Goal: Task Accomplishment & Management: Manage account settings

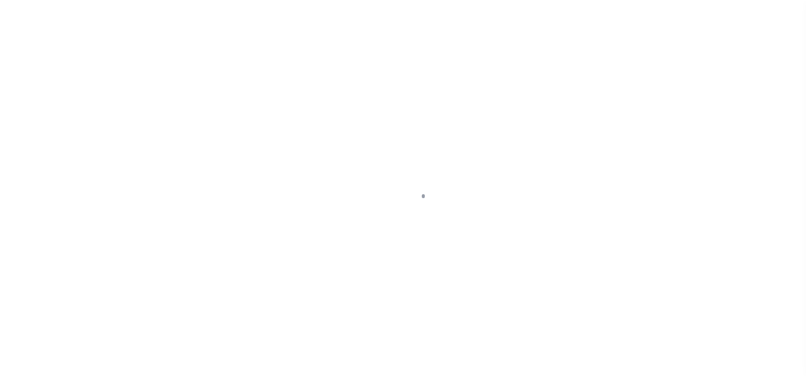
scroll to position [34, 0]
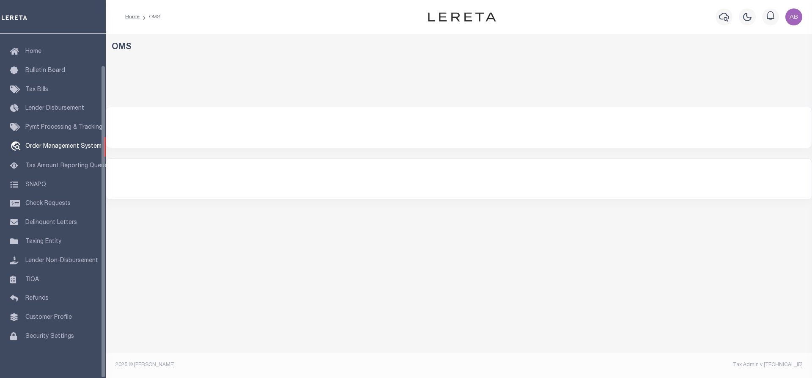
select select "200"
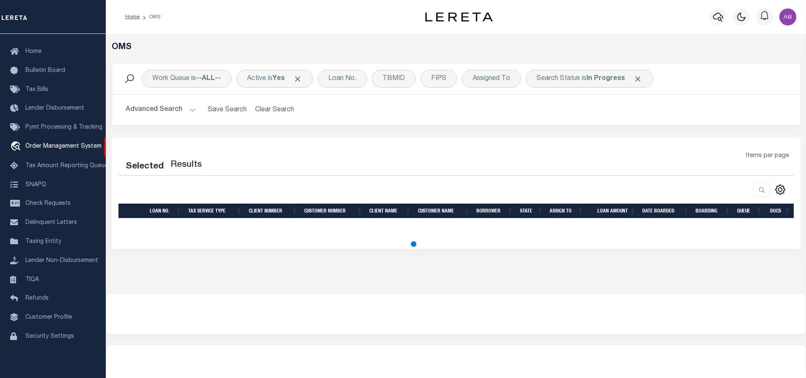
select select "200"
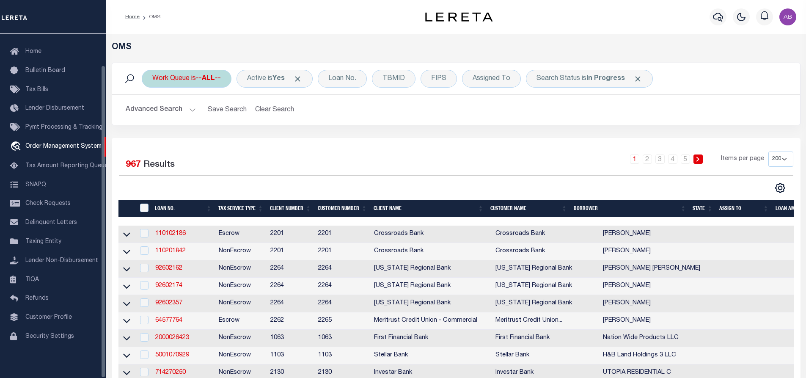
click at [202, 83] on div "Work Queue is --ALL--" at bounding box center [187, 79] width 90 height 18
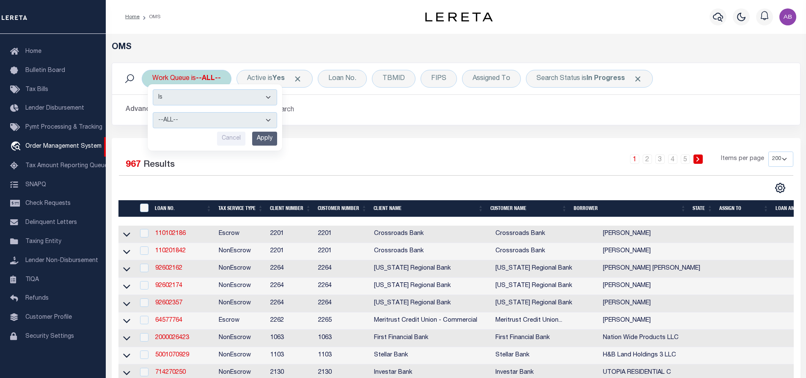
click at [204, 116] on select "--ALL-- General ThoughtFocus" at bounding box center [215, 120] width 124 height 16
select select "THF"
click at [153, 112] on select "--ALL-- General ThoughtFocus" at bounding box center [215, 120] width 124 height 16
click at [263, 139] on input "Apply" at bounding box center [264, 139] width 25 height 14
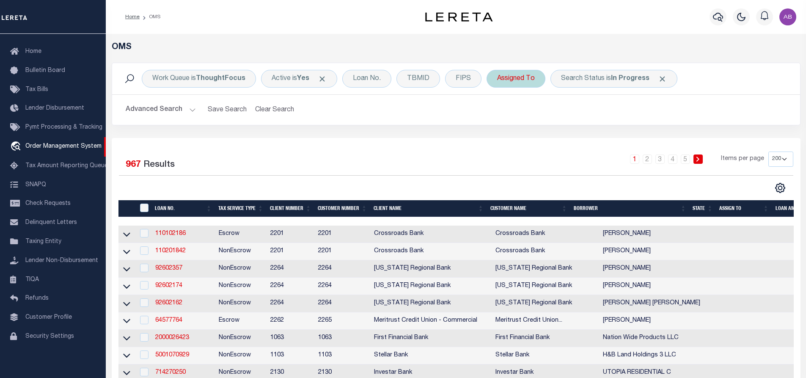
click at [505, 80] on div "Assigned To" at bounding box center [516, 79] width 59 height 18
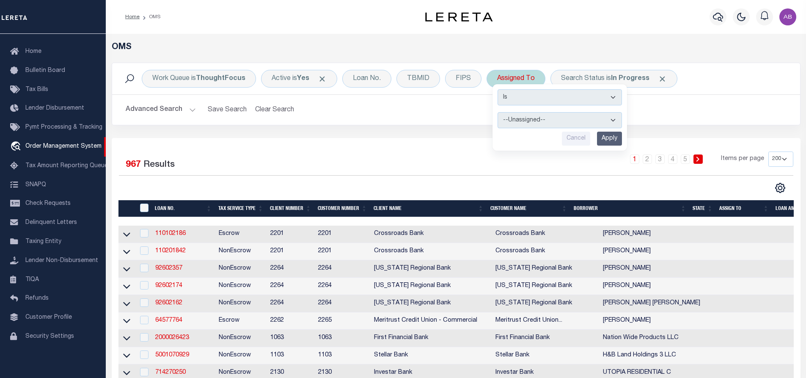
click at [518, 118] on select "--Unassigned-- Abdul Muzain Agustin Fernandez Ahmad Darwish Alberto Estrada All…" at bounding box center [560, 120] width 124 height 16
select select "[PERSON_NAME]"
click at [498, 112] on select "--Unassigned-- Abdul Muzain Agustin Fernandez Ahmad Darwish Alberto Estrada All…" at bounding box center [560, 120] width 124 height 16
click at [603, 138] on input "Apply" at bounding box center [609, 139] width 25 height 14
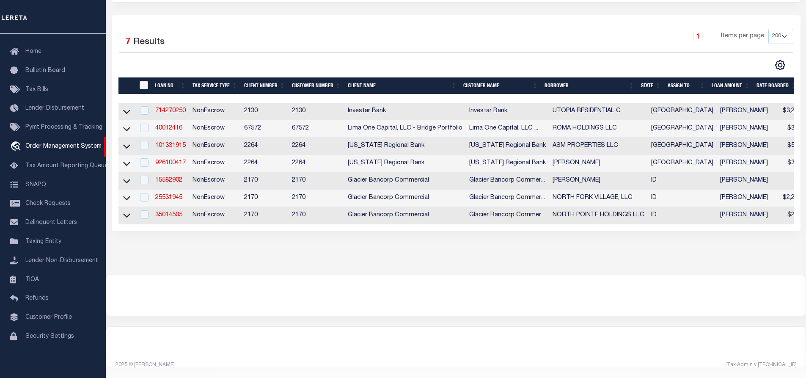
scroll to position [0, 0]
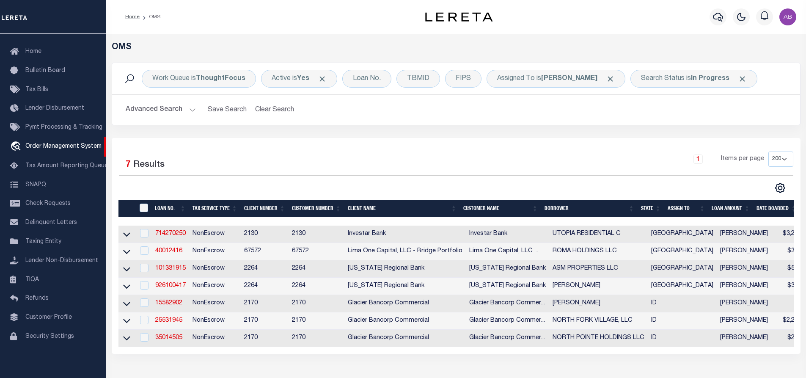
click at [194, 108] on button "Advanced Search" at bounding box center [161, 110] width 70 height 17
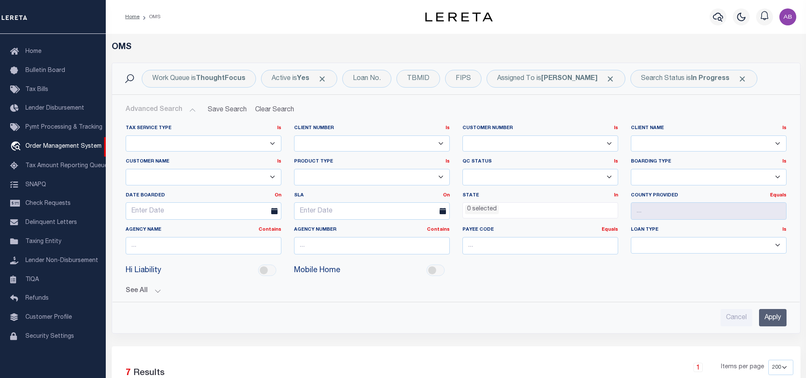
click at [771, 318] on input "Apply" at bounding box center [773, 317] width 28 height 17
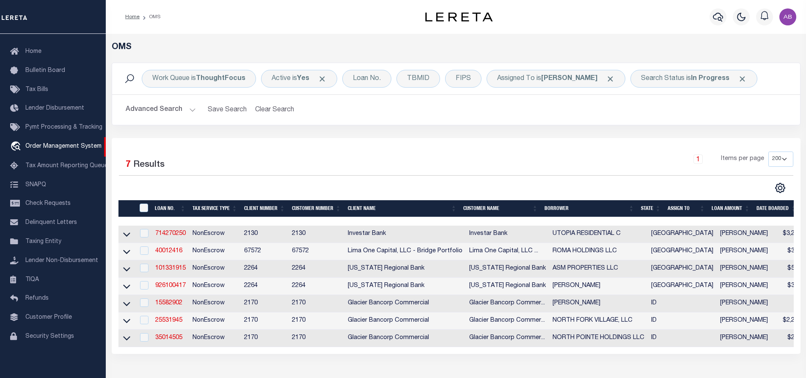
click at [761, 76] on div "Work Queue is ThoughtFocus Active is Yes Loan No. TBMID FIPS Assigned To is Abd…" at bounding box center [456, 79] width 674 height 18
click at [664, 78] on div "Search Status is In Progress" at bounding box center [693, 79] width 127 height 18
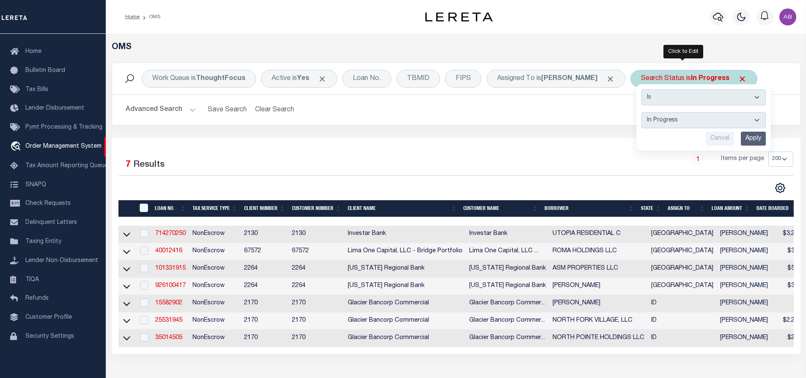
click at [643, 125] on select "Automated Search Bad Parcel Complete Duplicate Parcel High Dollar Reporting In …" at bounding box center [703, 120] width 124 height 16
select select "RD"
click at [641, 112] on select "Automated Search Bad Parcel Complete Duplicate Parcel High Dollar Reporting In …" at bounding box center [703, 120] width 124 height 16
click at [746, 137] on input "Apply" at bounding box center [753, 139] width 25 height 14
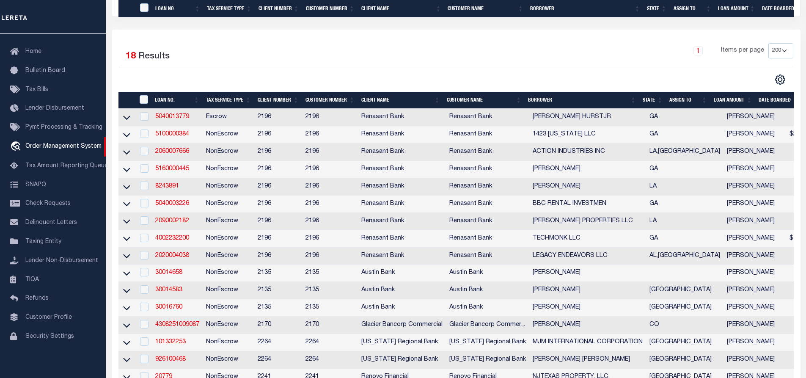
scroll to position [66, 0]
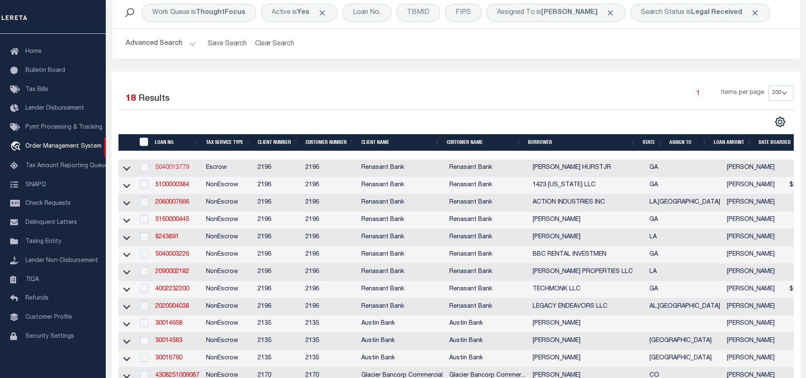
click at [179, 168] on link "5040013779" at bounding box center [172, 168] width 34 height 6
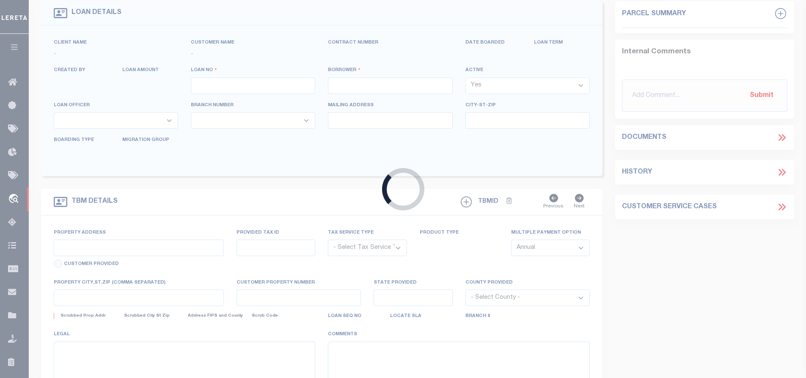
type input "5040013779"
type input "WADEA HURSTJR"
select select
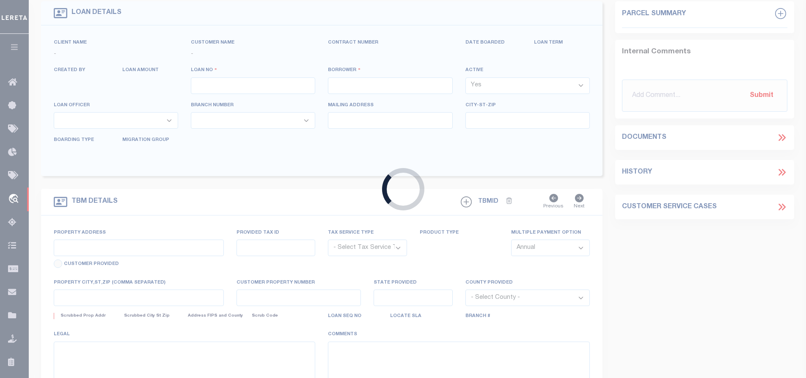
select select "10"
select select
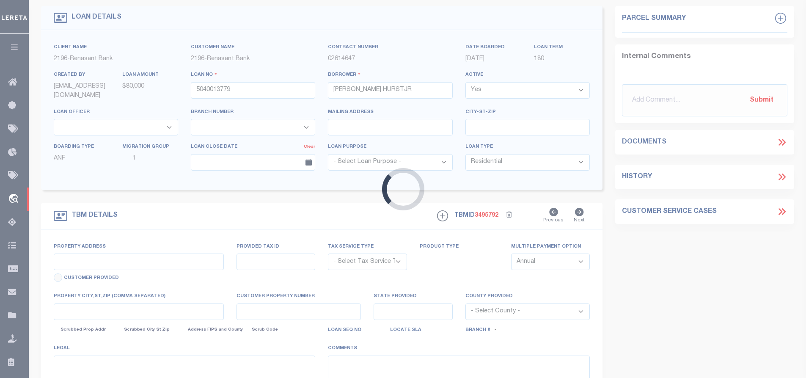
type input "202 JT HARTSFIELD RD"
radio input "true"
select select "Escrow"
select select
type input "NORMAN PARK GA 31771"
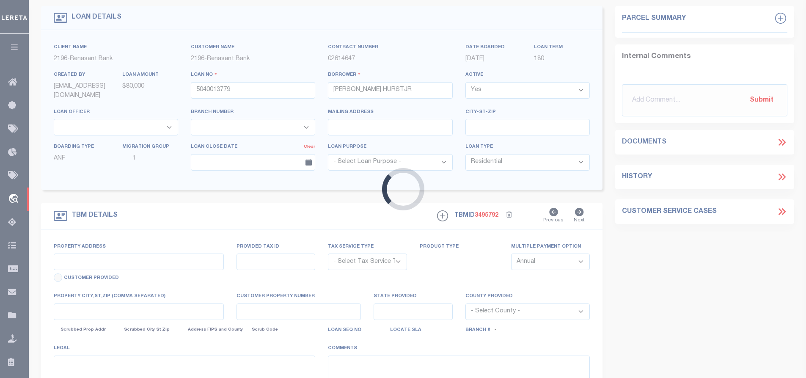
type input "5040013779"
type input "GA"
type textarea "PARCEL: 0103005800A1"
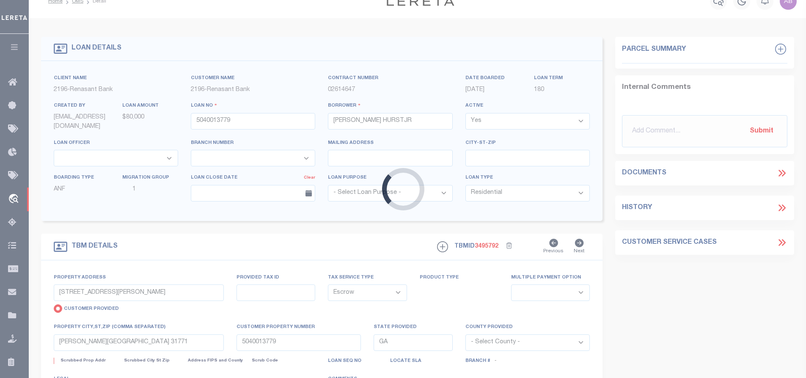
select select "4983"
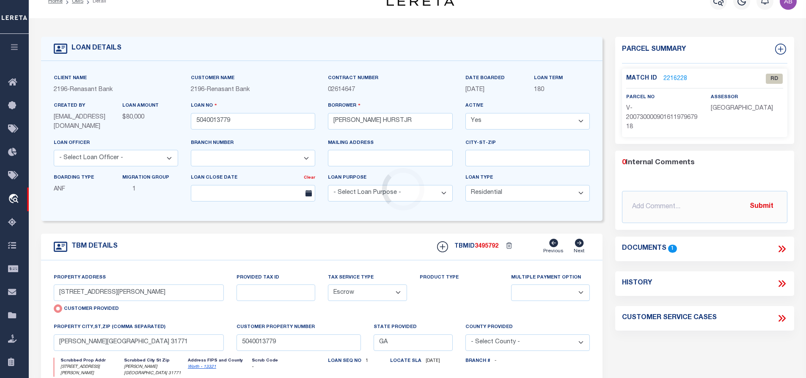
scroll to position [0, 0]
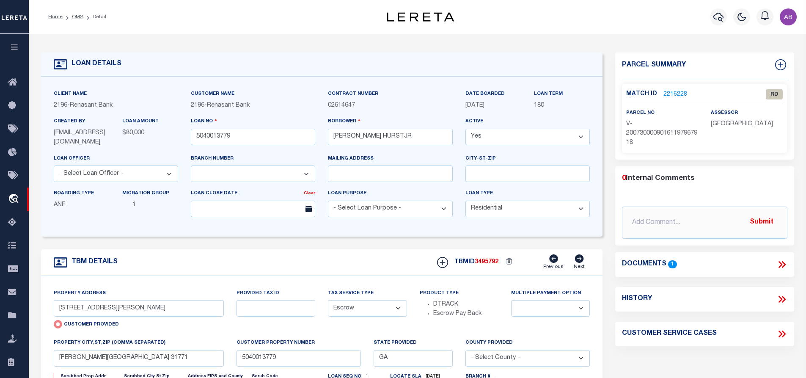
click at [778, 266] on icon at bounding box center [781, 264] width 11 height 11
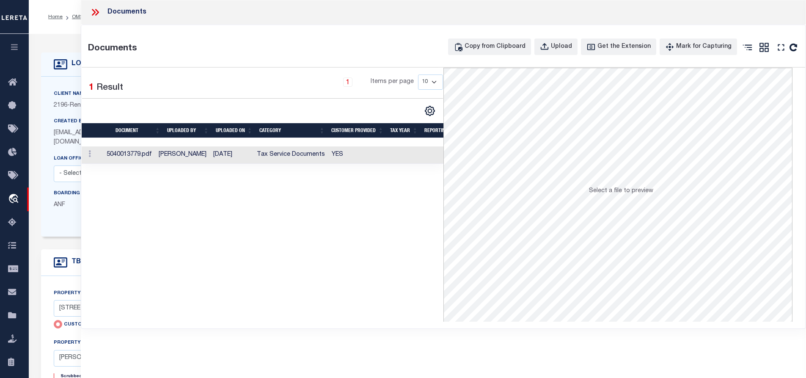
click at [332, 157] on td "YES" at bounding box center [357, 154] width 59 height 17
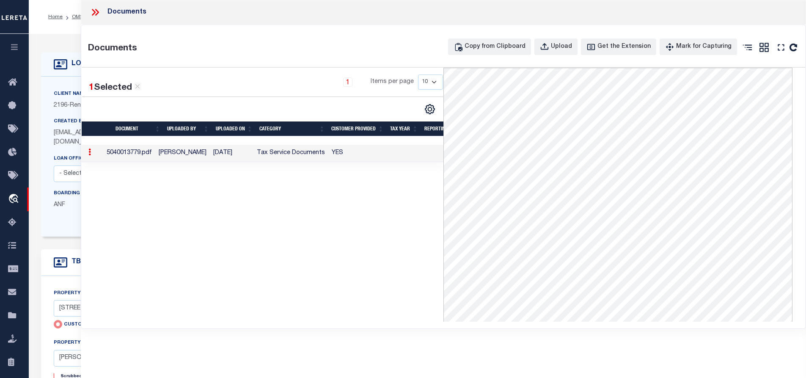
click at [91, 13] on icon at bounding box center [95, 12] width 11 height 11
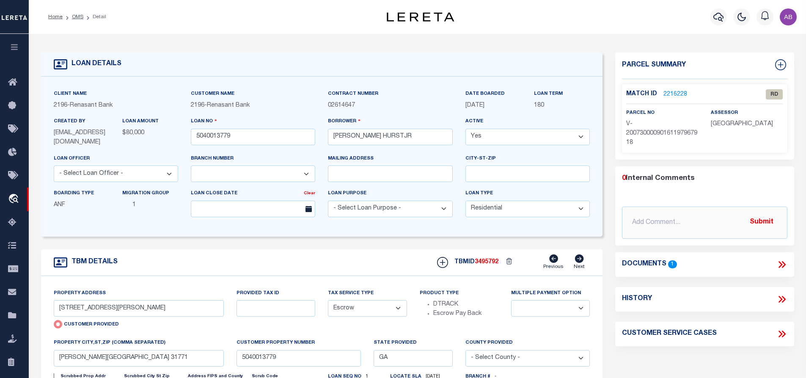
click at [668, 95] on link "2216228" at bounding box center [675, 94] width 24 height 9
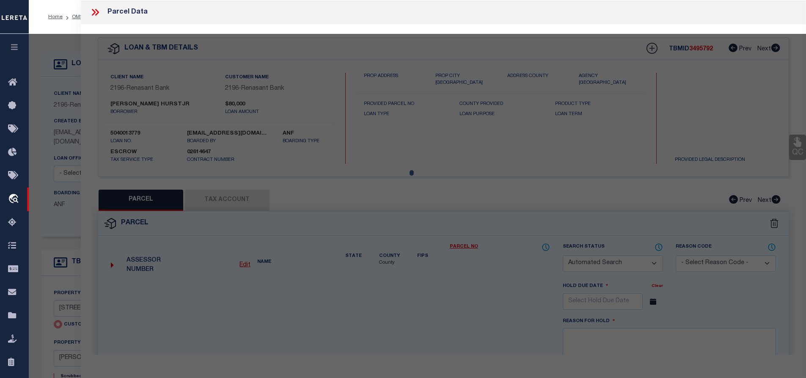
checkbox input "false"
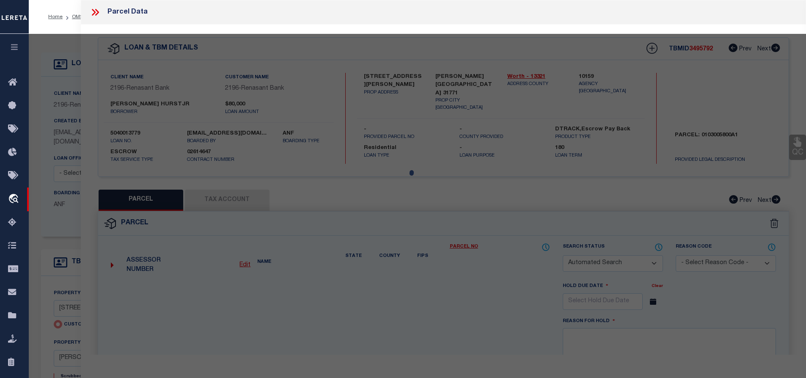
select select "RD"
type input "202 JT HARTSFIELD RD"
checkbox input "false"
type input "NORMAN PARK GA 31771"
type textarea "Document uploaded that satisfies a legal requirement, changing from [GEOGRAPHIC…"
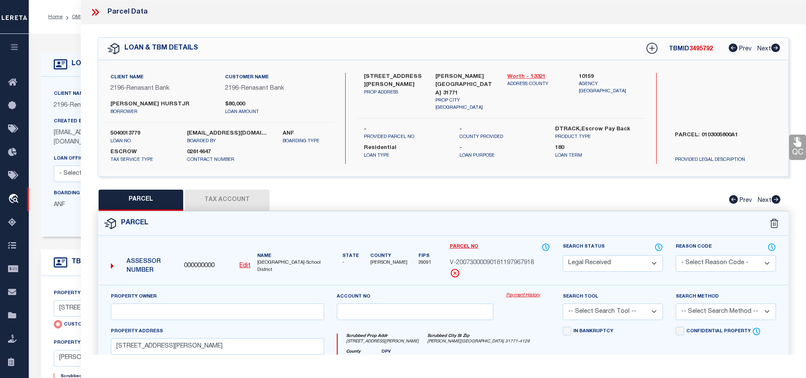
click at [536, 74] on link "Worth - 13321" at bounding box center [536, 77] width 59 height 8
click at [370, 70] on div "Client Name 2196 - Renasant Bank Customer Name 2196 - Renasant Bank WADEA HURST…" at bounding box center [443, 118] width 691 height 116
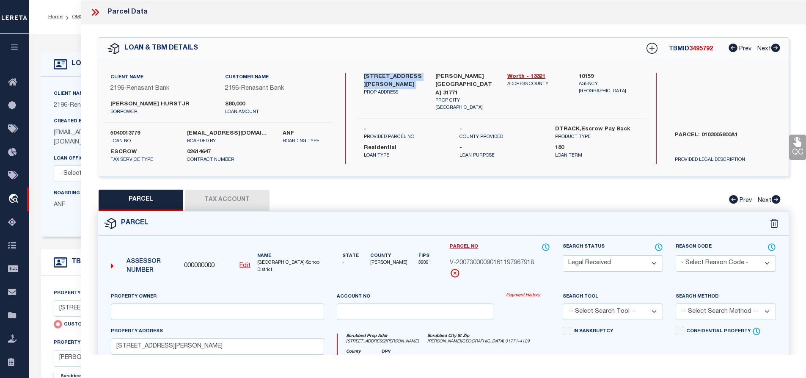
copy div "202 JT HARTSFIELD RD"
click at [727, 135] on label "PARCEL: 0103005800A1" at bounding box center [726, 143] width 114 height 25
drag, startPoint x: 727, startPoint y: 135, endPoint x: 769, endPoint y: 135, distance: 41.9
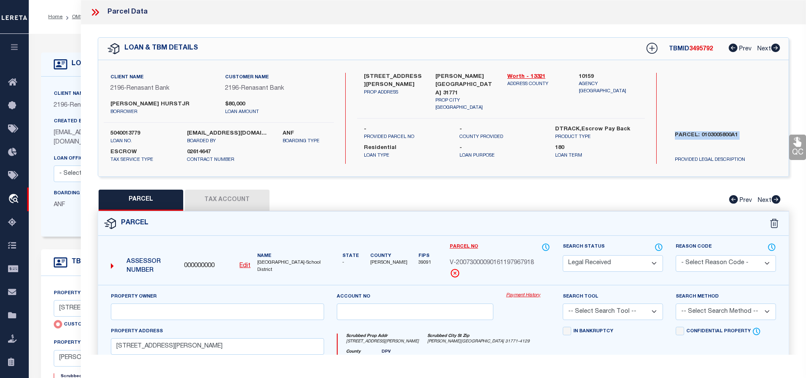
click at [769, 135] on label "PARCEL: 0103005800A1" at bounding box center [726, 143] width 114 height 25
drag, startPoint x: 708, startPoint y: 134, endPoint x: 740, endPoint y: 134, distance: 32.2
click at [740, 134] on label "PARCEL: 0103005800A1" at bounding box center [726, 143] width 114 height 25
click at [745, 133] on label "PARCEL: 0103005800A1" at bounding box center [726, 143] width 114 height 25
drag, startPoint x: 745, startPoint y: 133, endPoint x: 701, endPoint y: 136, distance: 43.7
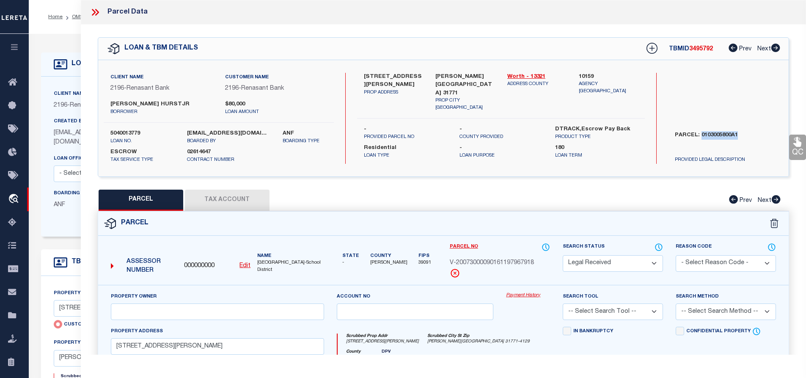
click at [701, 136] on label "PARCEL: 0103005800A1" at bounding box center [726, 143] width 114 height 25
copy label "0103005800A1"
click at [122, 100] on label "WADEA HURSTJR" at bounding box center [161, 104] width 102 height 8
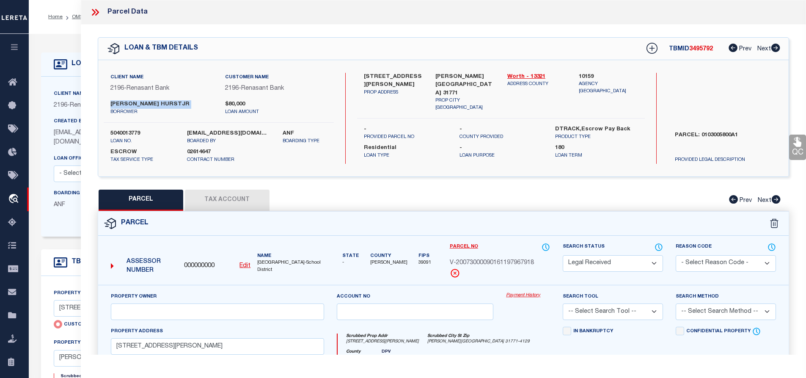
copy div "WADEA HURSTJR"
click at [366, 73] on label "202 JT HARTSFIELD RD" at bounding box center [393, 81] width 59 height 17
copy div "202 JT HARTSFIELD RD"
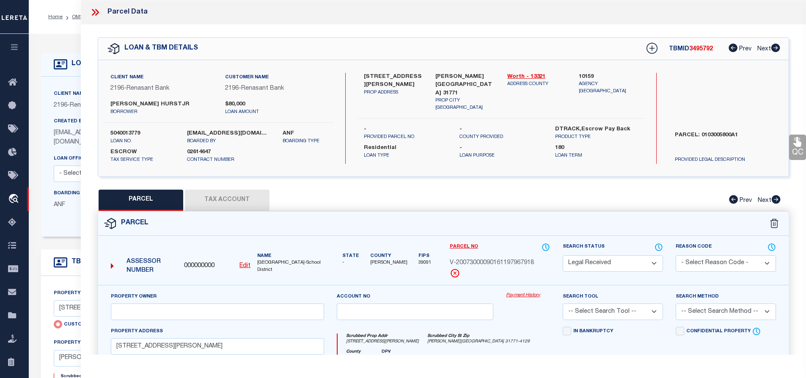
click at [731, 88] on div "Search by Legal Customer" at bounding box center [725, 100] width 115 height 55
click at [134, 313] on input "text" at bounding box center [217, 311] width 213 height 17
click at [328, 266] on div "Assessor Number 000000000 Edit Name Lamar County Schools-School District" at bounding box center [218, 263] width 226 height 42
click at [602, 261] on select "Automated Search Bad Parcel Complete Duplicate Parcel High Dollar Reporting In …" at bounding box center [613, 263] width 100 height 17
click at [537, 191] on div "PARCEL Tax Account Prev Next" at bounding box center [444, 200] width 692 height 21
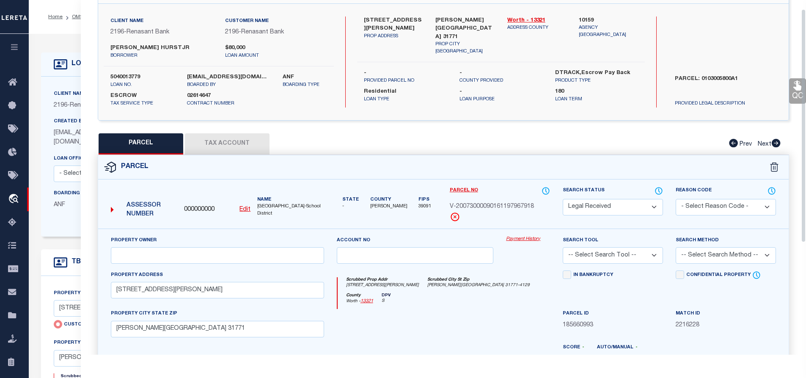
scroll to position [14, 0]
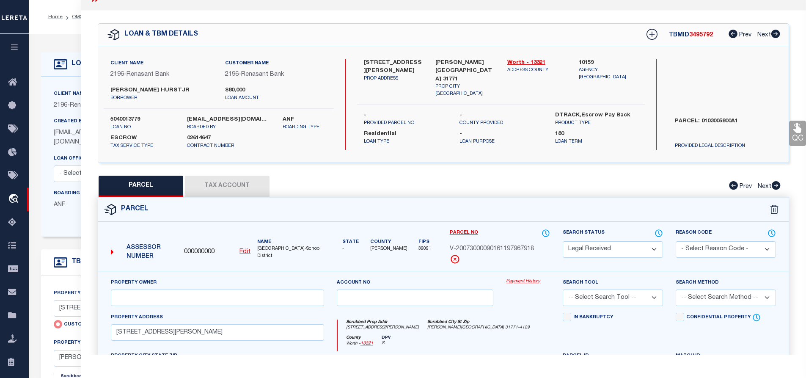
click at [253, 248] on div "000000000 Edit" at bounding box center [217, 252] width 73 height 9
click at [244, 253] on u "Edit" at bounding box center [244, 252] width 11 height 6
type input "000000000"
type input "V-20073000090161197967918"
select select "RD"
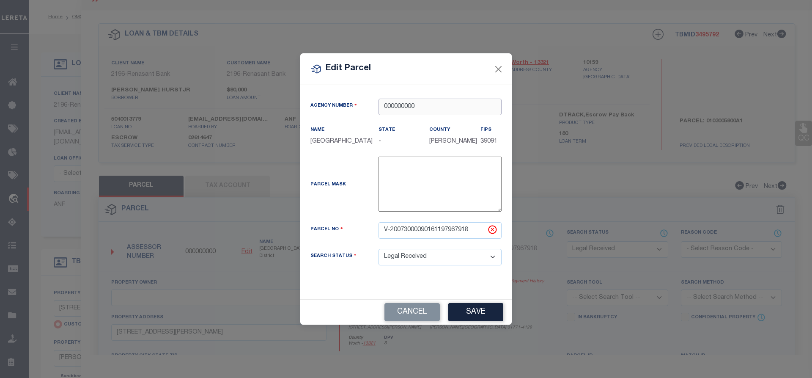
click at [407, 102] on input "000000000" at bounding box center [440, 107] width 123 height 17
click at [402, 112] on div "101590000 : WORTH COUNTY" at bounding box center [440, 123] width 122 height 24
type input "101590000"
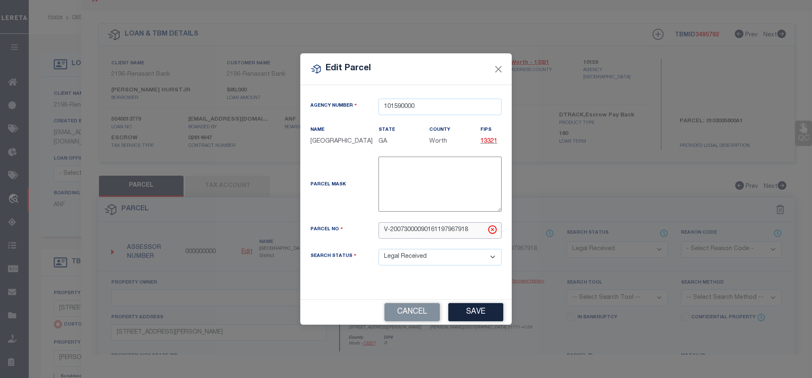
click at [429, 233] on input "V-20073000090161197967918" at bounding box center [440, 230] width 123 height 17
paste input "0103005800A"
type input "0103005800A"
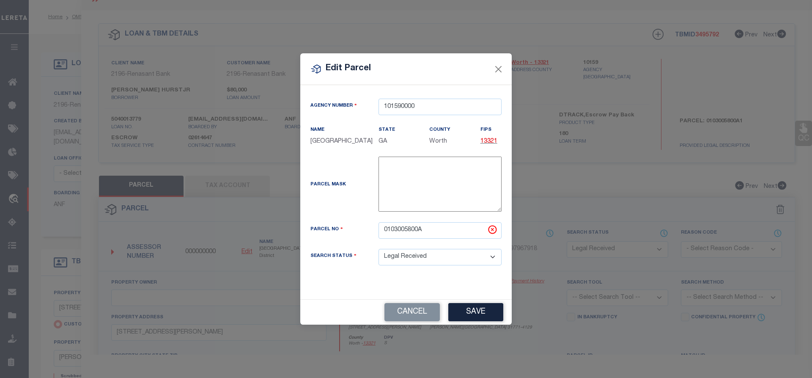
click at [476, 281] on div "Agency Number 101590000 Name WORTH COUNTY State" at bounding box center [406, 192] width 212 height 214
click at [489, 313] on button "Save" at bounding box center [476, 312] width 55 height 18
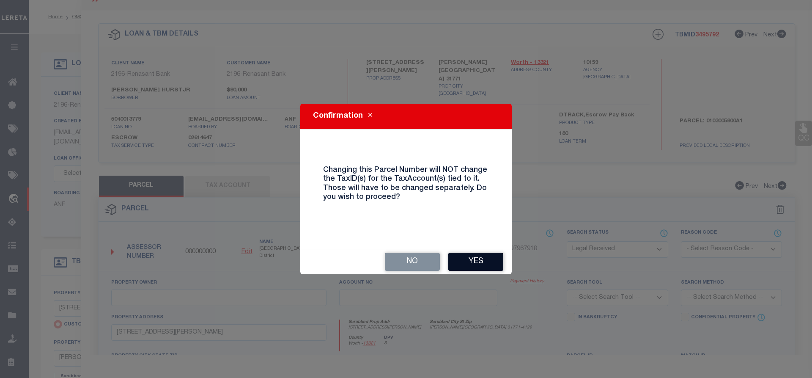
click at [488, 262] on button "Yes" at bounding box center [476, 262] width 55 height 18
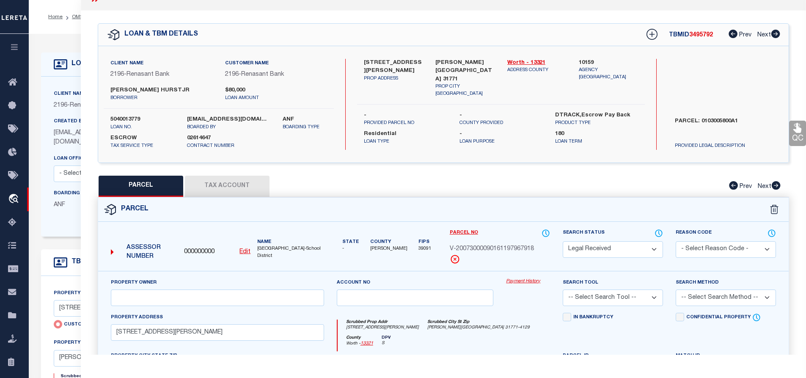
select select "RD"
checkbox input "false"
type input "202 JT HARTSFIELD RD"
checkbox input "false"
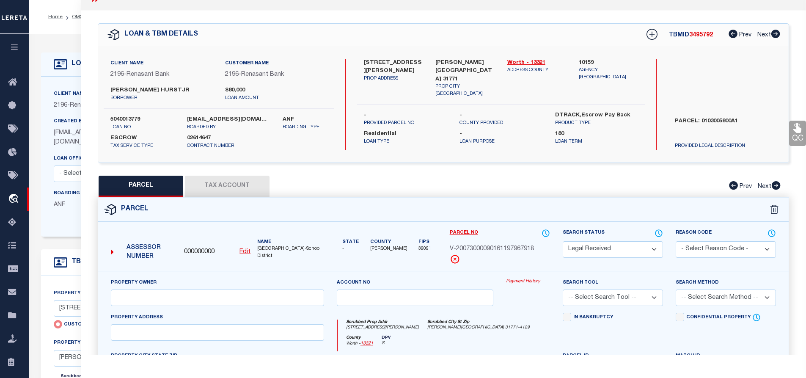
type input "NORMAN PARK GA 31771"
type textarea "Document uploaded that satisfies a legal requirement, changing from [GEOGRAPHIC…"
click at [173, 295] on input "text" at bounding box center [217, 297] width 213 height 17
paste input "HURST WADE A JR"
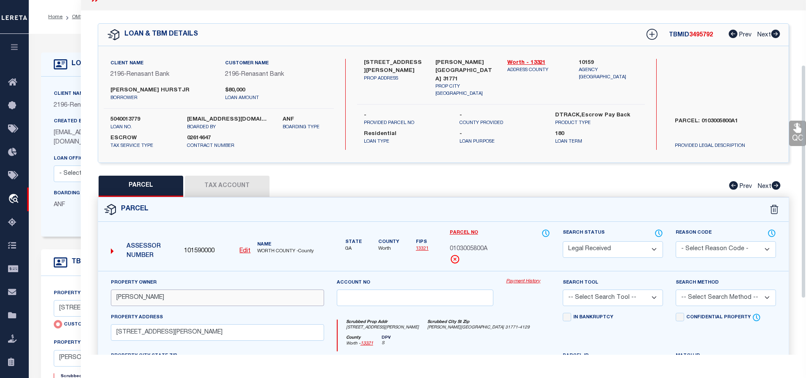
scroll to position [141, 0]
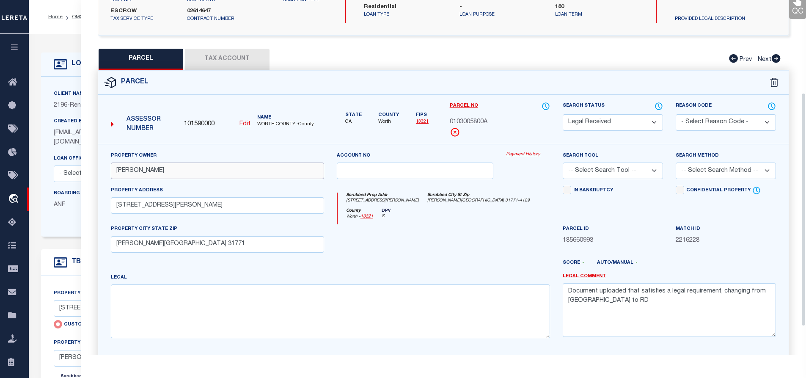
type input "HURST WADE A JR"
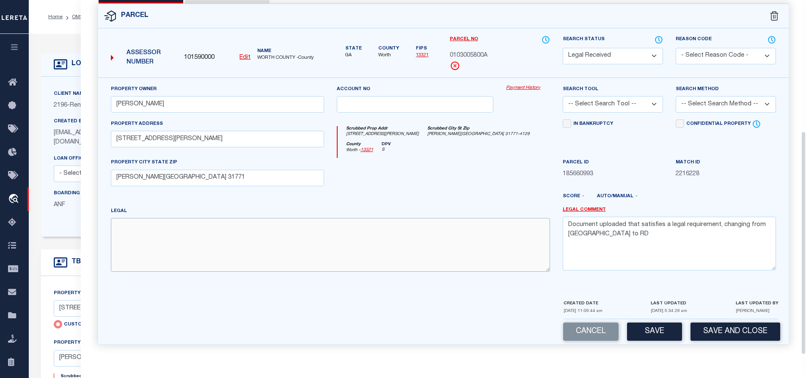
click at [144, 237] on textarea at bounding box center [330, 244] width 439 height 53
paste textarea "TRACT 4 CV 675/142"
click at [124, 240] on textarea "TRACT 4 CV 675/142" at bounding box center [330, 244] width 439 height 53
paste textarea "Acres 2"
click at [140, 234] on textarea "TRACT 4 CV 675/142 Acres 2" at bounding box center [330, 244] width 439 height 53
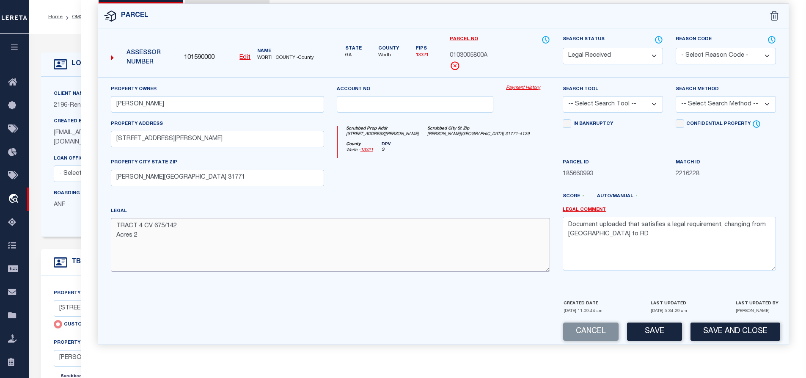
click at [156, 242] on textarea "TRACT 4 CV 675/142 Acres 2" at bounding box center [330, 244] width 439 height 53
click at [112, 247] on textarea "TRACT 4 CV 675/142 Acres 2" at bounding box center [330, 244] width 439 height 53
paste textarea "Landlot/District 21 / 7TH"
click at [169, 245] on textarea "TRACT 4 CV 675/142 Acres 2 Landlot/District 21 / 7TH" at bounding box center [330, 244] width 439 height 53
type textarea "TRACT 4 CV 675/142 Acres 2 Landlot/District: 21 / 7TH"
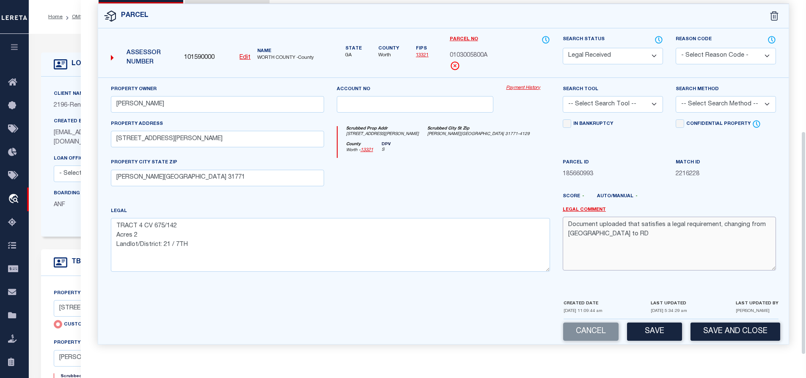
click at [622, 250] on textarea "Document uploaded that satisfies a legal requirement, changing from [GEOGRAPHIC…" at bounding box center [669, 243] width 213 height 53
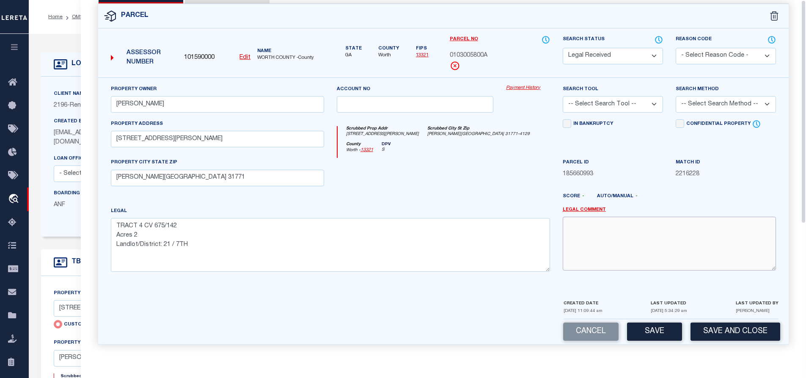
scroll to position [0, 0]
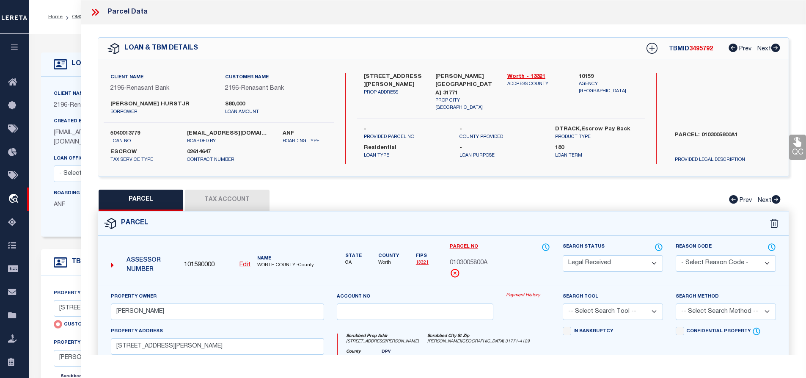
click at [227, 201] on button "Tax Account" at bounding box center [227, 200] width 85 height 21
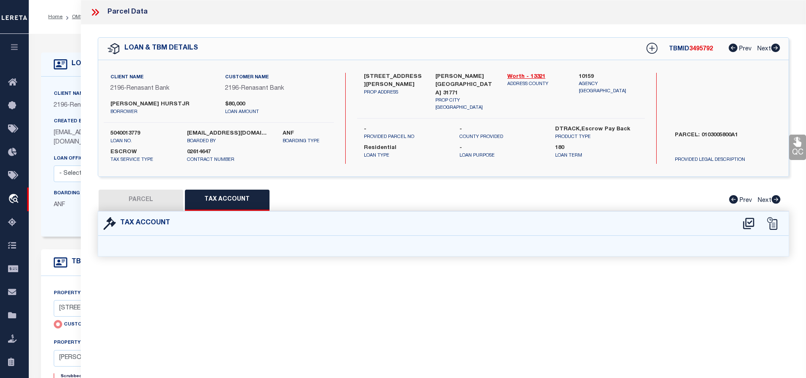
select select "100"
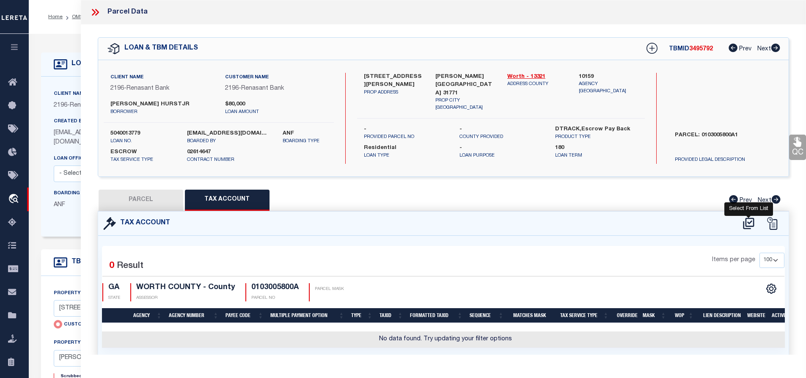
click at [746, 223] on icon at bounding box center [748, 222] width 11 height 11
select select "100"
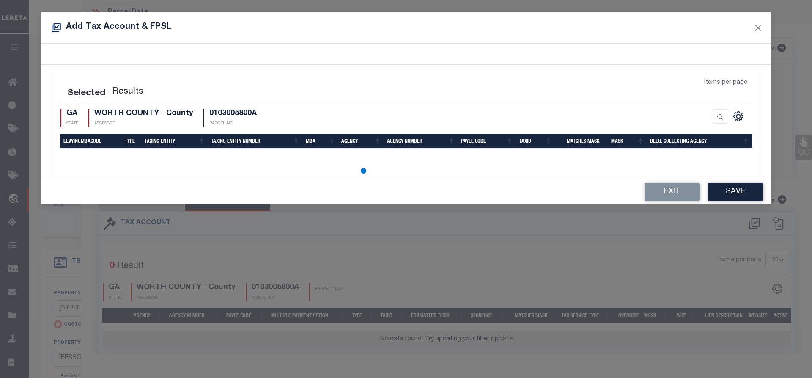
select select "100"
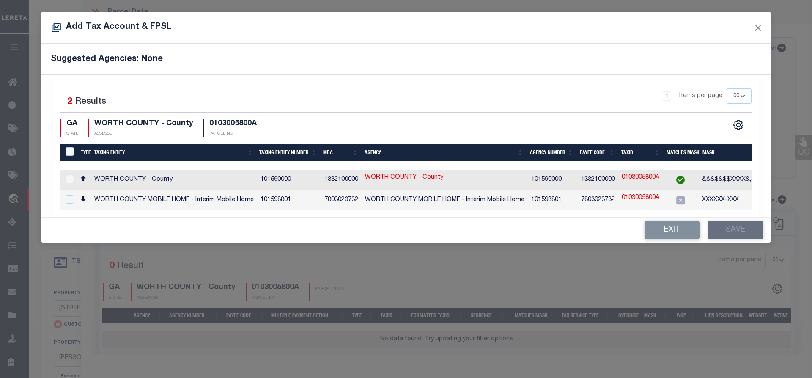
click at [217, 174] on td "WORTH COUNTY - County" at bounding box center [174, 180] width 166 height 20
checkbox input "true"
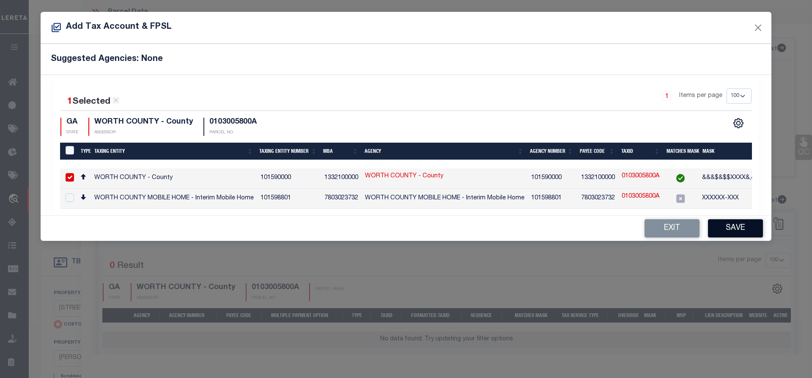
click at [732, 232] on button "Save" at bounding box center [735, 228] width 55 height 18
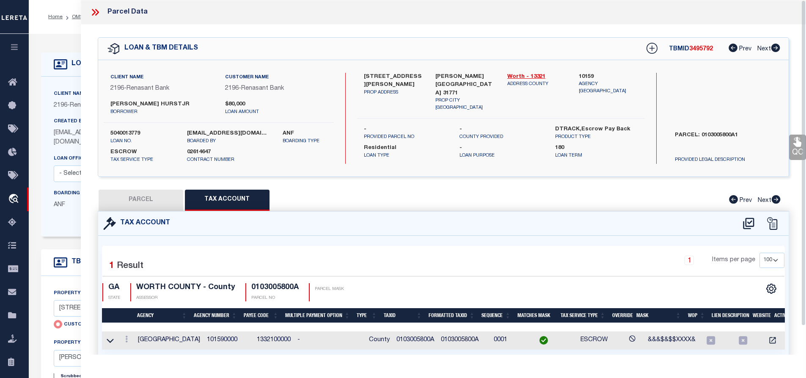
click at [151, 206] on button "PARCEL" at bounding box center [141, 200] width 85 height 21
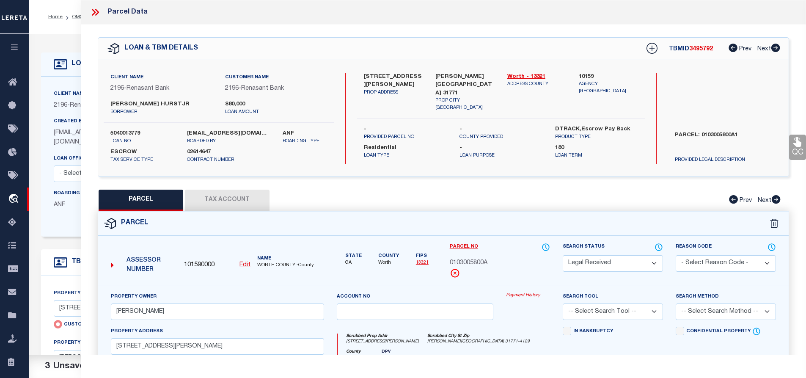
click at [613, 264] on select "Automated Search Bad Parcel Complete Duplicate Parcel High Dollar Reporting In …" at bounding box center [613, 263] width 100 height 17
select select "PC"
click at [563, 255] on select "Automated Search Bad Parcel Complete Duplicate Parcel High Dollar Reporting In …" at bounding box center [613, 263] width 100 height 17
click at [589, 312] on select "-- Select Search Tool -- 3rd Party Website Agency File Agency Website ATLS CNV-…" at bounding box center [613, 311] width 100 height 17
select select "AGW"
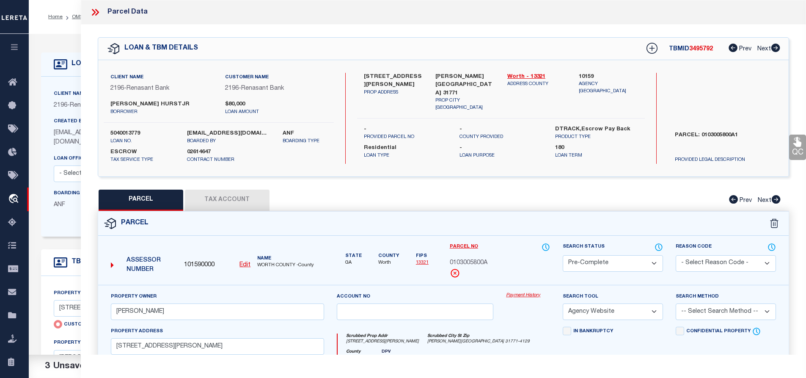
click at [563, 303] on select "-- Select Search Tool -- 3rd Party Website Agency File Agency Website ATLS CNV-…" at bounding box center [613, 311] width 100 height 17
click at [684, 309] on select "-- Select Search Method -- Property Address Legal Liability Info Provided" at bounding box center [726, 311] width 100 height 17
select select "LEG"
click at [676, 303] on select "-- Select Search Method -- Property Address Legal Liability Info Provided" at bounding box center [726, 311] width 100 height 17
click at [603, 263] on select "Automated Search Bad Parcel Complete Duplicate Parcel High Dollar Reporting In …" at bounding box center [613, 263] width 100 height 17
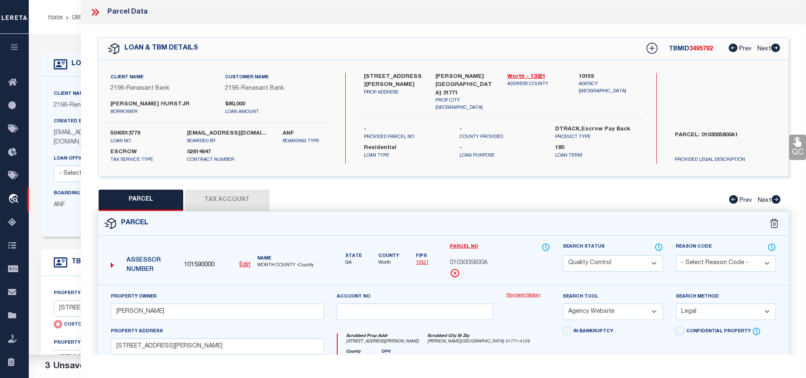
click at [563, 255] on select "Automated Search Bad Parcel Complete Duplicate Parcel High Dollar Reporting In …" at bounding box center [613, 263] width 100 height 17
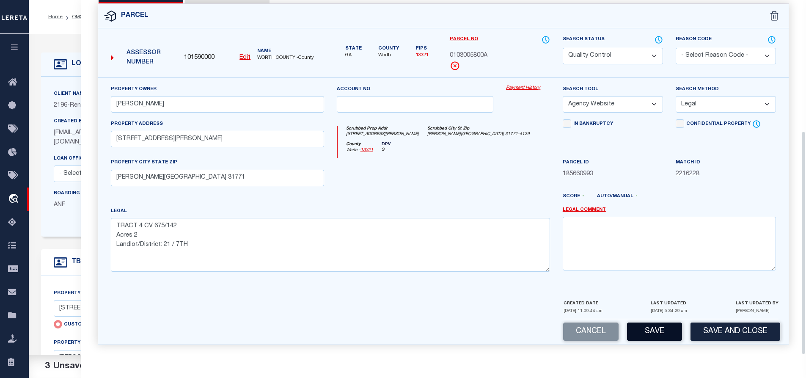
click at [641, 324] on button "Save" at bounding box center [654, 331] width 55 height 18
select select "AS"
select select
checkbox input "false"
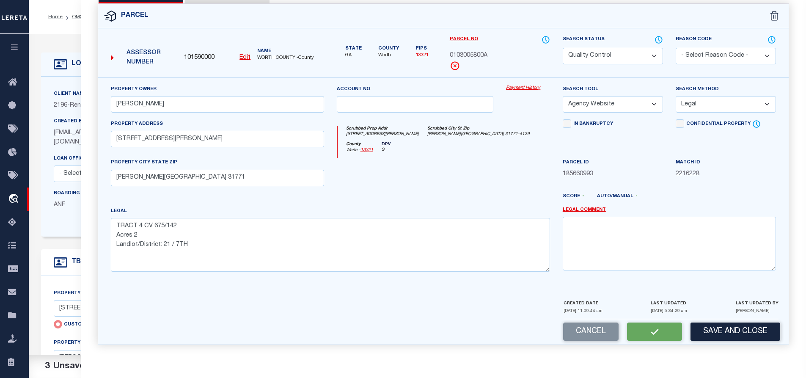
checkbox input "false"
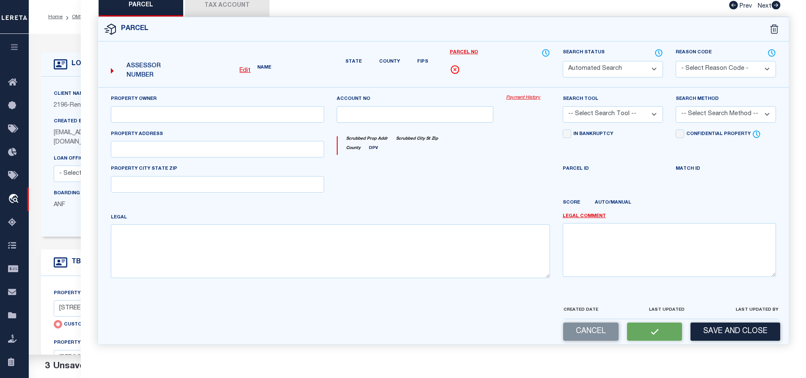
select select "QC"
type input "HURST WADE A JR"
select select "AGW"
select select "LEG"
type input "202 JT HARTSFIELD RD"
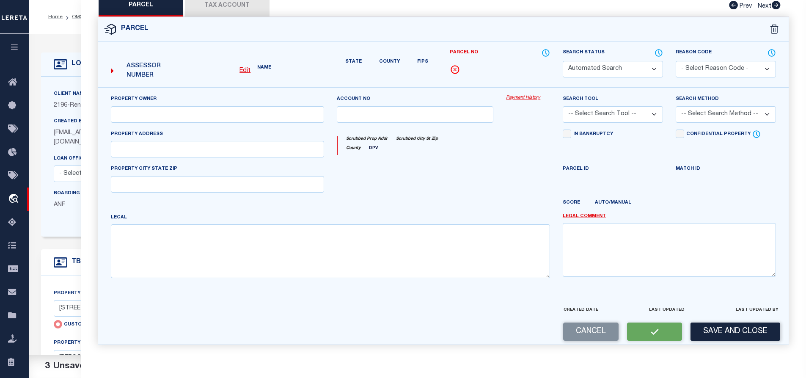
type input "NORMAN PARK GA 31771"
type textarea "TRACT 4 CV 675/142 Acres 2 Landlot/District: 21 / 7TH"
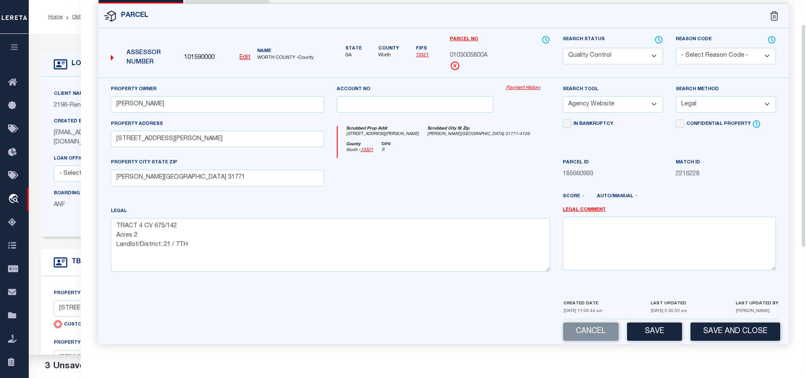
scroll to position [0, 0]
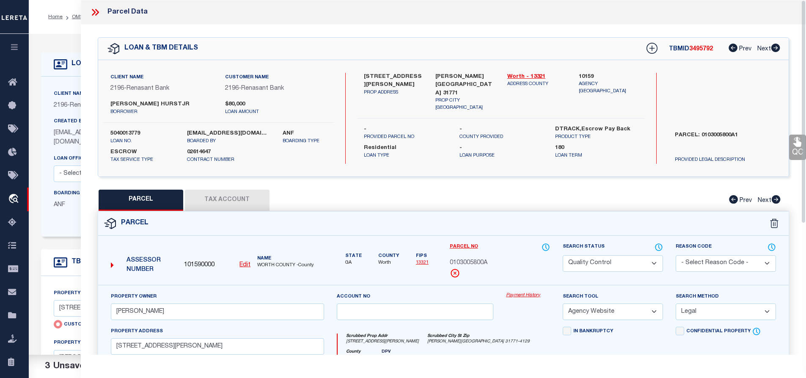
click at [705, 46] on span "3495792" at bounding box center [701, 49] width 24 height 6
copy span "3495792"
click at [121, 131] on label "5040013779" at bounding box center [142, 133] width 64 height 8
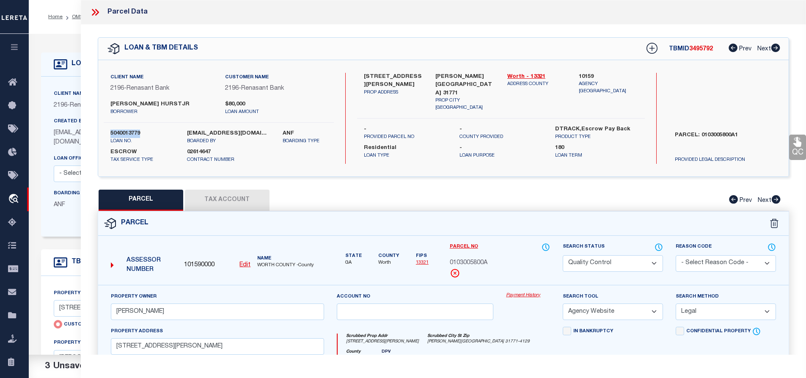
click at [121, 131] on label "5040013779" at bounding box center [142, 133] width 64 height 8
copy div "5040013779"
click at [263, 262] on span "WORTH COUNTY -County" at bounding box center [290, 265] width 66 height 7
copy span "WORTH"
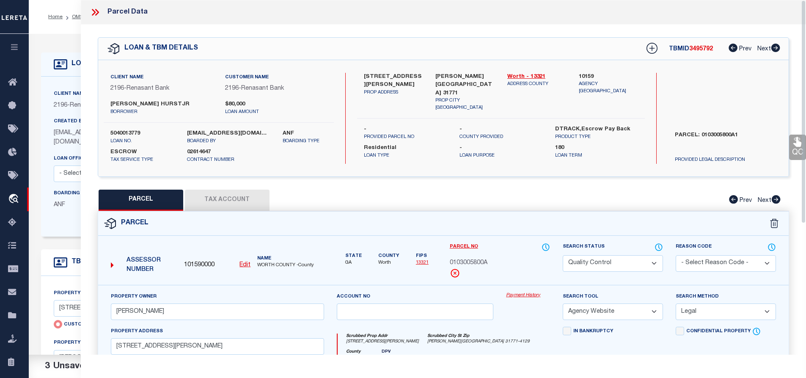
click at [468, 261] on span "0103005800A" at bounding box center [469, 263] width 38 height 9
copy span "0103005800A"
click at [92, 12] on icon at bounding box center [95, 12] width 11 height 11
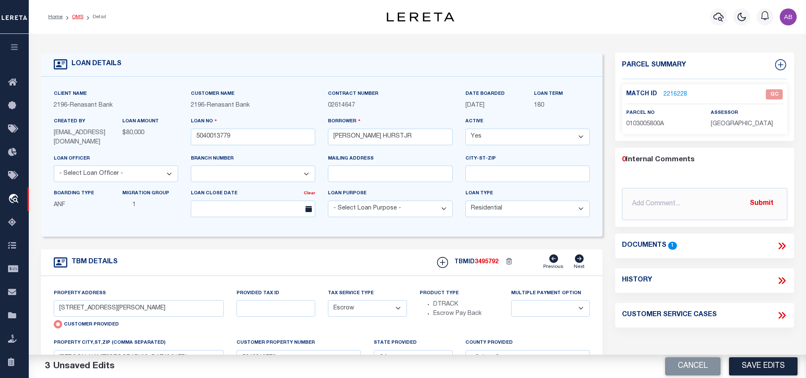
click at [80, 18] on link "OMS" at bounding box center [77, 16] width 11 height 5
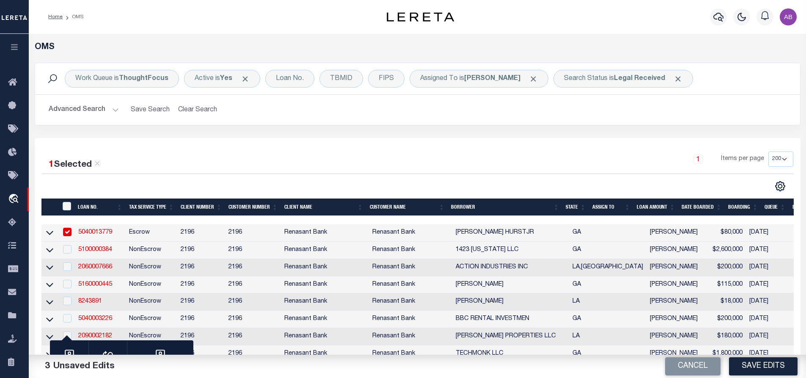
scroll to position [169, 0]
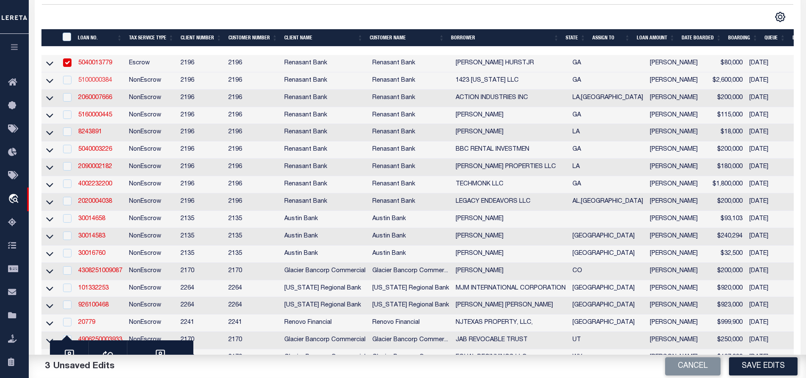
click at [108, 83] on link "5100000384" at bounding box center [95, 80] width 34 height 6
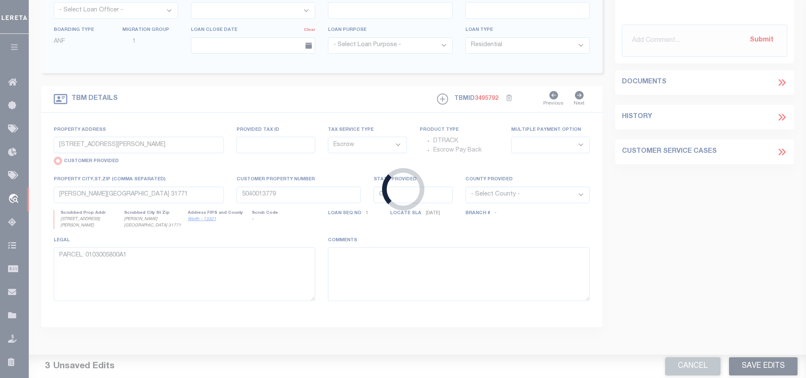
type input "5100000384"
type input "1423 [US_STATE] LLC"
select select
type input "[STREET_ADDRESS][US_STATE]"
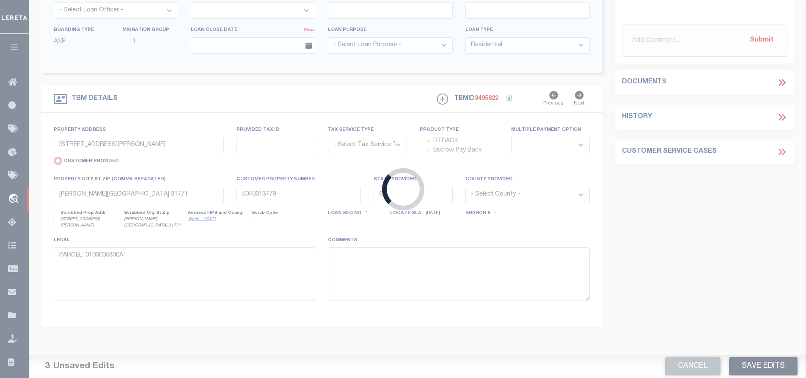
select select "NonEscrow"
select select
type input "[GEOGRAPHIC_DATA]"
type input "5100000384"
type textarea "PARCEL: 069A0481"
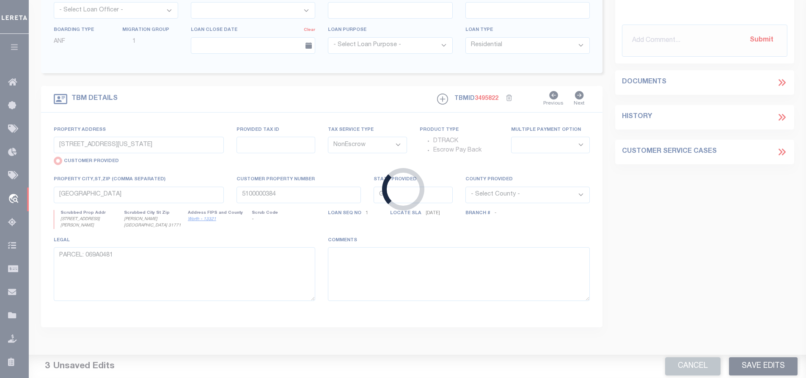
scroll to position [60, 0]
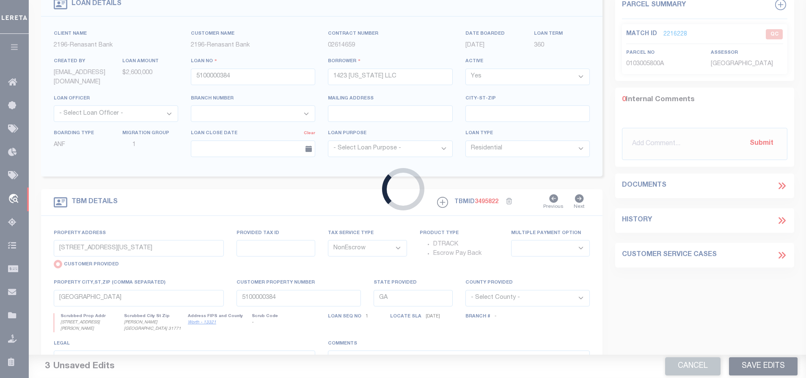
select select "4983"
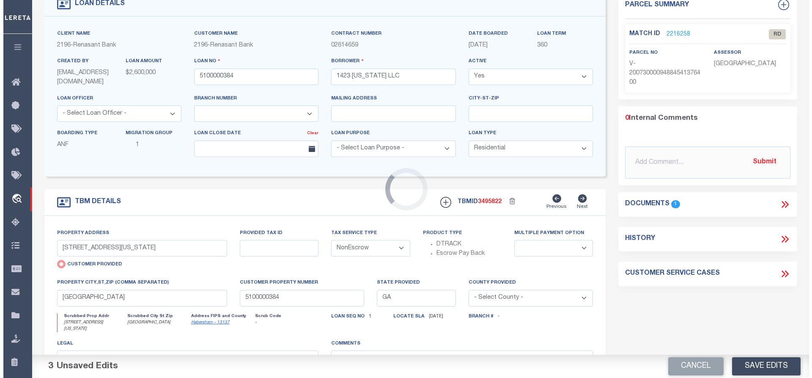
scroll to position [0, 0]
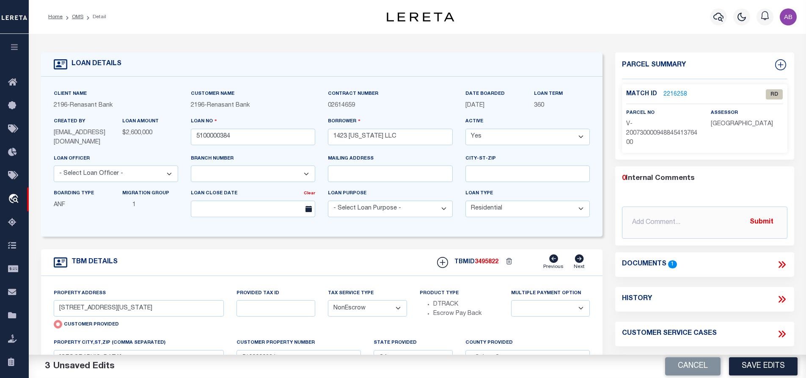
click at [780, 265] on icon at bounding box center [781, 264] width 4 height 7
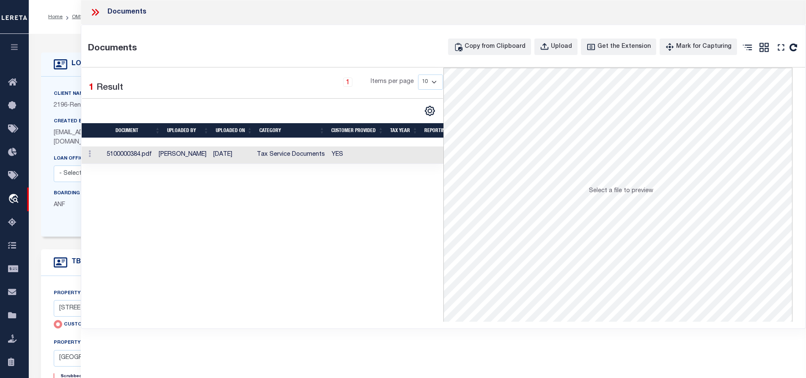
click at [297, 151] on td "Tax Service Documents" at bounding box center [290, 154] width 75 height 17
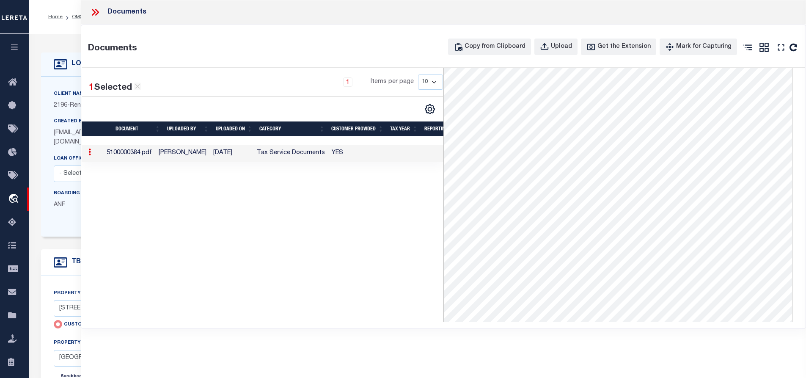
click at [95, 11] on icon at bounding box center [95, 12] width 11 height 11
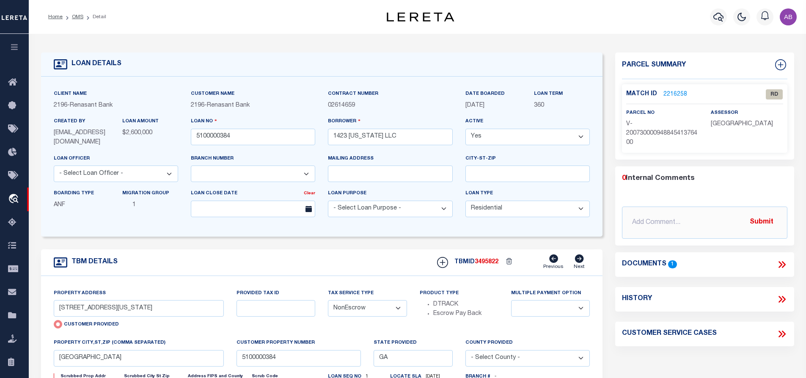
click at [670, 92] on link "2216258" at bounding box center [675, 94] width 24 height 9
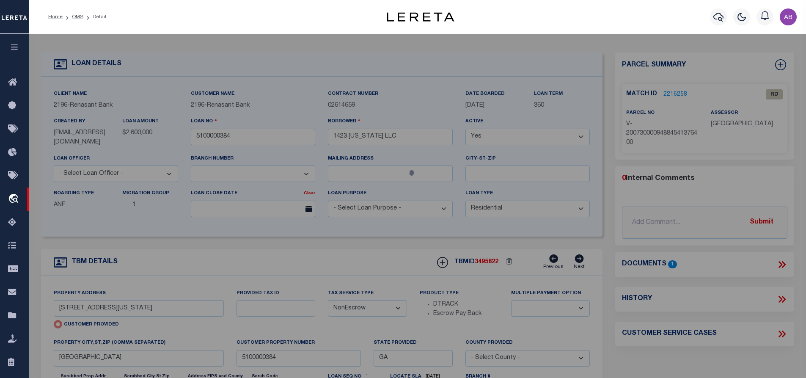
select select "AS"
select select
checkbox input "false"
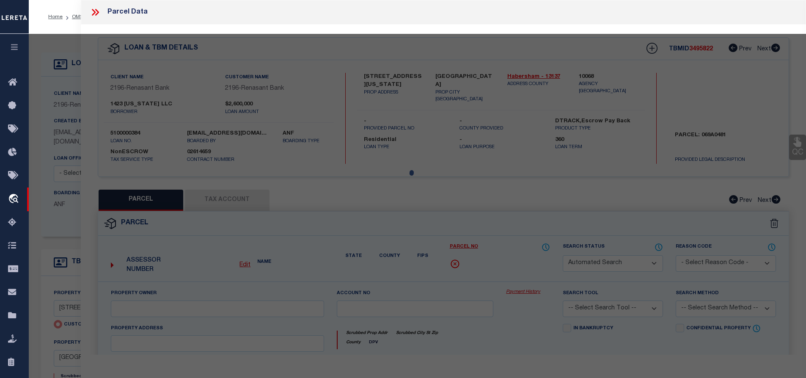
select select "RD"
type input "[STREET_ADDRESS][US_STATE]"
checkbox input "false"
type input "[GEOGRAPHIC_DATA]"
type textarea "Document uploaded that satisfies a legal requirement, changing from [GEOGRAPHIC…"
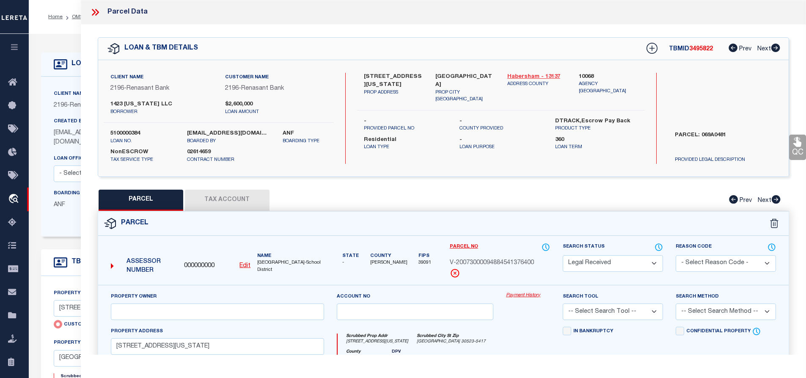
click at [531, 76] on link "Habersham - 13137" at bounding box center [536, 77] width 59 height 8
click at [370, 73] on label "[STREET_ADDRESS][US_STATE]" at bounding box center [393, 81] width 59 height 17
click at [369, 73] on label "[STREET_ADDRESS][US_STATE]" at bounding box center [393, 81] width 59 height 17
copy div "[STREET_ADDRESS][US_STATE]"
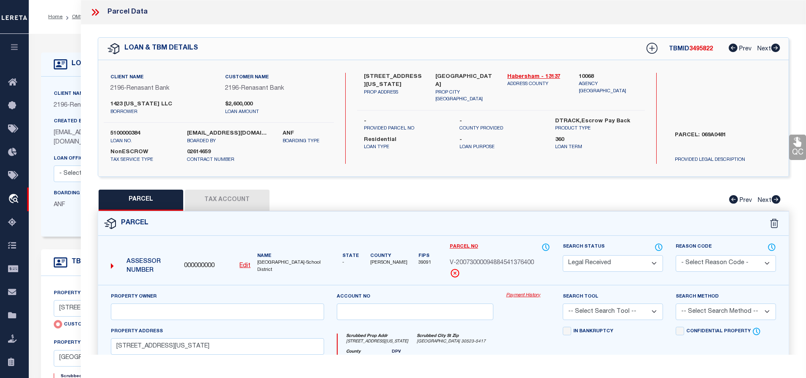
click at [737, 90] on div "Search by Legal Customer" at bounding box center [725, 100] width 115 height 55
click at [717, 135] on label "PARCEL: 069A0481" at bounding box center [726, 143] width 114 height 25
copy label "069A0481"
click at [157, 99] on div "Client Name 2196 - Renasant Bank" at bounding box center [161, 87] width 115 height 28
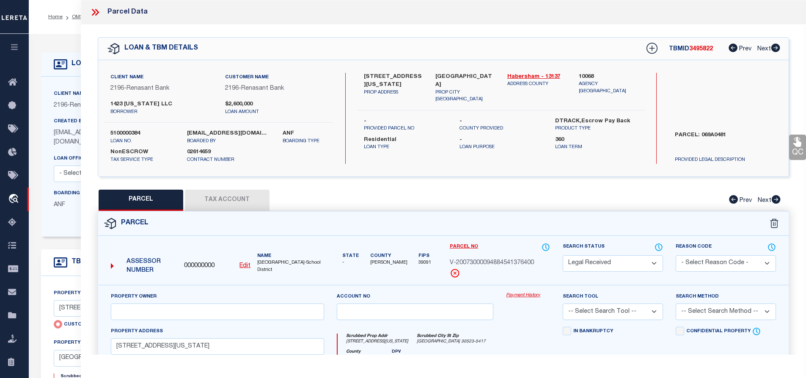
click at [157, 99] on div "Client Name 2196 - Renasant Bank" at bounding box center [161, 87] width 115 height 28
click at [153, 103] on label "1423 [US_STATE] LLC" at bounding box center [161, 104] width 102 height 8
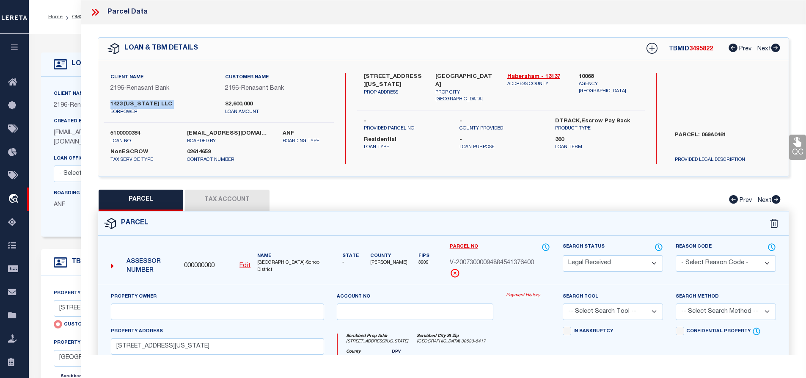
click at [153, 103] on label "1423 [US_STATE] LLC" at bounding box center [161, 104] width 102 height 8
click at [727, 83] on div "Search by Legal Customer" at bounding box center [725, 100] width 115 height 55
click at [97, 15] on icon at bounding box center [95, 12] width 11 height 11
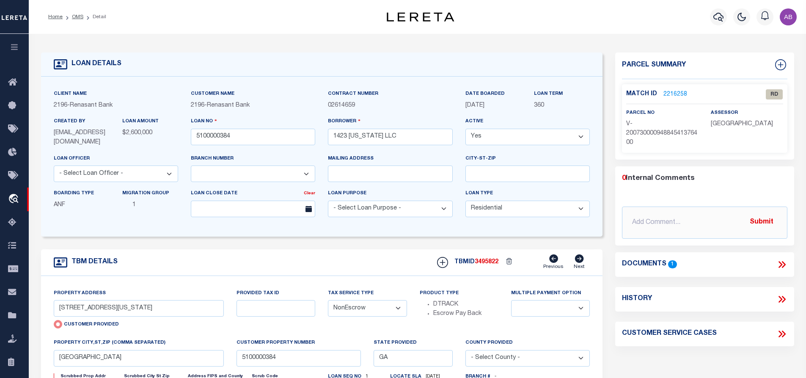
click at [731, 261] on div "Documents 1" at bounding box center [704, 264] width 165 height 11
click at [781, 261] on icon at bounding box center [781, 264] width 11 height 11
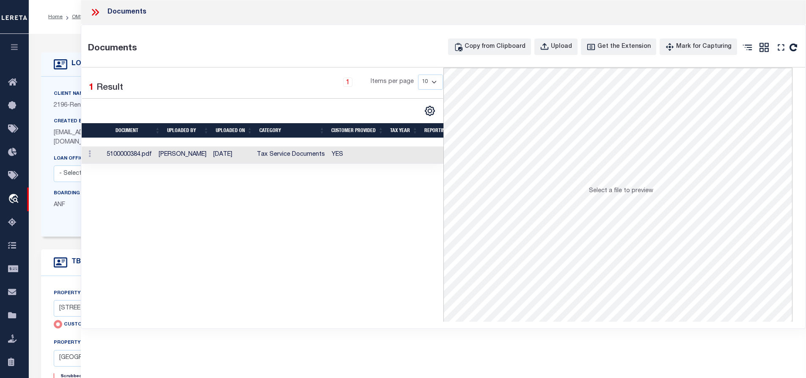
click at [301, 150] on td "Tax Service Documents" at bounding box center [290, 154] width 75 height 17
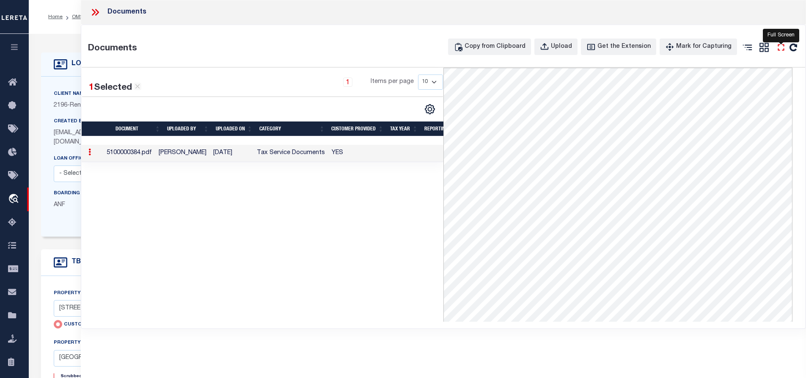
click at [780, 50] on icon "" at bounding box center [781, 47] width 11 height 11
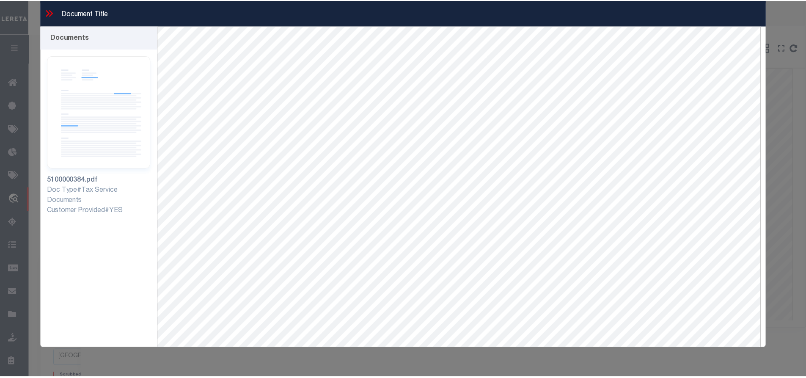
scroll to position [36, 0]
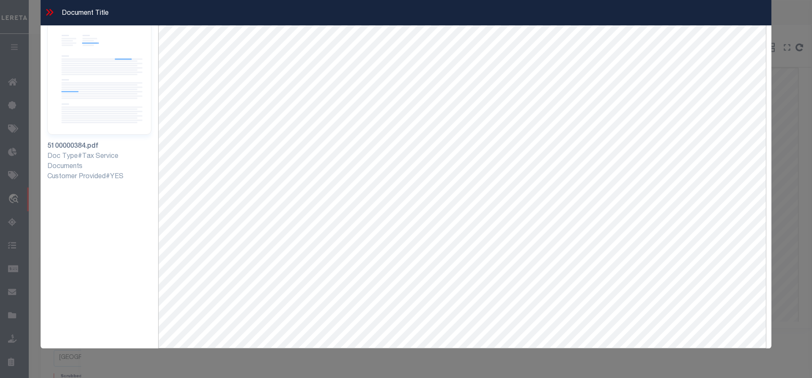
click at [52, 11] on icon at bounding box center [52, 12] width 4 height 7
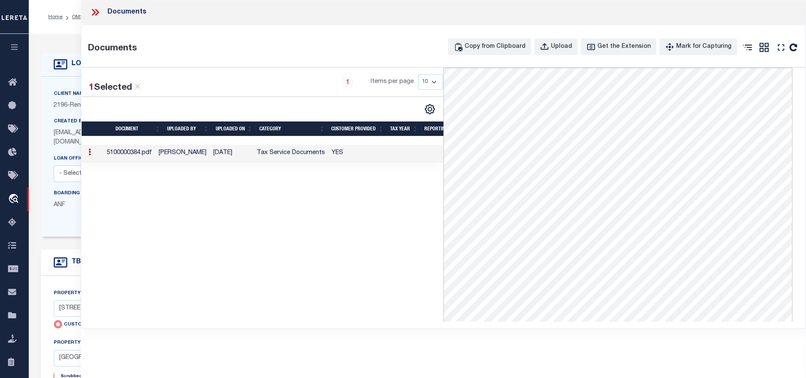
click at [98, 14] on icon at bounding box center [95, 12] width 11 height 11
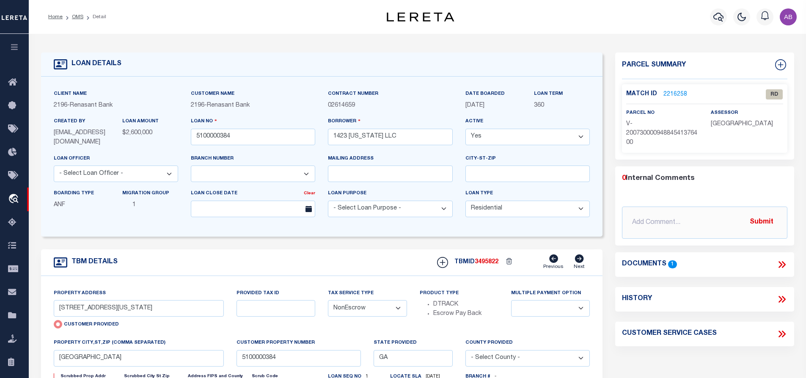
click at [677, 91] on link "2216258" at bounding box center [675, 94] width 24 height 9
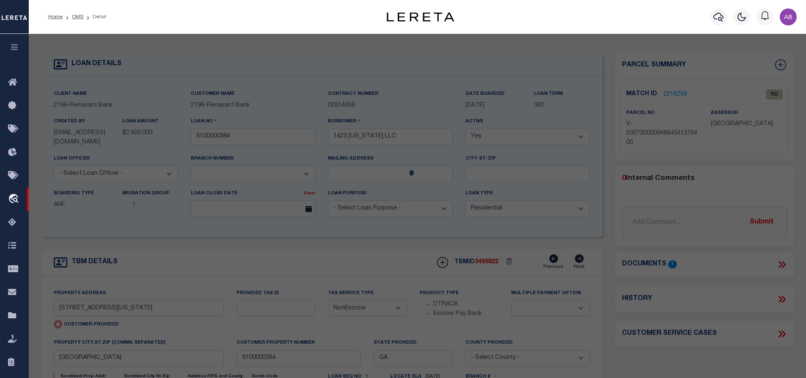
select select "AS"
checkbox input "false"
select select "RD"
type input "[STREET_ADDRESS][US_STATE]"
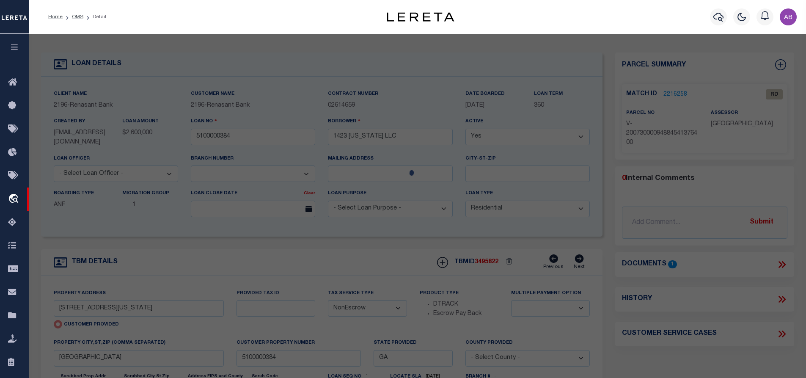
checkbox input "false"
type input "[GEOGRAPHIC_DATA]"
type textarea "Document uploaded that satisfies a legal requirement, changing from [GEOGRAPHIC…"
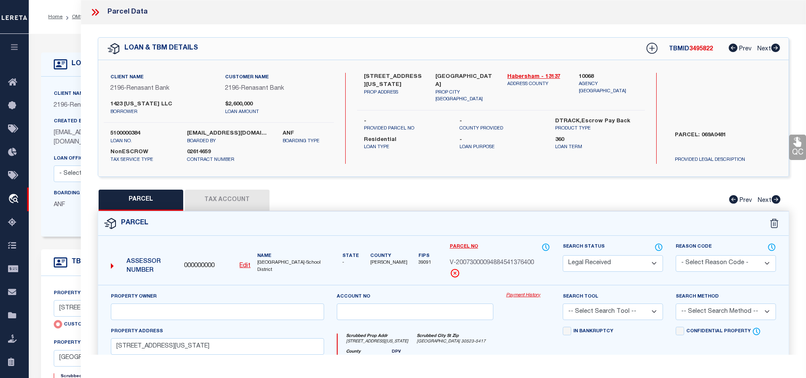
click at [244, 267] on u "Edit" at bounding box center [244, 266] width 11 height 6
type input "000000000"
type input "V-20073000094884541376400"
select select "RD"
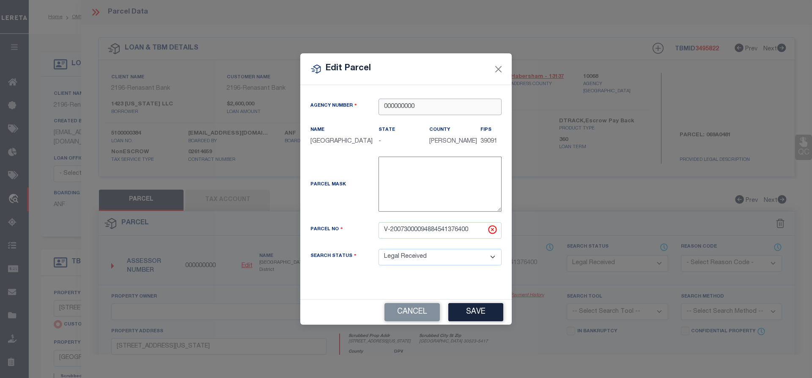
click at [432, 99] on input "000000000" at bounding box center [440, 107] width 123 height 17
click at [429, 117] on div "100680000 : [GEOGRAPHIC_DATA]" at bounding box center [444, 118] width 130 height 14
type input "100680000"
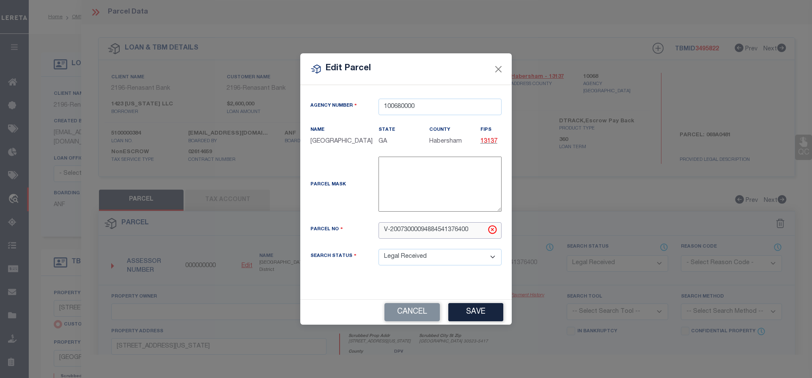
click at [448, 236] on input "V-20073000094884541376400" at bounding box center [440, 230] width 123 height 17
paste input "069A048"
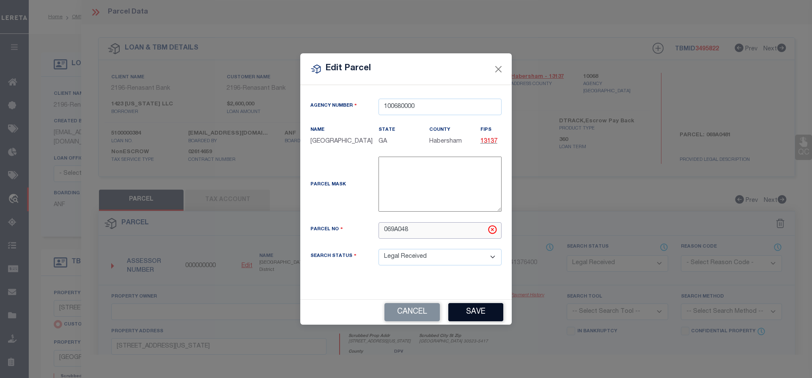
type input "069A048"
click at [466, 320] on button "Save" at bounding box center [476, 312] width 55 height 18
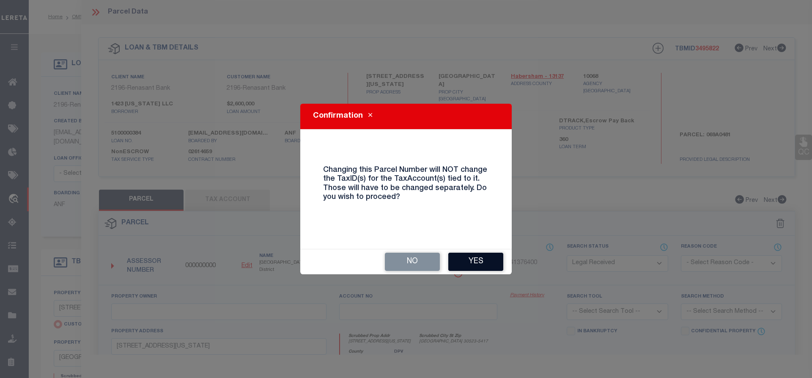
click at [484, 267] on button "Yes" at bounding box center [476, 262] width 55 height 18
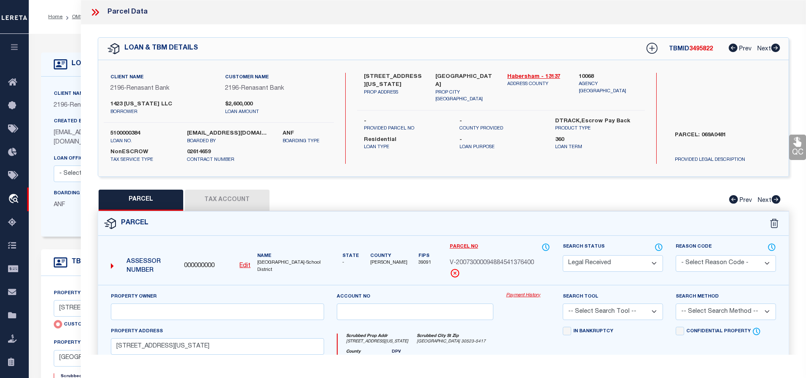
select select "RD"
checkbox input "false"
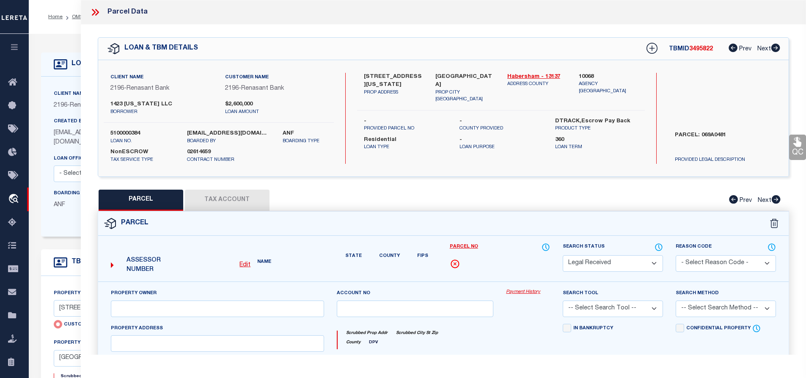
type input "[STREET_ADDRESS][US_STATE]"
checkbox input "false"
type input "[GEOGRAPHIC_DATA]"
type textarea "Document uploaded that satisfies a legal requirement, changing from [GEOGRAPHIC…"
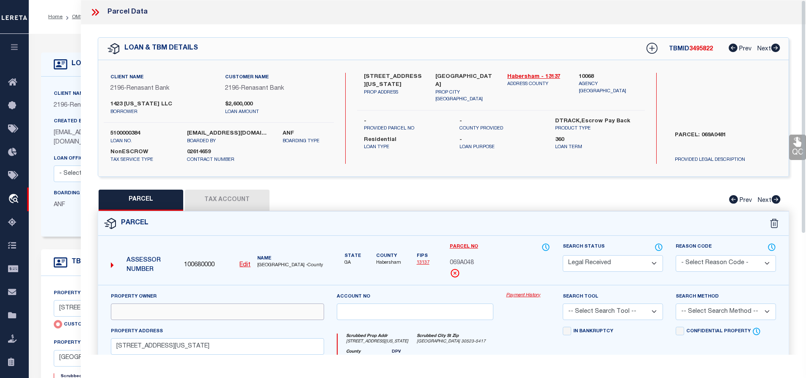
click at [209, 312] on input "text" at bounding box center [217, 311] width 213 height 17
paste input "1423 [US_STATE] LLC"
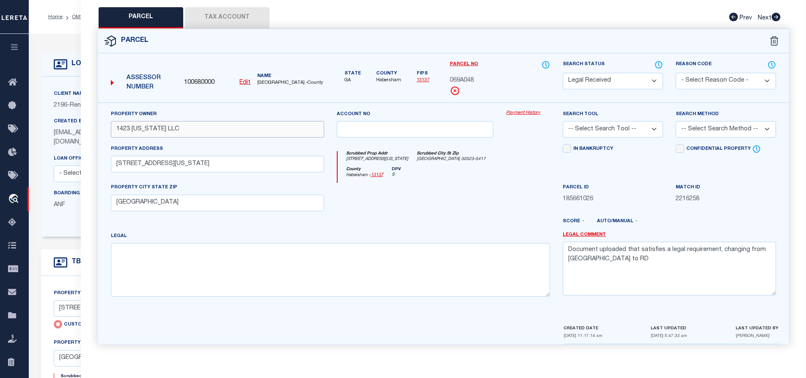
type input "1423 [US_STATE] LLC"
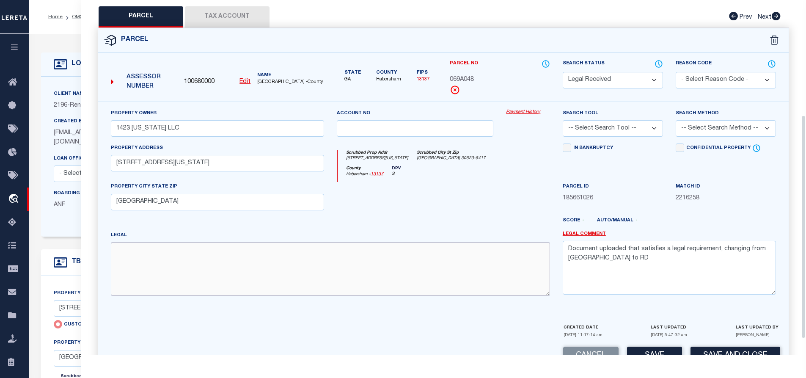
click at [182, 245] on textarea at bounding box center [330, 268] width 439 height 53
paste textarea "218-100 1370-204"
click at [131, 272] on textarea "218-100 1370-204" at bounding box center [330, 268] width 439 height 53
paste textarea "Acres 0.8"
click at [114, 270] on textarea "218-100 1370-204 Acres 0.8" at bounding box center [330, 268] width 439 height 53
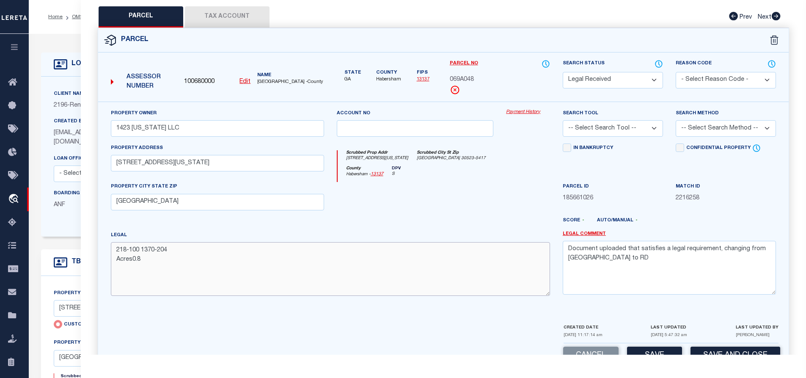
click at [157, 264] on textarea "218-100 1370-204 Acres0.8" at bounding box center [330, 268] width 439 height 53
click at [131, 264] on textarea "218-100 1370-204 Acres0.8" at bounding box center [330, 268] width 439 height 53
click at [149, 261] on textarea "218-100 1370-204 Acres 0.8" at bounding box center [330, 268] width 439 height 53
type textarea "218-100 1370-204 Acres 0.8"
click at [587, 251] on textarea "Document uploaded that satisfies a legal requirement, changing from [GEOGRAPHIC…" at bounding box center [669, 267] width 213 height 53
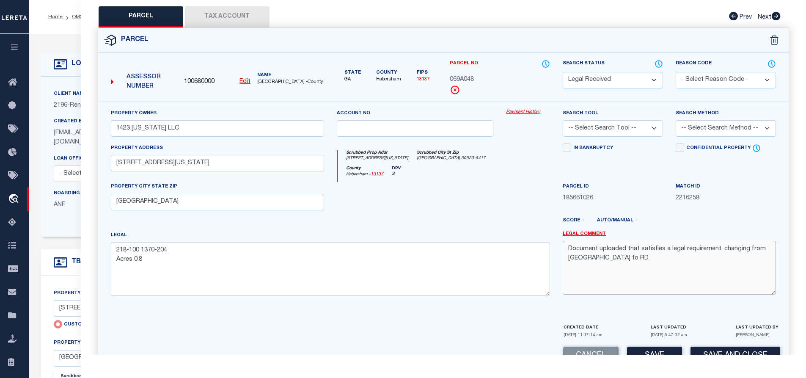
click at [587, 251] on textarea "Document uploaded that satisfies a legal requirement, changing from [GEOGRAPHIC…" at bounding box center [669, 267] width 213 height 53
click at [217, 14] on button "Tax Account" at bounding box center [227, 16] width 85 height 21
select select "100"
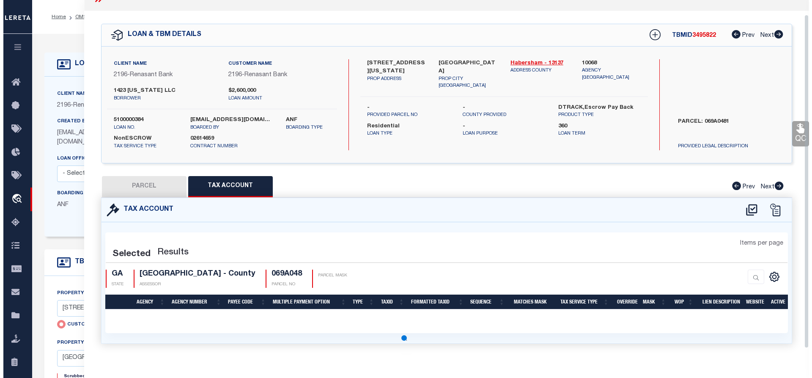
scroll to position [28, 0]
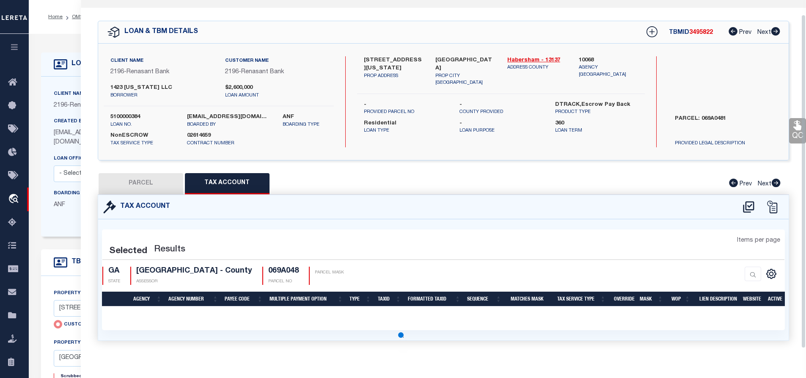
select select "100"
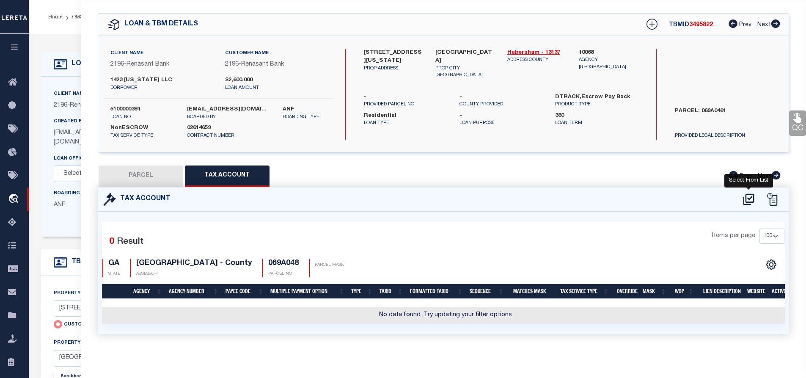
click at [742, 195] on icon at bounding box center [749, 200] width 14 height 14
select select "100"
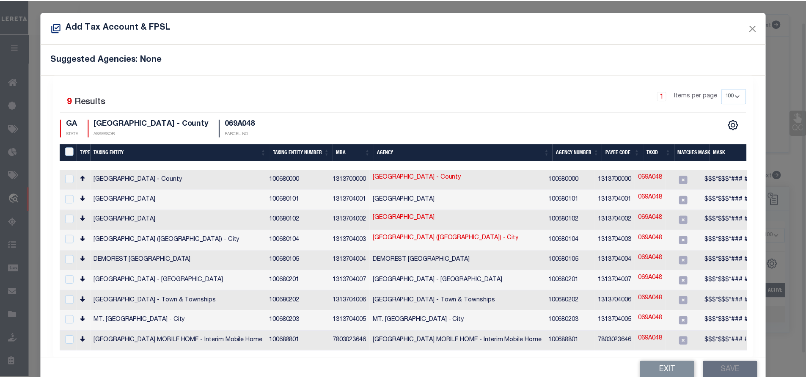
scroll to position [23, 0]
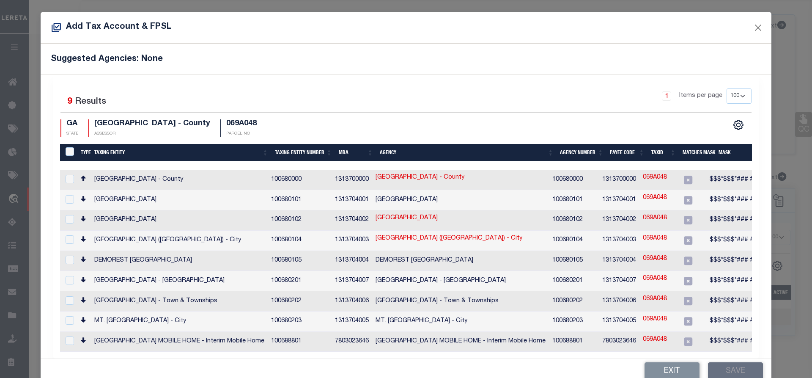
click at [182, 179] on td "HABERSHAM COUNTY - County" at bounding box center [179, 180] width 177 height 20
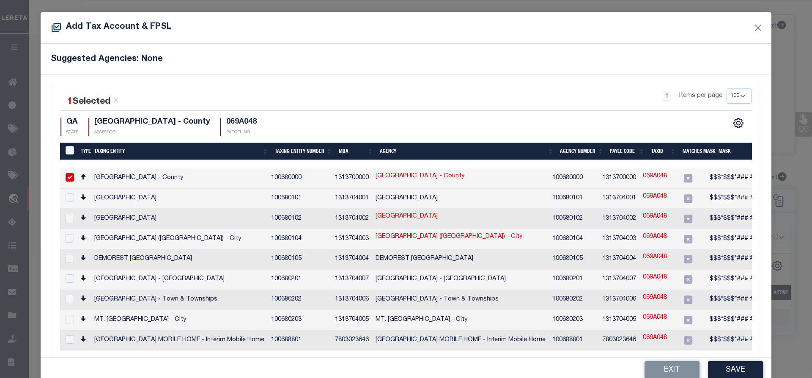
click at [182, 179] on td "HABERSHAM COUNTY - County" at bounding box center [179, 178] width 177 height 20
checkbox input "false"
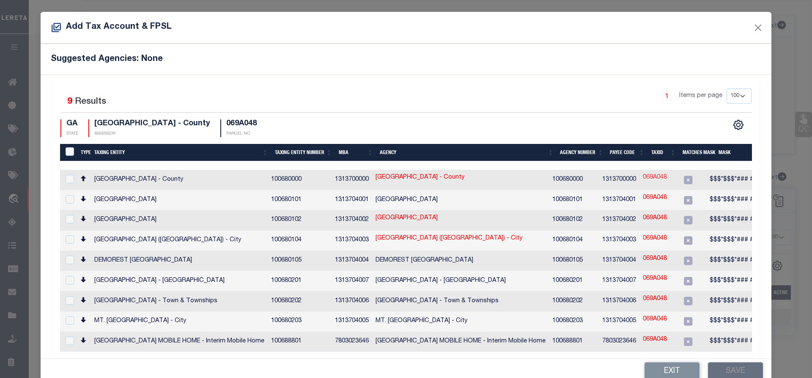
click at [664, 175] on link "069A048" at bounding box center [655, 177] width 24 height 9
type input "069A048"
type textarea "$$$*$$$*### ###,$$$ $$$%"
checkbox input "true"
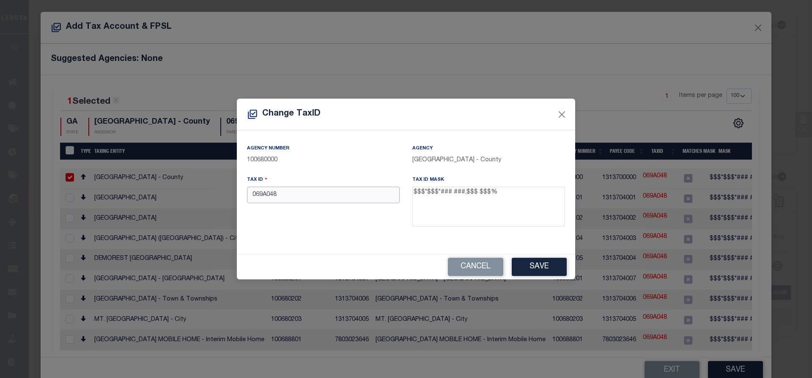
click at [331, 203] on input "069A048" at bounding box center [323, 195] width 153 height 17
click at [531, 271] on button "Save" at bounding box center [539, 267] width 55 height 18
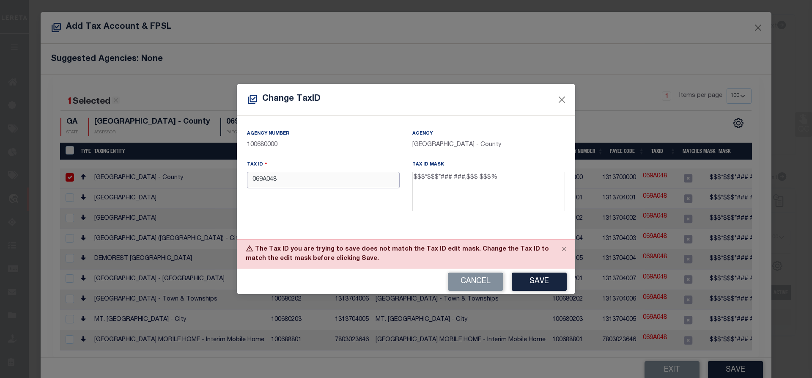
click at [263, 177] on input "069A048" at bounding box center [323, 180] width 153 height 17
click at [269, 180] on input "069 A048" at bounding box center [323, 180] width 153 height 17
click at [547, 283] on button "Save" at bounding box center [539, 281] width 55 height 18
click at [560, 249] on button "Close" at bounding box center [564, 248] width 21 height 19
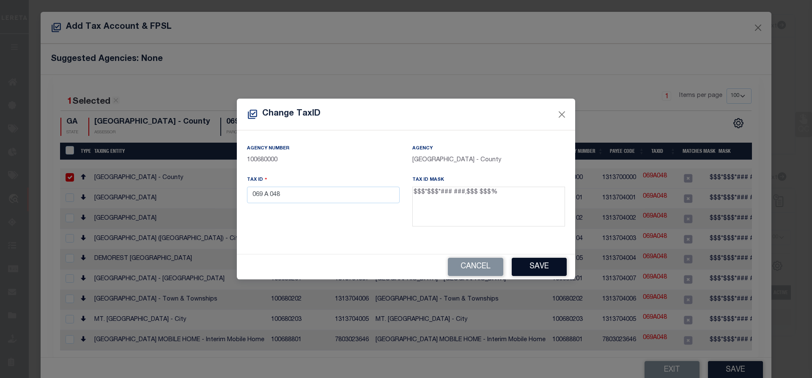
click at [536, 271] on button "Save" at bounding box center [539, 267] width 55 height 18
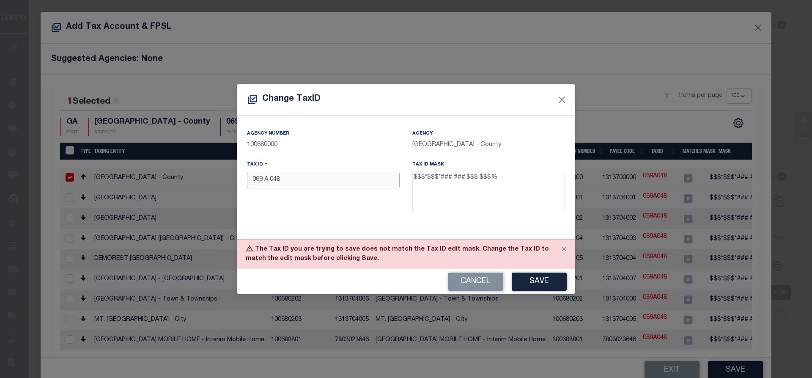
click at [269, 182] on input "069 A 048" at bounding box center [323, 180] width 153 height 17
click at [292, 183] on input "069048" at bounding box center [323, 180] width 153 height 17
click at [561, 280] on button "Save" at bounding box center [539, 281] width 55 height 18
click at [384, 192] on div "Tax ID 069048A" at bounding box center [323, 187] width 165 height 55
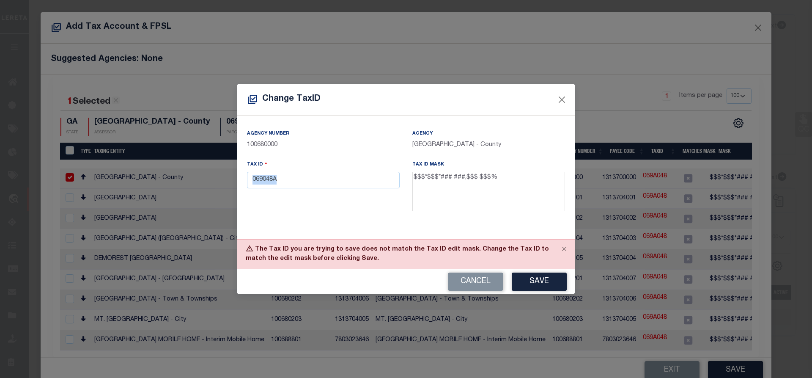
click at [346, 191] on div "Tax ID 069048A" at bounding box center [323, 187] width 165 height 55
click at [326, 183] on input "069048A" at bounding box center [323, 180] width 153 height 17
click at [262, 183] on input "069048" at bounding box center [323, 180] width 153 height 17
click at [303, 195] on div "Tax ID 069A048" at bounding box center [323, 187] width 165 height 55
click at [524, 276] on button "Save" at bounding box center [539, 281] width 55 height 18
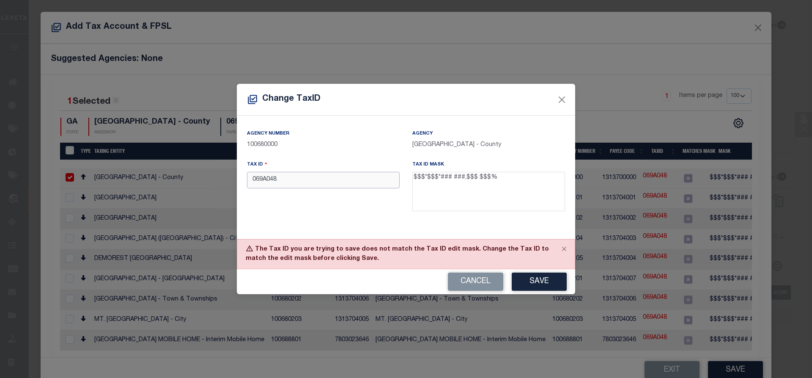
click at [326, 182] on input "069A048" at bounding box center [323, 180] width 153 height 17
drag, startPoint x: 437, startPoint y: 177, endPoint x: 413, endPoint y: 175, distance: 23.8
click at [413, 175] on textarea "$$$*$$$*### ###,$$$ $$$%" at bounding box center [489, 192] width 153 height 40
click at [261, 181] on input "069A048" at bounding box center [323, 180] width 153 height 17
click at [269, 182] on input "069 A048" at bounding box center [323, 180] width 153 height 17
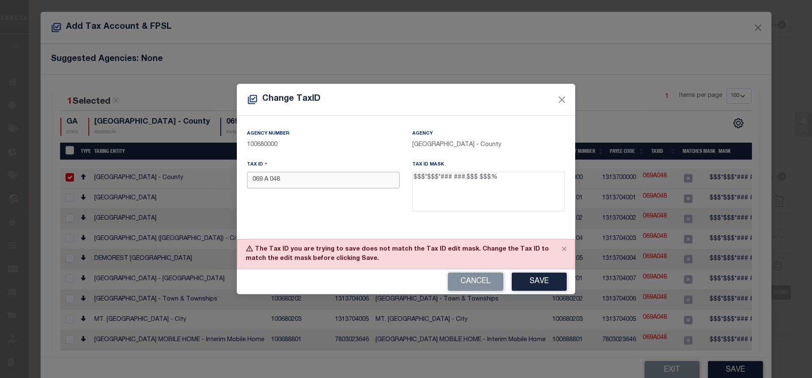
click at [293, 183] on input "069 A 048" at bounding box center [323, 180] width 153 height 17
click at [541, 284] on button "Save" at bounding box center [539, 281] width 55 height 18
click at [321, 186] on input "069 A 048" at bounding box center [323, 180] width 153 height 17
type input "069 A 048"
click at [533, 284] on button "Save" at bounding box center [539, 281] width 55 height 18
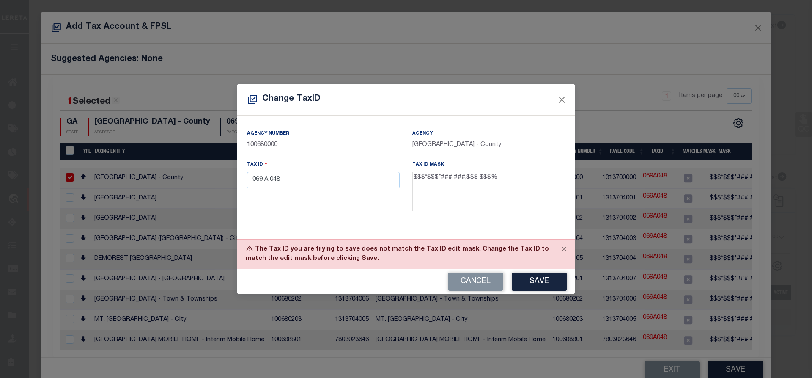
click at [466, 271] on div "Cancel Save" at bounding box center [406, 281] width 338 height 25
click at [467, 276] on button "Cancel" at bounding box center [475, 281] width 55 height 18
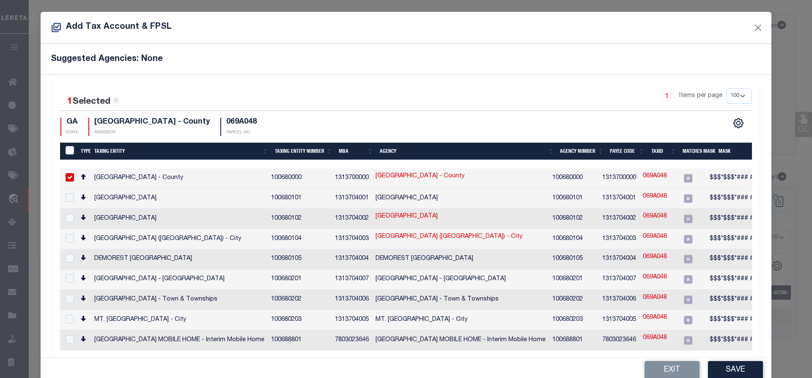
drag, startPoint x: 92, startPoint y: 179, endPoint x: 162, endPoint y: 190, distance: 71.2
click at [161, 190] on tbody "HABERSHAM COUNTY - County 100680000 1313700000 HABERSHAM COUNTY - County 100680…" at bounding box center [517, 259] width 914 height 182
click at [753, 25] on button "Close" at bounding box center [758, 27] width 11 height 11
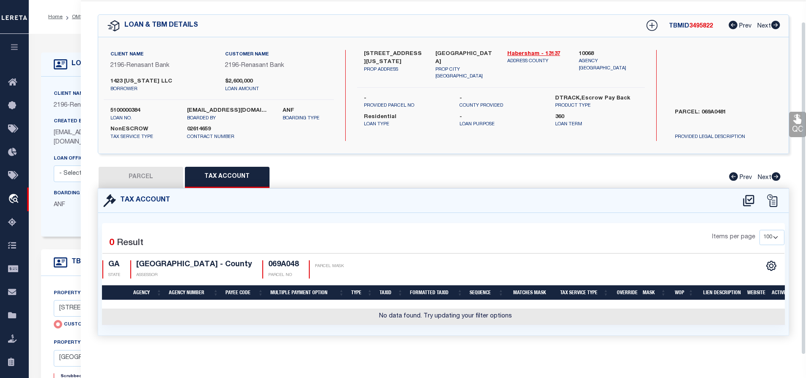
click at [154, 179] on button "PARCEL" at bounding box center [141, 177] width 85 height 21
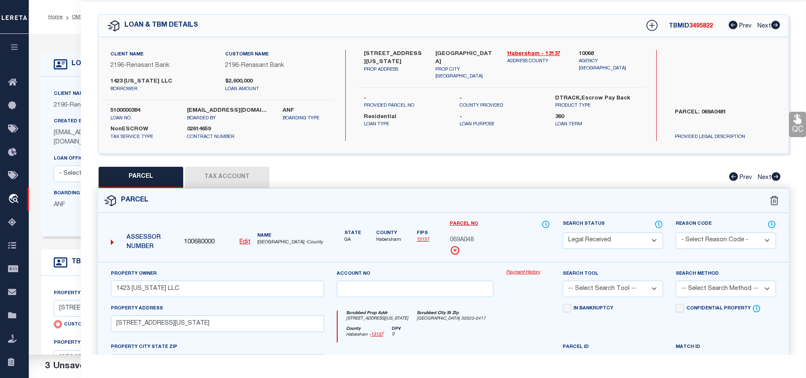
click at [584, 239] on select "Automated Search Bad Parcel Complete Duplicate Parcel High Dollar Reporting In …" at bounding box center [613, 240] width 100 height 17
select select "JR"
click at [563, 232] on select "Automated Search Bad Parcel Complete Duplicate Parcel High Dollar Reporting In …" at bounding box center [613, 240] width 100 height 17
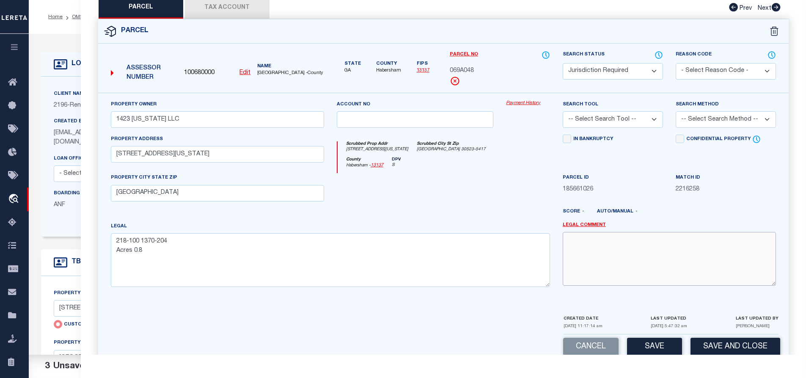
click at [585, 250] on textarea at bounding box center [669, 258] width 213 height 53
type textarea "u"
type textarea "UNABLE TO ADD"
click at [245, 16] on button "Tax Account" at bounding box center [227, 7] width 85 height 21
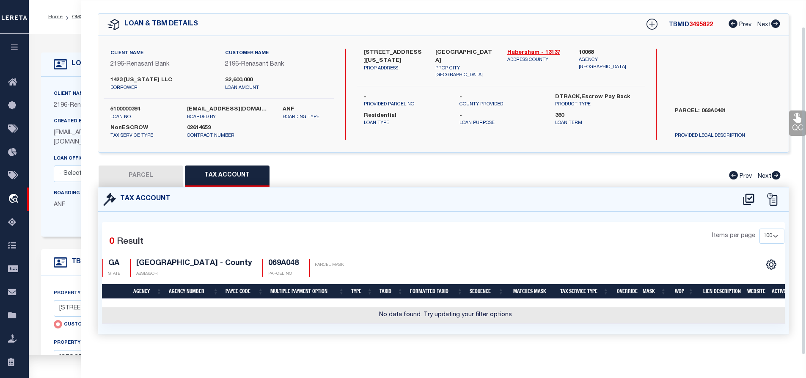
select select "100"
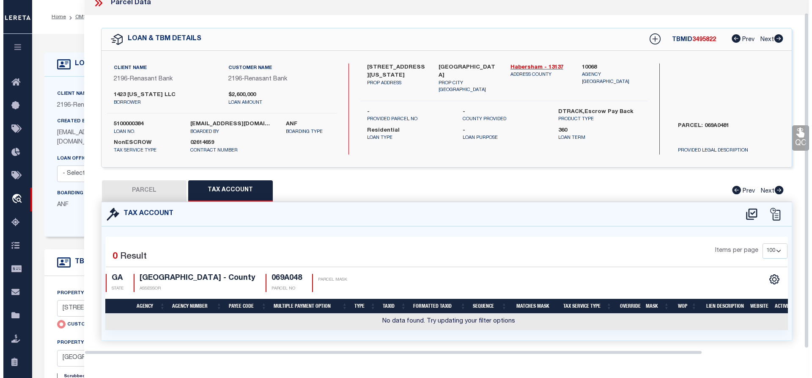
scroll to position [28, 0]
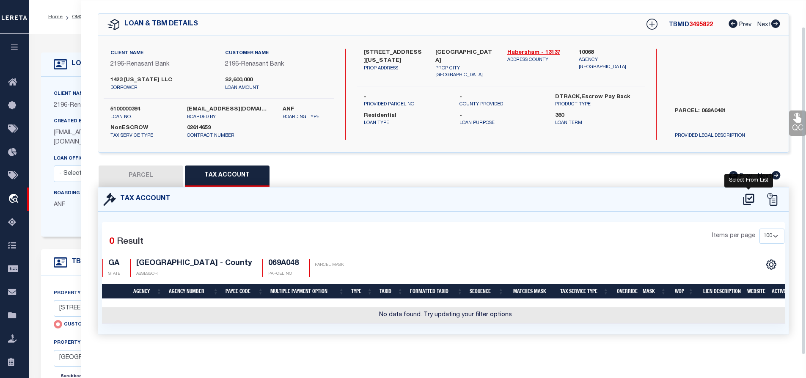
click at [747, 198] on icon at bounding box center [749, 200] width 14 height 14
select select "100"
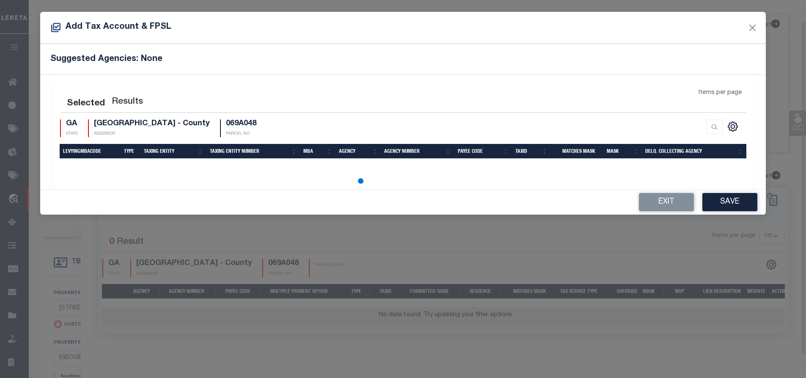
scroll to position [23, 0]
select select "100"
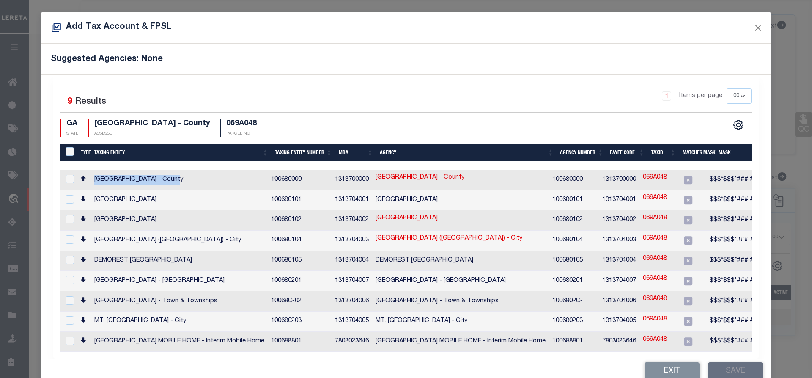
drag, startPoint x: 96, startPoint y: 178, endPoint x: 190, endPoint y: 179, distance: 94.4
click at [190, 179] on td "HABERSHAM COUNTY - County" at bounding box center [179, 180] width 177 height 20
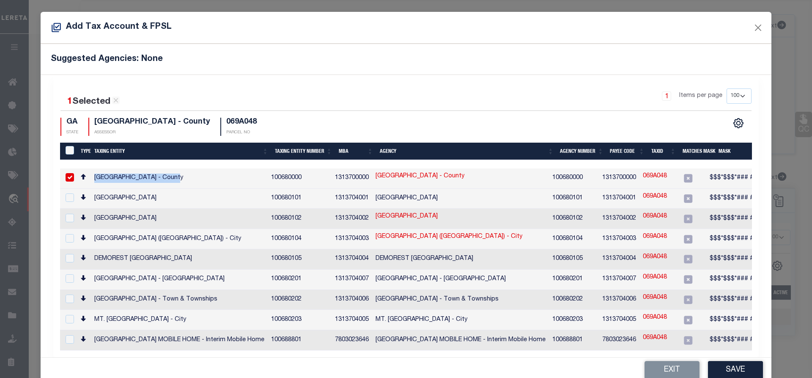
click at [207, 178] on td "HABERSHAM COUNTY - County" at bounding box center [179, 178] width 177 height 20
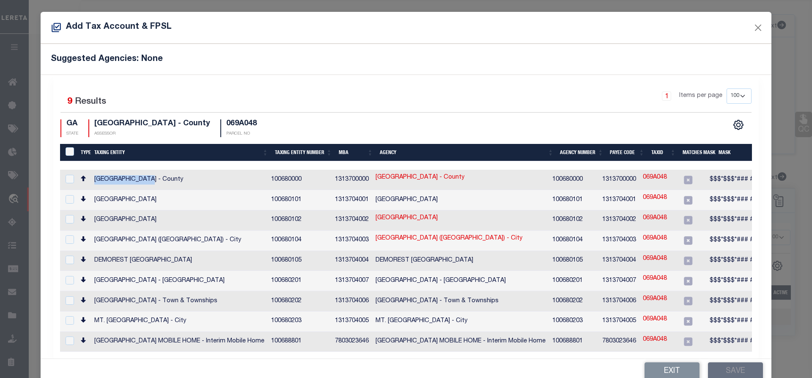
drag, startPoint x: 95, startPoint y: 177, endPoint x: 158, endPoint y: 179, distance: 63.1
click at [158, 179] on td "HABERSHAM COUNTY - County" at bounding box center [179, 180] width 177 height 20
checkbox input "true"
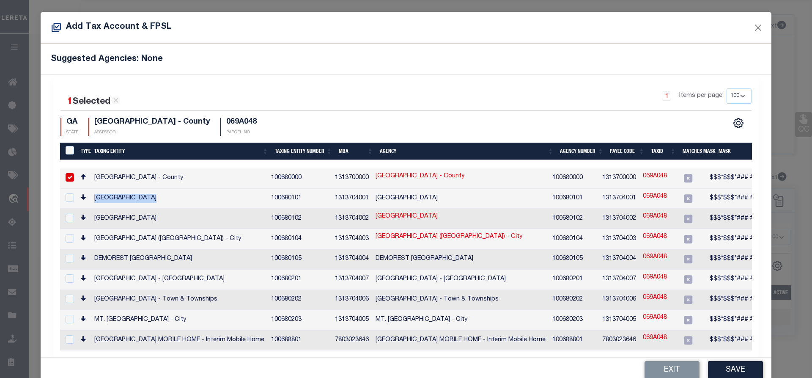
drag, startPoint x: 99, startPoint y: 195, endPoint x: 152, endPoint y: 200, distance: 53.6
click at [152, 200] on td "CLARKESVILLE CITY - City" at bounding box center [179, 199] width 177 height 20
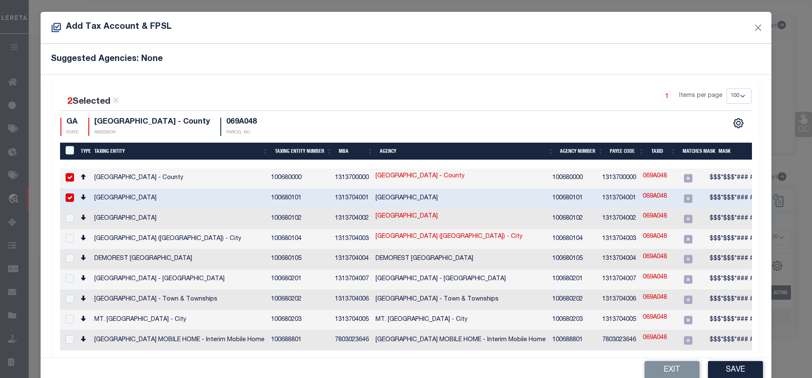
click at [659, 195] on link "069A048" at bounding box center [655, 196] width 24 height 9
checkbox input "false"
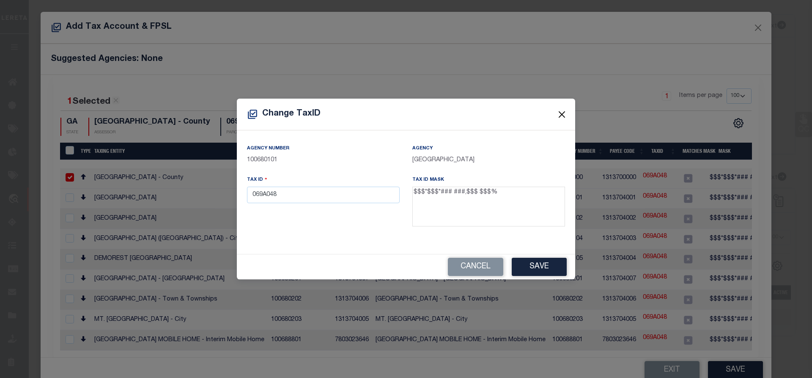
click at [563, 112] on button "Close" at bounding box center [562, 114] width 11 height 11
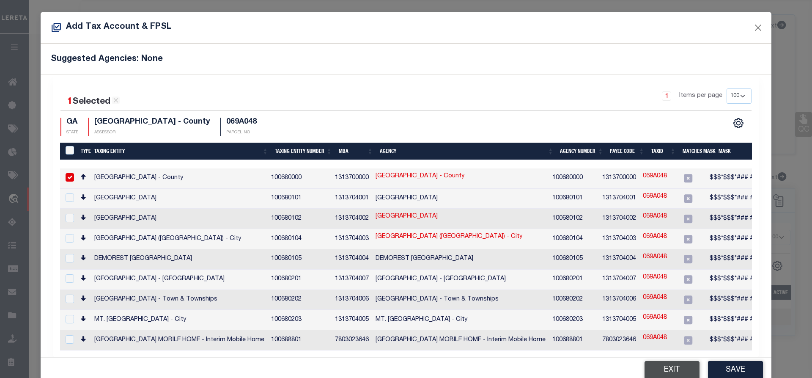
click at [678, 362] on button "Exit" at bounding box center [672, 370] width 55 height 18
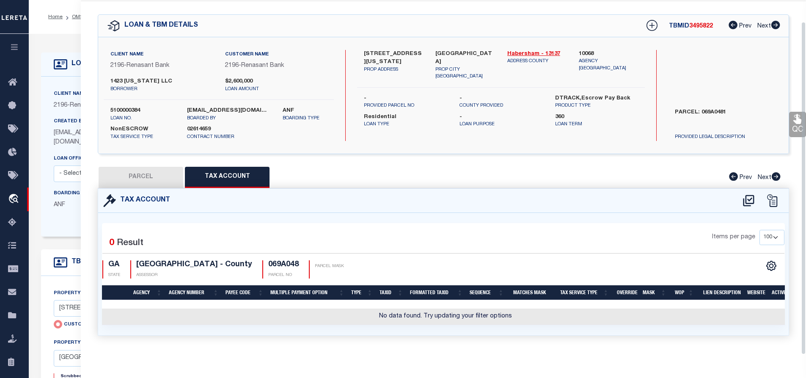
click at [171, 172] on button "PARCEL" at bounding box center [141, 177] width 85 height 21
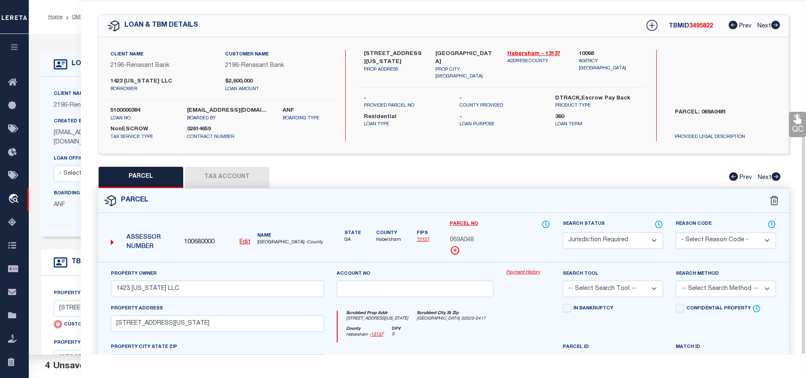
scroll to position [208, 0]
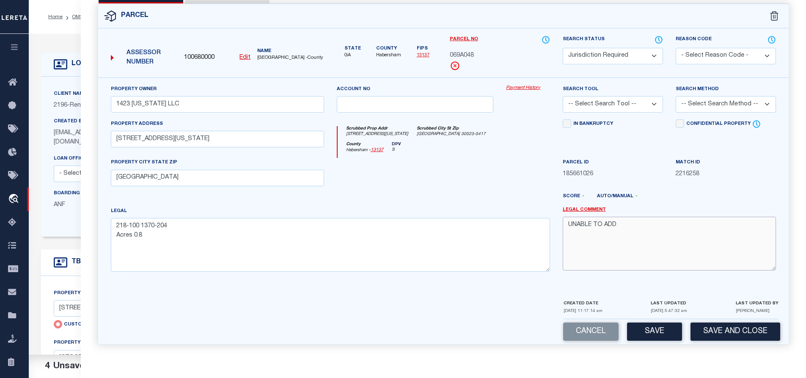
click at [643, 230] on textarea "UNABLE TO ADD" at bounding box center [669, 243] width 213 height 53
paste textarea "CLARKESVILLE CITY"
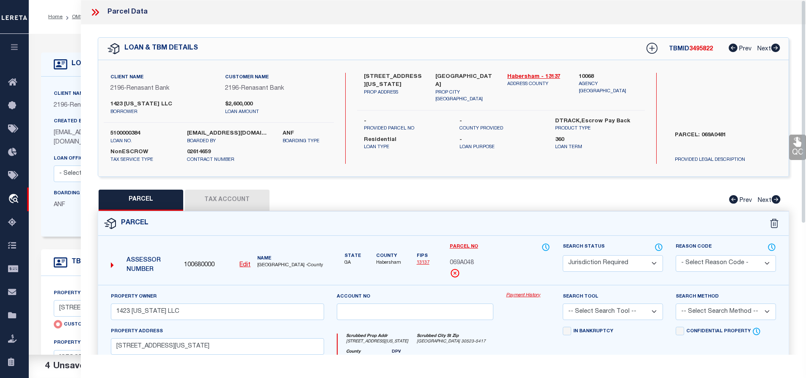
scroll to position [169, 0]
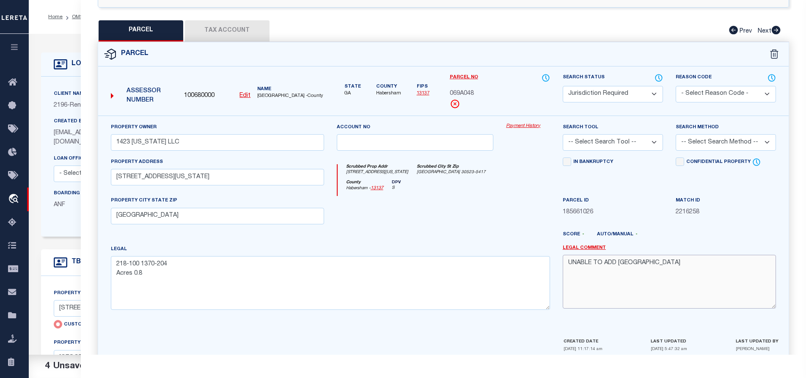
click at [619, 264] on textarea "UNABLE TO ADD CLARKESVILLE CITY" at bounding box center [669, 281] width 213 height 53
paste textarea "HABERSHAM COUNTY"
click at [762, 266] on textarea "UNABLE TO ADD HABERSHAM COUNTY & CLARKESVILLE CITY" at bounding box center [669, 281] width 213 height 53
click at [460, 89] on span "069A048" at bounding box center [462, 93] width 24 height 9
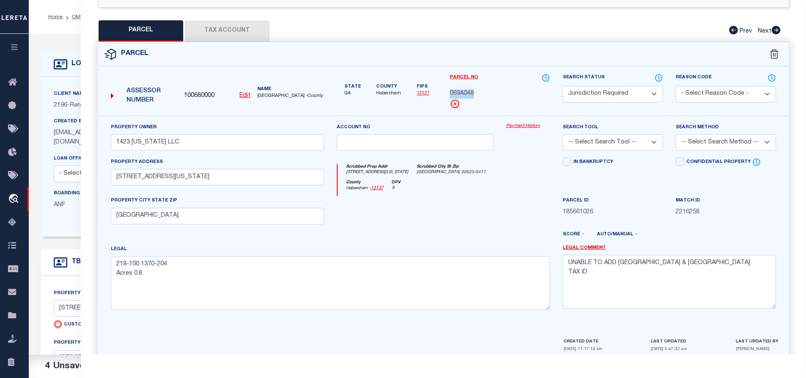
click at [460, 89] on span "069A048" at bounding box center [462, 93] width 24 height 9
click at [599, 277] on textarea "UNABLE TO ADD HABERSHAM COUNTY & CLARKESVILLE CITY TAX ID" at bounding box center [669, 281] width 213 height 53
paste textarea "069A048"
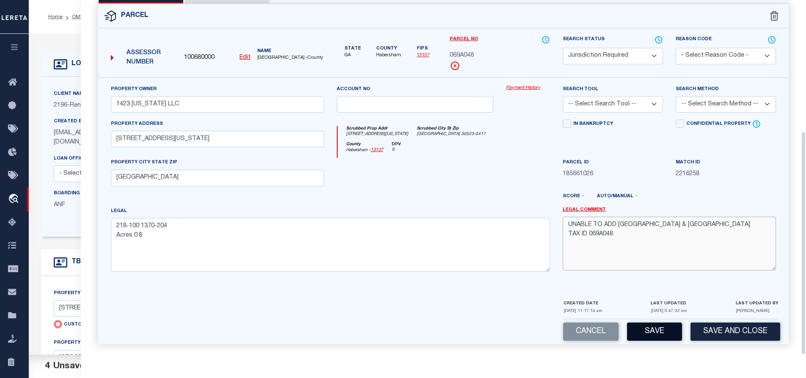
type textarea "UNABLE TO ADD HABERSHAM COUNTY & CLARKESVILLE CITY TAX ID 069A048"
click at [664, 331] on button "Save" at bounding box center [654, 331] width 55 height 18
select select "AS"
checkbox input "false"
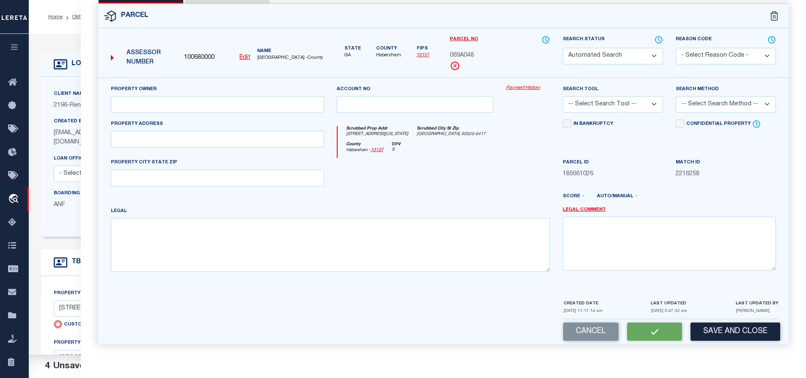
select select "JR"
type input "1423 [US_STATE] LLC"
type input "[STREET_ADDRESS][US_STATE]"
type input "[GEOGRAPHIC_DATA]"
type textarea "218-100 1370-204 Acres 0.8"
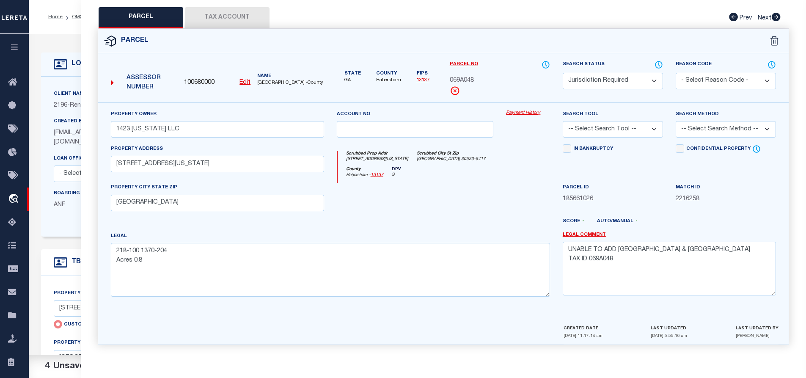
scroll to position [0, 0]
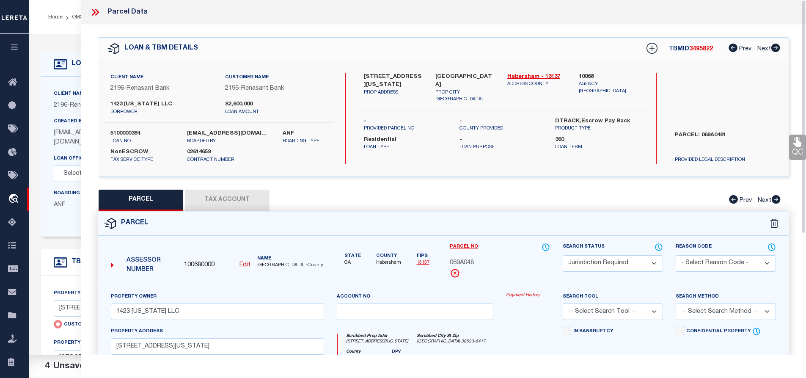
click at [747, 223] on div "Parcel" at bounding box center [443, 224] width 691 height 24
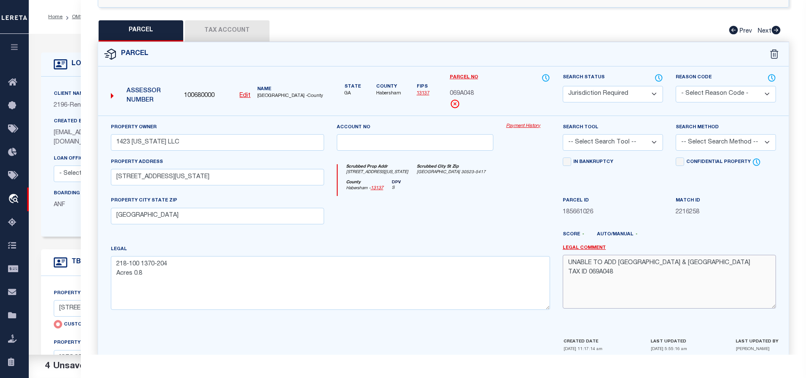
click at [620, 265] on textarea "UNABLE TO ADD HABERSHAM COUNTY & CLARKESVILLE CITY TAX ID 069A048" at bounding box center [669, 281] width 213 height 53
drag, startPoint x: 568, startPoint y: 271, endPoint x: 628, endPoint y: 271, distance: 60.5
click at [628, 271] on textarea "UNABLE TO ADD HABERSHAM COUNTY & CLARKESVILLE CITY TAX ID 069A048" at bounding box center [669, 281] width 213 height 53
click at [618, 266] on textarea "UNABLE TO ADD HABERSHAM COUNTY & CLARKESVILLE CITY TAX ID 069A048" at bounding box center [669, 281] width 213 height 53
paste textarea "TAX ID 069A048"
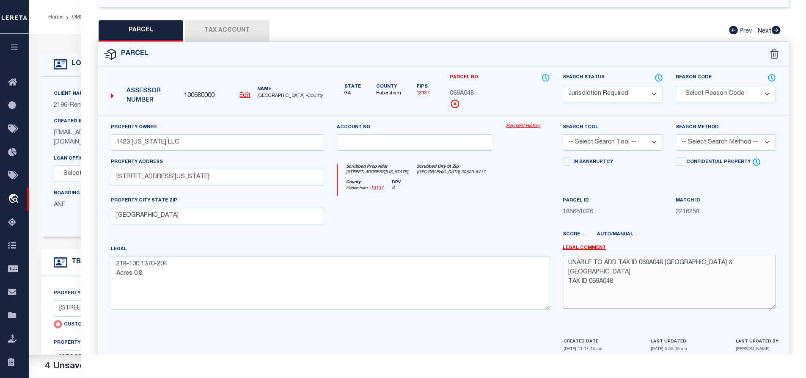
drag, startPoint x: 624, startPoint y: 281, endPoint x: 574, endPoint y: 285, distance: 50.5
click at [574, 285] on textarea "UNABLE TO ADD TAX ID 069A048 HABERSHAM COUNTY & CLARKESVILLE CITY TAX ID 069A048" at bounding box center [669, 281] width 213 height 53
click at [666, 264] on textarea "UNABLE TO ADD TAX ID 069A048 HABERSHAM COUNTY & CLARKESVILLE CITY" at bounding box center [669, 281] width 213 height 53
type textarea "UNABLE TO ADD TAX ID 069A048 AND THE AGENCY IS [GEOGRAPHIC_DATA] & [GEOGRAPHIC_…"
click at [481, 219] on div at bounding box center [415, 213] width 170 height 35
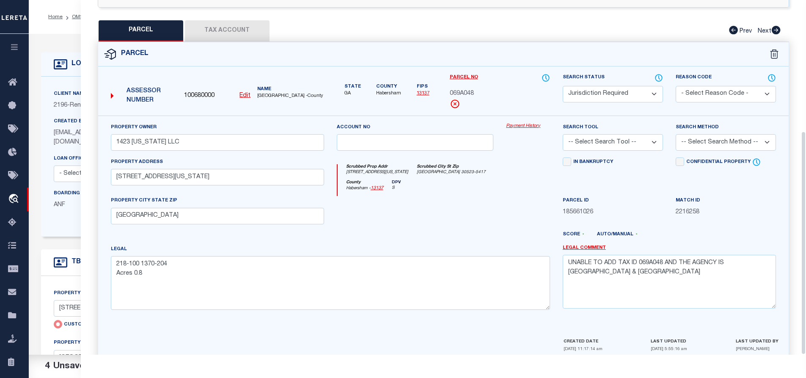
scroll to position [208, 0]
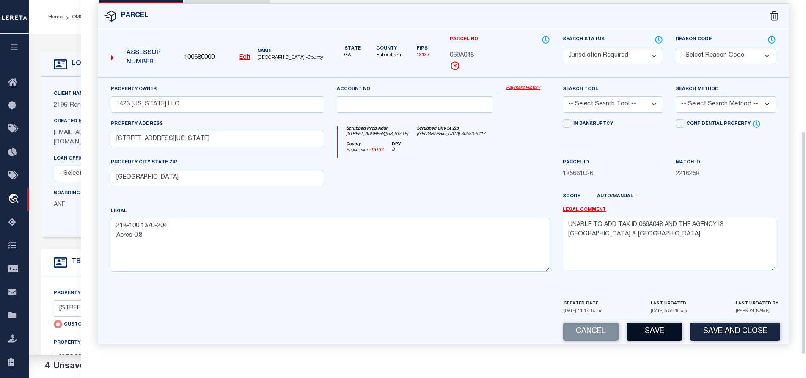
click at [649, 331] on button "Save" at bounding box center [654, 331] width 55 height 18
select select "AS"
checkbox input "false"
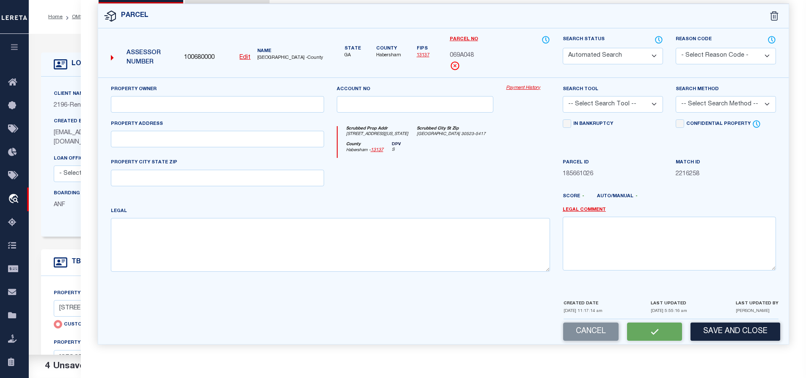
scroll to position [0, 0]
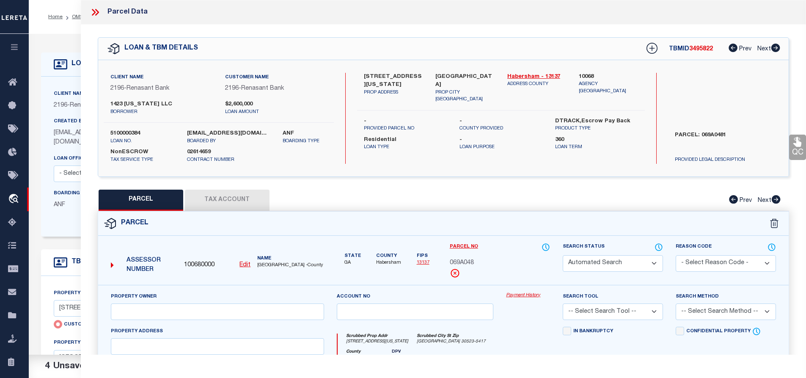
select select "JR"
type input "1423 [US_STATE] LLC"
type input "[STREET_ADDRESS][US_STATE]"
type input "[GEOGRAPHIC_DATA]"
type textarea "218-100 1370-204 Acres 0.8"
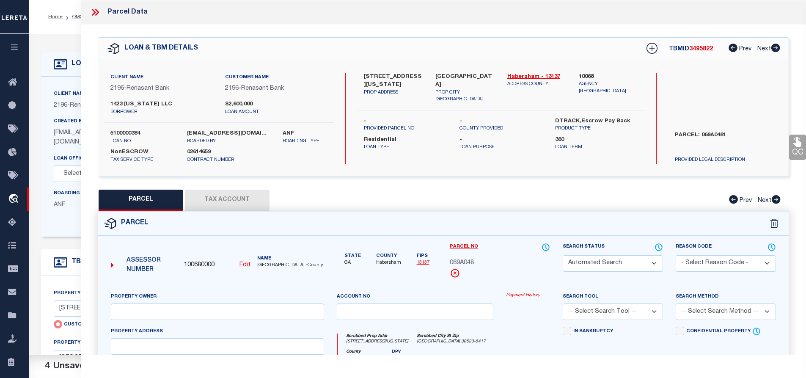
type textarea "UNABLE TO ADD TAX ID 069A048 AND THE AGENCY IS [GEOGRAPHIC_DATA] & [GEOGRAPHIC_…"
click at [94, 11] on icon at bounding box center [94, 12] width 4 height 7
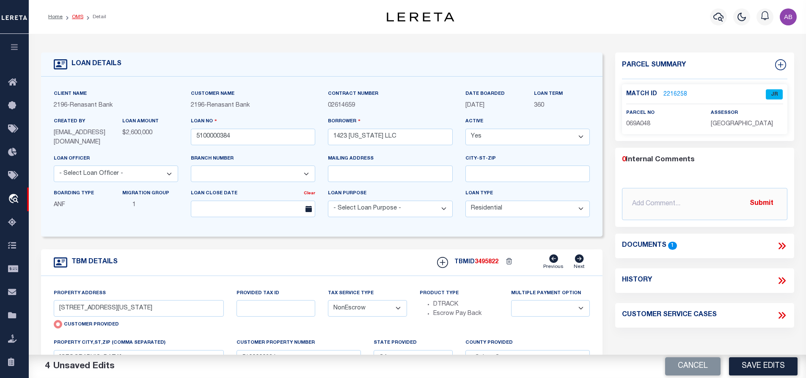
click at [80, 17] on link "OMS" at bounding box center [77, 16] width 11 height 5
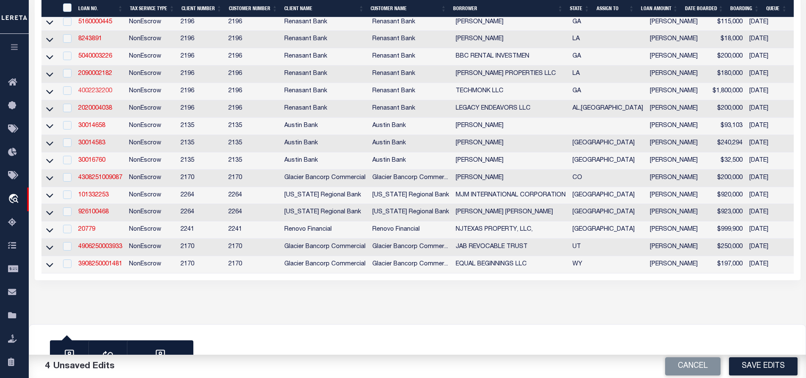
scroll to position [85, 0]
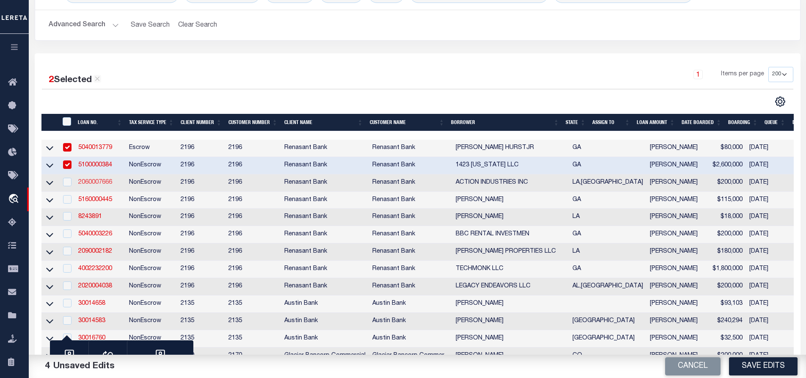
click at [94, 184] on link "2060007666" at bounding box center [95, 182] width 34 height 6
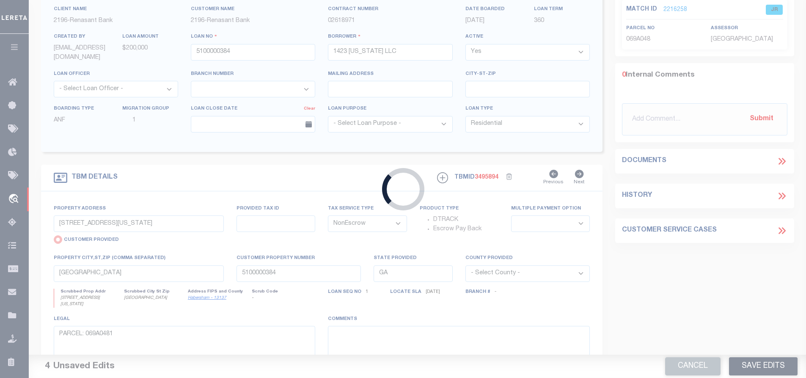
type input "2060007666"
type input "ACTION INDUSTRIES INC"
select select
type input "[STREET_ADDRESS]"
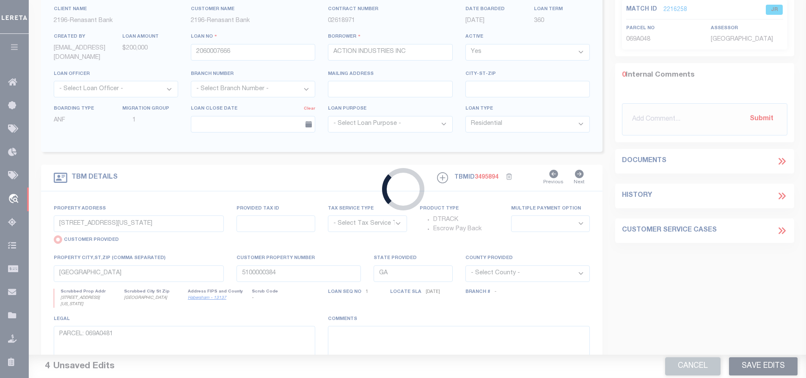
select select "NonEscrow"
select select
type input "NATCHEZ MS 39120"
type input "2060007666"
type input "MS"
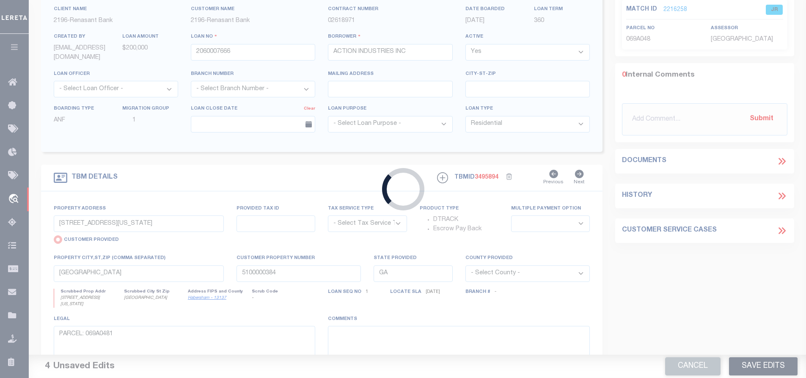
type textarea "SEE FILE1"
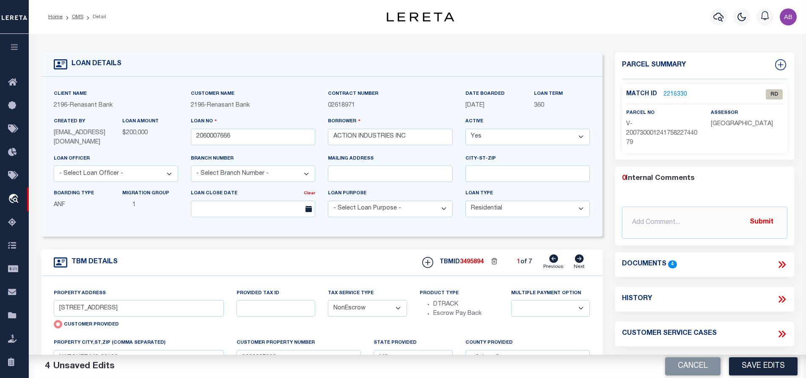
click at [579, 260] on icon at bounding box center [579, 258] width 9 height 8
radio input "false"
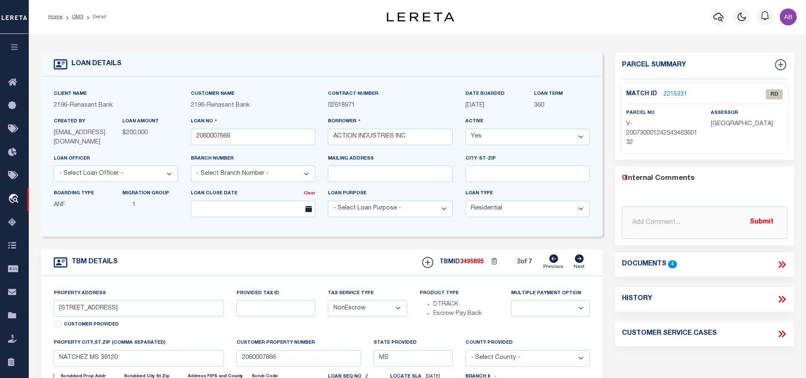
click at [579, 260] on icon at bounding box center [579, 258] width 9 height 8
select select
click at [579, 260] on icon at bounding box center [579, 258] width 9 height 8
type input "35020 HIGHWAY 69"
select select
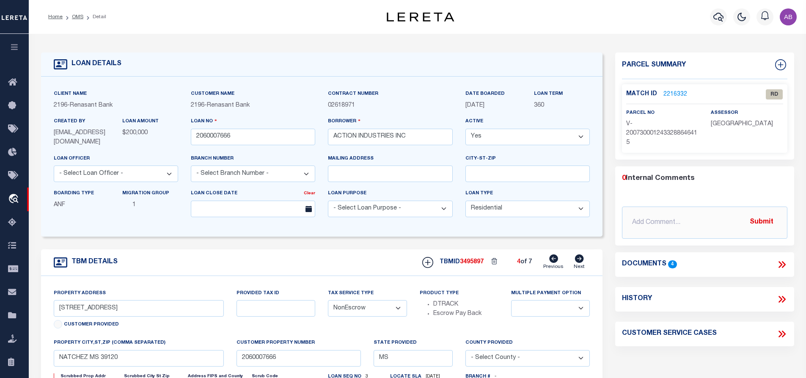
type input "[GEOGRAPHIC_DATA] LA 70788"
type input "LA"
click at [579, 260] on icon at bounding box center [579, 258] width 9 height 8
type input "767 HIGHWAY 70 S"
select select
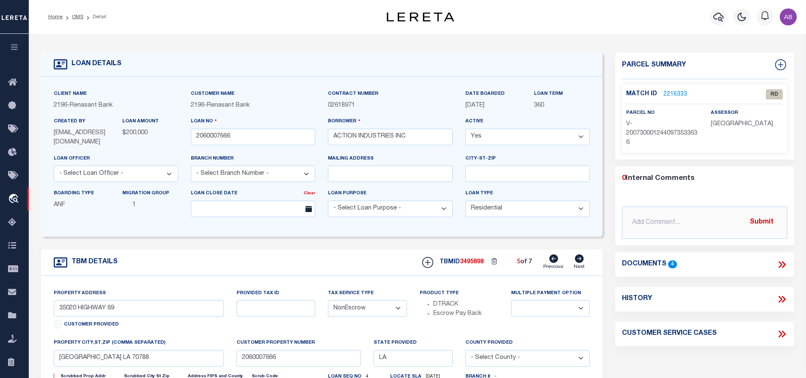
type input "BELLE ROSE LA 70341"
click at [579, 260] on icon at bounding box center [579, 258] width 9 height 8
type input "[STREET_ADDRESS]"
select select
type input "DONALDSONVILLE LA 70346"
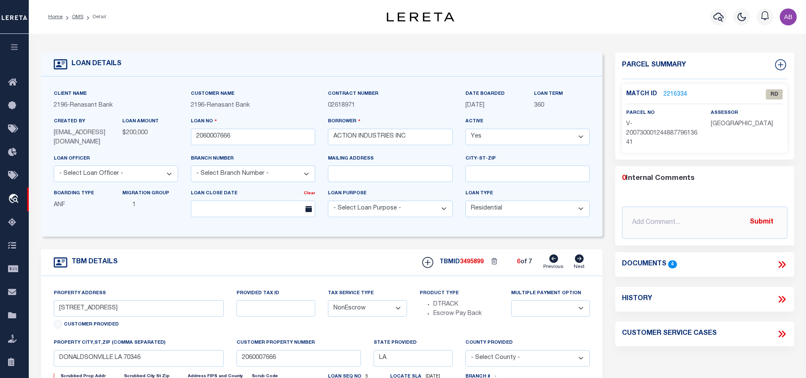
click at [579, 260] on icon at bounding box center [579, 258] width 9 height 8
type input "767 HWY 70 S"
select select
type input "BELLE ROSE LA 70341"
click at [579, 260] on icon at bounding box center [579, 258] width 9 height 8
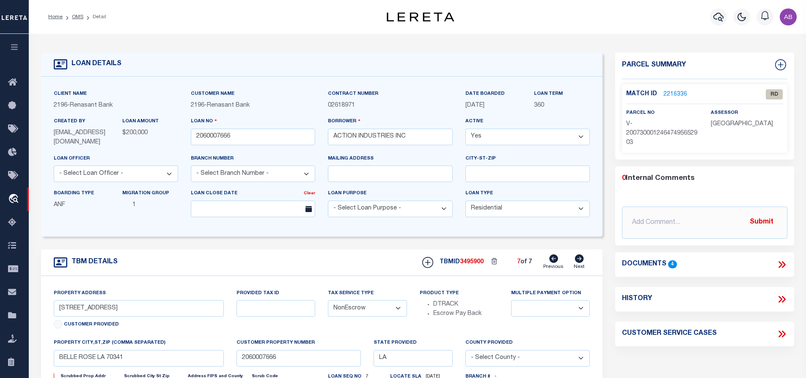
click at [579, 260] on icon at bounding box center [579, 258] width 9 height 8
click at [558, 263] on icon at bounding box center [553, 258] width 9 height 8
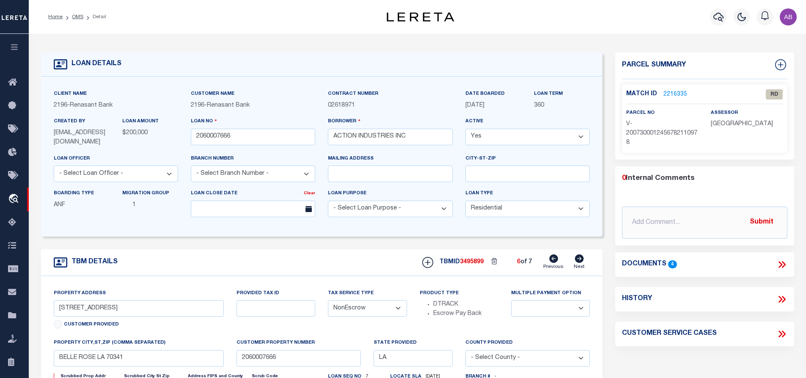
type input "[STREET_ADDRESS]"
select select
type input "DONALDSONVILLE LA 70346"
click at [558, 263] on icon at bounding box center [553, 258] width 9 height 8
type input "767 HIGHWAY 70 S"
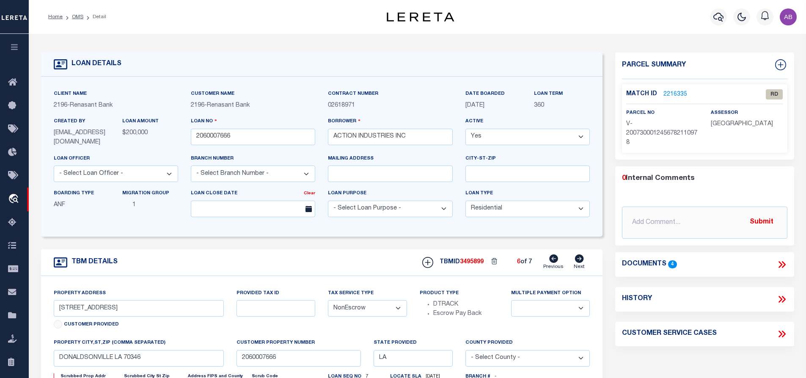
select select
type input "BELLE ROSE LA 70341"
click at [558, 263] on icon at bounding box center [553, 258] width 9 height 8
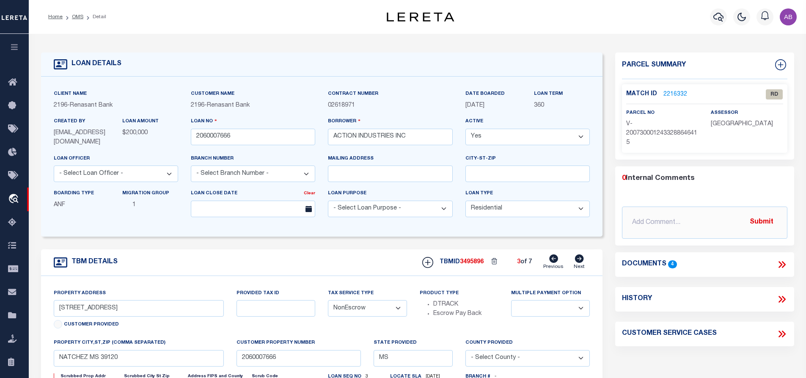
click at [558, 263] on icon at bounding box center [553, 258] width 9 height 8
click at [781, 267] on icon at bounding box center [781, 264] width 11 height 11
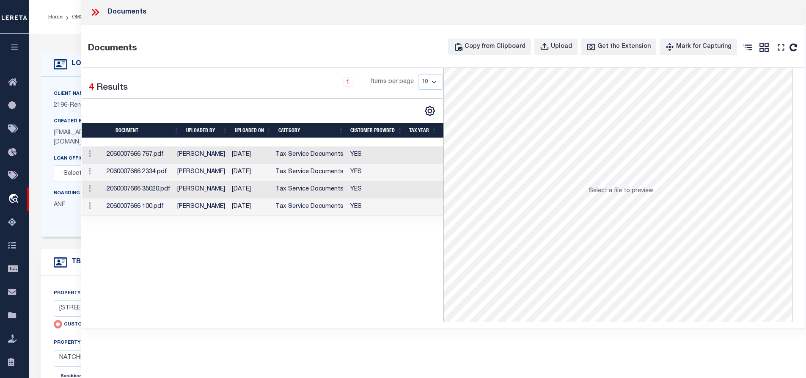
click at [310, 153] on td "Tax Service Documents" at bounding box center [309, 154] width 75 height 17
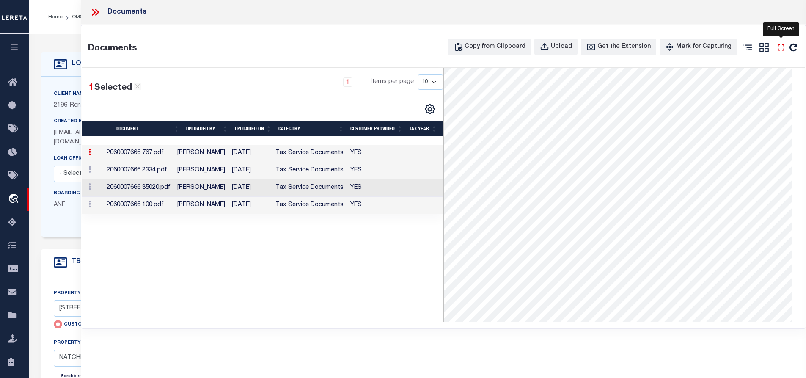
click at [781, 48] on icon "" at bounding box center [781, 47] width 11 height 11
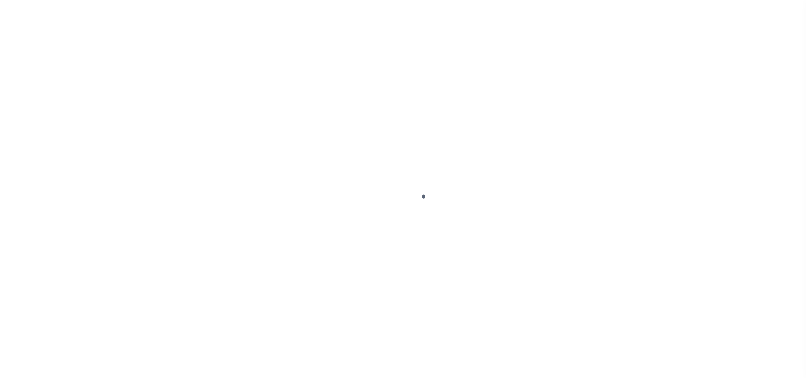
select select "10"
select select "NonEscrow"
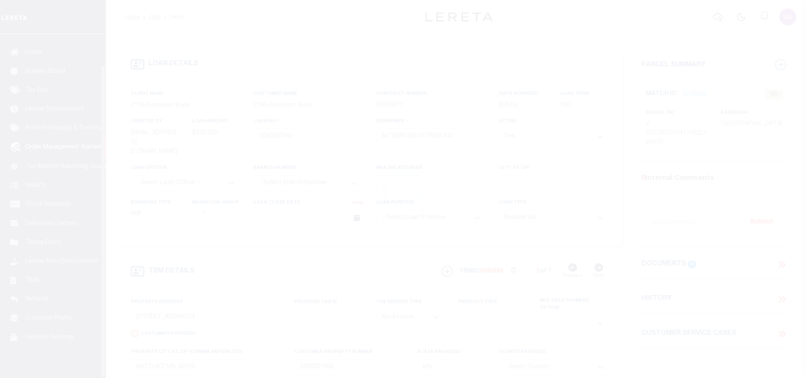
scroll to position [34, 0]
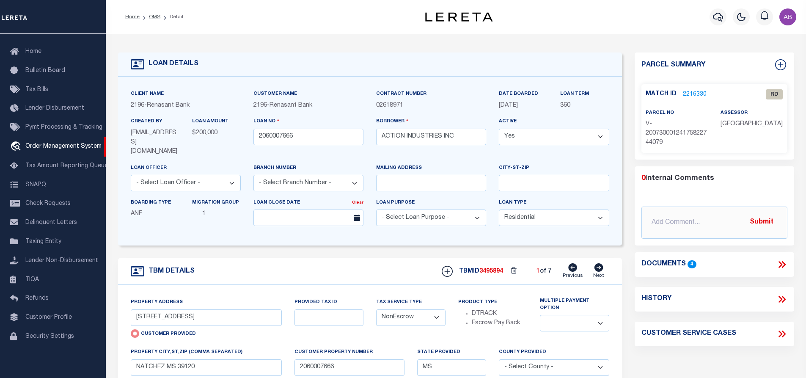
click at [701, 95] on link "2216330" at bounding box center [695, 94] width 24 height 9
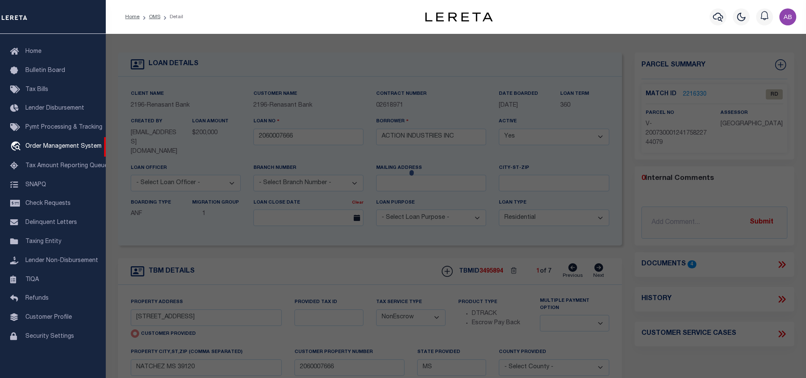
select select "AS"
checkbox input "false"
select select "RD"
type input "[STREET_ADDRESS]"
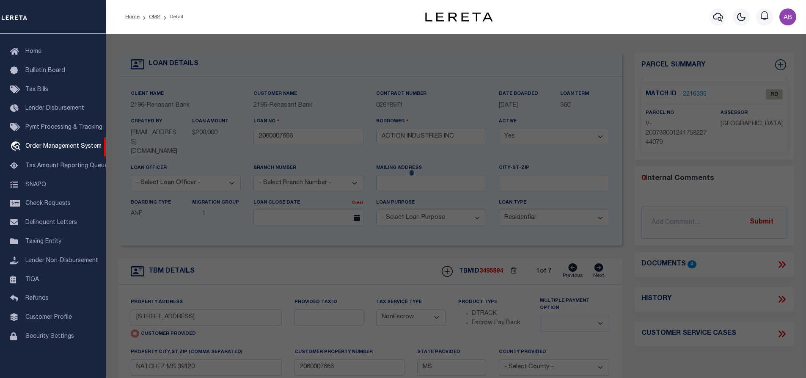
checkbox input "false"
type input "NATCHEZ MS 39120"
type textarea "Document uploaded that satisfies a legal requirement, changing from [GEOGRAPHIC…"
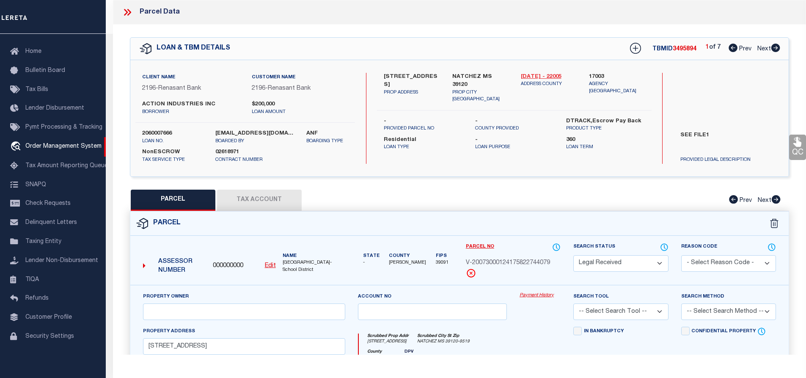
click at [553, 73] on link "[DATE] - 22005" at bounding box center [549, 77] width 56 height 8
click at [414, 79] on label "[STREET_ADDRESS]" at bounding box center [412, 81] width 56 height 17
copy div "[STREET_ADDRESS]"
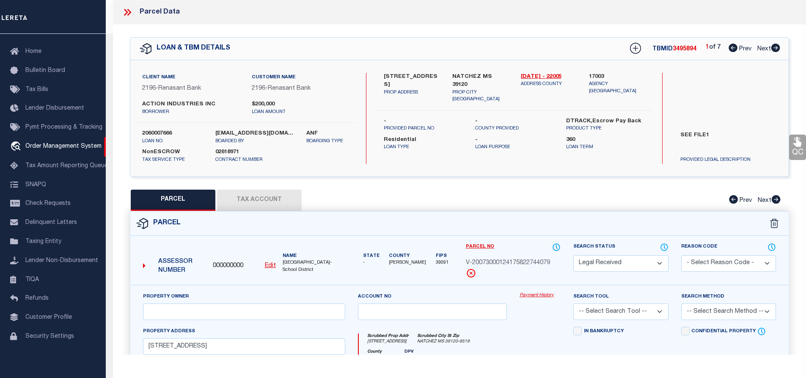
click at [164, 101] on label "ACTION INDUSTRIES INC" at bounding box center [190, 104] width 96 height 8
copy div "ACTION INDUSTRIES INC"
drag, startPoint x: 380, startPoint y: 71, endPoint x: 437, endPoint y: 84, distance: 58.2
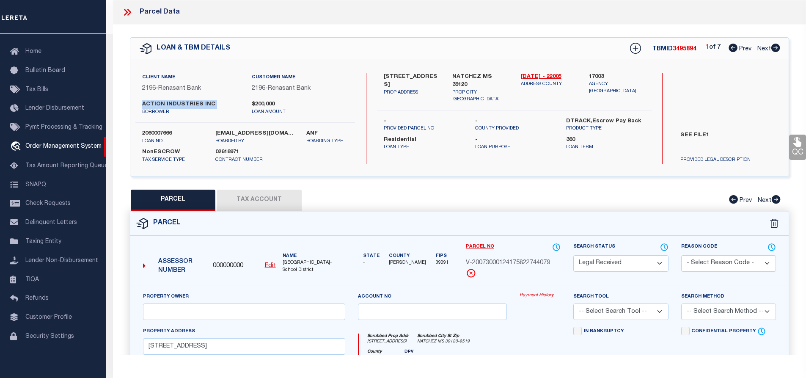
click at [437, 84] on div "[STREET_ADDRESS] PROP ADDRESS" at bounding box center [411, 88] width 69 height 30
copy label "[STREET_ADDRESS]"
click at [465, 77] on label "NATCHEZ MS 39120" at bounding box center [480, 81] width 56 height 17
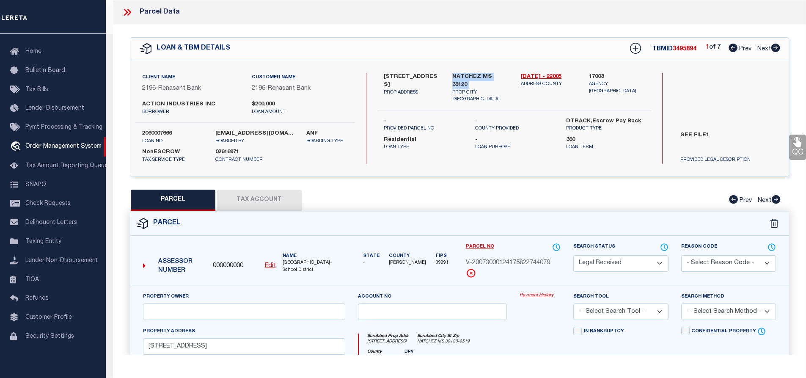
copy div "NATCHEZ MS 39120"
click at [398, 77] on label "[STREET_ADDRESS]" at bounding box center [412, 81] width 56 height 17
copy div "[STREET_ADDRESS]"
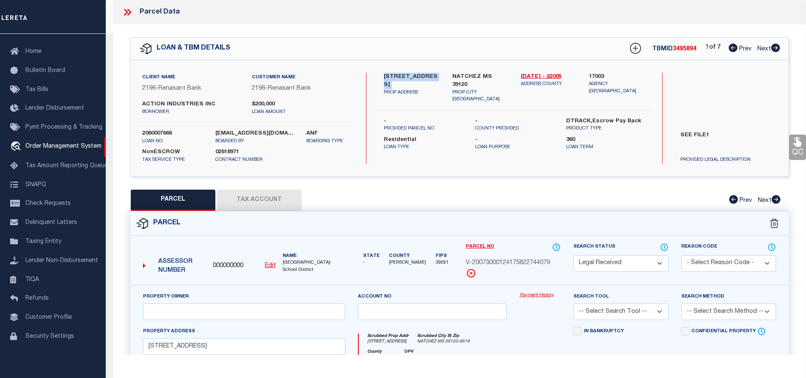
click at [176, 97] on div "Client Name 2196 - Renasant Bank" at bounding box center [190, 87] width 109 height 28
click at [174, 99] on div "Client Name 2196 - Renasant Bank" at bounding box center [190, 87] width 109 height 28
click at [180, 102] on label "ACTION INDUSTRIES INC" at bounding box center [190, 104] width 96 height 8
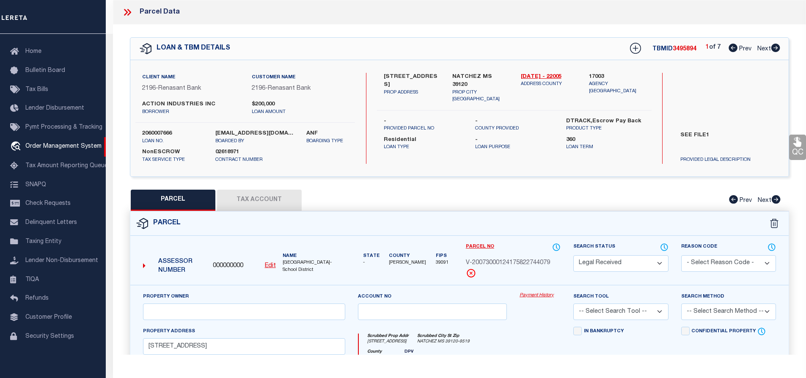
click at [180, 102] on label "ACTION INDUSTRIES INC" at bounding box center [190, 104] width 96 height 8
copy div "ACTION INDUSTRIES INC"
click at [774, 44] on icon at bounding box center [775, 48] width 9 height 8
select select "AS"
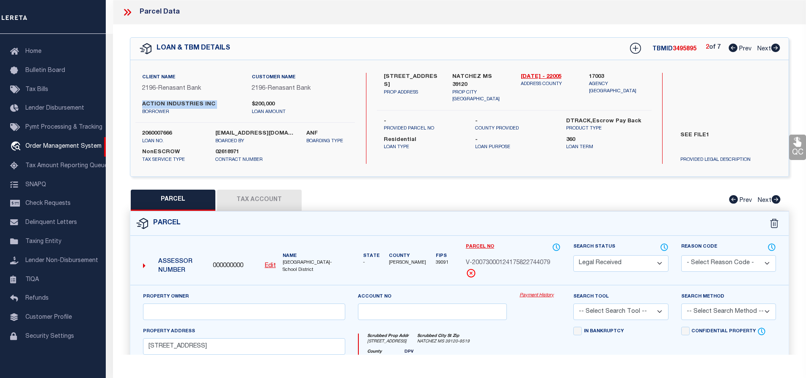
checkbox input "false"
select select "RD"
type input "[STREET_ADDRESS]"
checkbox input "false"
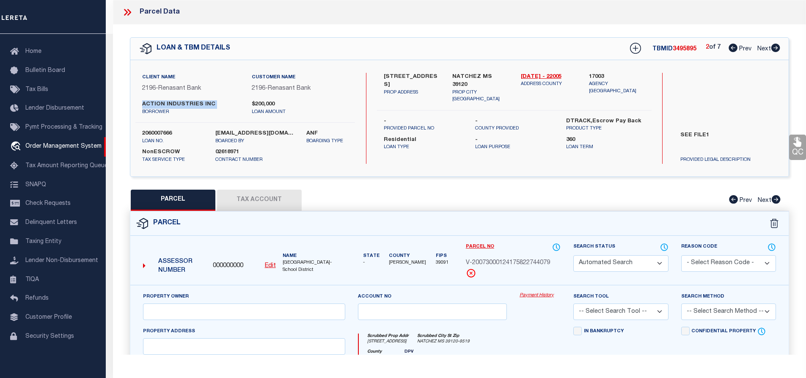
type input "NATCHEZ MS 39120"
type textarea "Document uploaded that satisfies a legal requirement, changing from [GEOGRAPHIC…"
click at [774, 44] on icon at bounding box center [775, 48] width 9 height 8
select select "AS"
checkbox input "false"
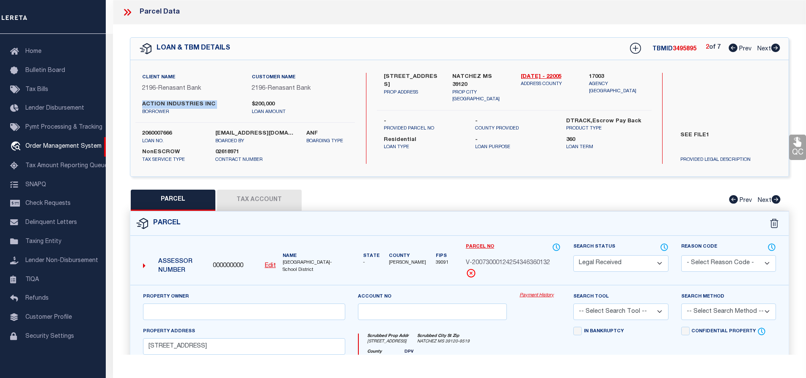
checkbox input "false"
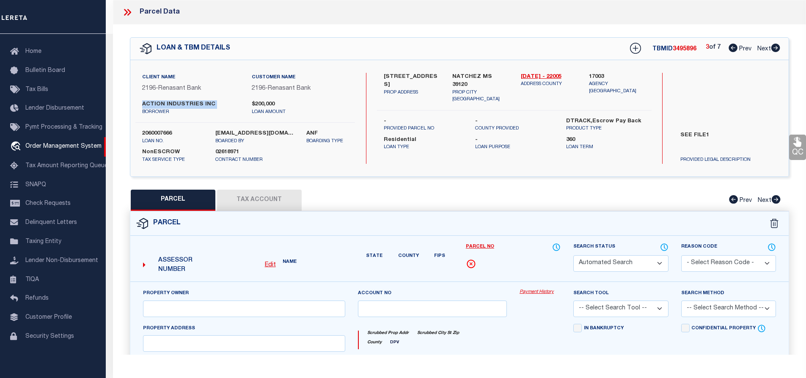
select select "RD"
type input "[STREET_ADDRESS]"
checkbox input "false"
type input "NATCHEZ MS 39120"
type textarea "Document uploaded that satisfies a legal requirement, changing from [GEOGRAPHIC…"
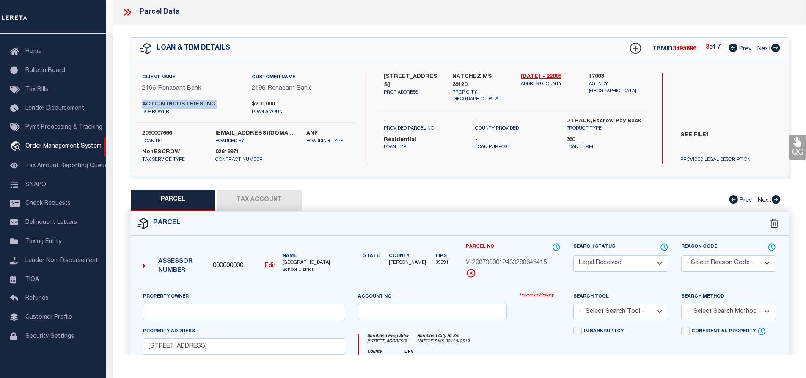
click at [774, 44] on icon at bounding box center [775, 48] width 9 height 8
select select "AS"
checkbox input "false"
select select "RD"
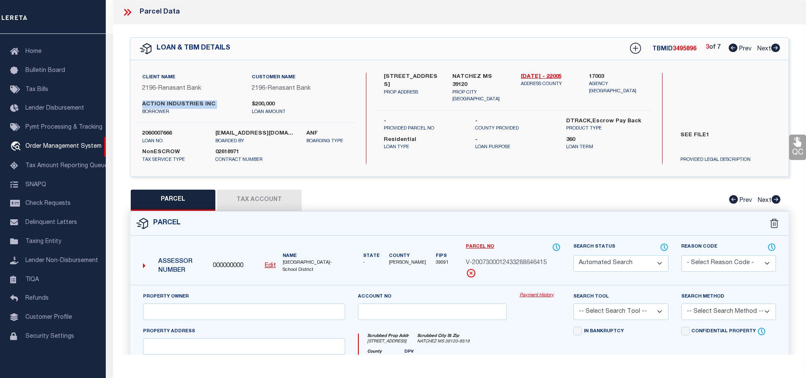
type input "35020 HIGHWAY 69"
checkbox input "false"
type input "[GEOGRAPHIC_DATA] LA 70788"
type textarea "Document uploaded that satisfies a legal requirement, changing from [GEOGRAPHIC…"
click at [774, 44] on icon at bounding box center [775, 48] width 9 height 8
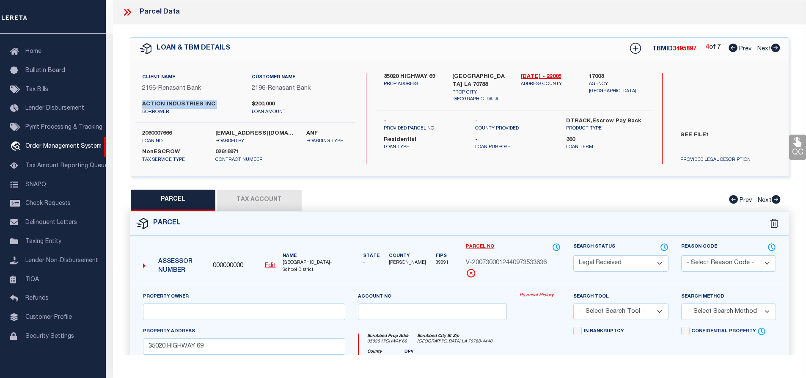
select select "AS"
checkbox input "false"
select select "RD"
type input "767 HIGHWAY 70 S"
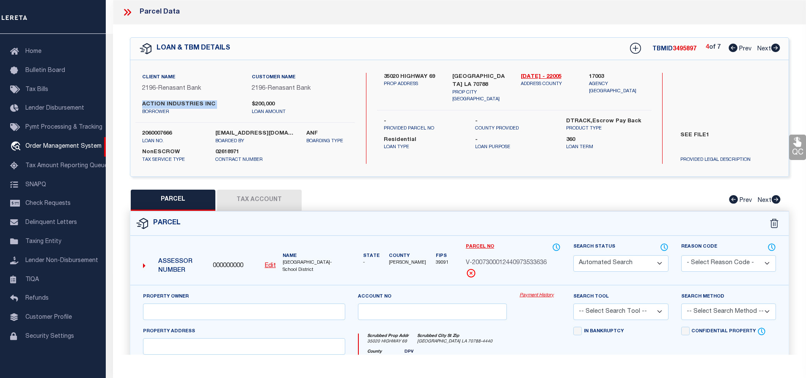
checkbox input "false"
type input "BELLE ROSE LA 70341"
type textarea "Document uploaded that satisfies a legal requirement, changing from [GEOGRAPHIC…"
click at [774, 44] on icon at bounding box center [775, 48] width 9 height 8
select select "AS"
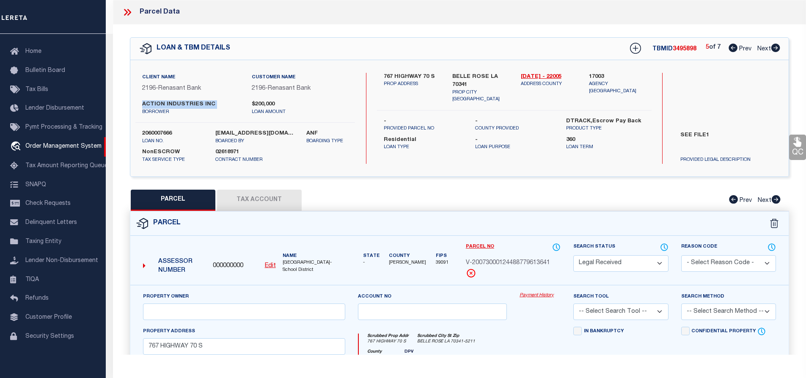
checkbox input "false"
select select "RD"
type input "[STREET_ADDRESS]"
checkbox input "false"
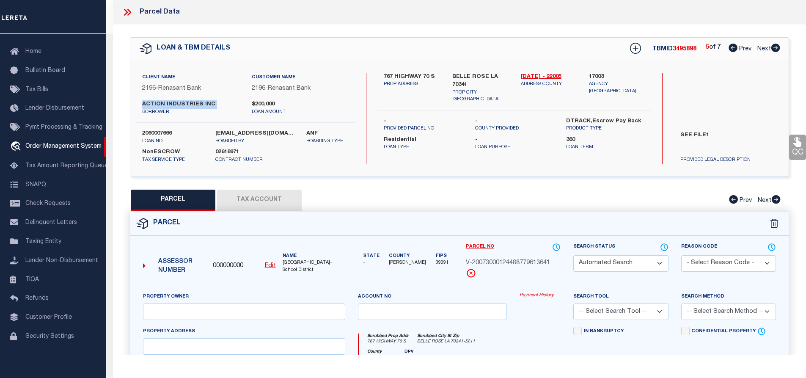
type input "DONALDSONVILLE LA 70346"
type textarea "Document uploaded that satisfies a legal requirement, changing from [GEOGRAPHIC…"
click at [732, 48] on icon at bounding box center [733, 48] width 9 height 8
select select "AS"
checkbox input "false"
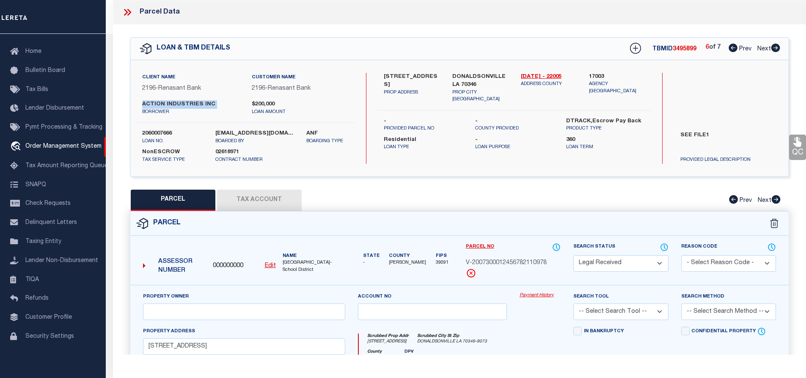
checkbox input "false"
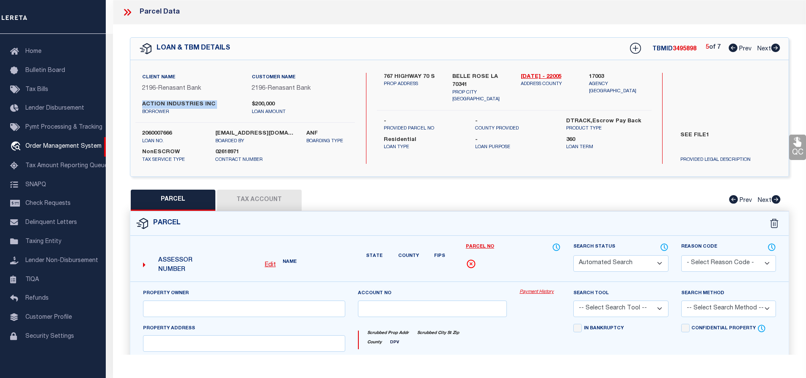
select select "RD"
type input "767 HIGHWAY 70 S"
checkbox input "false"
type input "BELLE ROSE LA 70341"
type textarea "Document uploaded that satisfies a legal requirement, changing from [GEOGRAPHIC…"
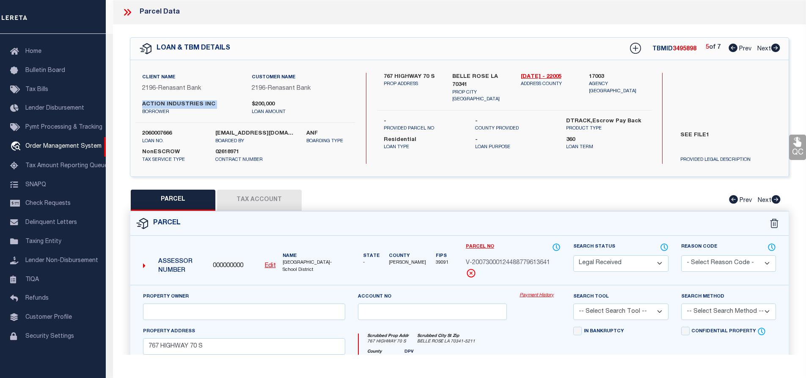
click at [732, 48] on icon at bounding box center [733, 48] width 9 height 8
select select "AS"
checkbox input "false"
select select "RD"
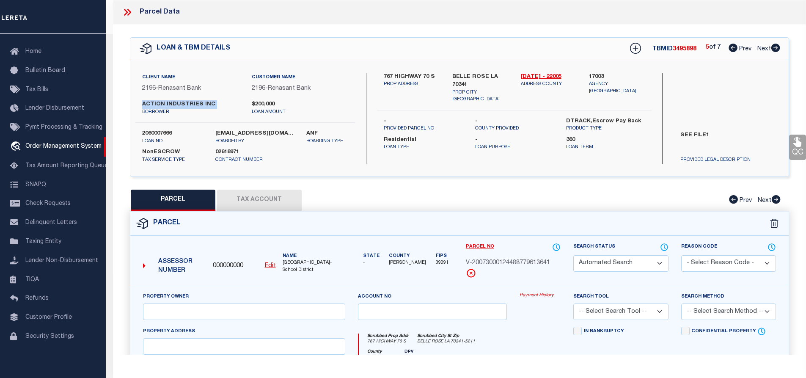
type input "35020 HIGHWAY 69"
checkbox input "false"
type input "[GEOGRAPHIC_DATA] LA 70788"
type textarea "Document uploaded that satisfies a legal requirement, changing from [GEOGRAPHIC…"
click at [732, 48] on icon at bounding box center [733, 48] width 9 height 8
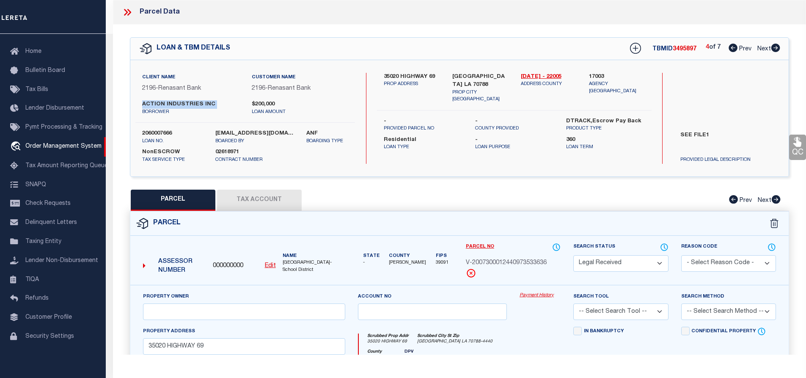
select select "AS"
checkbox input "false"
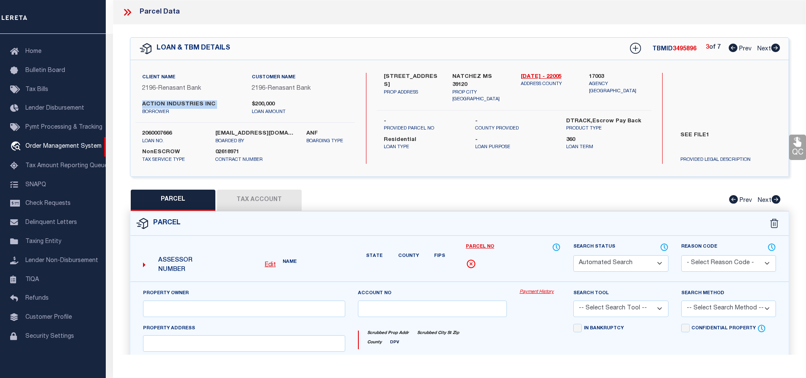
select select "RD"
type input "[STREET_ADDRESS]"
checkbox input "false"
type input "NATCHEZ MS 39120"
type textarea "Document uploaded that satisfies a legal requirement, changing from [GEOGRAPHIC…"
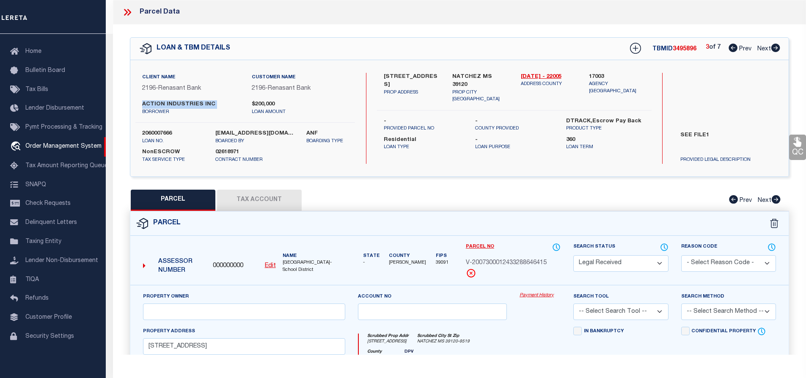
click at [732, 48] on icon at bounding box center [733, 48] width 9 height 8
select select "AS"
checkbox input "false"
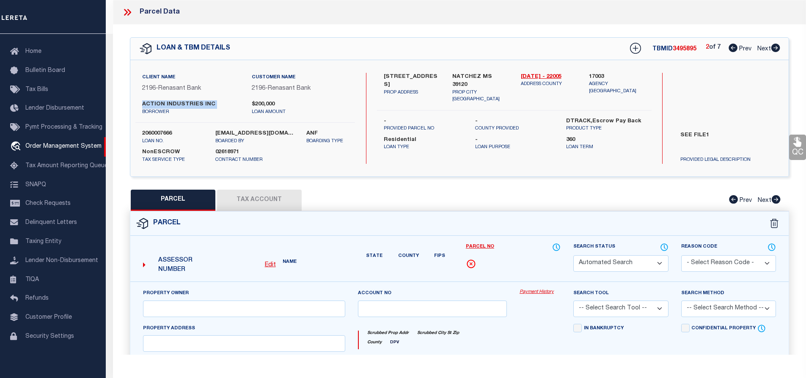
select select "RD"
type input "[STREET_ADDRESS]"
checkbox input "false"
type input "NATCHEZ MS 39120"
type textarea "Document uploaded that satisfies a legal requirement, changing from [GEOGRAPHIC…"
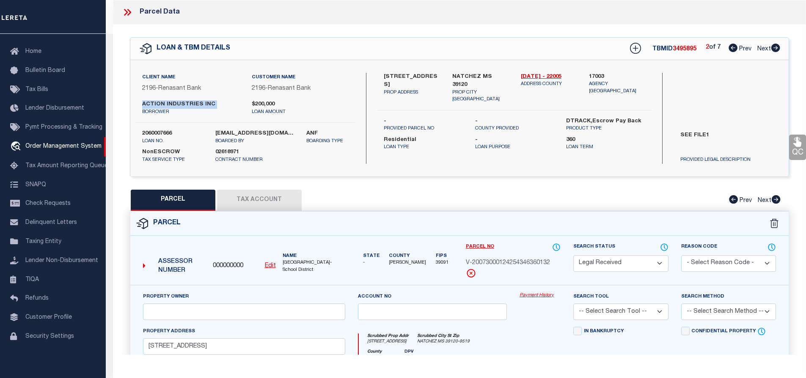
click at [732, 48] on icon at bounding box center [733, 48] width 9 height 8
select select "AS"
checkbox input "false"
select select "RD"
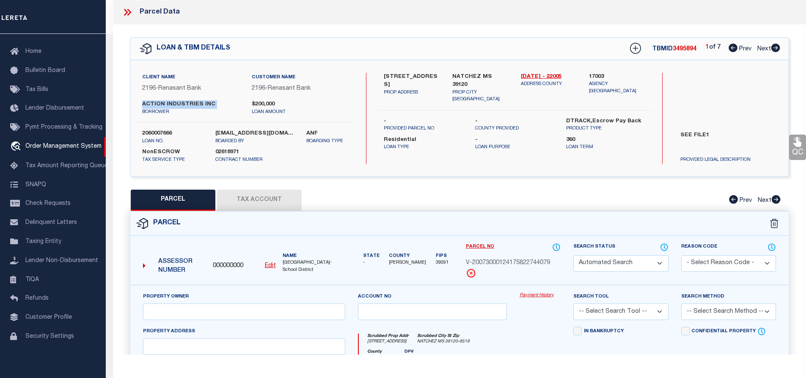
type input "[STREET_ADDRESS]"
checkbox input "false"
type input "NATCHEZ MS 39120"
type textarea "Document uploaded that satisfies a legal requirement, changing from [GEOGRAPHIC…"
click at [732, 48] on icon at bounding box center [733, 48] width 9 height 8
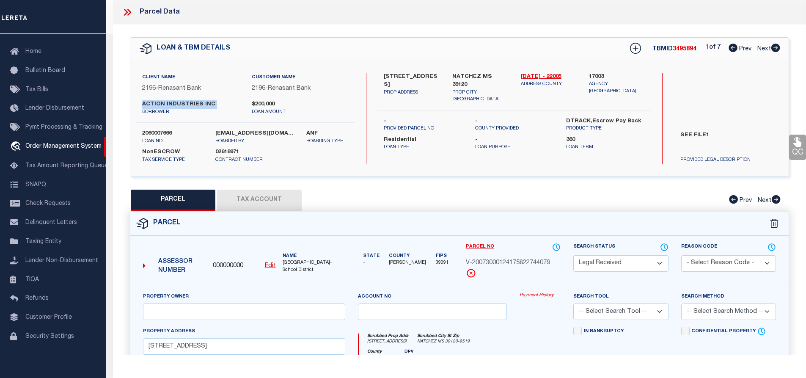
click at [732, 48] on icon at bounding box center [733, 48] width 9 height 8
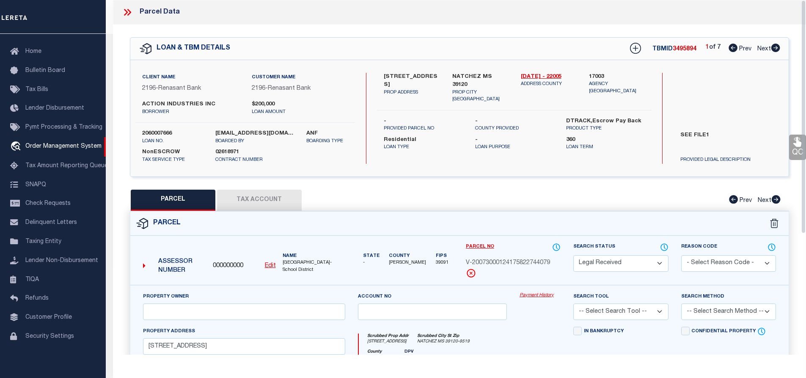
click at [127, 14] on icon at bounding box center [126, 12] width 4 height 7
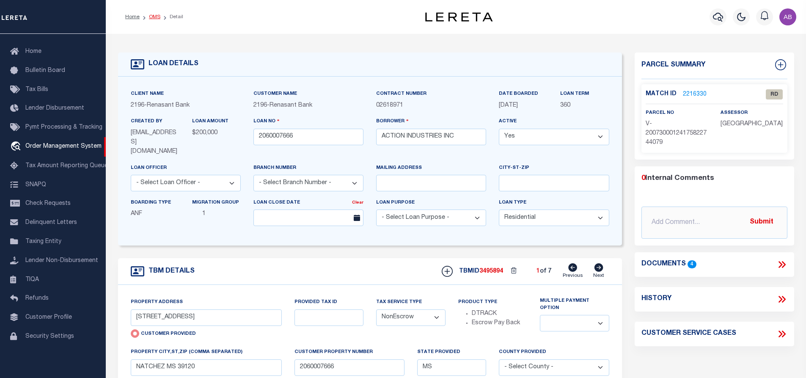
click at [154, 17] on link "OMS" at bounding box center [154, 16] width 11 height 5
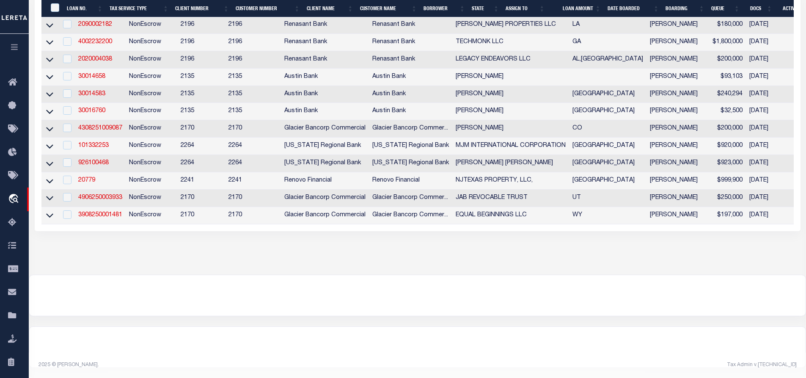
scroll to position [73, 0]
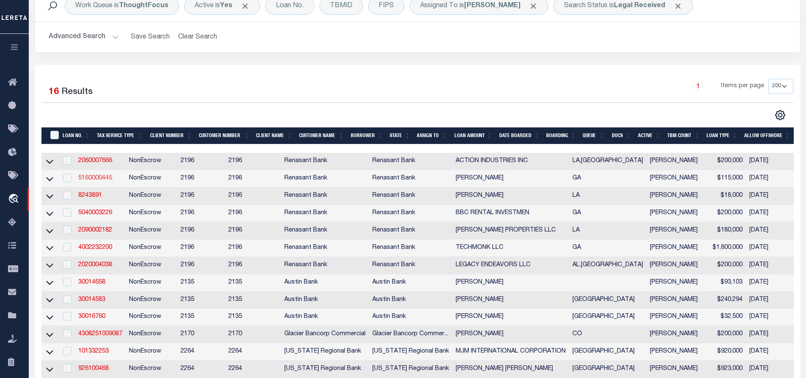
click at [96, 179] on link "5160000445" at bounding box center [95, 178] width 34 height 6
type input "5160000445"
type input "[PERSON_NAME]"
select select "4983"
select select
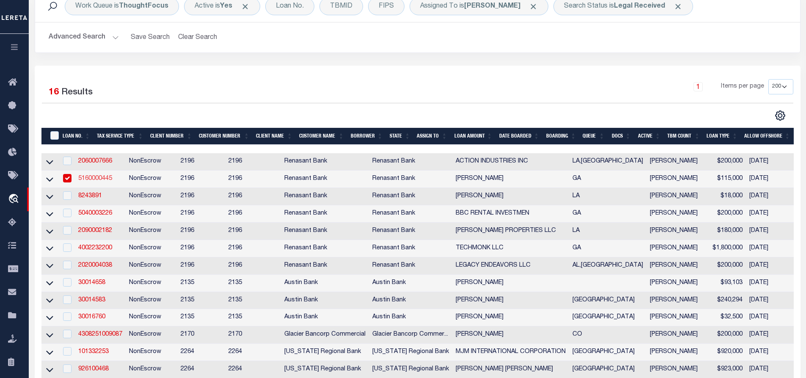
select select
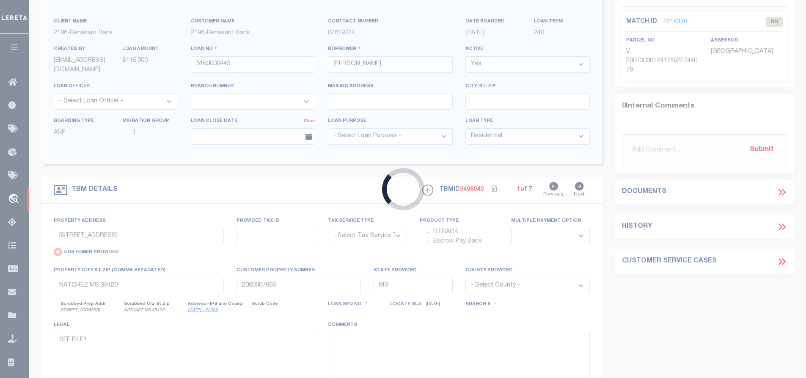
scroll to position [24, 0]
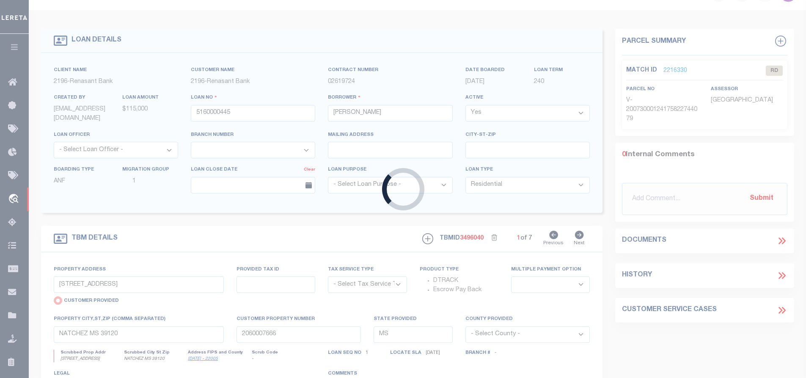
select select "4983"
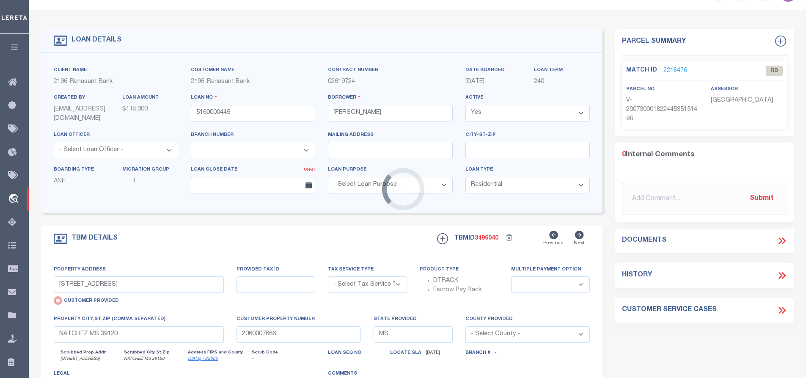
type input "1383 [PERSON_NAME] ROAD"
select select "NonEscrow"
select select
type input "SENOIA GA 30276"
type input "5160000445"
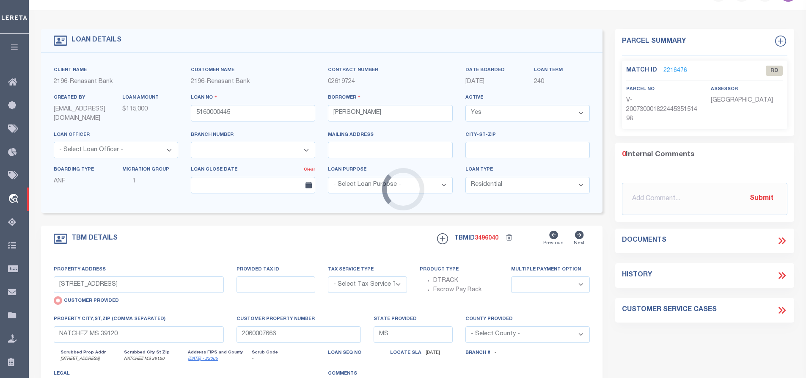
type input "GA"
type textarea "PARCEL: 184-019-0011"
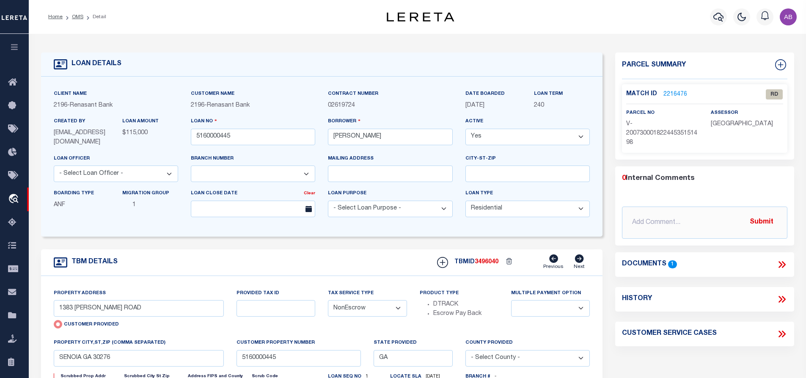
click at [780, 259] on icon at bounding box center [781, 264] width 11 height 11
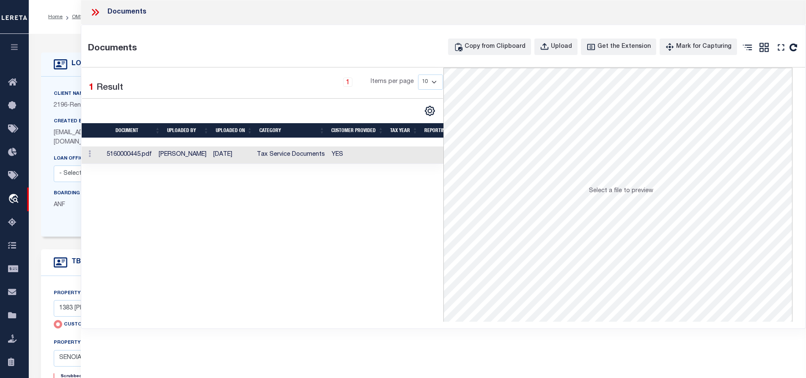
click at [286, 156] on td "Tax Service Documents" at bounding box center [290, 154] width 75 height 17
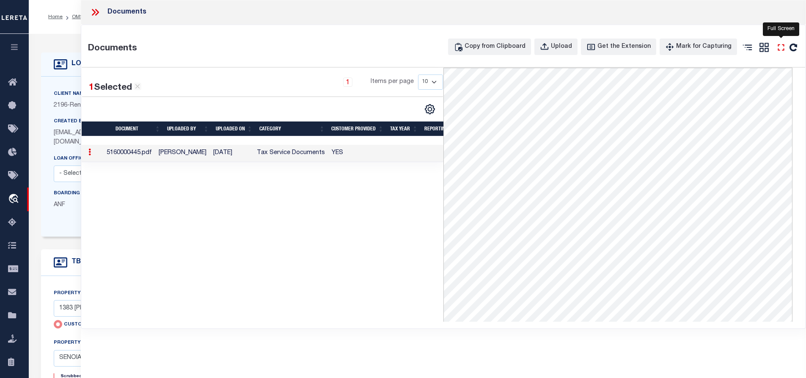
click at [781, 49] on icon "" at bounding box center [781, 47] width 11 height 11
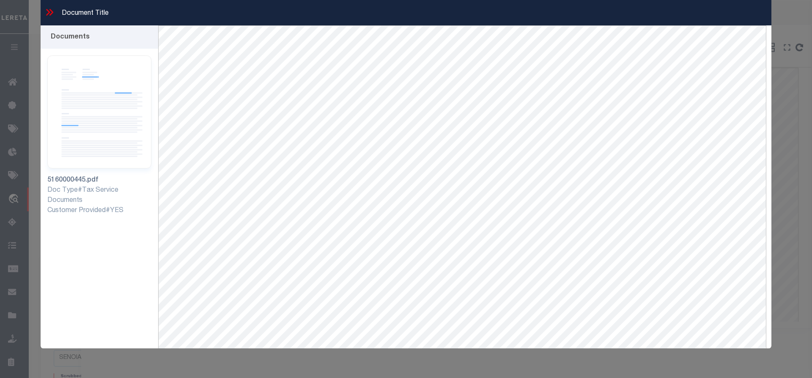
click at [47, 8] on icon at bounding box center [49, 12] width 11 height 11
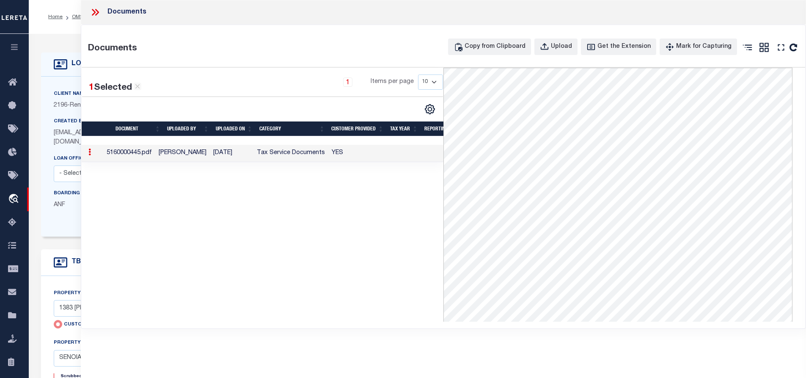
click at [96, 14] on icon at bounding box center [97, 12] width 4 height 7
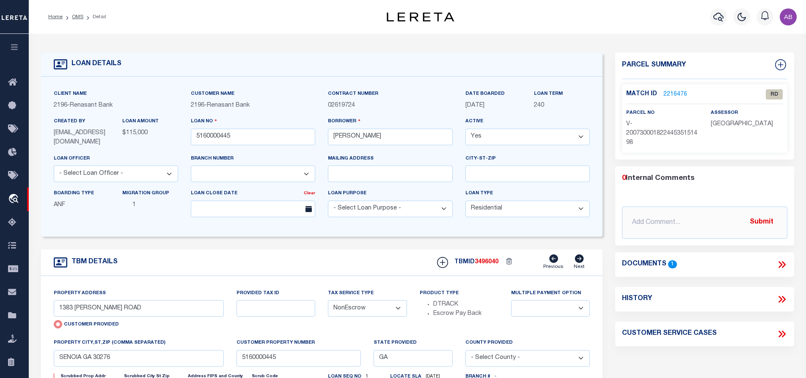
click at [667, 91] on link "2216476" at bounding box center [675, 94] width 24 height 9
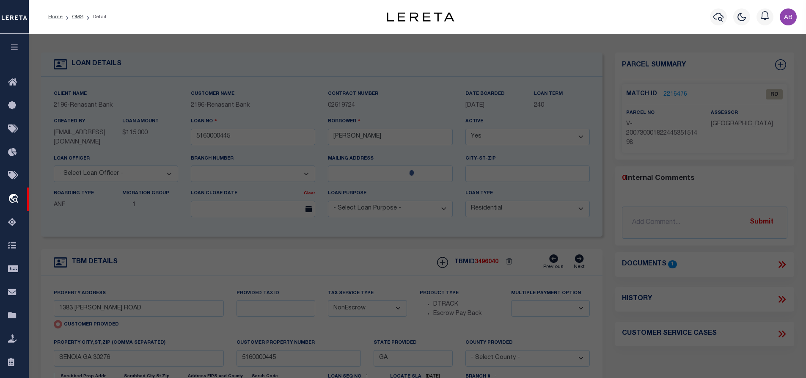
select select "AS"
checkbox input "false"
select select "RD"
type input "1383 [PERSON_NAME] ROAD"
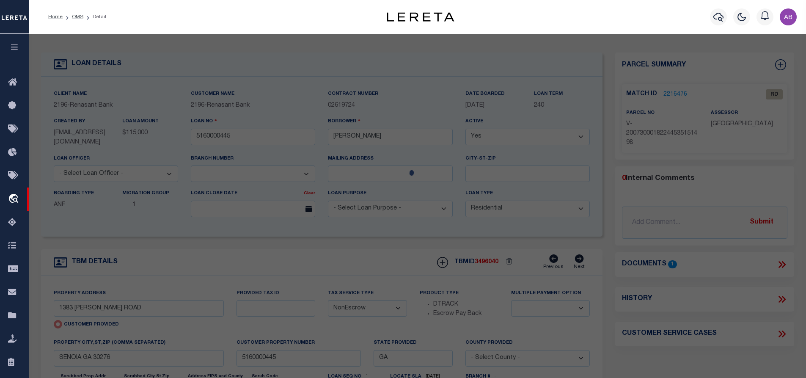
checkbox input "false"
type input "SENOIA GA 30276"
type textarea "Document uploaded that satisfies a legal requirement, changing from [GEOGRAPHIC…"
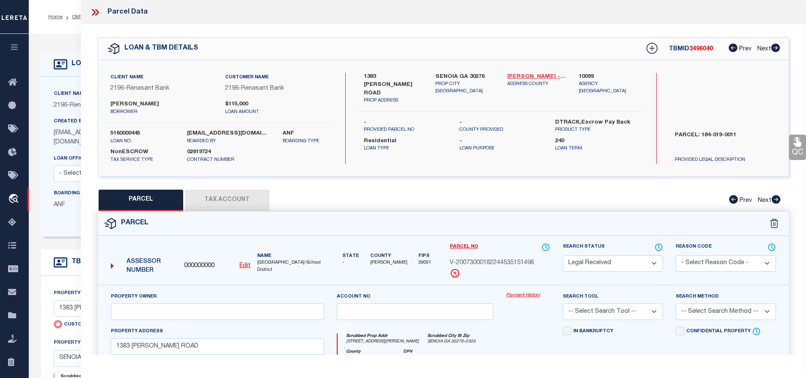
click at [527, 76] on link "[PERSON_NAME] - 13199" at bounding box center [536, 77] width 59 height 8
click at [368, 75] on label "1383 [PERSON_NAME] ROAD" at bounding box center [393, 85] width 59 height 25
copy div "1383 [PERSON_NAME] ROAD"
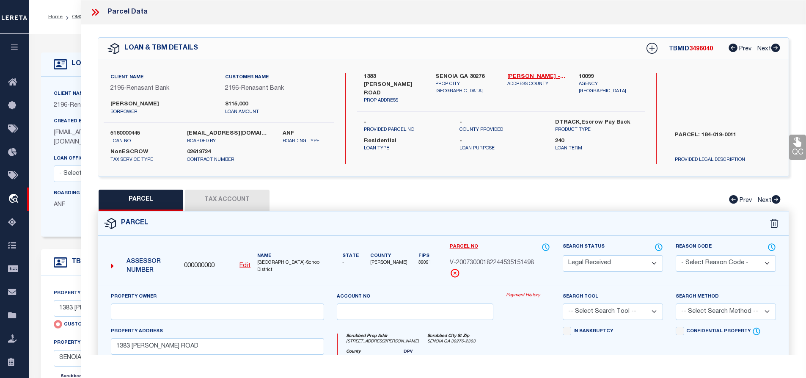
click at [721, 81] on div "Search by Legal Customer" at bounding box center [725, 100] width 115 height 55
click at [243, 265] on u "Edit" at bounding box center [244, 266] width 11 height 6
type input "000000000"
type input "V-20073000182244535151498"
select select "RD"
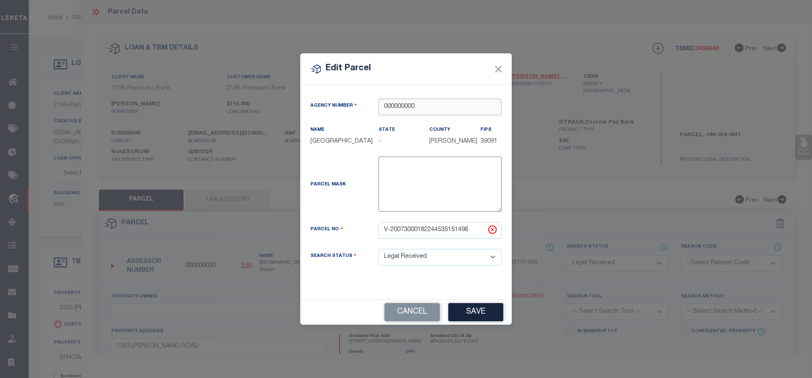
click at [434, 103] on input "000000000" at bounding box center [440, 107] width 123 height 17
click at [431, 118] on div "100990000 : [GEOGRAPHIC_DATA]" at bounding box center [446, 118] width 134 height 14
type input "100990000"
click at [419, 238] on input "V-20073000182244535151498" at bounding box center [440, 230] width 123 height 17
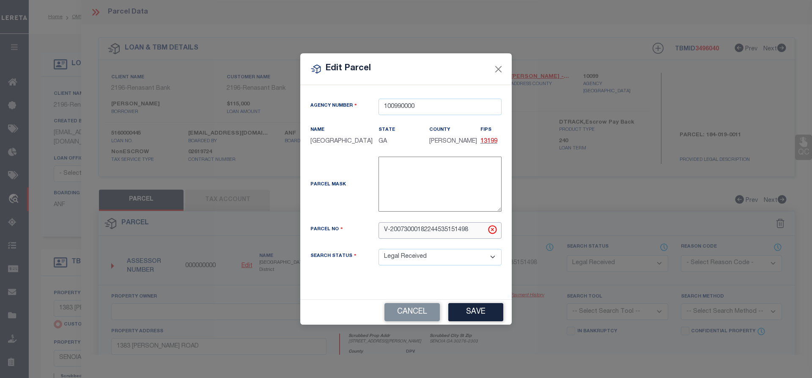
click at [419, 238] on input "V-20073000182244535151498" at bounding box center [440, 230] width 123 height 17
click at [389, 239] on input "text" at bounding box center [440, 230] width 123 height 17
paste input "184 019 001"
type input "184 019 001"
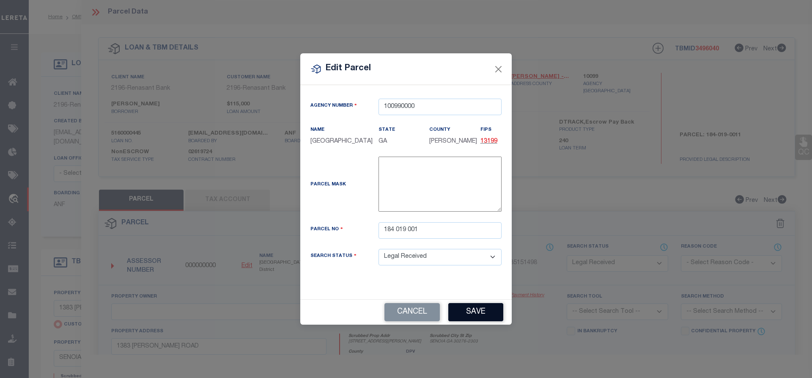
drag, startPoint x: 474, startPoint y: 321, endPoint x: 467, endPoint y: 322, distance: 7.2
click at [474, 321] on button "Save" at bounding box center [476, 312] width 55 height 18
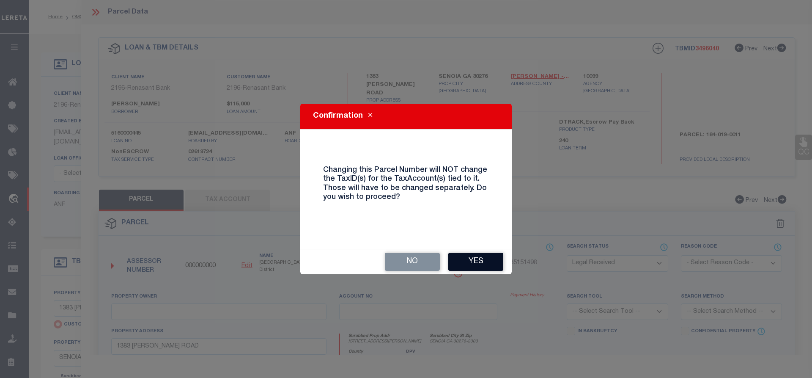
click at [487, 267] on button "Yes" at bounding box center [476, 262] width 55 height 18
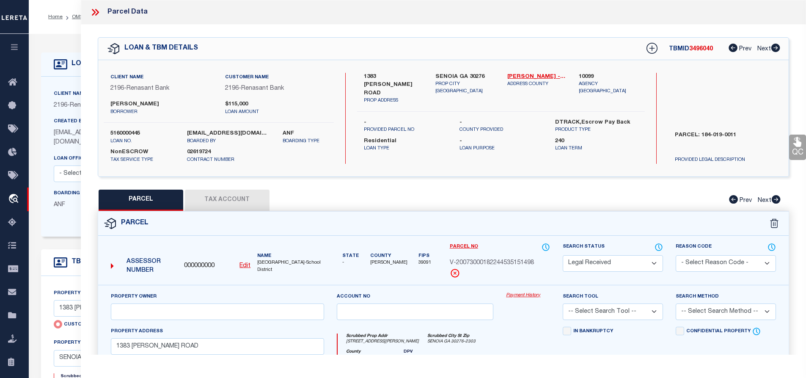
select select "RD"
checkbox input "false"
type input "1383 [PERSON_NAME] ROAD"
checkbox input "false"
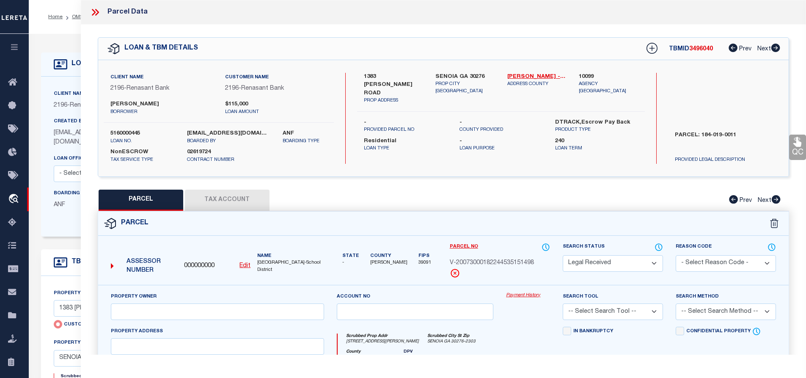
type input "SENOIA GA 30276"
type textarea "Document uploaded that satisfies a legal requirement, changing from [GEOGRAPHIC…"
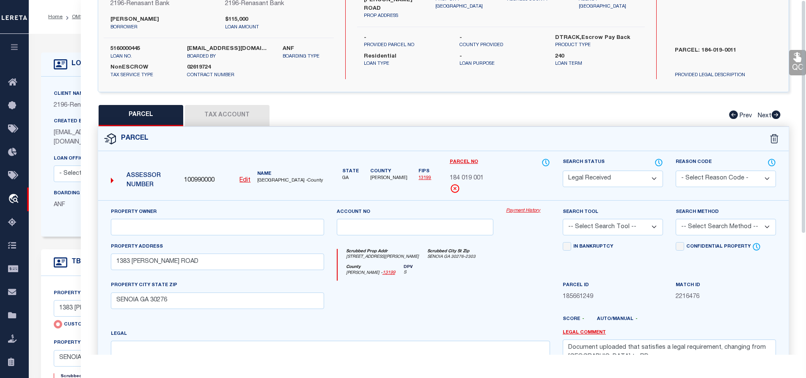
scroll to position [127, 0]
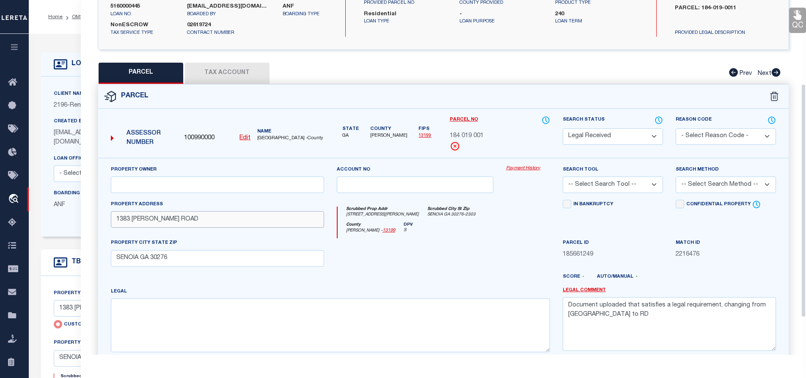
click at [241, 219] on input "1383 [PERSON_NAME] ROAD" at bounding box center [217, 219] width 213 height 17
paste input "text"
type input "[STREET_ADDRESS][PERSON_NAME]"
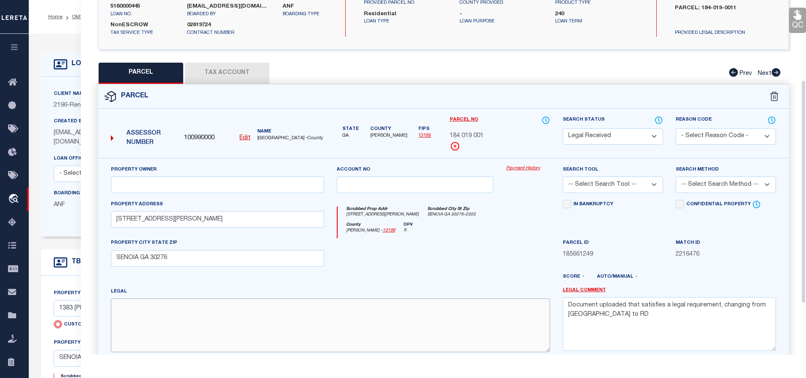
click at [280, 321] on textarea at bounding box center [330, 324] width 439 height 53
paste textarea "HSE/35.67 AC/LT 2/LL 272,273 LD 9"
type textarea "HSE/35.67 AC/LT 2/LL 272,273 LD 9"
click at [616, 311] on textarea "Document uploaded that satisfies a legal requirement, changing from [GEOGRAPHIC…" at bounding box center [669, 323] width 213 height 53
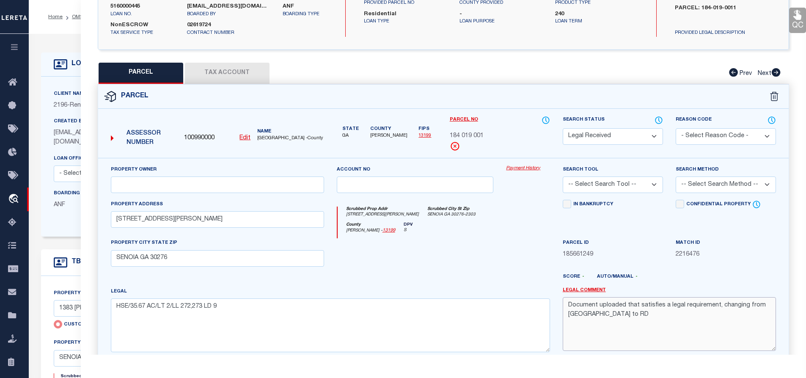
click at [616, 311] on textarea "Document uploaded that satisfies a legal requirement, changing from [GEOGRAPHIC…" at bounding box center [669, 323] width 213 height 53
click at [231, 72] on button "Tax Account" at bounding box center [227, 73] width 85 height 21
select select "100"
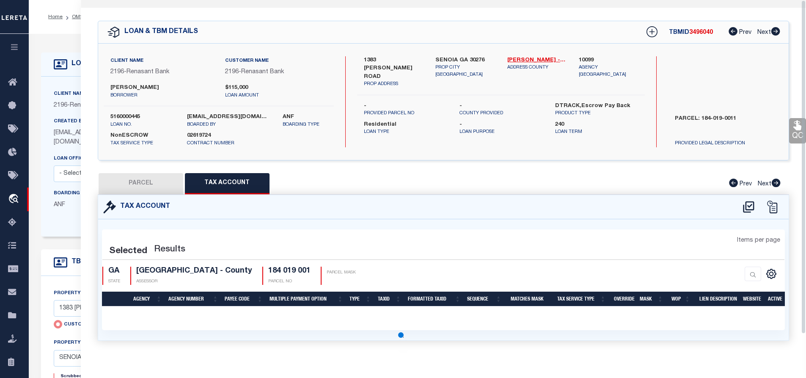
scroll to position [0, 0]
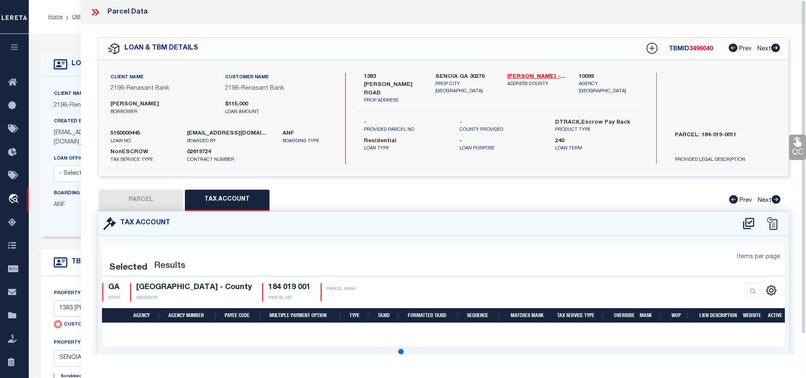
select select "100"
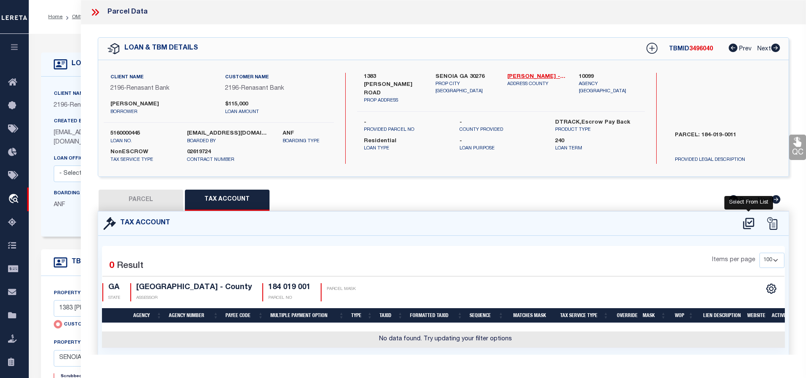
click at [753, 222] on icon at bounding box center [749, 224] width 14 height 14
select select "100"
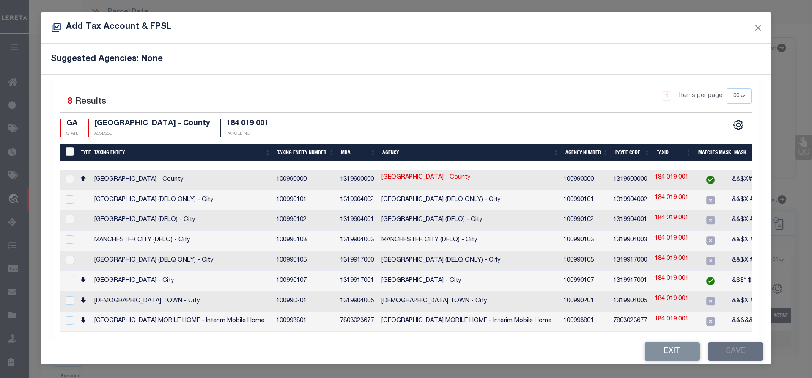
click at [196, 172] on td "[GEOGRAPHIC_DATA] - County" at bounding box center [182, 180] width 182 height 20
checkbox input "true"
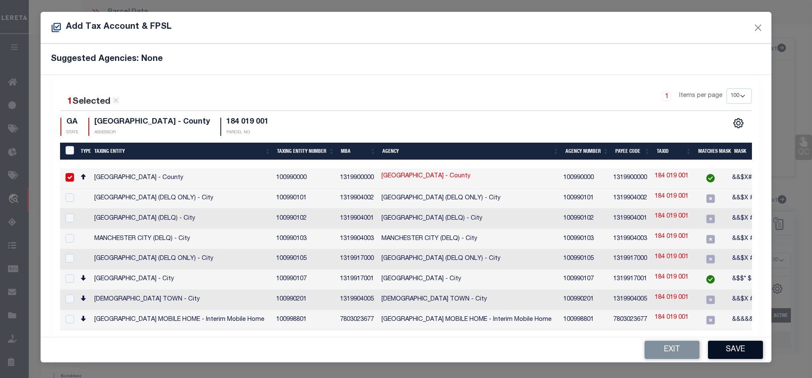
click at [729, 346] on button "Save" at bounding box center [735, 350] width 55 height 18
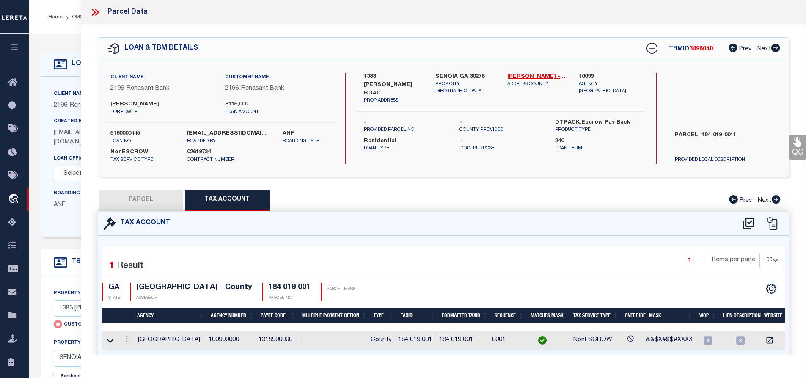
click at [152, 198] on button "PARCEL" at bounding box center [141, 200] width 85 height 21
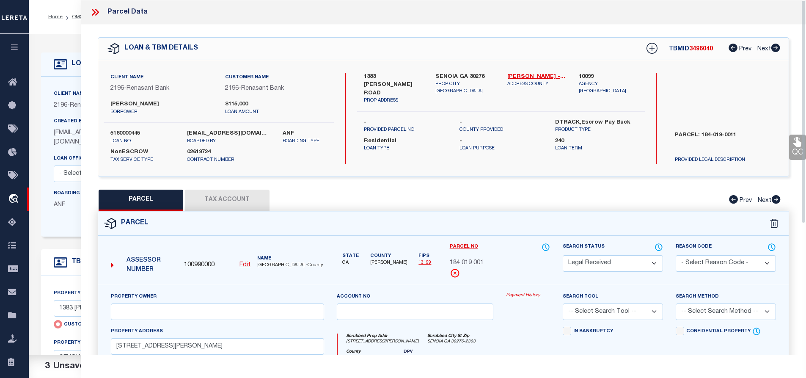
click at [638, 264] on select "Automated Search Bad Parcel Complete Duplicate Parcel High Dollar Reporting In …" at bounding box center [613, 263] width 100 height 17
select select "QC"
click at [563, 255] on select "Automated Search Bad Parcel Complete Duplicate Parcel High Dollar Reporting In …" at bounding box center [613, 263] width 100 height 17
click at [601, 313] on select "-- Select Search Tool -- 3rd Party Website Agency File Agency Website ATLS CNV-…" at bounding box center [613, 311] width 100 height 17
select select "AGW"
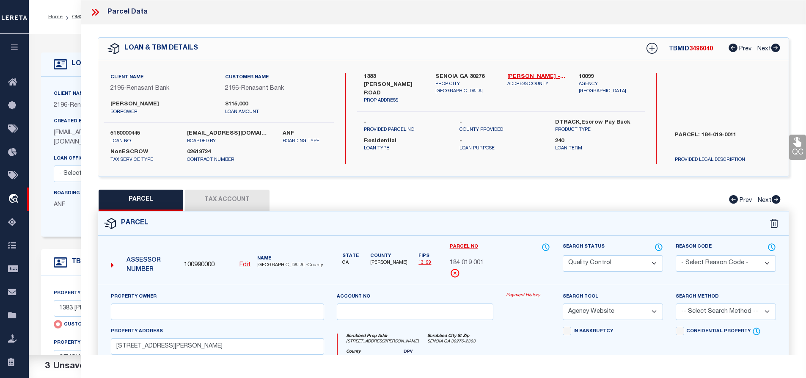
click at [563, 303] on select "-- Select Search Tool -- 3rd Party Website Agency File Agency Website ATLS CNV-…" at bounding box center [613, 311] width 100 height 17
click at [705, 318] on select "-- Select Search Method -- Property Address Legal Liability Info Provided" at bounding box center [726, 311] width 100 height 17
select select "LEG"
click at [676, 303] on select "-- Select Search Method -- Property Address Legal Liability Info Provided" at bounding box center [726, 311] width 100 height 17
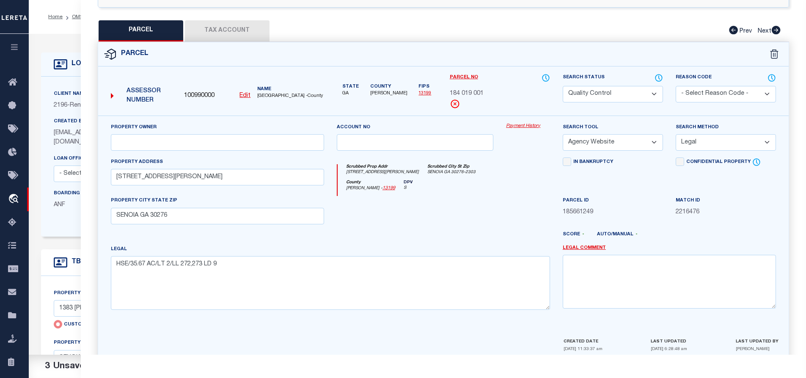
click at [523, 213] on div at bounding box center [528, 213] width 57 height 35
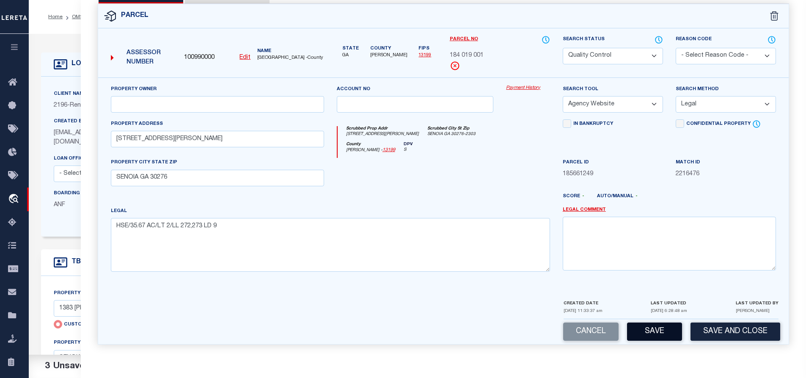
click at [653, 332] on button "Save" at bounding box center [654, 331] width 55 height 18
select select "AS"
select select
checkbox input "false"
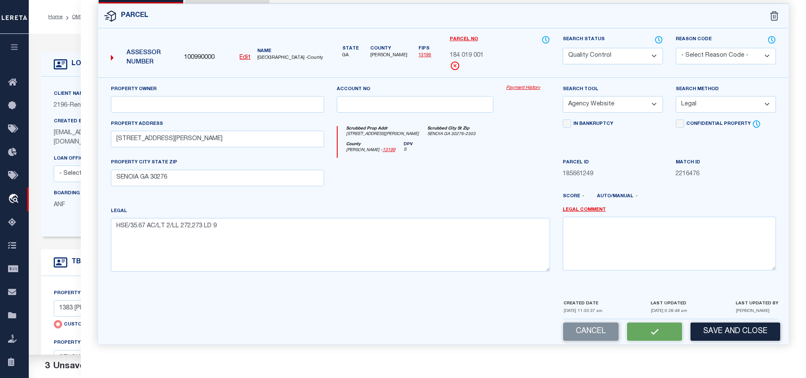
checkbox input "false"
select select "QC"
select select "AGW"
select select "LEG"
type input "[STREET_ADDRESS][PERSON_NAME]"
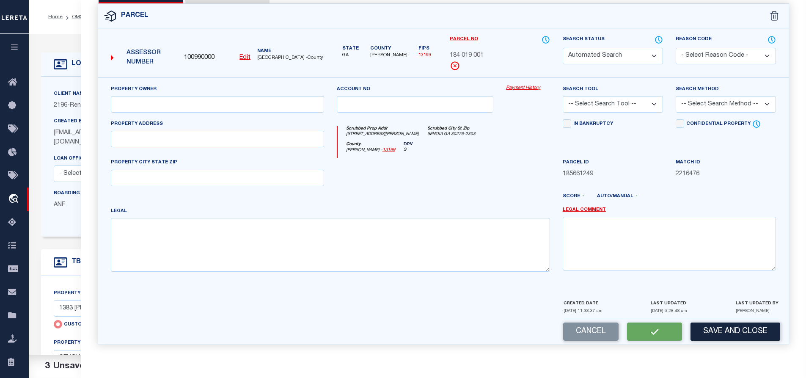
type input "SENOIA GA 30276"
type textarea "HSE/35.67 AC/LT 2/LL 272,273 LD 9"
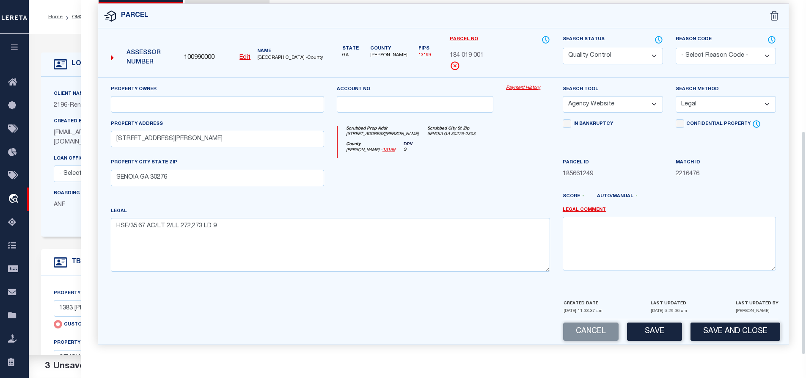
scroll to position [0, 0]
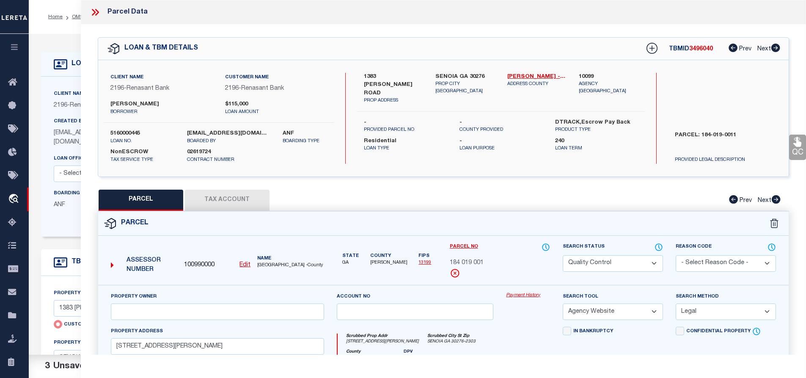
click at [699, 48] on span "3496040" at bounding box center [701, 49] width 24 height 6
copy span "3496040"
click at [120, 133] on label "5160000445" at bounding box center [142, 133] width 64 height 8
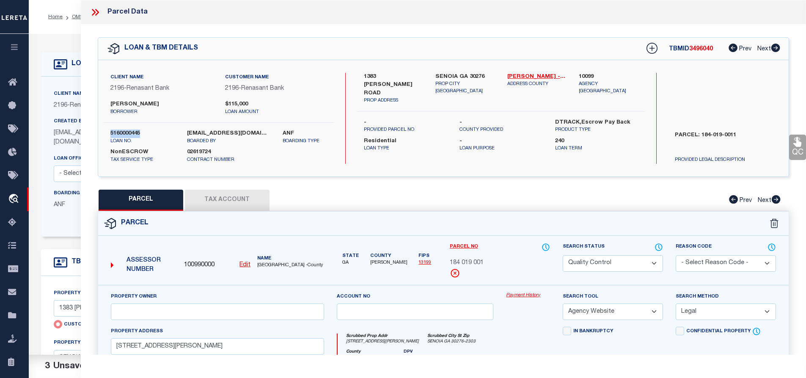
click at [120, 133] on label "5160000445" at bounding box center [142, 133] width 64 height 8
copy div "5160000445"
click at [270, 262] on span "[GEOGRAPHIC_DATA] -County" at bounding box center [290, 265] width 66 height 7
copy span "[PERSON_NAME]"
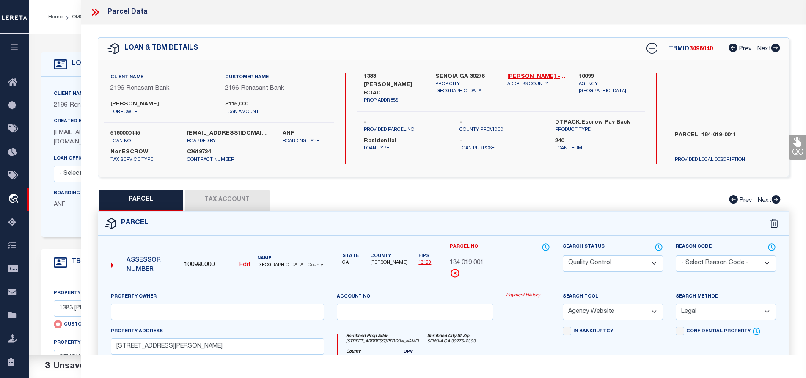
click at [471, 264] on span "184 019 001" at bounding box center [467, 263] width 34 height 9
click at [264, 309] on input "text" at bounding box center [217, 311] width 213 height 17
paste input "[PERSON_NAME] & [PERSON_NAME]"
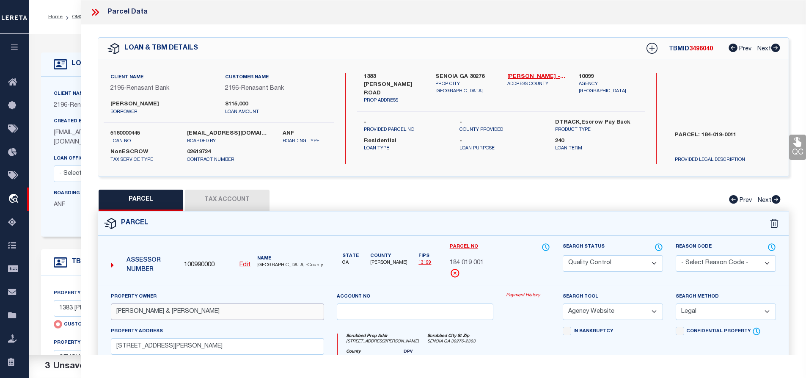
scroll to position [208, 0]
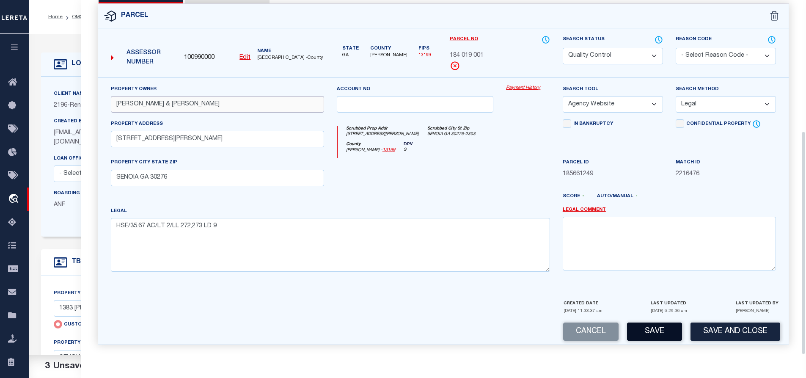
type input "[PERSON_NAME] & [PERSON_NAME]"
click at [656, 328] on button "Save" at bounding box center [654, 331] width 55 height 18
select select "AS"
select select
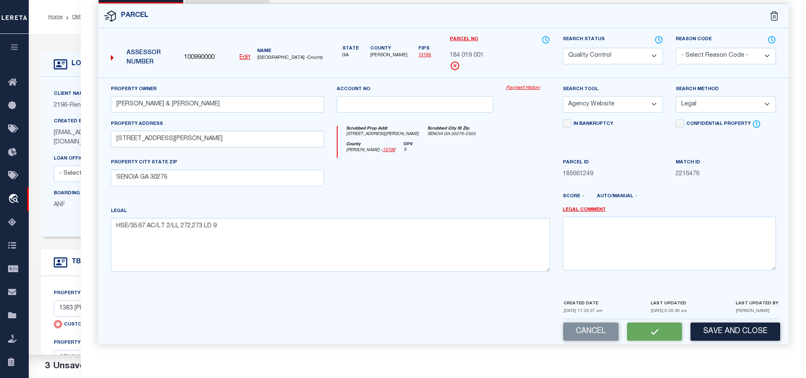
checkbox input "false"
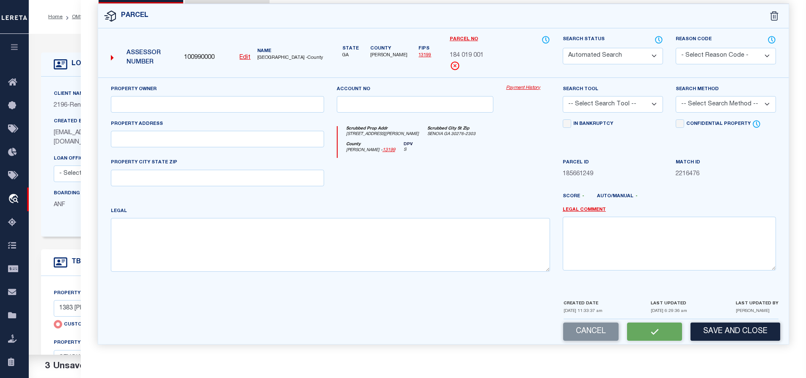
select select "QC"
type input "[PERSON_NAME] & [PERSON_NAME]"
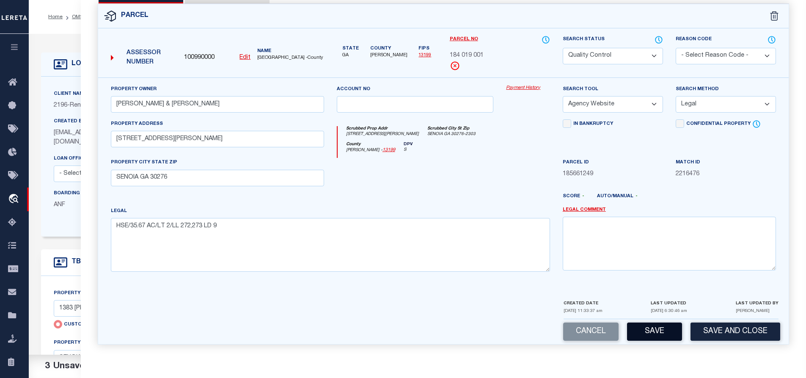
click at [657, 329] on button "Save" at bounding box center [654, 331] width 55 height 18
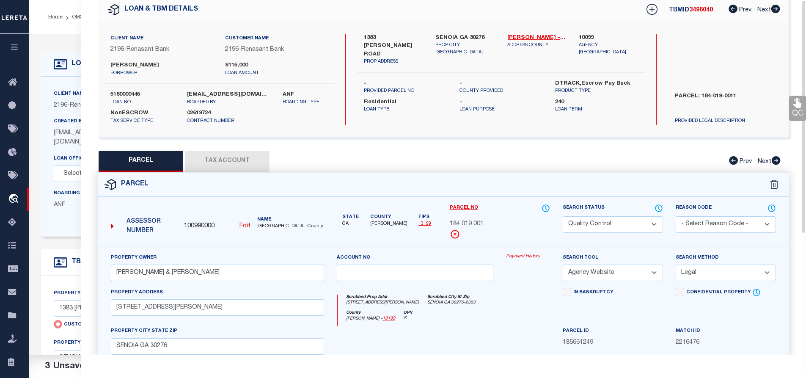
scroll to position [0, 0]
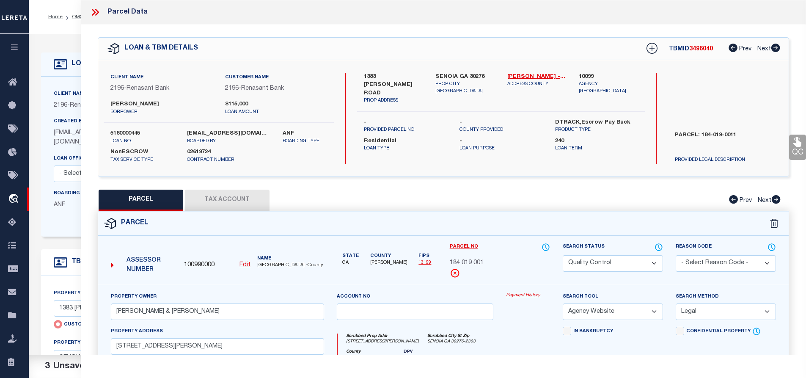
click at [96, 16] on icon at bounding box center [95, 12] width 11 height 11
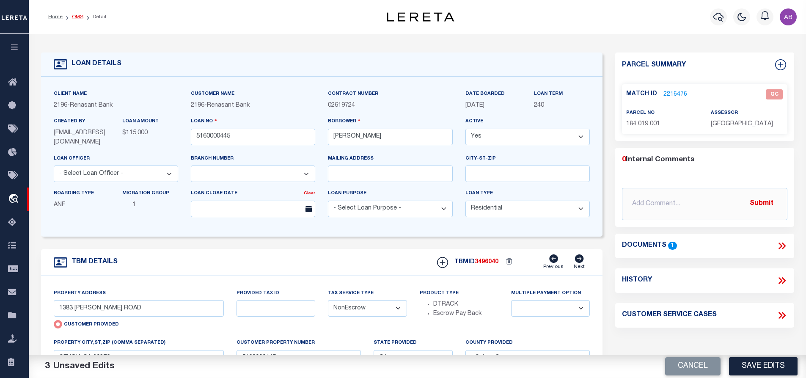
click at [81, 18] on link "OMS" at bounding box center [77, 16] width 11 height 5
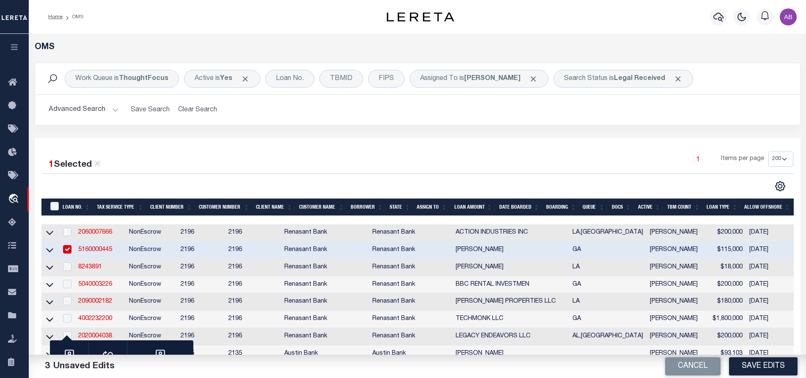
scroll to position [212, 0]
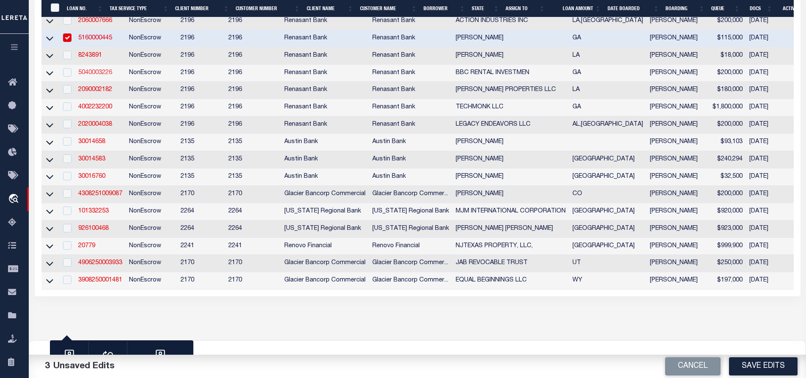
click at [90, 75] on link "5040003226" at bounding box center [95, 73] width 34 height 6
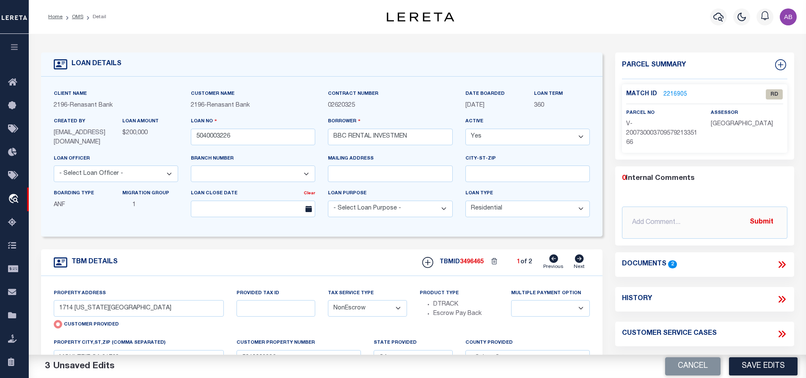
click at [784, 262] on icon at bounding box center [783, 264] width 4 height 7
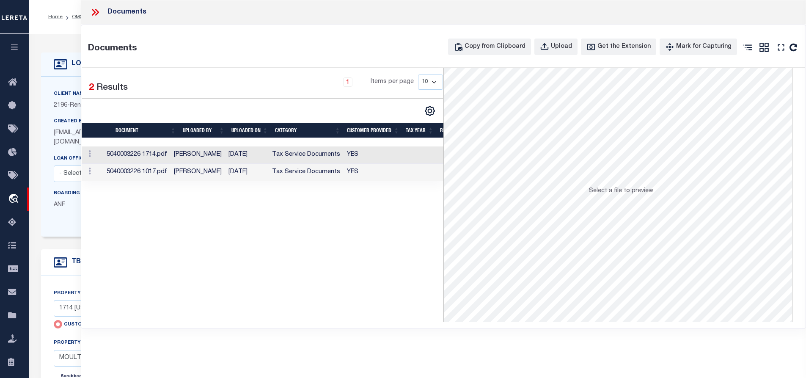
click at [261, 157] on td "[DATE]" at bounding box center [247, 154] width 44 height 17
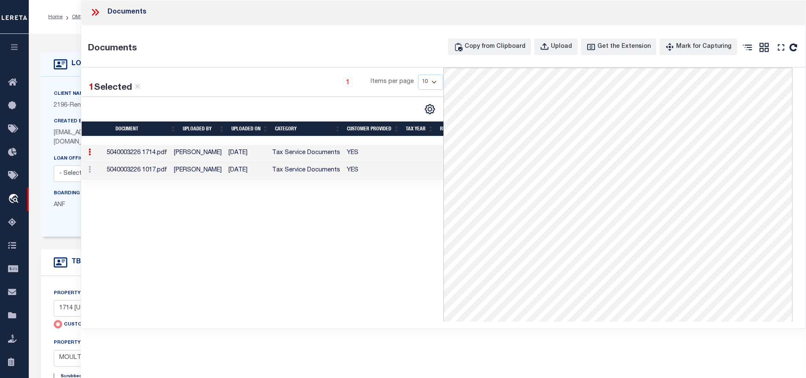
click at [300, 170] on td "Tax Service Documents" at bounding box center [306, 170] width 75 height 17
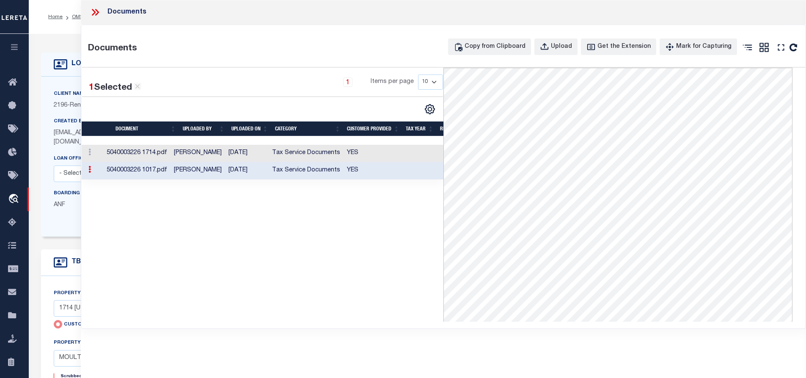
click at [91, 13] on icon at bounding box center [95, 12] width 11 height 11
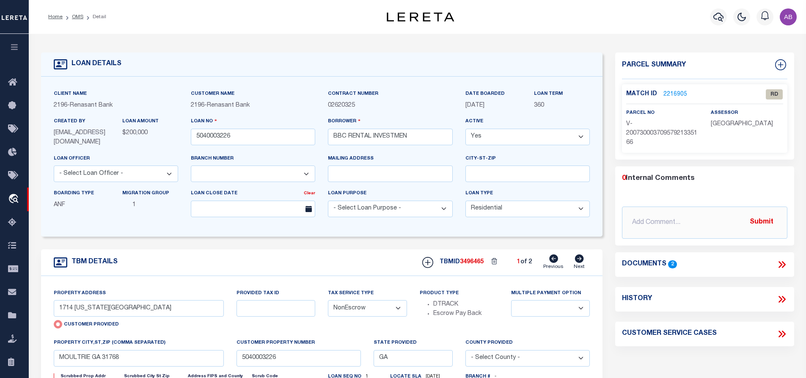
click at [669, 98] on div "Match ID 2216905 RD" at bounding box center [704, 96] width 157 height 15
click at [674, 92] on link "2216905" at bounding box center [675, 94] width 24 height 9
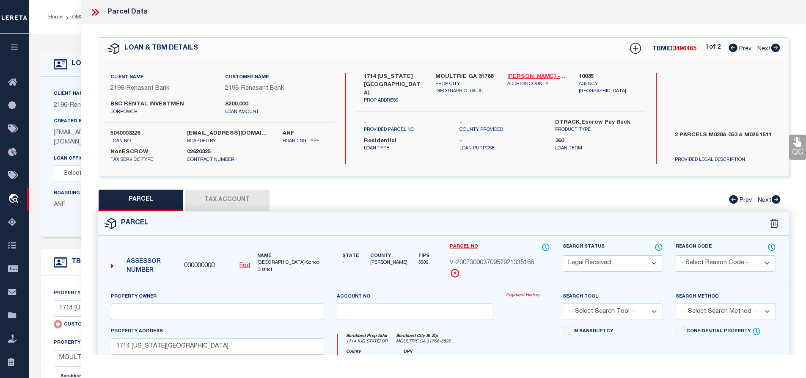
click at [522, 73] on link "[PERSON_NAME] - 13071" at bounding box center [536, 77] width 59 height 8
click at [370, 97] on p "PROP ADDRESS" at bounding box center [393, 100] width 59 height 7
click at [371, 75] on label "1714 [US_STATE][GEOGRAPHIC_DATA]" at bounding box center [393, 85] width 59 height 25
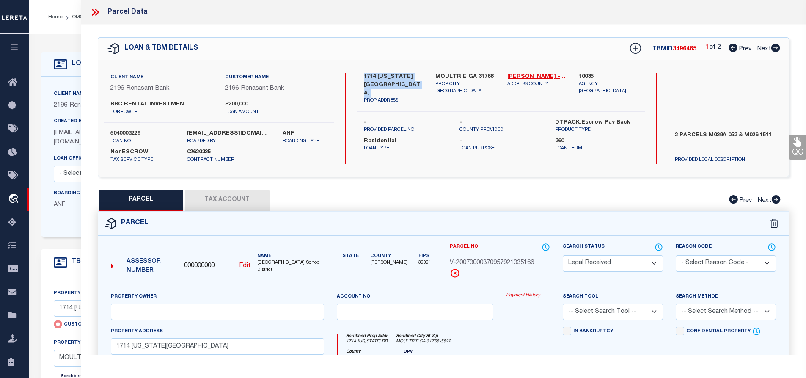
click at [371, 75] on label "1714 [US_STATE][GEOGRAPHIC_DATA]" at bounding box center [393, 85] width 59 height 25
click at [246, 266] on u "Edit" at bounding box center [244, 266] width 11 height 6
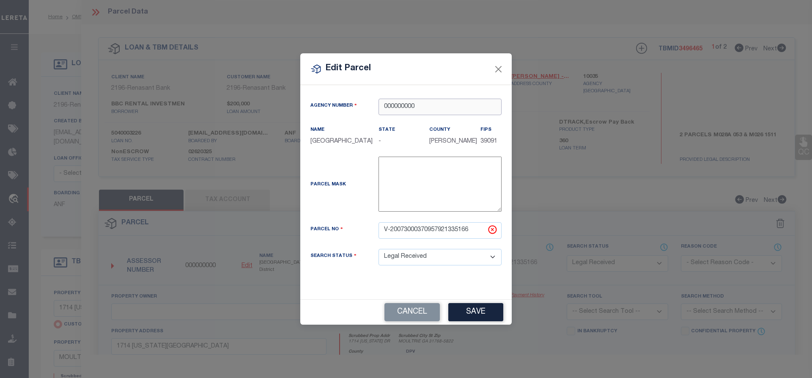
click at [453, 102] on input "000000000" at bounding box center [440, 107] width 123 height 17
click at [451, 114] on div "100350000 : [GEOGRAPHIC_DATA]" at bounding box center [440, 123] width 122 height 24
click at [472, 236] on input "V-20073000370957921335166" at bounding box center [440, 230] width 123 height 17
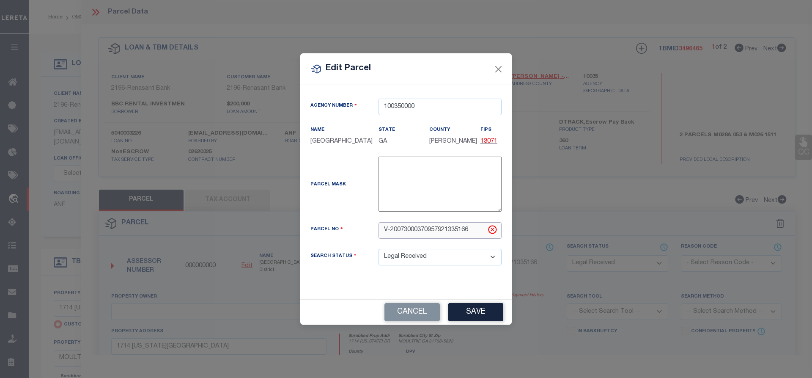
click at [472, 236] on input "V-20073000370957921335166" at bounding box center [440, 230] width 123 height 17
paste input "M028A 053"
click at [461, 319] on button "Save" at bounding box center [476, 312] width 55 height 18
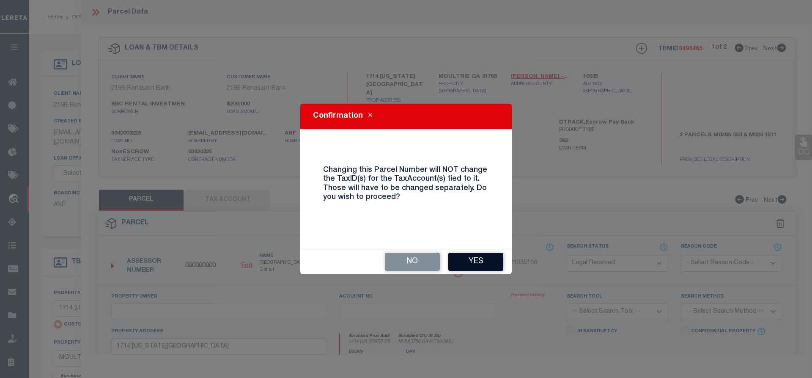
click at [477, 264] on button "Yes" at bounding box center [476, 262] width 55 height 18
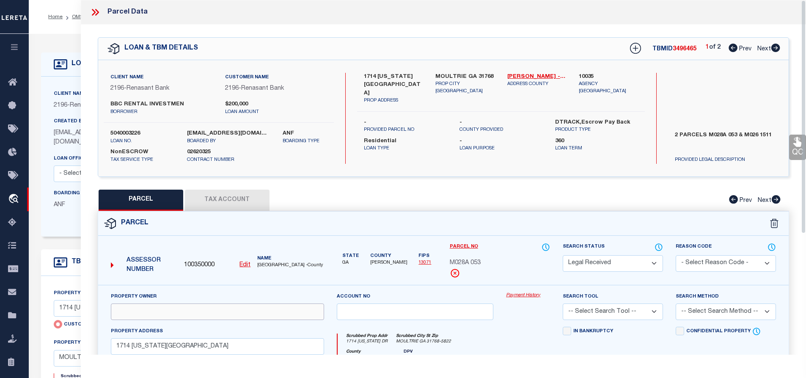
click at [267, 316] on input "text" at bounding box center [217, 311] width 213 height 17
paste input "BBC RENTALS LLC"
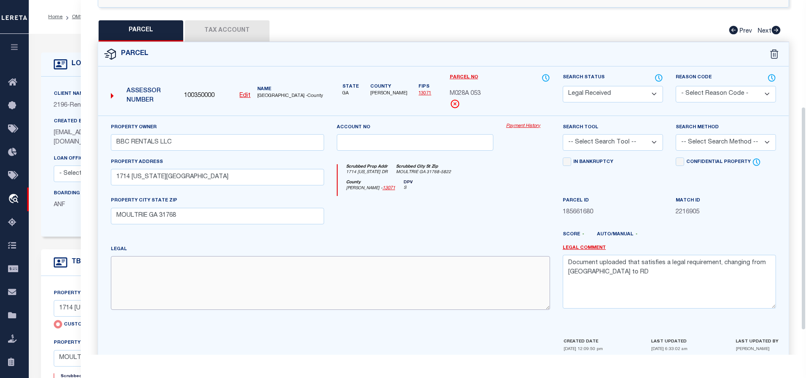
click at [248, 274] on textarea at bounding box center [330, 282] width 439 height 53
paste textarea "UNIT 3 BLK 4 SOUTHGATE HOMES SD"
click at [603, 274] on textarea "Document uploaded that satisfies a legal requirement, changing from [GEOGRAPHIC…" at bounding box center [669, 281] width 213 height 53
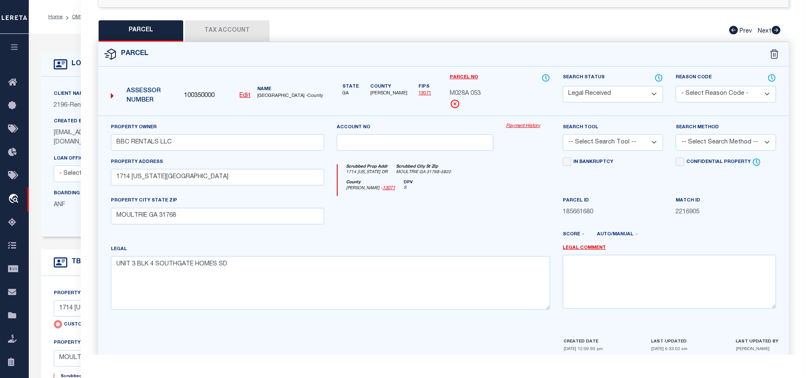
click at [246, 34] on button "Tax Account" at bounding box center [227, 30] width 85 height 21
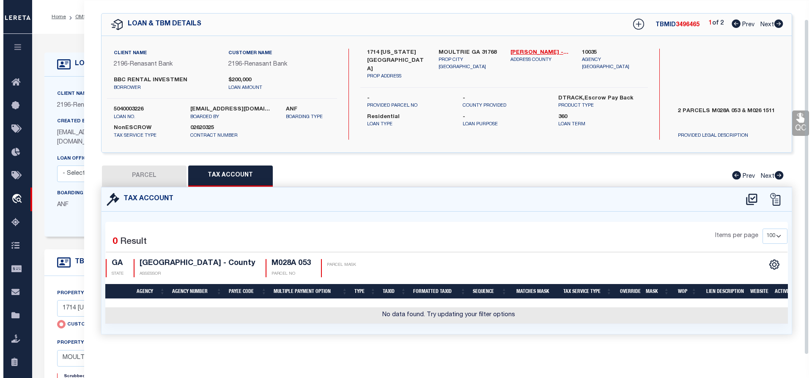
scroll to position [28, 0]
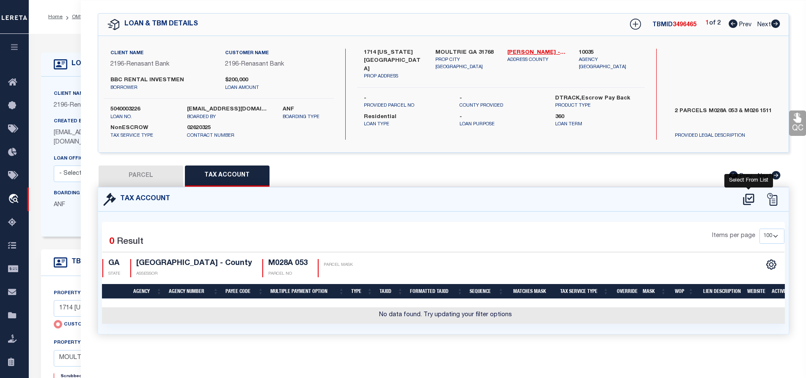
click at [748, 195] on icon at bounding box center [749, 200] width 14 height 14
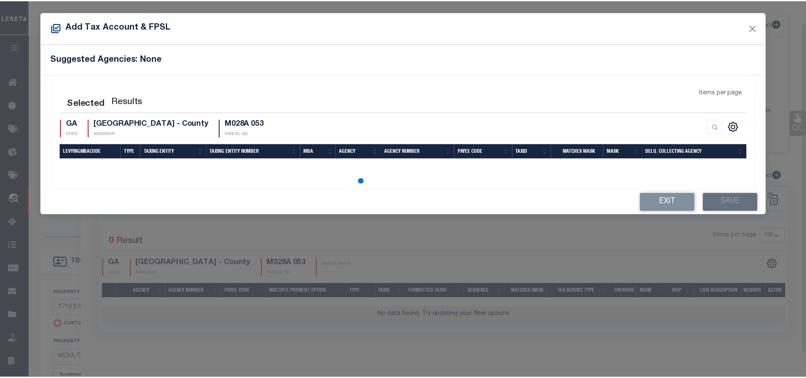
scroll to position [23, 0]
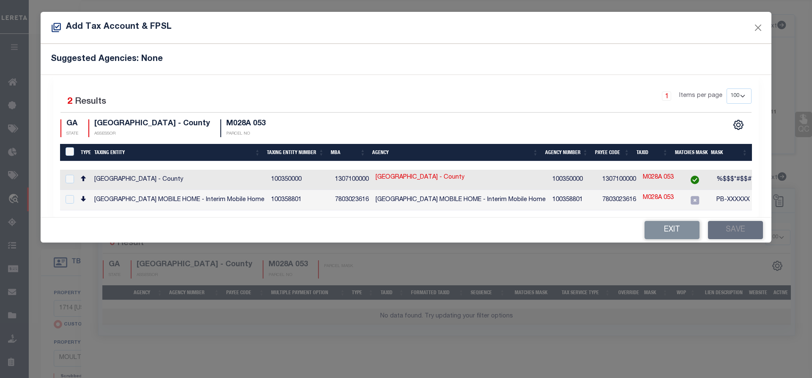
click at [155, 179] on td "[GEOGRAPHIC_DATA] - County" at bounding box center [179, 180] width 177 height 20
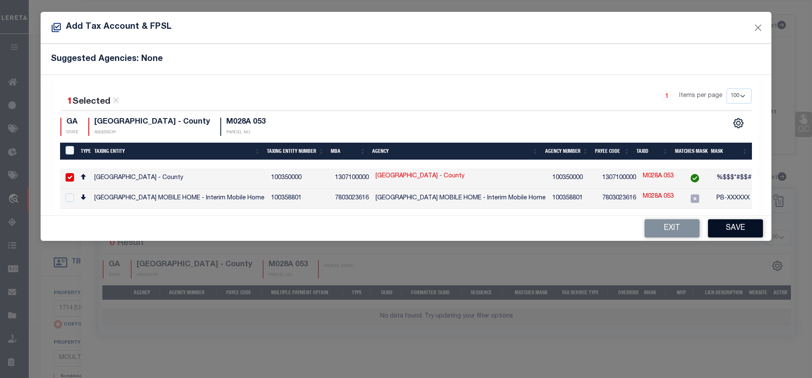
click at [742, 228] on button "Save" at bounding box center [735, 228] width 55 height 18
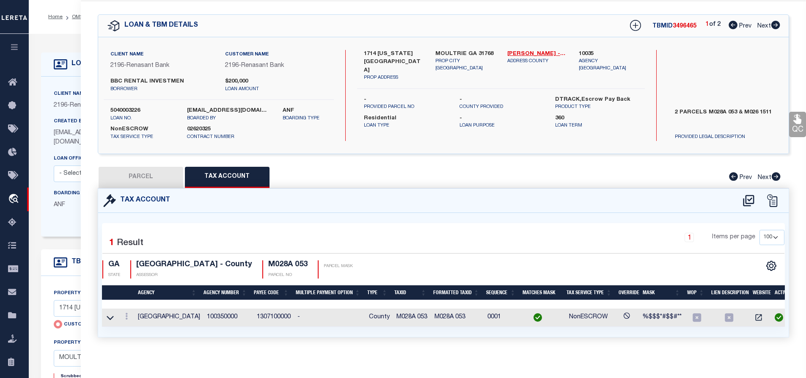
click at [132, 173] on button "PARCEL" at bounding box center [141, 177] width 85 height 21
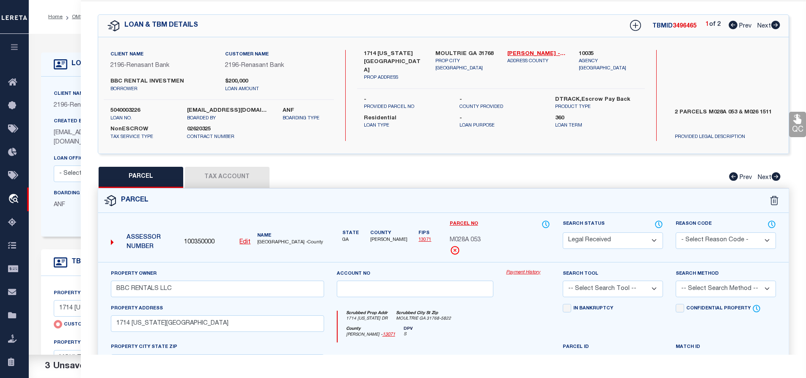
click at [754, 113] on label "2 PARCELS M028A 053 & M026 1511" at bounding box center [726, 120] width 114 height 25
click at [766, 112] on label "2 PARCELS M028A 053 & M026 1511" at bounding box center [726, 120] width 114 height 25
drag, startPoint x: 776, startPoint y: 106, endPoint x: 742, endPoint y: 111, distance: 34.2
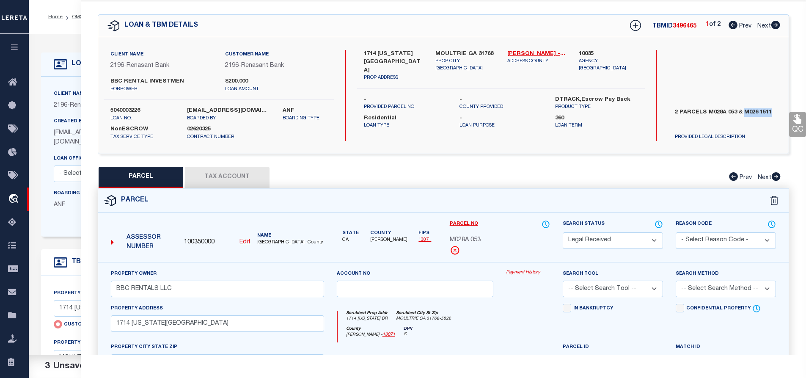
click at [742, 111] on div "2 PARCELS M028A 053 & M026 1511 PROVIDED LEGAL DESCRIPTION" at bounding box center [726, 123] width 128 height 36
click at [463, 241] on span "M028A 053" at bounding box center [465, 240] width 31 height 9
click at [621, 237] on select "Automated Search Bad Parcel Complete Duplicate Parcel High Dollar Reporting In …" at bounding box center [613, 240] width 100 height 17
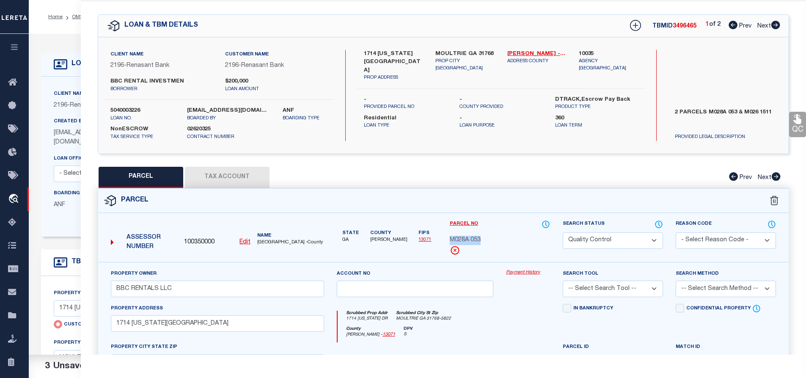
click at [563, 232] on select "Automated Search Bad Parcel Complete Duplicate Parcel High Dollar Reporting In …" at bounding box center [613, 240] width 100 height 17
click at [589, 291] on select "-- Select Search Tool -- 3rd Party Website Agency File Agency Website ATLS CNV-…" at bounding box center [613, 289] width 100 height 17
click at [563, 281] on select "-- Select Search Tool -- 3rd Party Website Agency File Agency Website ATLS CNV-…" at bounding box center [613, 289] width 100 height 17
click at [721, 284] on select "-- Select Search Method -- Property Address Legal Liability Info Provided" at bounding box center [726, 289] width 100 height 17
click at [676, 281] on select "-- Select Search Method -- Property Address Legal Liability Info Provided" at bounding box center [726, 289] width 100 height 17
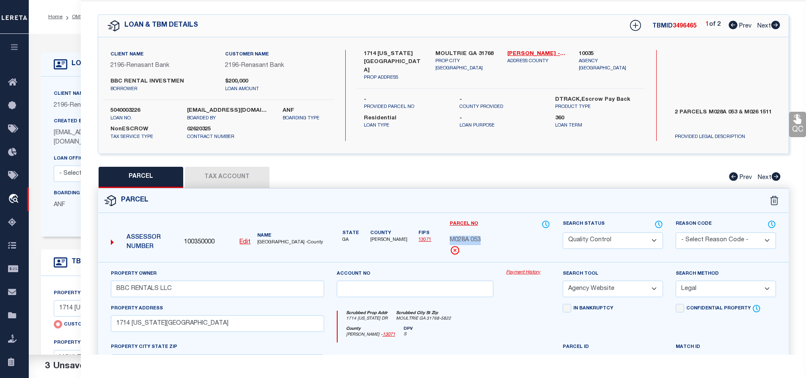
scroll to position [208, 0]
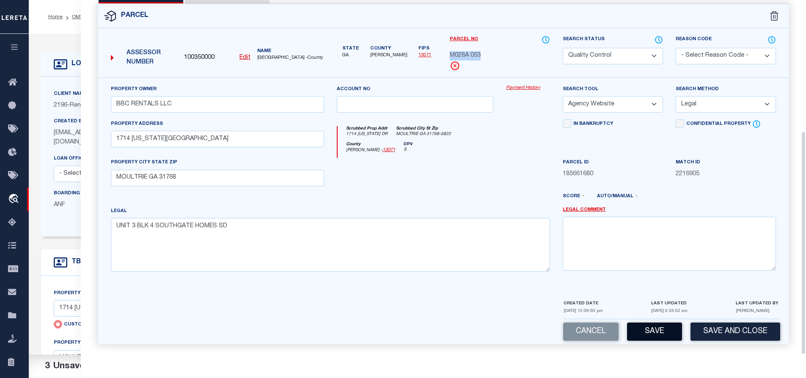
click at [660, 333] on button "Save" at bounding box center [654, 331] width 55 height 18
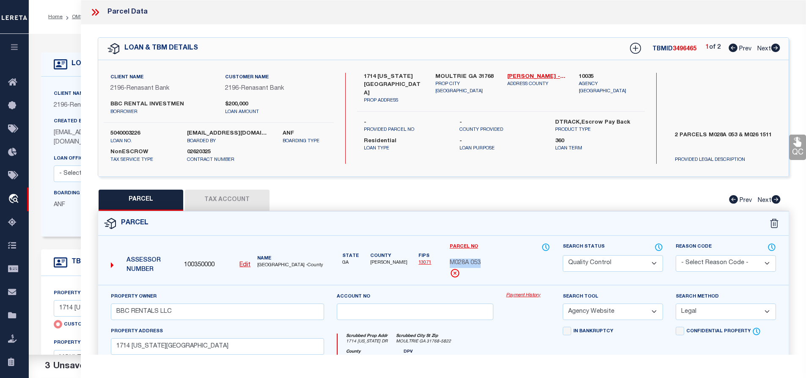
click at [776, 48] on icon at bounding box center [775, 48] width 9 height 8
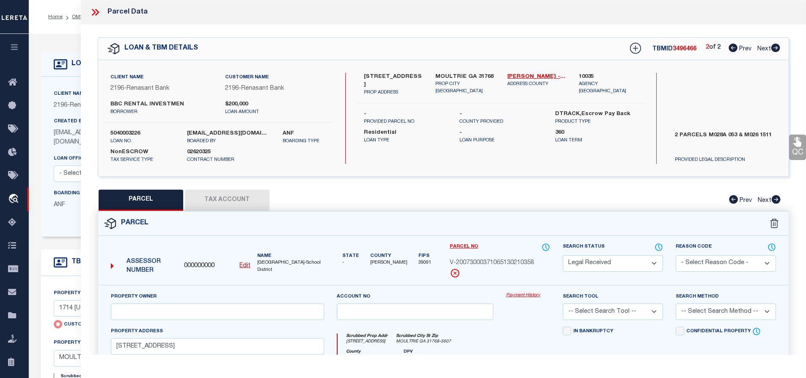
click at [391, 75] on label "[STREET_ADDRESS]" at bounding box center [393, 81] width 59 height 17
click at [243, 263] on u "Edit" at bounding box center [244, 266] width 11 height 6
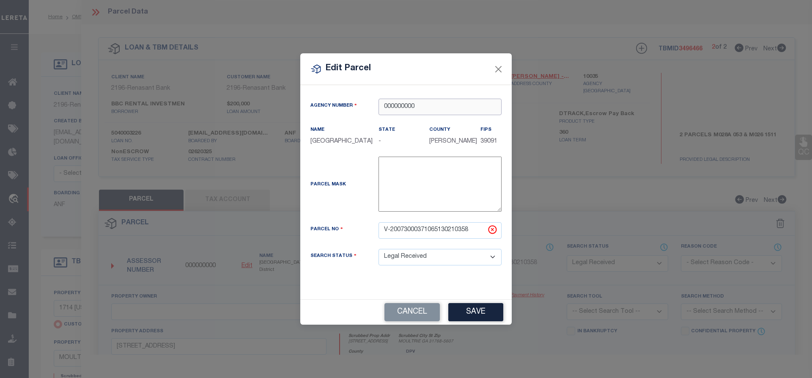
click at [449, 108] on input "000000000" at bounding box center [440, 107] width 123 height 17
click at [443, 123] on div "100350000 : [GEOGRAPHIC_DATA]" at bounding box center [440, 123] width 122 height 24
click at [389, 237] on input "V-20073000371065130210358" at bounding box center [440, 230] width 123 height 17
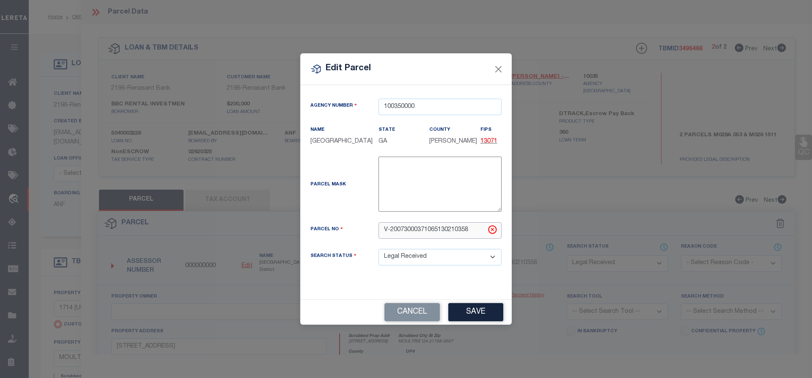
click at [389, 237] on input "V-20073000371065130210358" at bounding box center [440, 230] width 123 height 17
paste input "M026 151"
drag, startPoint x: 486, startPoint y: 318, endPoint x: 465, endPoint y: 317, distance: 21.2
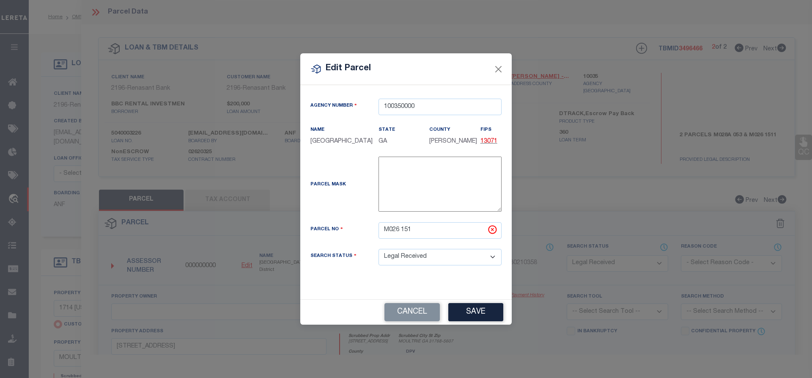
click at [487, 319] on button "Save" at bounding box center [476, 312] width 55 height 18
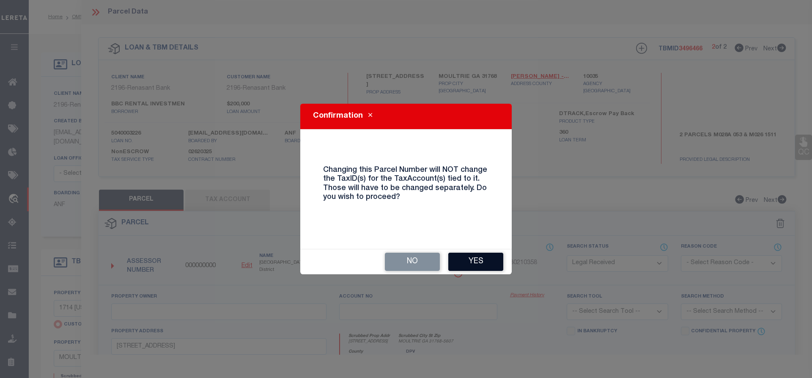
click at [483, 263] on button "Yes" at bounding box center [476, 262] width 55 height 18
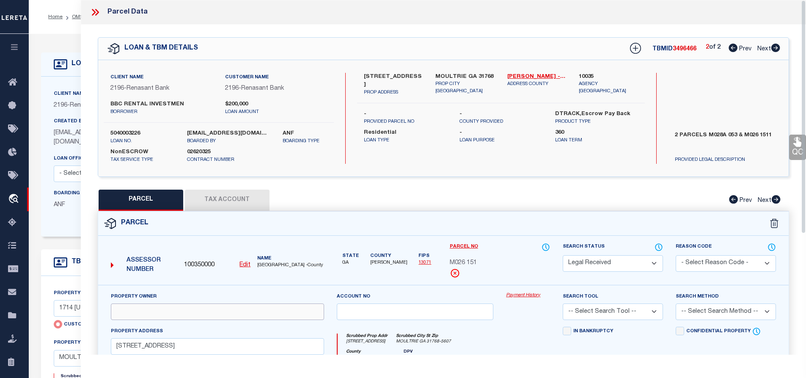
click at [184, 316] on input "text" at bounding box center [217, 311] width 213 height 17
paste input "BBC RENTALS LLC"
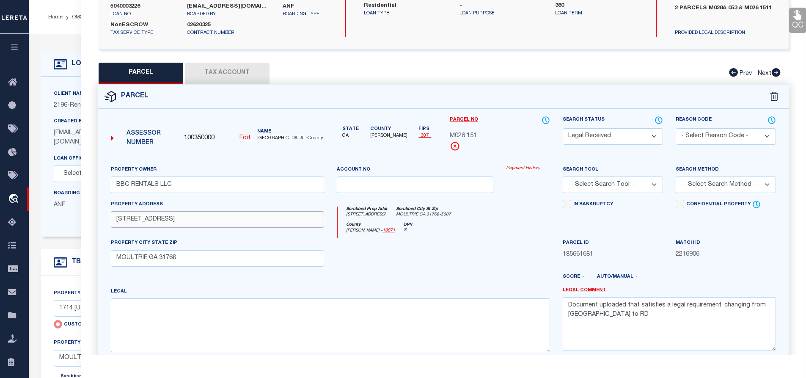
click at [198, 218] on input "[STREET_ADDRESS]" at bounding box center [217, 219] width 213 height 17
click at [198, 219] on input "[STREET_ADDRESS]" at bounding box center [217, 219] width 213 height 17
paste input "text"
click at [209, 323] on textarea at bounding box center [330, 324] width 439 height 53
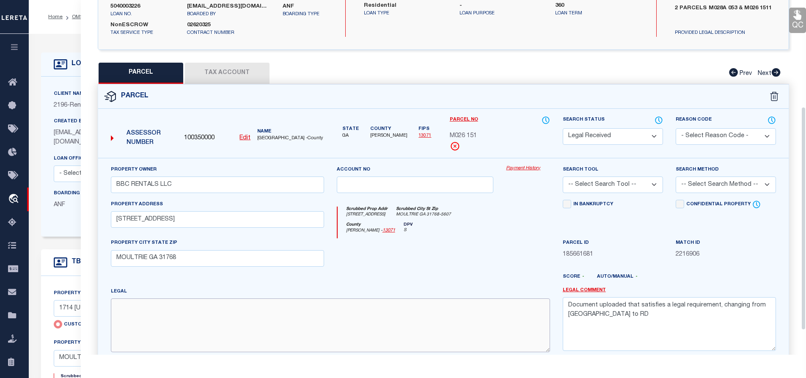
scroll to position [169, 0]
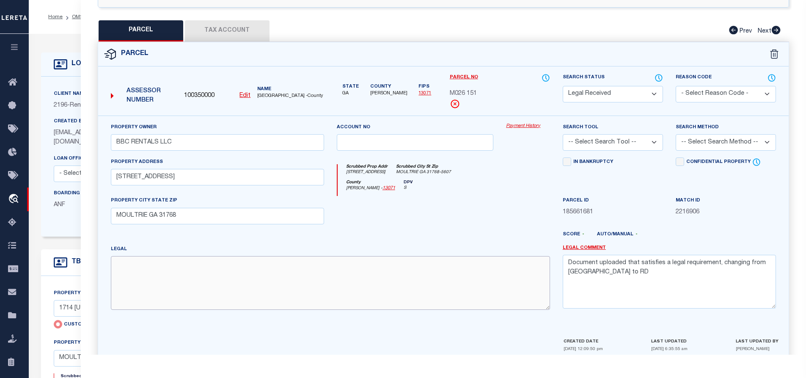
click at [226, 295] on textarea at bounding box center [330, 282] width 439 height 53
click at [198, 281] on textarea at bounding box center [330, 282] width 439 height 53
paste textarea "BLK C [PERSON_NAME] S D"
click at [240, 267] on textarea "BLK C [PERSON_NAME] S D" at bounding box center [330, 282] width 439 height 53
paste textarea "Landlot/District 291 / 8"
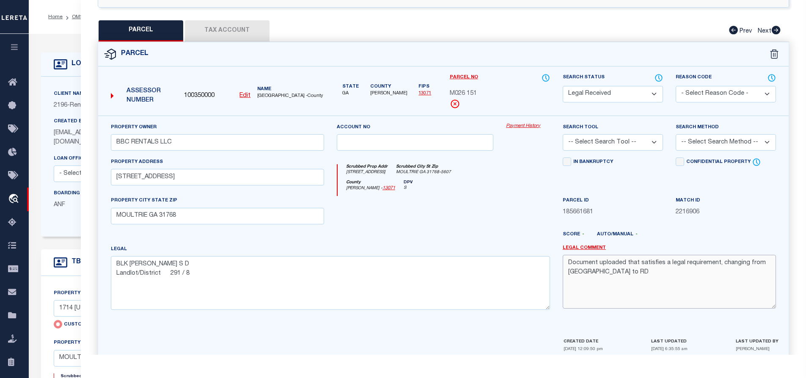
click at [600, 269] on textarea "Document uploaded that satisfies a legal requirement, changing from [GEOGRAPHIC…" at bounding box center [669, 281] width 213 height 53
click at [239, 38] on button "Tax Account" at bounding box center [227, 30] width 85 height 21
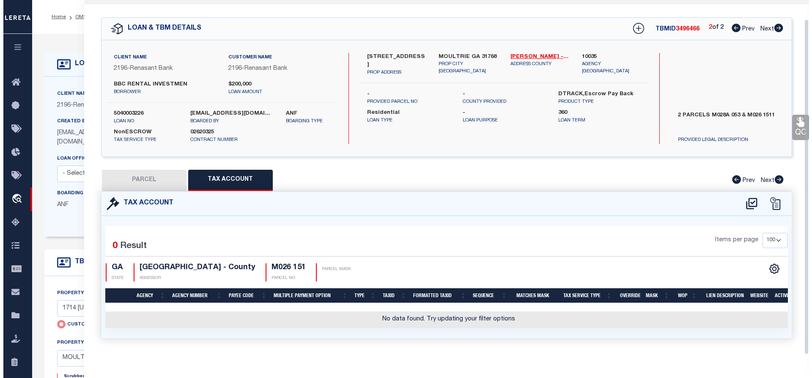
scroll to position [28, 0]
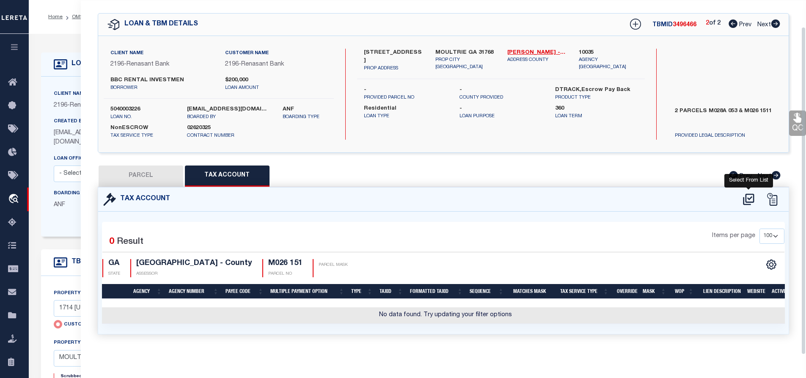
click at [750, 193] on icon at bounding box center [748, 198] width 11 height 11
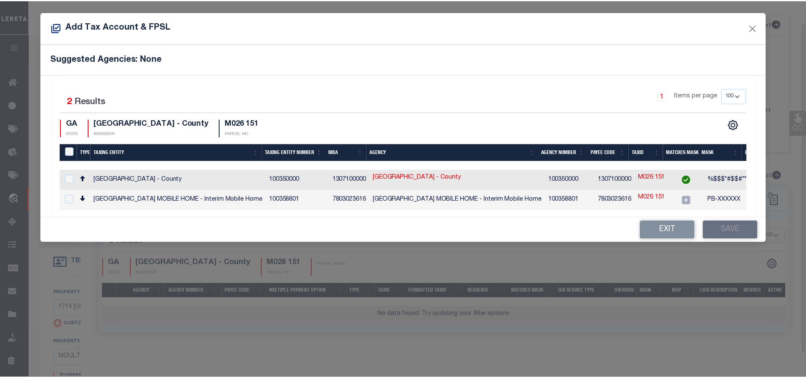
scroll to position [23, 0]
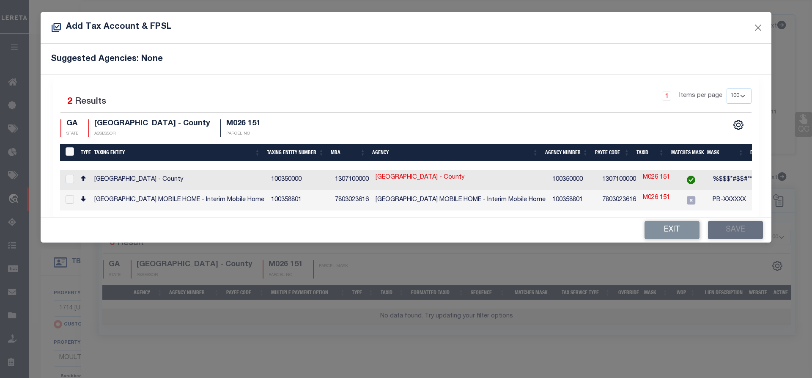
click at [194, 177] on td "[GEOGRAPHIC_DATA] - County" at bounding box center [179, 180] width 177 height 20
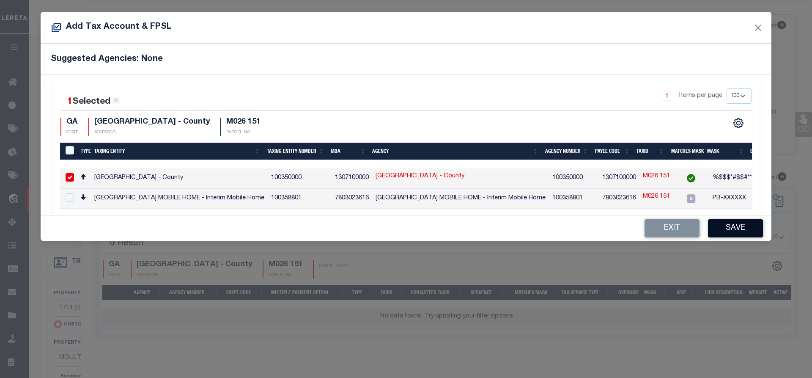
click at [737, 227] on button "Save" at bounding box center [735, 228] width 55 height 18
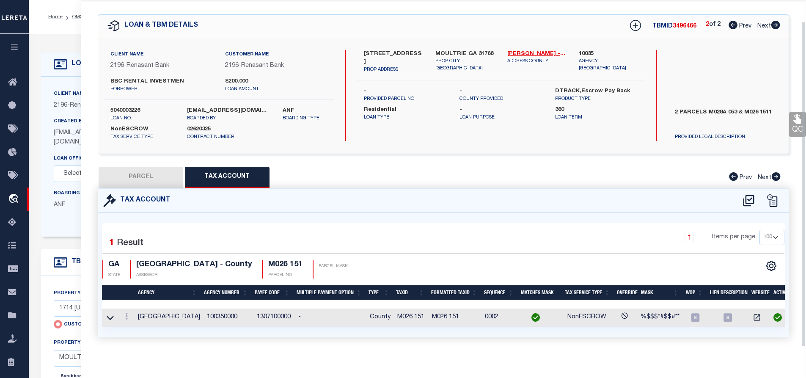
click at [132, 180] on button "PARCEL" at bounding box center [141, 177] width 85 height 21
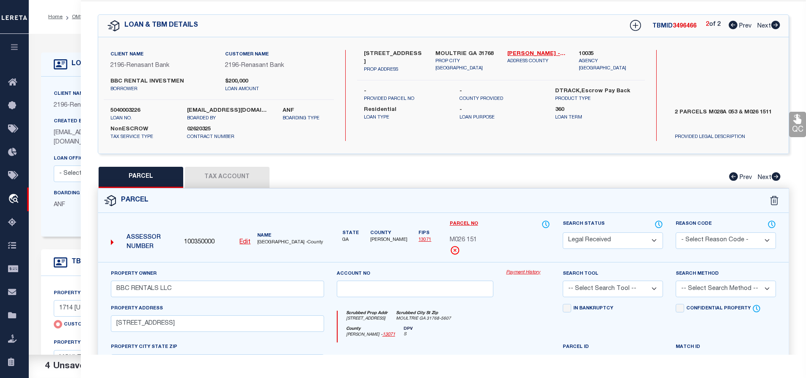
click at [629, 237] on select "Automated Search Bad Parcel Complete Duplicate Parcel High Dollar Reporting In …" at bounding box center [613, 240] width 100 height 17
click at [563, 232] on select "Automated Search Bad Parcel Complete Duplicate Parcel High Dollar Reporting In …" at bounding box center [613, 240] width 100 height 17
click at [597, 286] on select "-- Select Search Tool -- 3rd Party Website Agency File Agency Website ATLS CNV-…" at bounding box center [613, 289] width 100 height 17
click at [563, 281] on select "-- Select Search Tool -- 3rd Party Website Agency File Agency Website ATLS CNV-…" at bounding box center [613, 289] width 100 height 17
click at [747, 288] on select "-- Select Search Method -- Property Address Legal Liability Info Provided" at bounding box center [726, 289] width 100 height 17
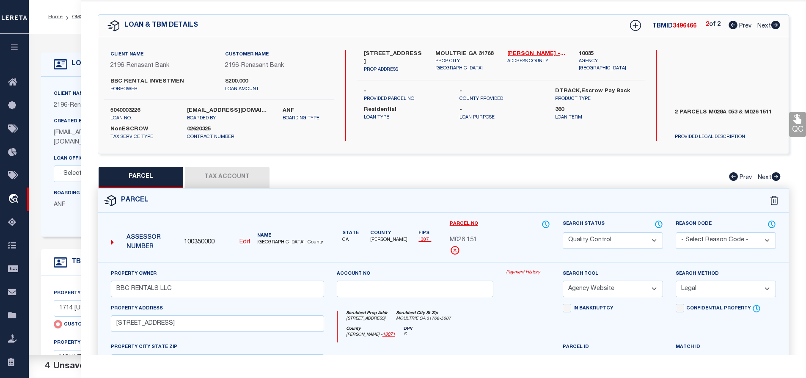
click at [676, 281] on select "-- Select Search Method -- Property Address Legal Liability Info Provided" at bounding box center [726, 289] width 100 height 17
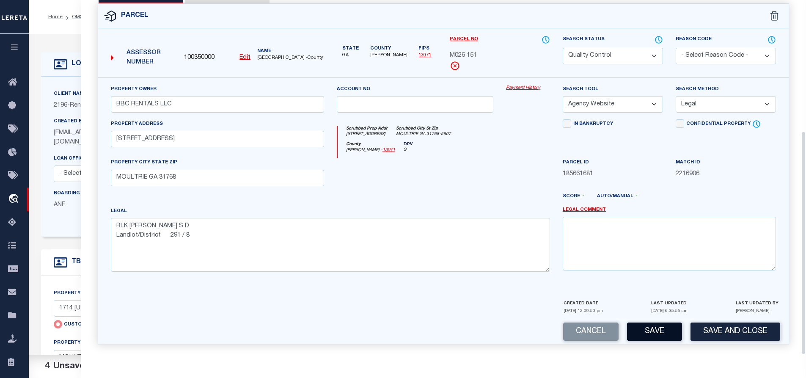
click at [666, 330] on button "Save" at bounding box center [654, 331] width 55 height 18
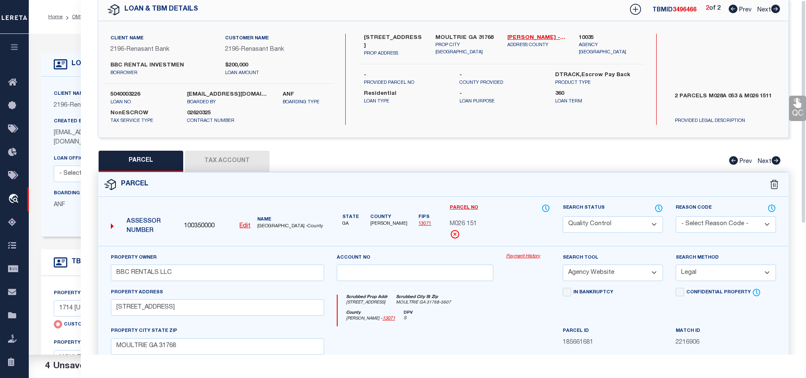
scroll to position [0, 0]
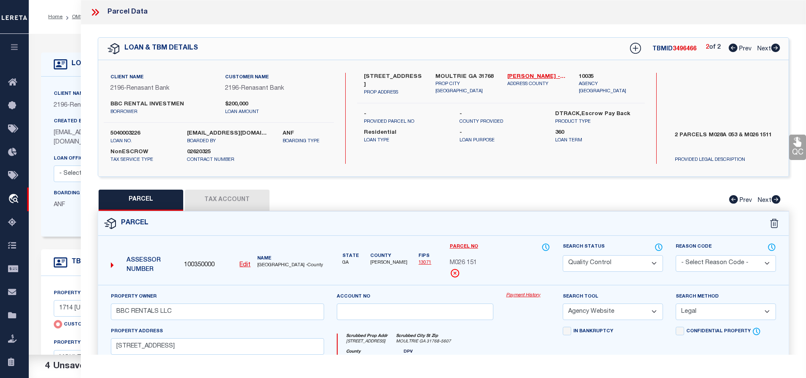
click at [729, 47] on icon at bounding box center [733, 48] width 9 height 8
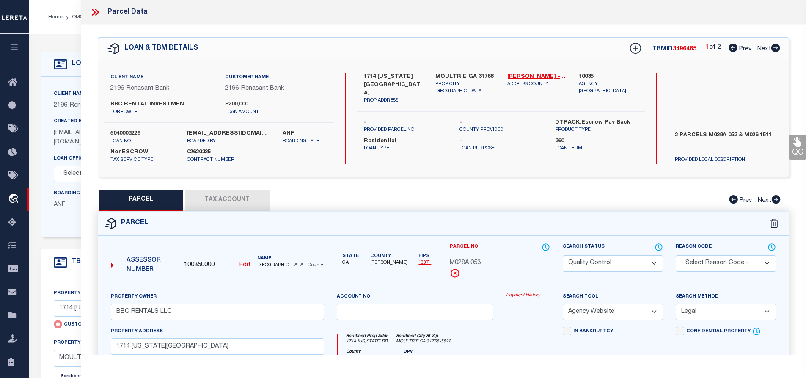
click at [682, 49] on span "3496465" at bounding box center [685, 49] width 24 height 6
click at [132, 129] on label "5040003226" at bounding box center [142, 133] width 64 height 8
click at [774, 47] on icon at bounding box center [775, 48] width 9 height 8
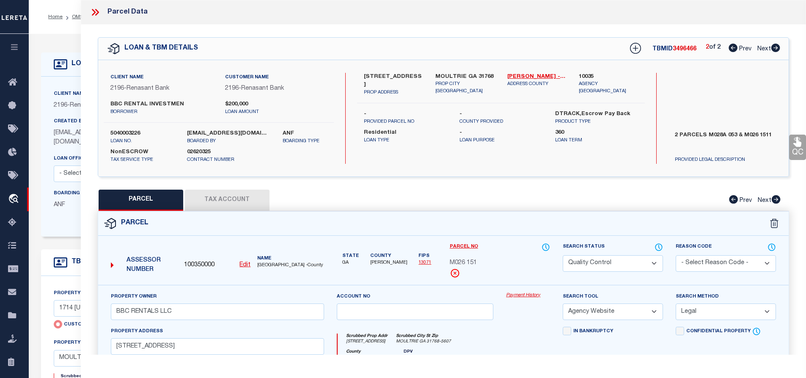
click at [683, 47] on span "3496466" at bounding box center [685, 49] width 24 height 6
click at [734, 47] on icon at bounding box center [733, 48] width 9 height 8
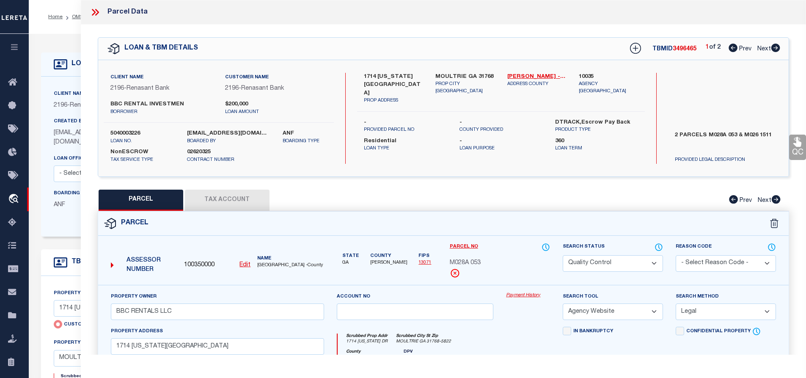
click at [266, 266] on span "[GEOGRAPHIC_DATA] -County" at bounding box center [290, 265] width 66 height 7
click at [465, 265] on span "M028A 053" at bounding box center [465, 263] width 31 height 9
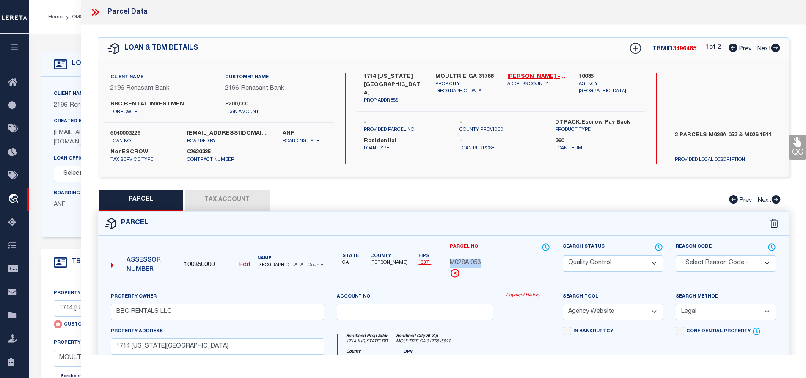
click at [776, 47] on icon at bounding box center [775, 48] width 9 height 8
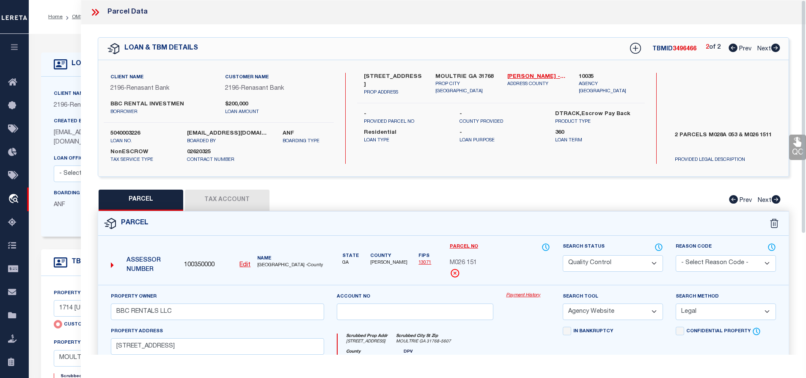
click at [563, 198] on div "PARCEL Tax Account Prev Next" at bounding box center [444, 200] width 692 height 21
click at [93, 12] on icon at bounding box center [95, 12] width 11 height 11
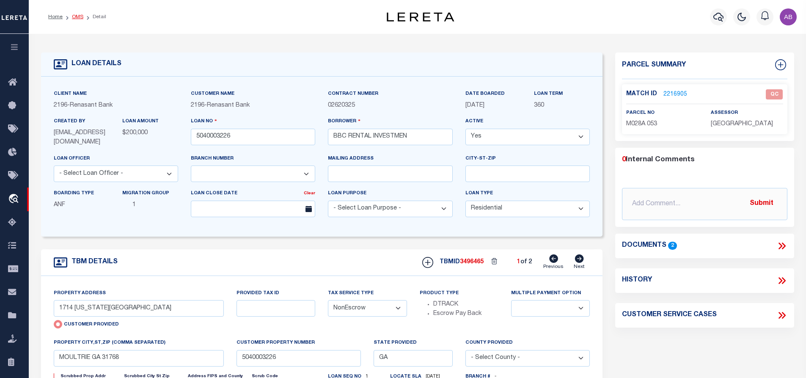
click at [76, 16] on link "OMS" at bounding box center [77, 16] width 11 height 5
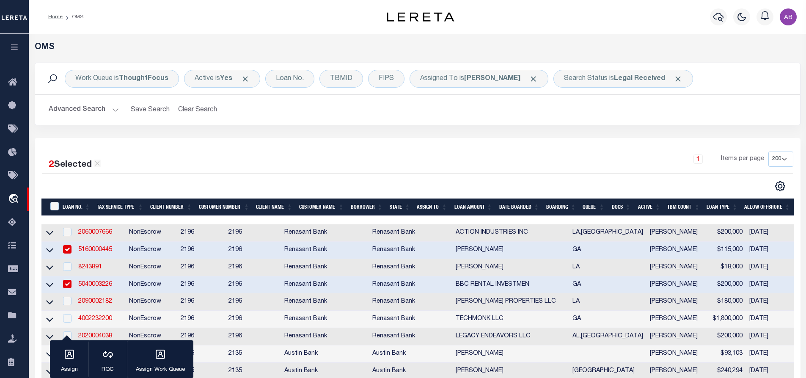
scroll to position [212, 0]
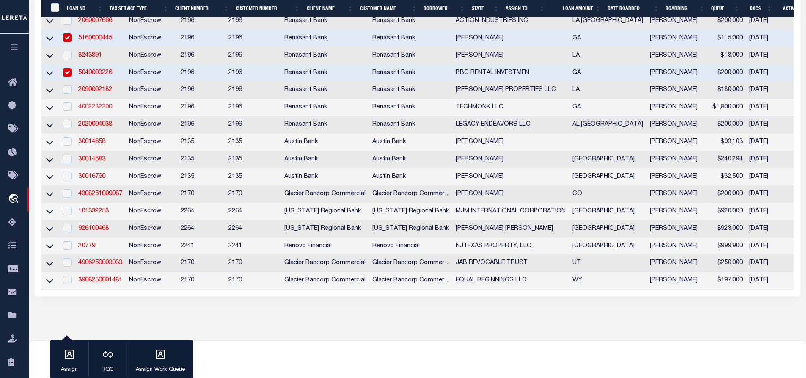
click at [100, 110] on link "4002232200" at bounding box center [95, 107] width 34 height 6
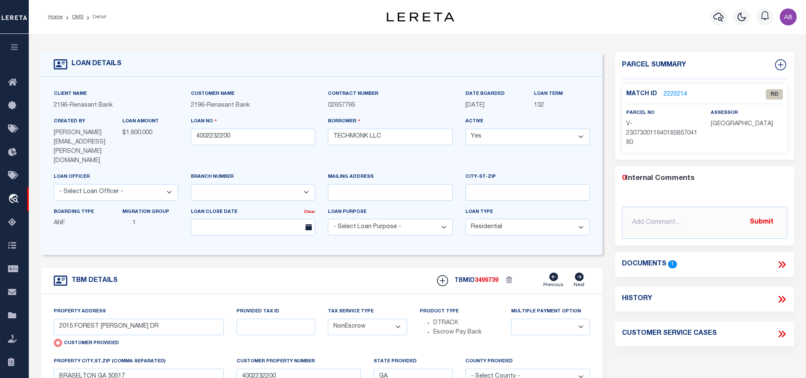
click at [787, 263] on div "Documents 1" at bounding box center [704, 264] width 179 height 11
click at [773, 265] on div "Documents 1" at bounding box center [704, 264] width 165 height 11
click at [781, 266] on icon at bounding box center [781, 264] width 11 height 11
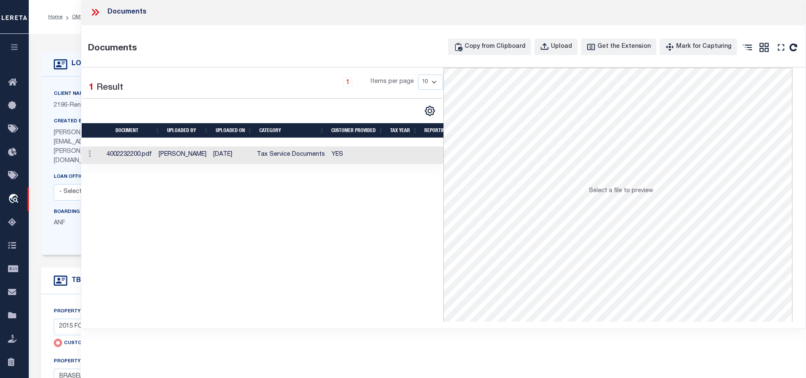
click at [330, 152] on td "YES" at bounding box center [357, 154] width 59 height 17
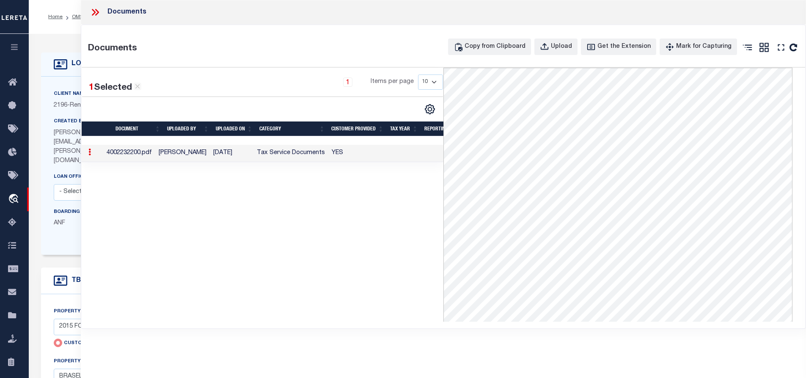
click at [95, 14] on icon at bounding box center [95, 12] width 11 height 11
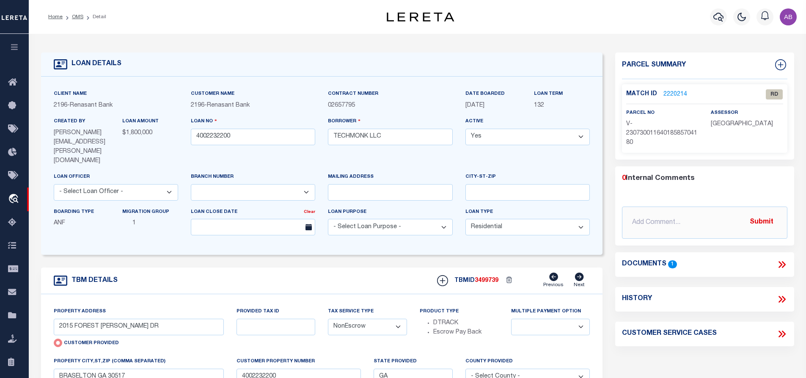
click at [666, 93] on link "2220214" at bounding box center [675, 94] width 24 height 9
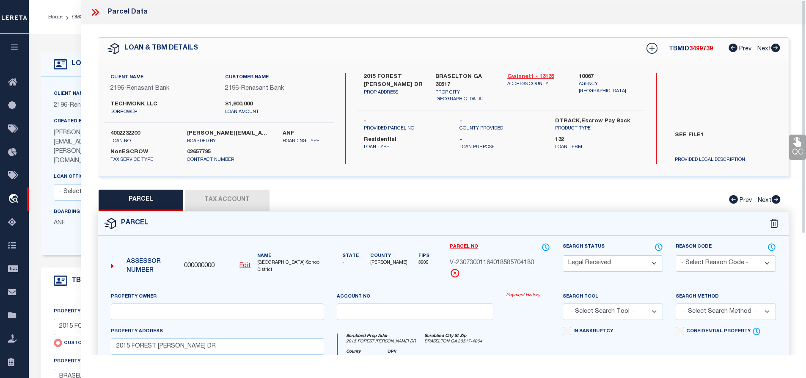
click at [544, 74] on link "Gwinnett - 13135" at bounding box center [536, 77] width 59 height 8
click at [391, 79] on label "2015 FOREST [PERSON_NAME] DR" at bounding box center [393, 81] width 59 height 17
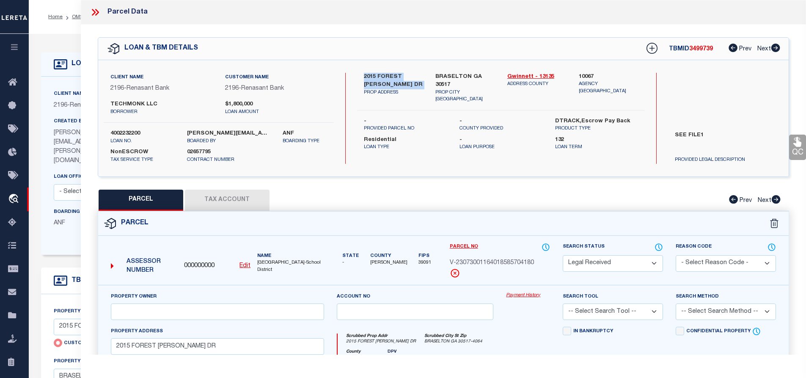
click at [391, 79] on label "2015 FOREST [PERSON_NAME] DR" at bounding box center [393, 81] width 59 height 17
click at [249, 264] on u "Edit" at bounding box center [244, 266] width 11 height 6
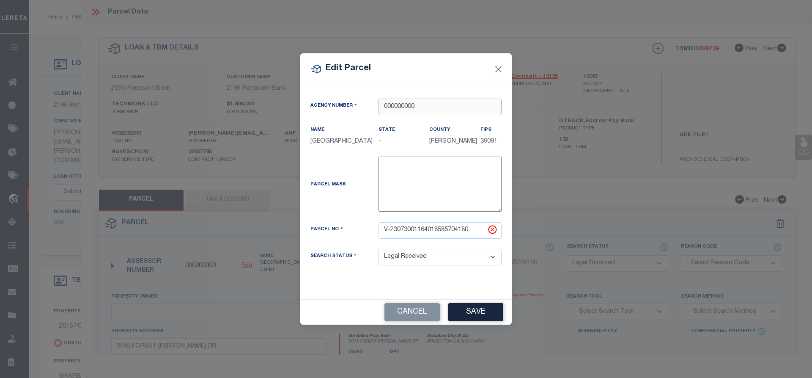
click at [446, 100] on input "000000000" at bounding box center [440, 107] width 123 height 17
click at [422, 125] on body "Home OMS Detail" at bounding box center [406, 335] width 812 height 671
click at [423, 120] on div "100670000 : [GEOGRAPHIC_DATA]" at bounding box center [440, 123] width 123 height 24
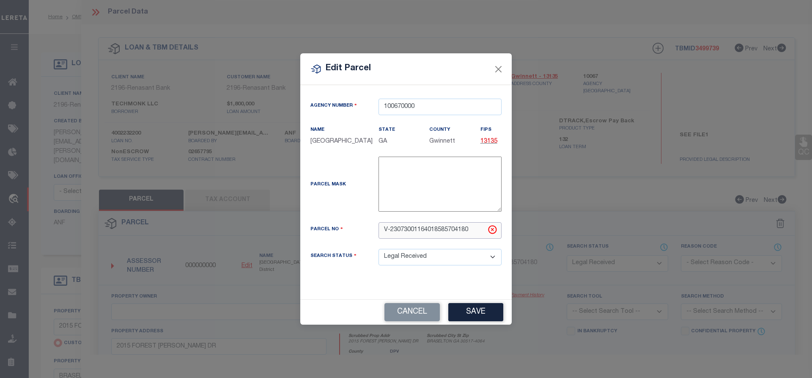
click at [446, 239] on input "V-23073001164018585704180" at bounding box center [440, 230] width 123 height 17
paste input "R3005A052"
click at [465, 314] on button "Save" at bounding box center [476, 312] width 55 height 18
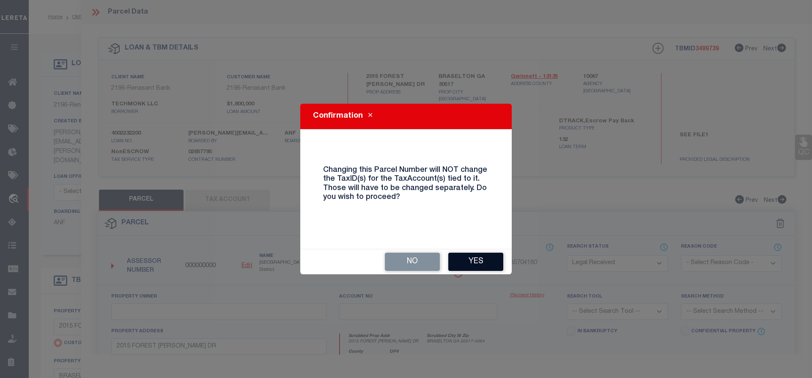
click at [487, 266] on button "Yes" at bounding box center [476, 262] width 55 height 18
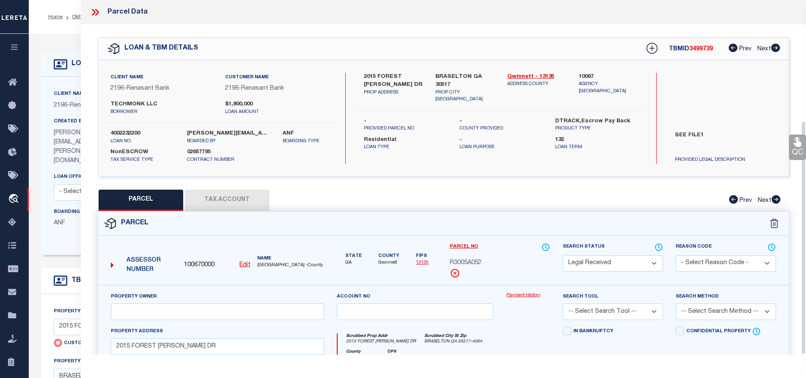
scroll to position [183, 0]
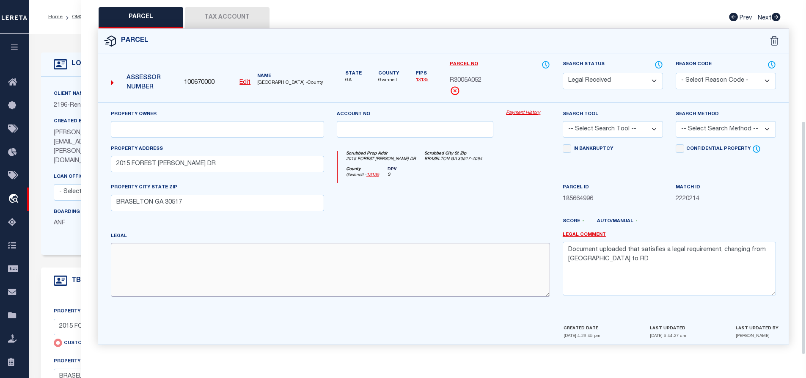
click at [185, 267] on textarea at bounding box center [330, 269] width 439 height 53
paste textarea "L2 BA THE WOODLANDS PH #1"
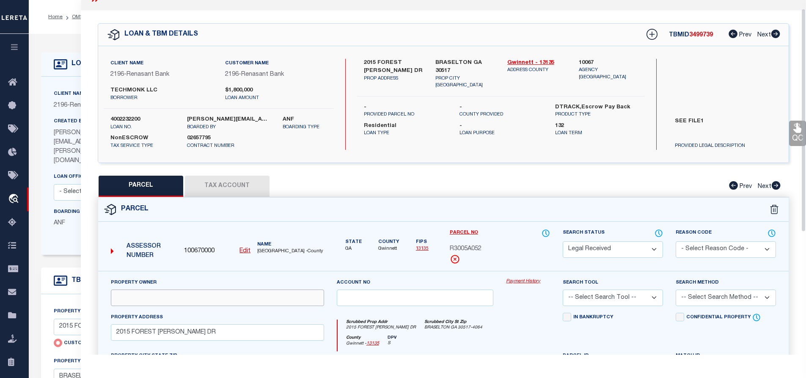
click at [150, 302] on input "text" at bounding box center [217, 297] width 213 height 17
paste input "[PERSON_NAME]"
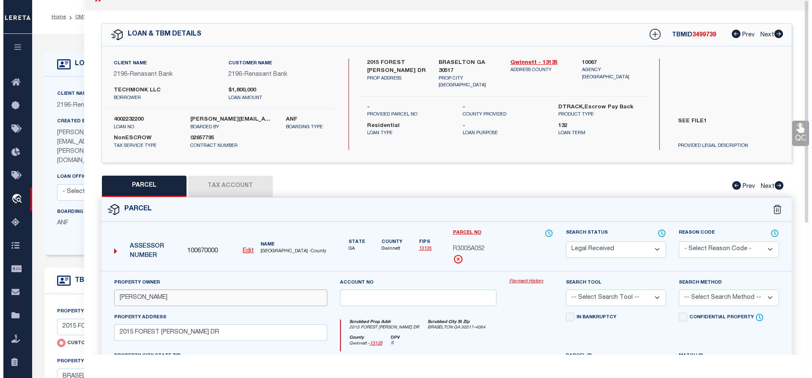
scroll to position [0, 0]
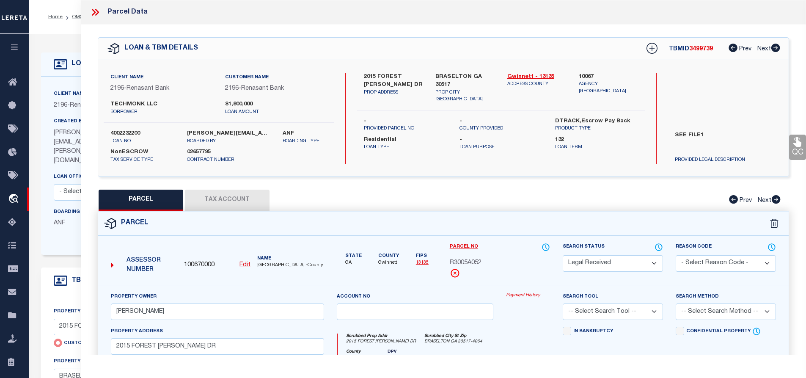
click at [209, 191] on button "Tax Account" at bounding box center [227, 200] width 85 height 21
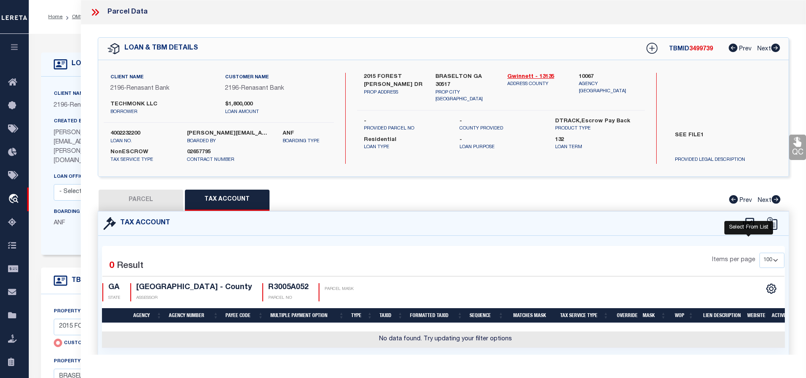
click at [747, 223] on icon at bounding box center [749, 224] width 14 height 14
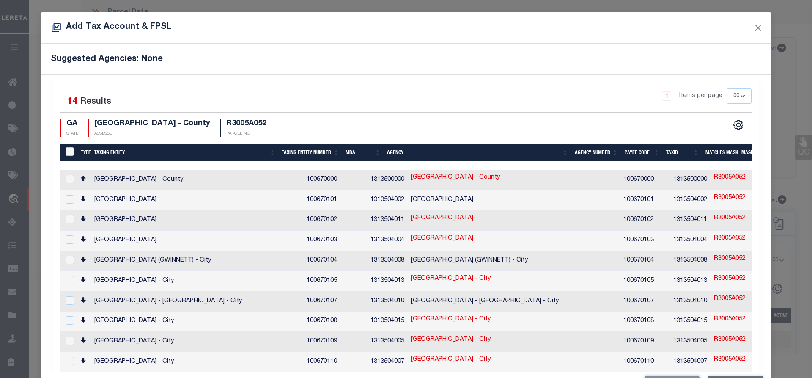
click at [203, 178] on td "[GEOGRAPHIC_DATA] - County" at bounding box center [197, 180] width 212 height 20
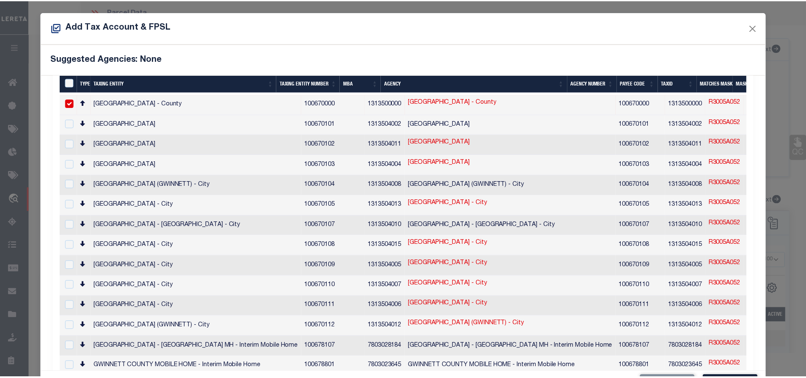
scroll to position [31, 0]
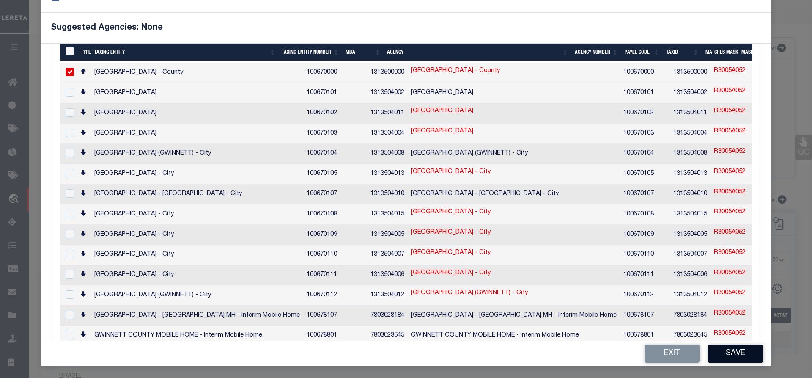
click at [732, 356] on button "Save" at bounding box center [735, 353] width 55 height 18
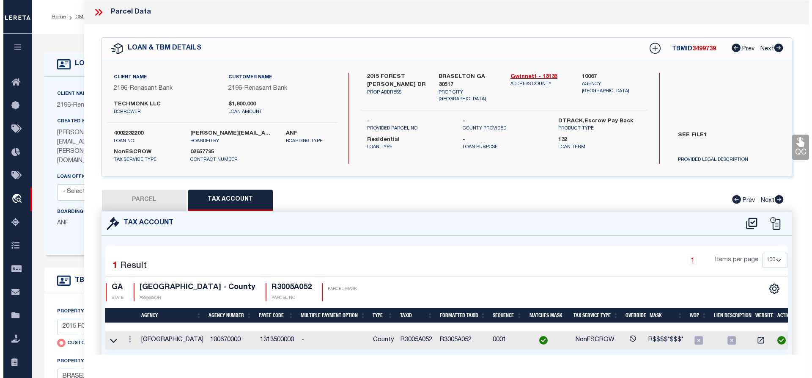
scroll to position [0, 0]
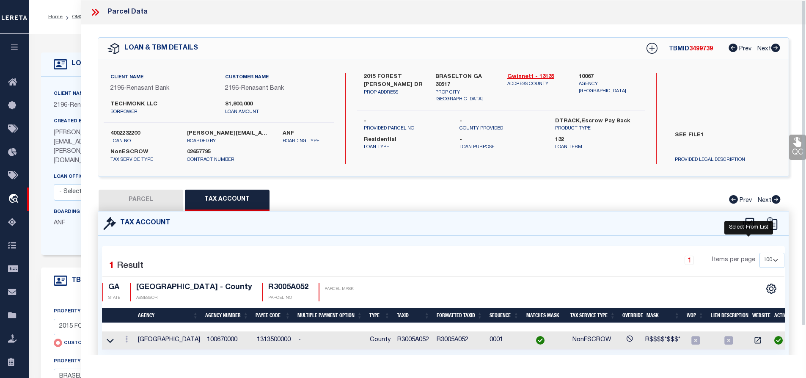
click at [751, 223] on icon at bounding box center [749, 224] width 14 height 14
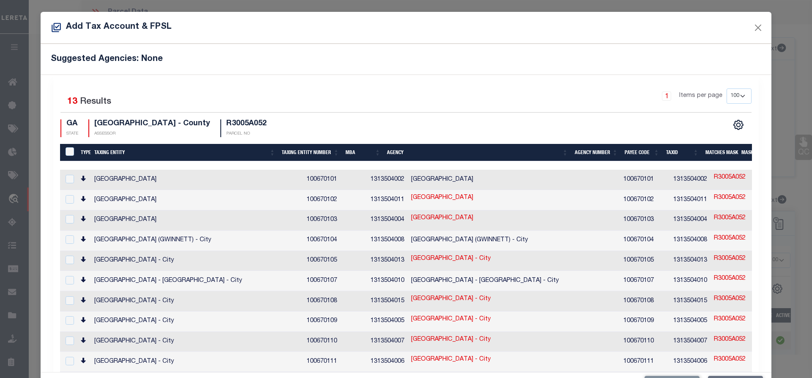
drag, startPoint x: 701, startPoint y: 179, endPoint x: 663, endPoint y: 180, distance: 37.7
click at [711, 180] on td "R3005A052" at bounding box center [730, 180] width 39 height 20
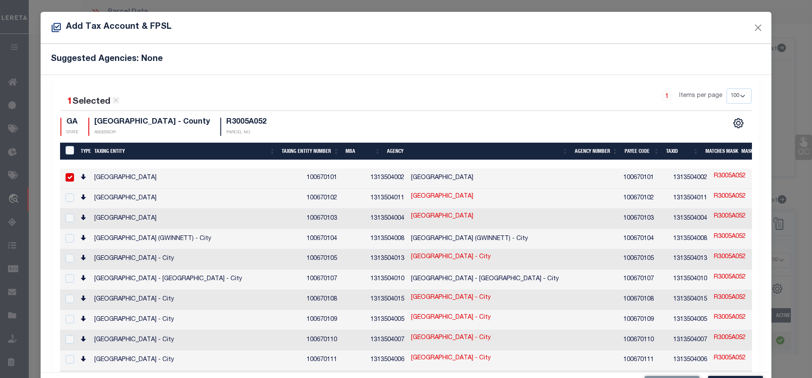
click at [714, 175] on link "R3005A052" at bounding box center [730, 176] width 32 height 9
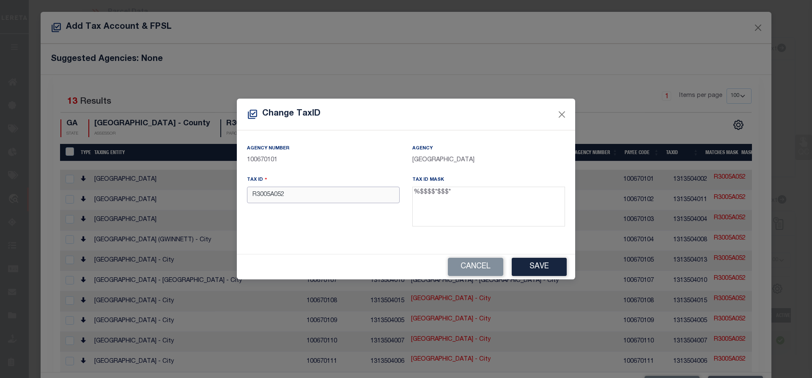
click at [289, 193] on input "R3005A052" at bounding box center [323, 195] width 153 height 17
click at [486, 259] on button "Cancel" at bounding box center [475, 267] width 55 height 18
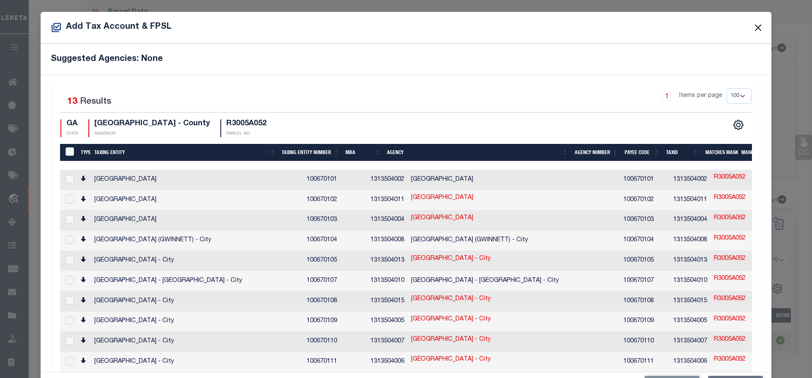
click at [755, 28] on button "Close" at bounding box center [758, 27] width 11 height 11
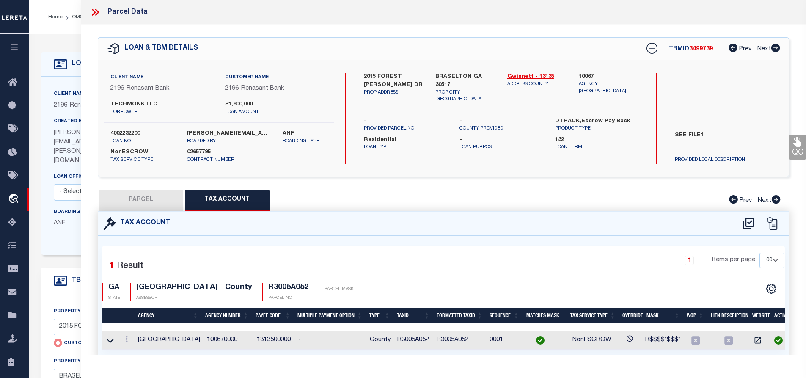
click at [165, 204] on button "PARCEL" at bounding box center [141, 200] width 85 height 21
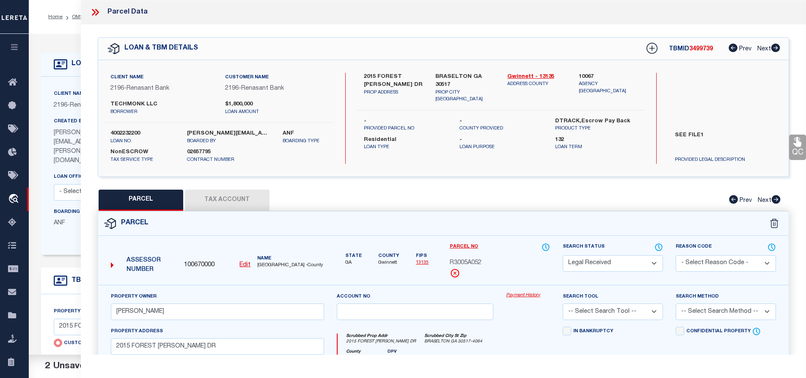
click at [574, 265] on select "Automated Search Bad Parcel Complete Duplicate Parcel High Dollar Reporting In …" at bounding box center [613, 263] width 100 height 17
click at [563, 255] on select "Automated Search Bad Parcel Complete Duplicate Parcel High Dollar Reporting In …" at bounding box center [613, 263] width 100 height 17
click at [570, 309] on select "-- Select Search Tool -- 3rd Party Website Agency File Agency Website ATLS CNV-…" at bounding box center [613, 311] width 100 height 17
click at [563, 303] on select "-- Select Search Tool -- 3rd Party Website Agency File Agency Website ATLS CNV-…" at bounding box center [613, 311] width 100 height 17
click at [700, 312] on select "-- Select Search Method -- Property Address Legal Liability Info Provided" at bounding box center [726, 311] width 100 height 17
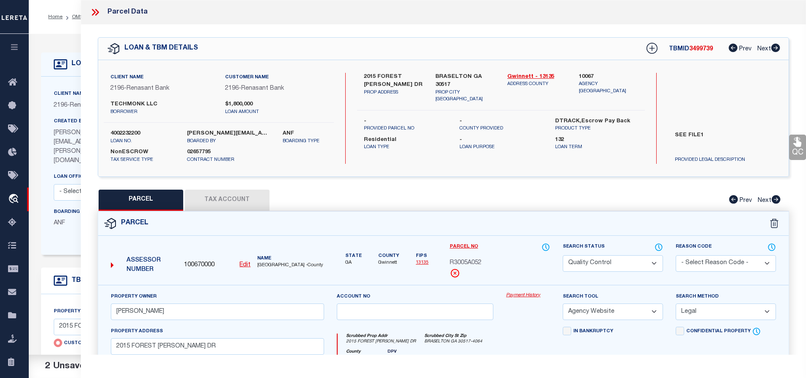
click at [676, 303] on select "-- Select Search Method -- Property Address Legal Liability Info Provided" at bounding box center [726, 311] width 100 height 17
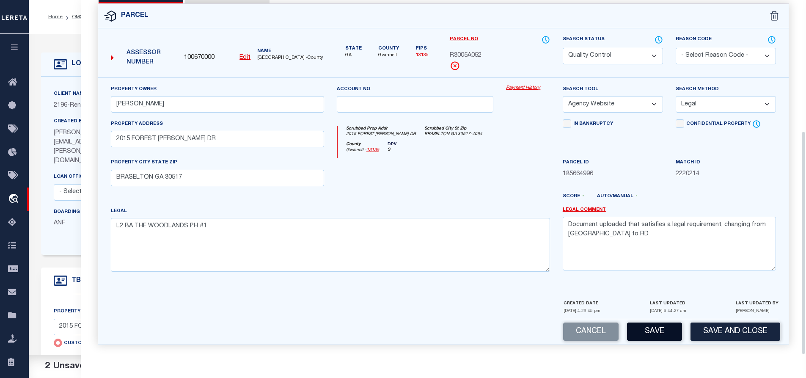
click at [647, 339] on button "Save" at bounding box center [654, 331] width 55 height 18
click at [647, 339] on div "Cancel Saving... Save and Close" at bounding box center [443, 331] width 691 height 25
click at [658, 267] on textarea "Document uploaded that satisfies a legal requirement, changing from [GEOGRAPHIC…" at bounding box center [669, 243] width 213 height 53
click at [658, 264] on textarea "Document uploaded that satisfies a legal requirement, changing from [GEOGRAPHIC…" at bounding box center [669, 243] width 213 height 53
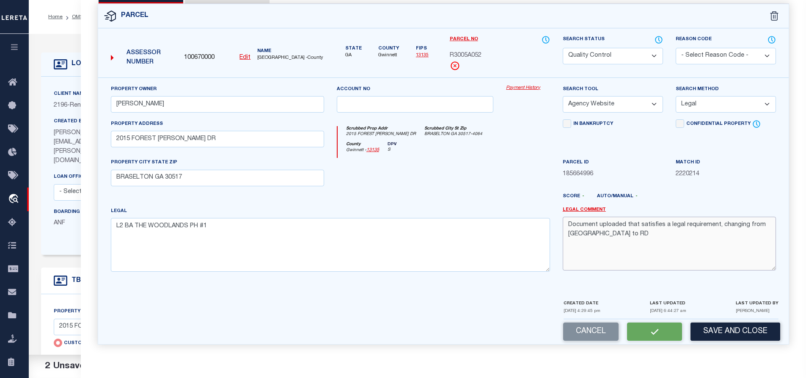
click at [658, 264] on textarea "Document uploaded that satisfies a legal requirement, changing from [GEOGRAPHIC…" at bounding box center [669, 243] width 213 height 53
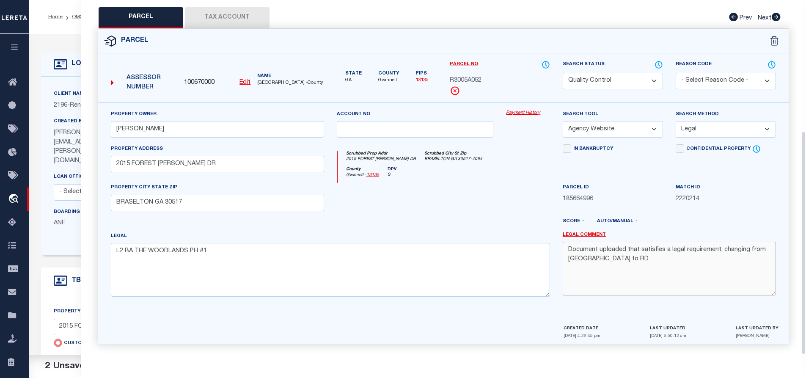
scroll to position [183, 0]
click at [555, 274] on div "Legal L2 BA THE WOODLANDS PH #1" at bounding box center [331, 267] width 452 height 72
click at [601, 260] on textarea "Document uploaded that satisfies a legal requirement, changing from [GEOGRAPHIC…" at bounding box center [669, 268] width 213 height 53
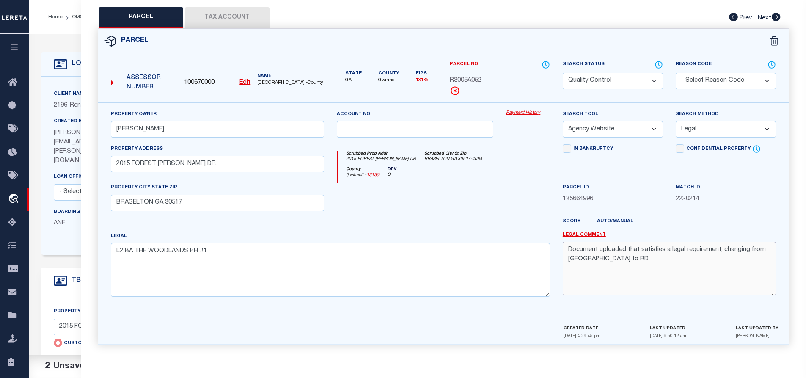
click at [601, 260] on textarea "Document uploaded that satisfies a legal requirement, changing from [GEOGRAPHIC…" at bounding box center [669, 268] width 213 height 53
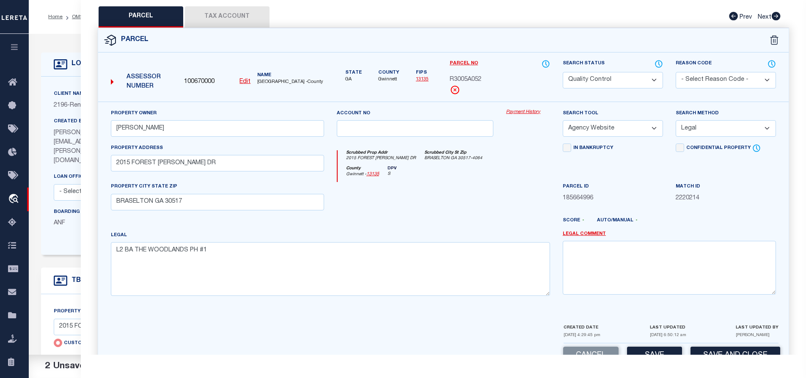
click at [639, 322] on div "Property Owner [PERSON_NAME] Account no Payment History Search Tool -- Select S…" at bounding box center [443, 212] width 691 height 221
click at [648, 353] on button "Save" at bounding box center [654, 356] width 55 height 18
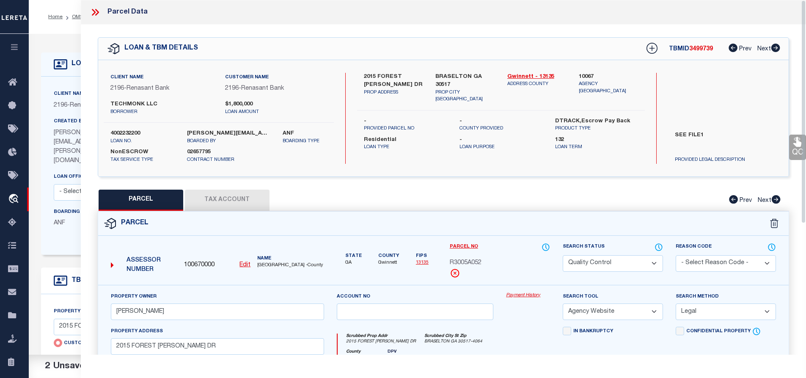
click at [695, 47] on span "3499739" at bounding box center [701, 49] width 24 height 6
click at [129, 129] on div "Client Name 2196 - Renasant Bank Customer Name 2196 - Renasant Bank TECHMONK LL…" at bounding box center [219, 118] width 230 height 91
click at [129, 129] on label "4002232200" at bounding box center [142, 133] width 64 height 8
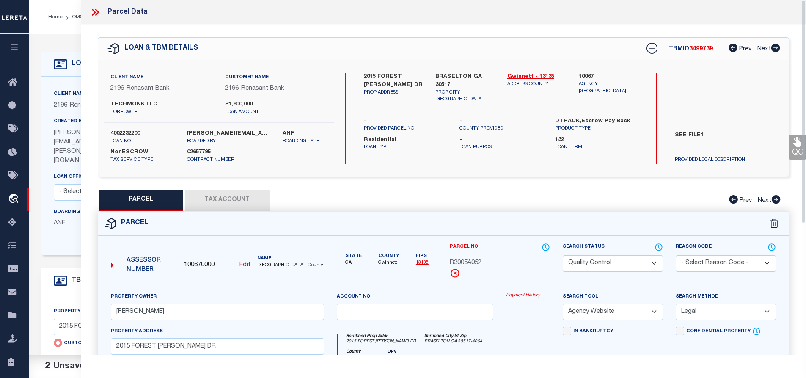
click at [469, 259] on span "R3005A052" at bounding box center [466, 263] width 32 height 9
click at [262, 264] on span "[GEOGRAPHIC_DATA] -County" at bounding box center [290, 265] width 66 height 7
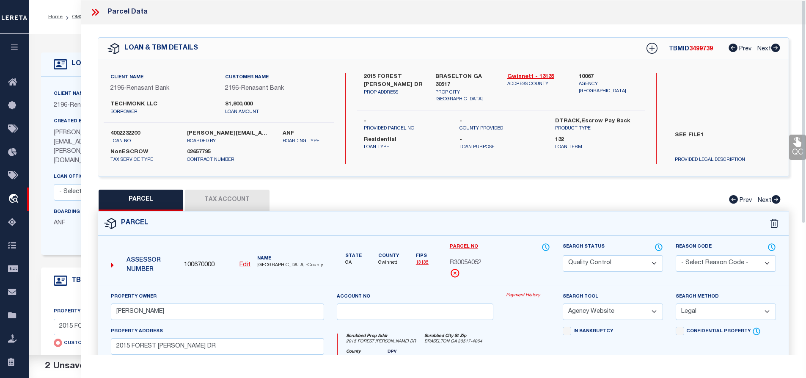
click at [98, 9] on icon at bounding box center [95, 12] width 11 height 11
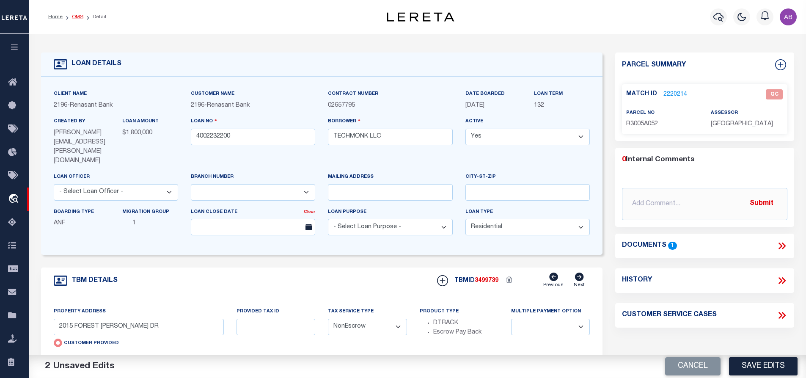
click at [78, 17] on link "OMS" at bounding box center [77, 16] width 11 height 5
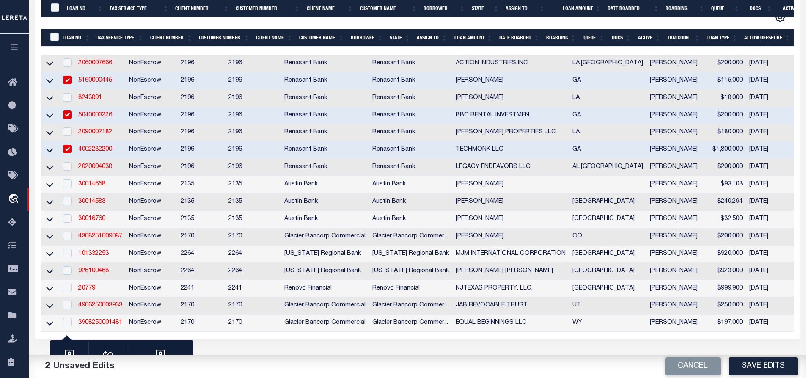
scroll to position [212, 0]
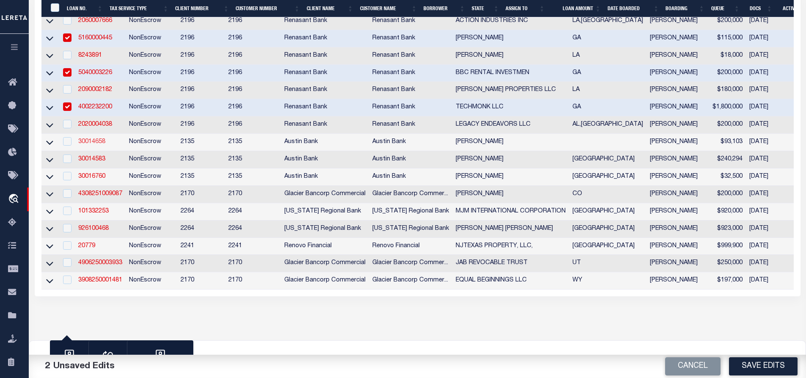
click at [93, 144] on link "30014658" at bounding box center [91, 142] width 27 height 6
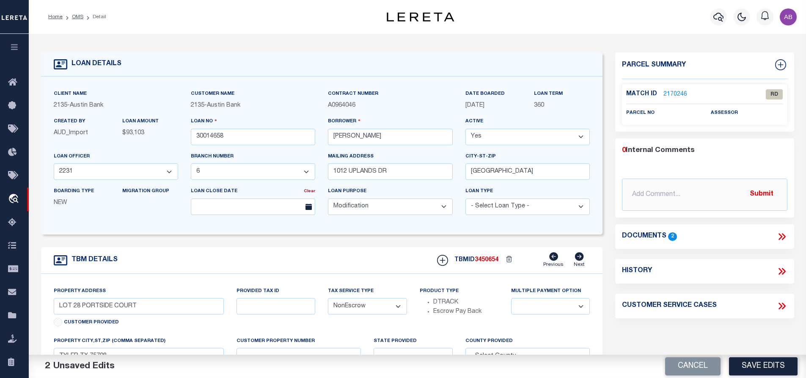
click at [670, 91] on link "2170246" at bounding box center [675, 94] width 24 height 9
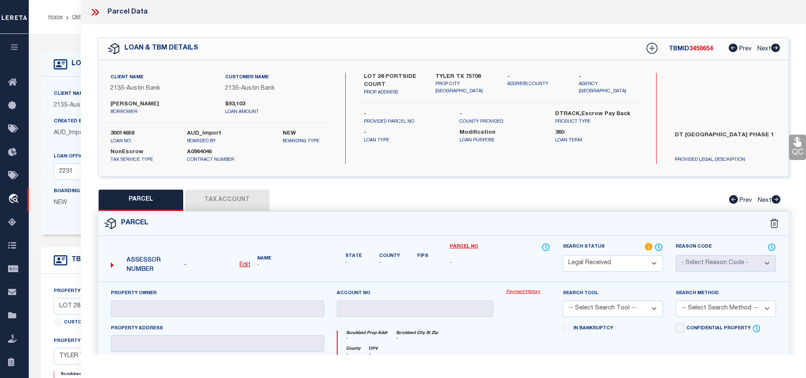
click at [101, 16] on div at bounding box center [99, 12] width 18 height 11
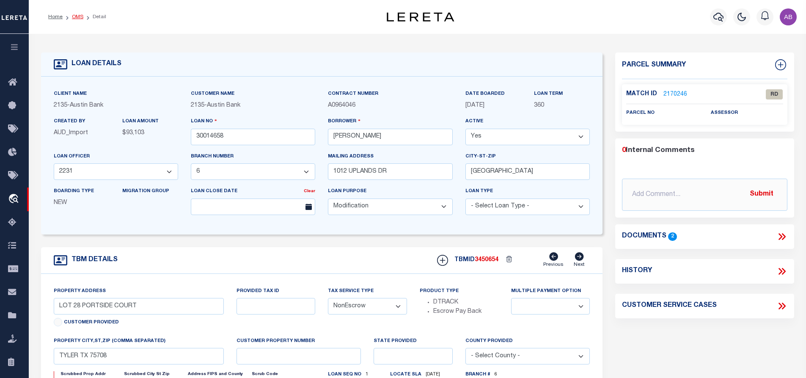
click at [81, 16] on link "OMS" at bounding box center [77, 16] width 11 height 5
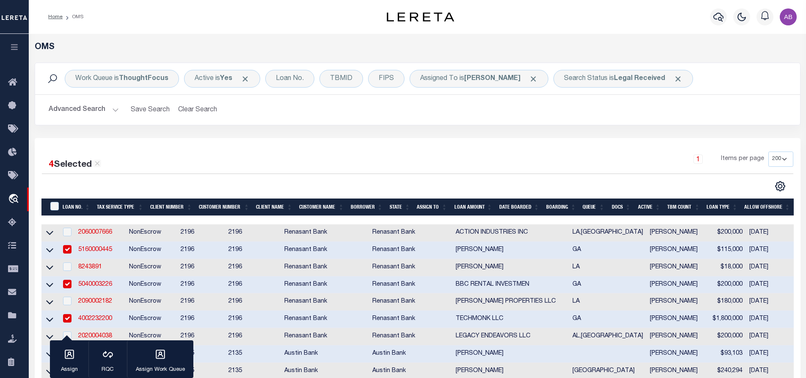
scroll to position [212, 0]
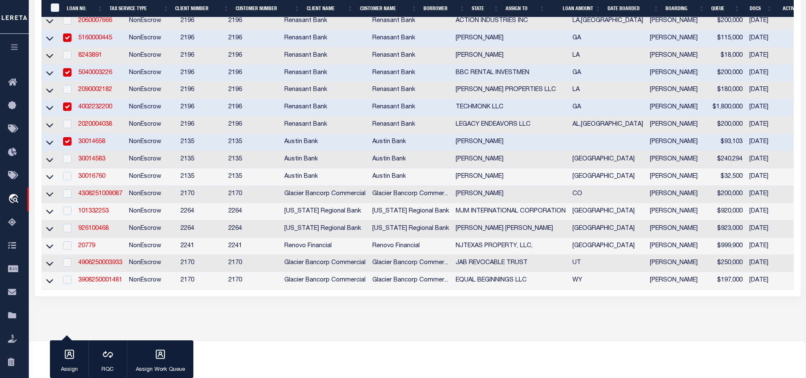
click at [68, 146] on input "checkbox" at bounding box center [67, 141] width 8 height 8
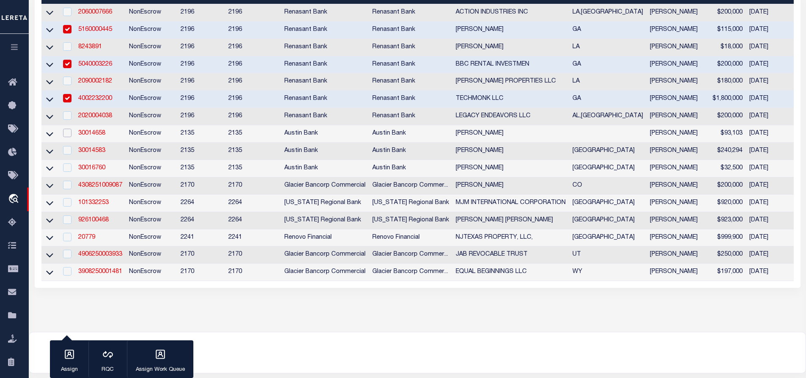
scroll to position [0, 0]
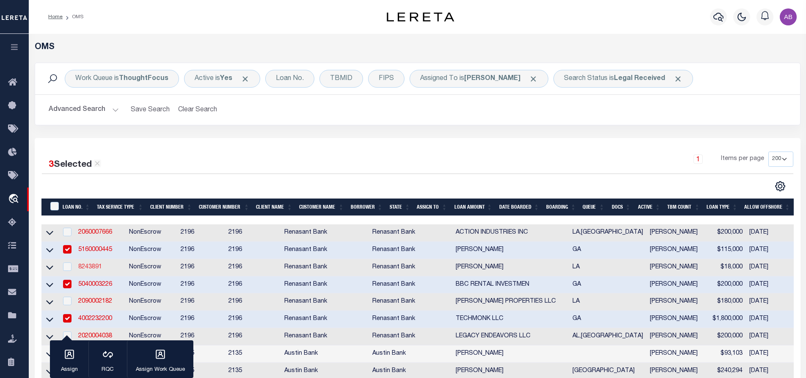
click at [90, 267] on link "8243891" at bounding box center [90, 267] width 24 height 6
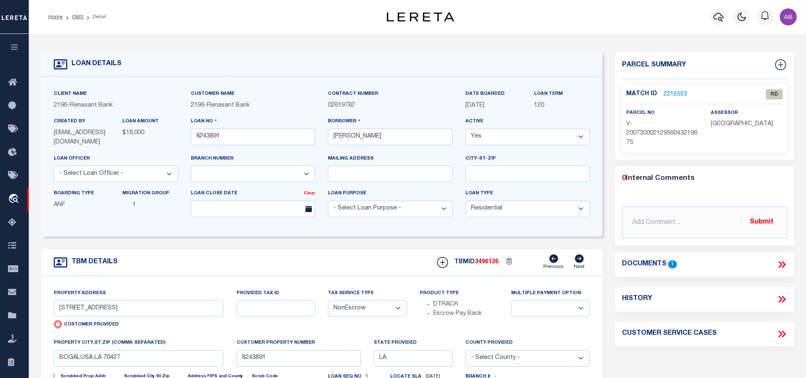
click at [774, 263] on div "Documents 1" at bounding box center [704, 264] width 165 height 11
click at [779, 262] on icon at bounding box center [781, 264] width 11 height 11
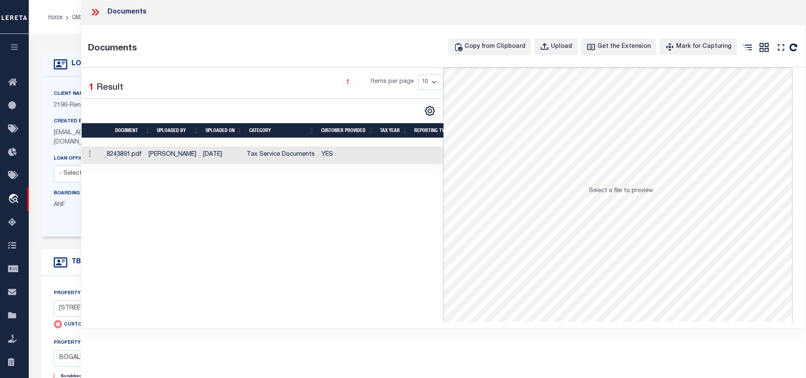
click at [316, 160] on td "Tax Service Documents" at bounding box center [280, 154] width 75 height 17
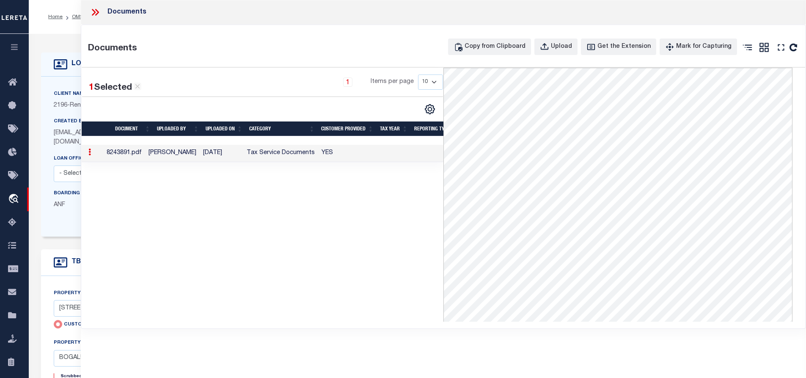
scroll to position [105, 0]
click at [96, 10] on icon at bounding box center [97, 12] width 4 height 7
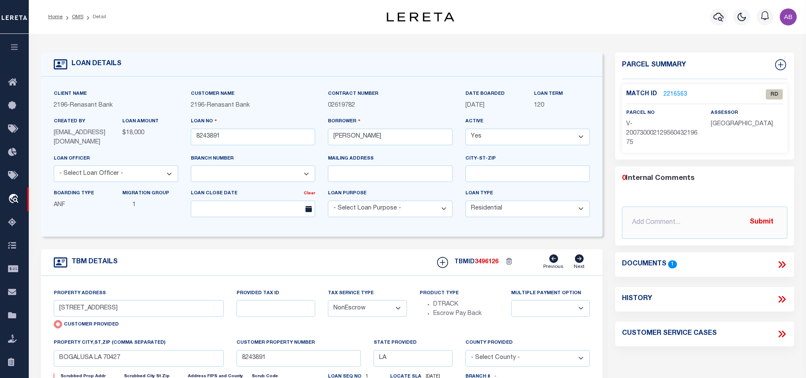
click at [669, 93] on link "2216563" at bounding box center [675, 94] width 24 height 9
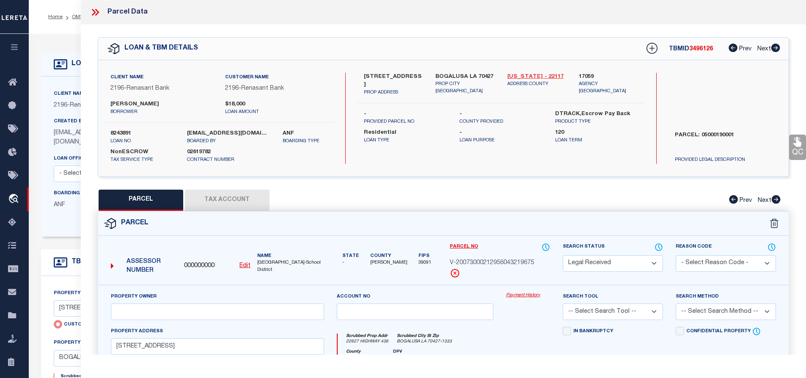
click at [529, 74] on link "[US_STATE] - 22117" at bounding box center [536, 77] width 59 height 8
click at [373, 75] on label "[STREET_ADDRESS]" at bounding box center [393, 81] width 59 height 17
click at [374, 75] on label "[STREET_ADDRESS]" at bounding box center [393, 81] width 59 height 17
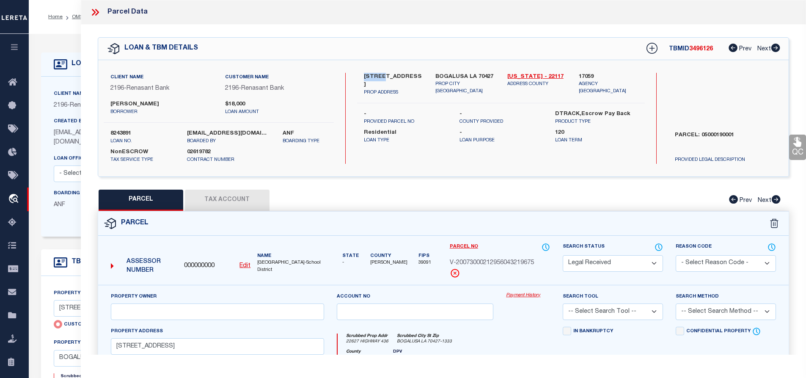
click at [248, 261] on link "Edit" at bounding box center [244, 265] width 11 height 9
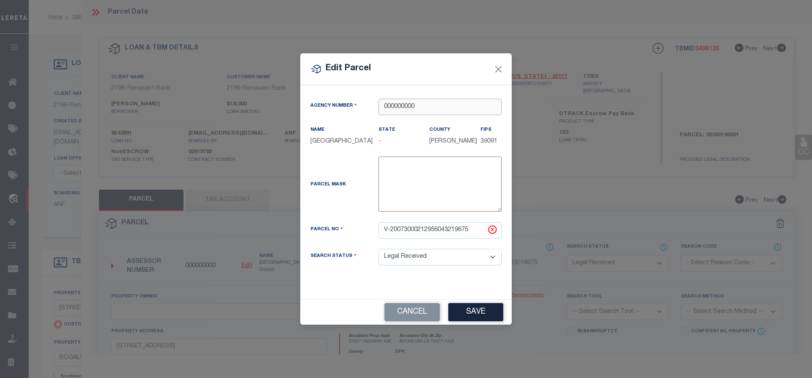
click at [433, 102] on input "000000000" at bounding box center [440, 107] width 123 height 17
click at [409, 120] on div "170590000 : [US_STATE][GEOGRAPHIC_DATA]" at bounding box center [444, 123] width 130 height 24
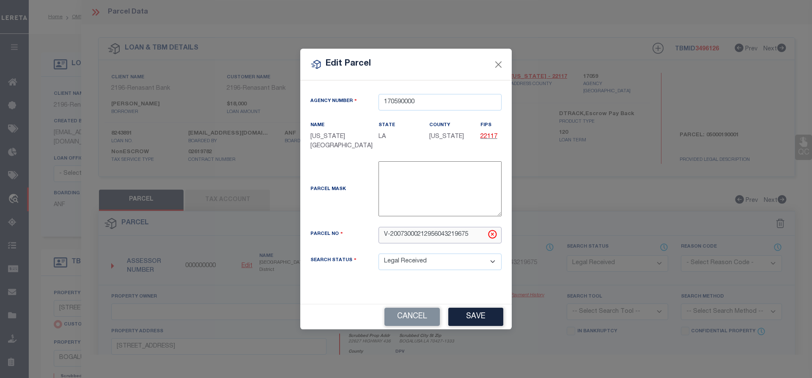
click at [418, 237] on input "V-20073000212956043219675" at bounding box center [440, 235] width 123 height 17
paste input "0500019000"
click at [470, 305] on div "Cancel Save" at bounding box center [406, 316] width 212 height 25
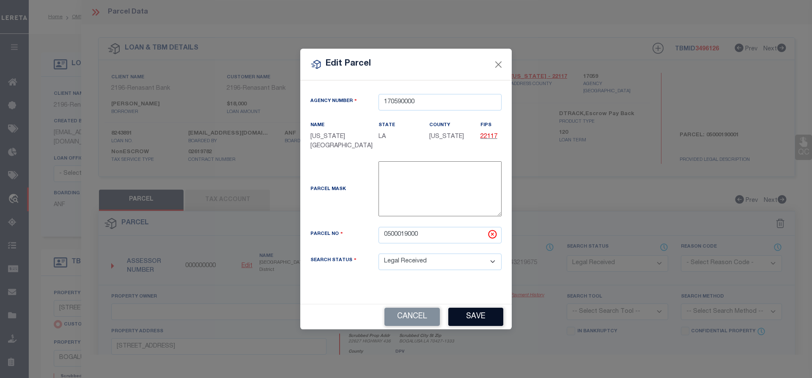
click at [460, 316] on button "Save" at bounding box center [476, 317] width 55 height 18
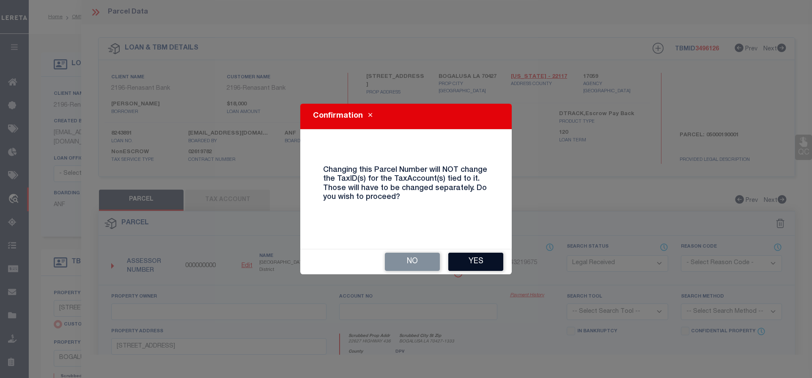
click at [472, 263] on button "Yes" at bounding box center [476, 262] width 55 height 18
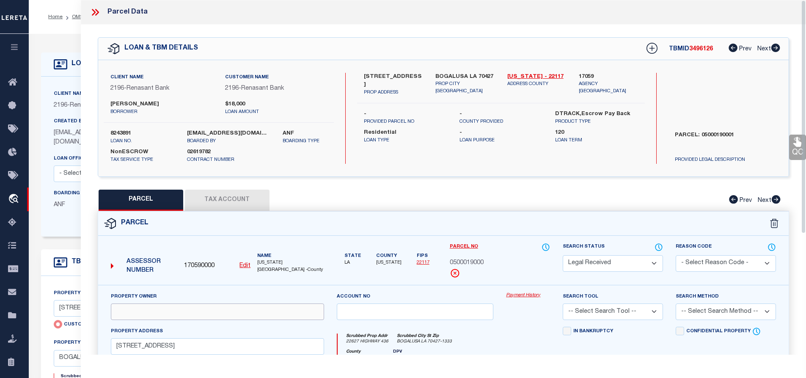
click at [146, 313] on input "text" at bounding box center [217, 311] width 213 height 17
paste input "[PERSON_NAME]"
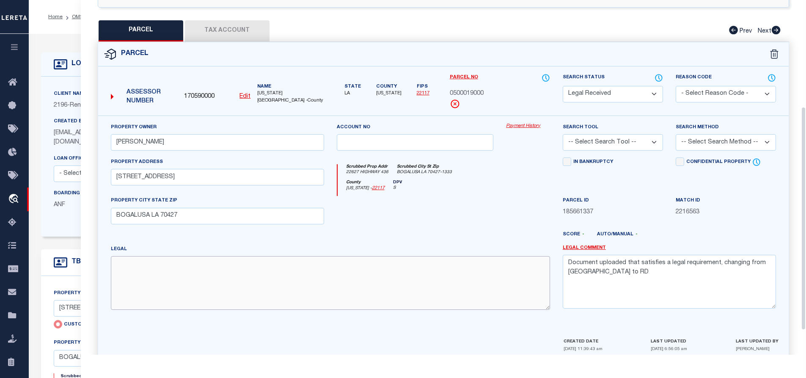
click at [218, 268] on textarea at bounding box center [330, 282] width 439 height 53
paste textarea "5.053 ACS. IN SW1/4 OF SW1/4 SECTION [DATE]"
click at [588, 272] on textarea "Document uploaded that satisfies a legal requirement, changing from [GEOGRAPHIC…" at bounding box center [669, 281] width 213 height 53
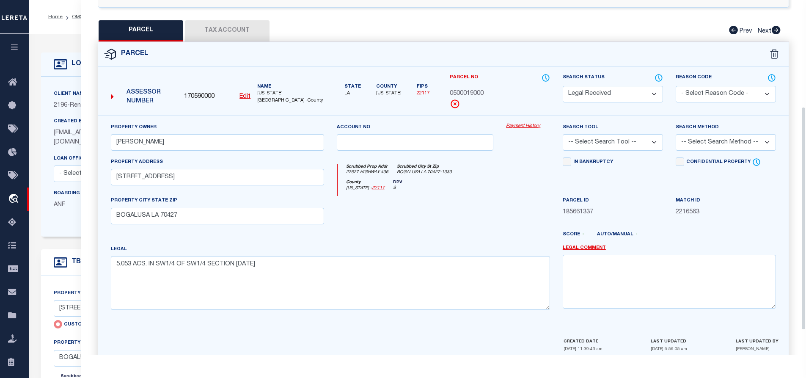
click at [237, 30] on button "Tax Account" at bounding box center [227, 30] width 85 height 21
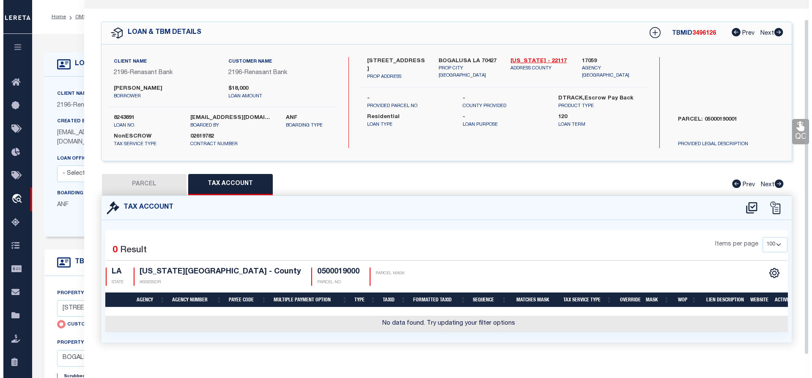
scroll to position [28, 0]
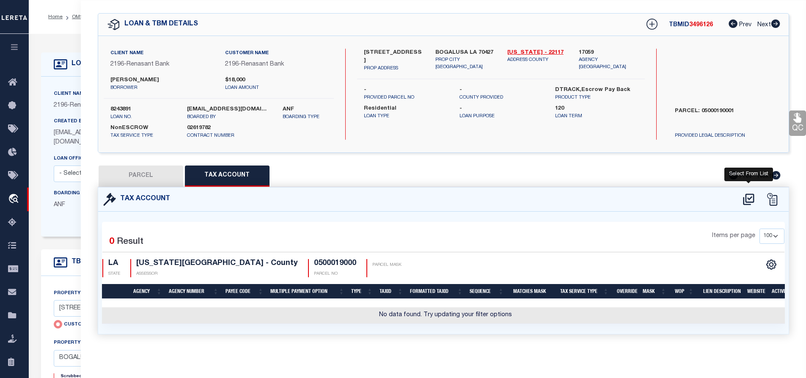
click at [751, 193] on icon at bounding box center [748, 198] width 11 height 11
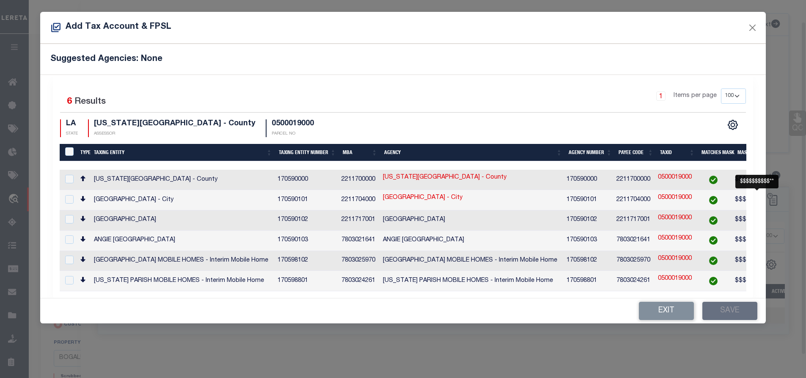
scroll to position [23, 0]
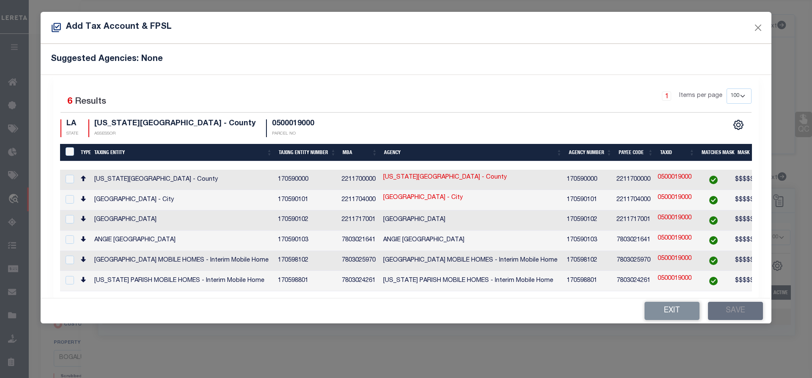
click at [252, 171] on td "[US_STATE][GEOGRAPHIC_DATA] - County" at bounding box center [183, 180] width 184 height 20
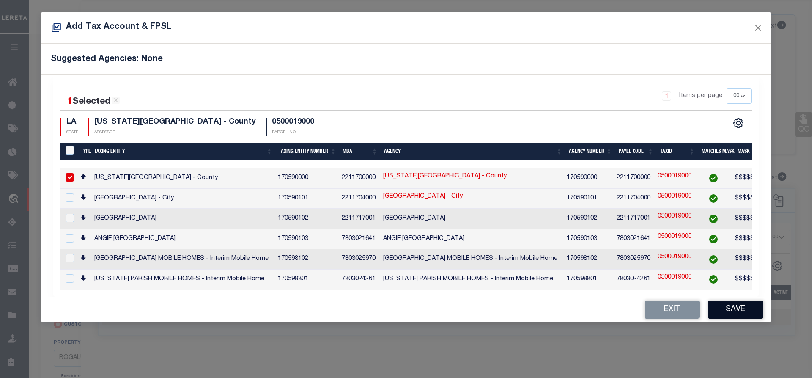
click at [721, 303] on button "Save" at bounding box center [735, 309] width 55 height 18
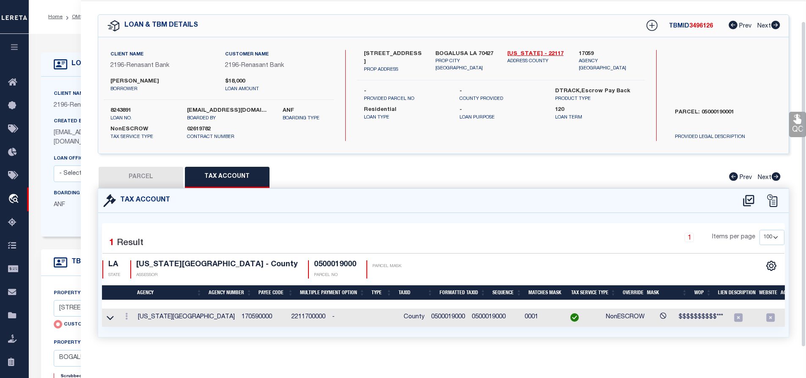
click at [144, 170] on button "PARCEL" at bounding box center [141, 177] width 85 height 21
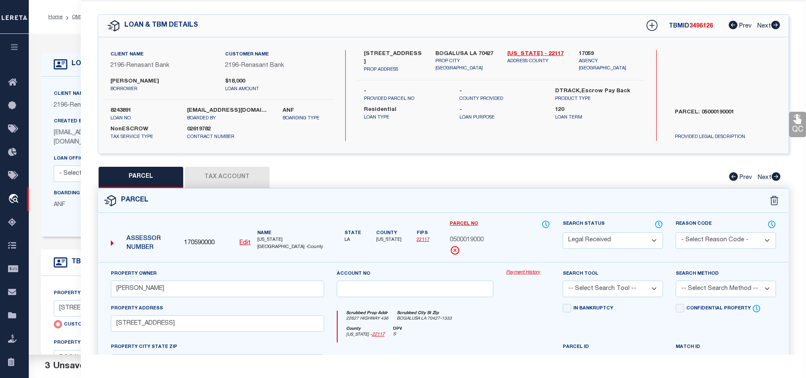
click at [262, 171] on button "Tax Account" at bounding box center [227, 177] width 85 height 21
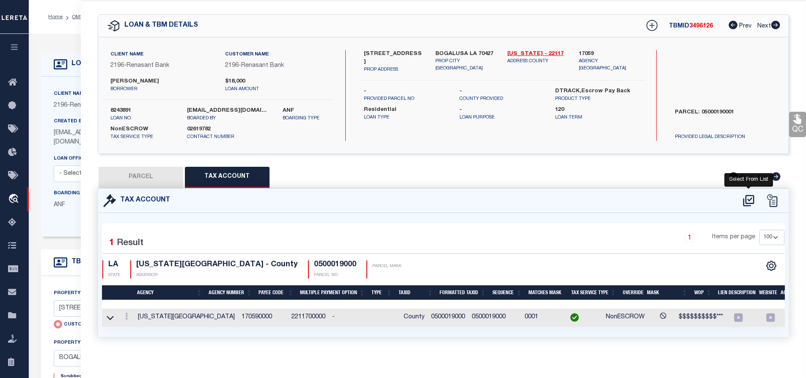
click at [745, 201] on icon at bounding box center [749, 201] width 14 height 14
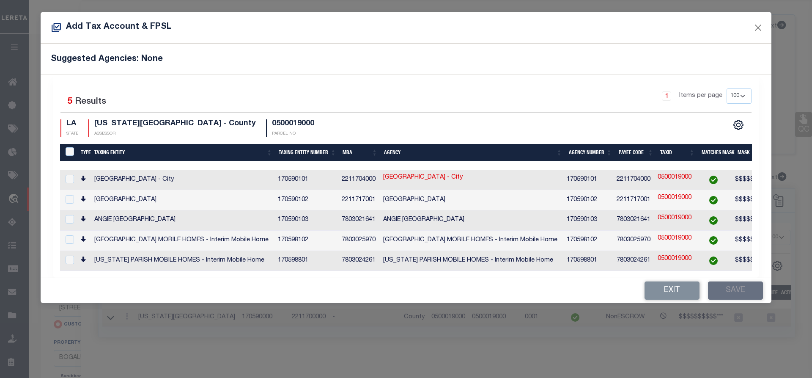
click at [663, 297] on button "Exit" at bounding box center [672, 290] width 55 height 18
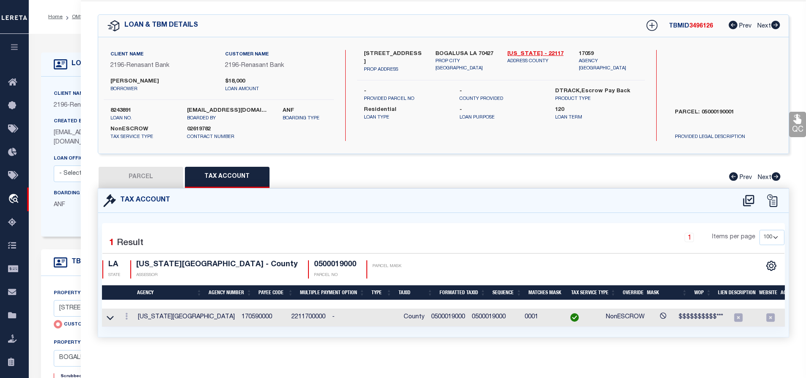
click at [140, 177] on button "PARCEL" at bounding box center [141, 177] width 85 height 21
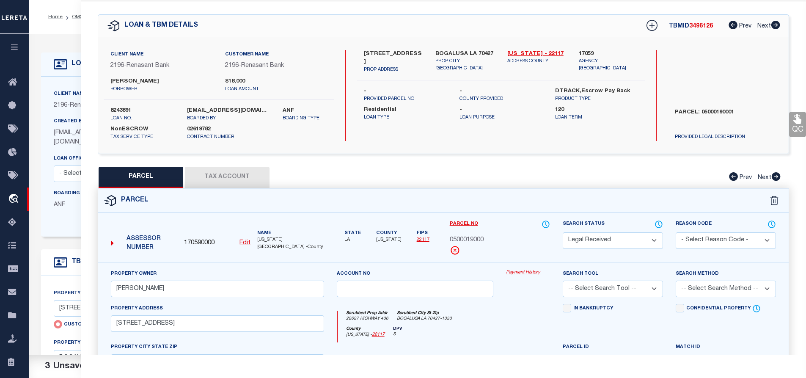
click at [210, 170] on button "Tax Account" at bounding box center [227, 177] width 85 height 21
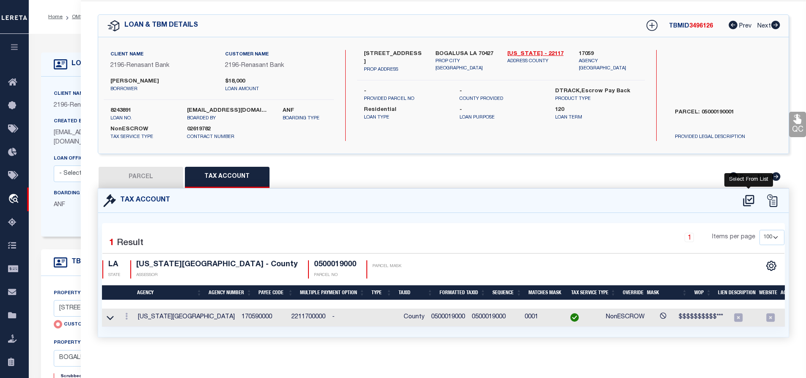
click at [749, 200] on icon at bounding box center [749, 201] width 14 height 14
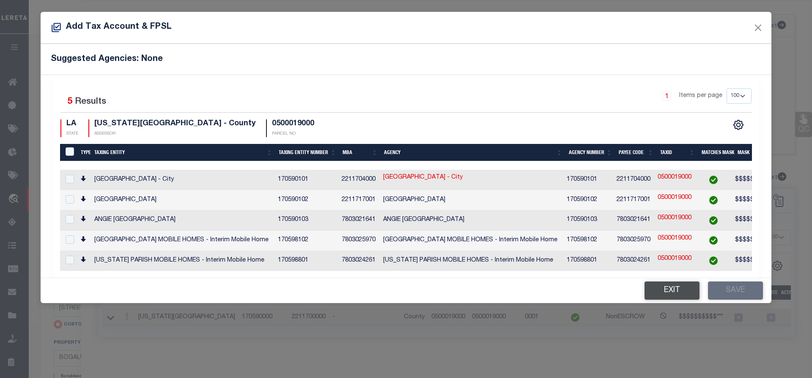
click at [647, 285] on button "Exit" at bounding box center [672, 290] width 55 height 18
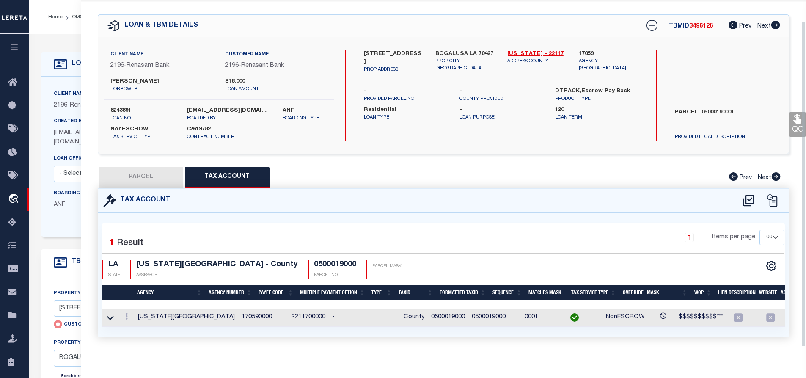
click at [144, 174] on button "PARCEL" at bounding box center [141, 177] width 85 height 21
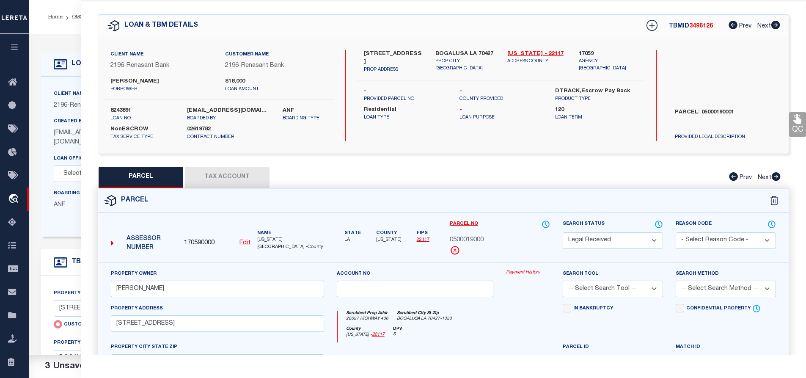
click at [577, 234] on select "Automated Search Bad Parcel Complete Duplicate Parcel High Dollar Reporting In …" at bounding box center [613, 240] width 100 height 17
click at [563, 232] on select "Automated Search Bad Parcel Complete Duplicate Parcel High Dollar Reporting In …" at bounding box center [613, 240] width 100 height 17
click at [580, 289] on select "-- Select Search Tool -- 3rd Party Website Agency File Agency Website ATLS CNV-…" at bounding box center [613, 289] width 100 height 17
click at [563, 281] on select "-- Select Search Tool -- 3rd Party Website Agency File Agency Website ATLS CNV-…" at bounding box center [613, 289] width 100 height 17
click at [691, 289] on select "-- Select Search Method -- Property Address Legal Liability Info Provided" at bounding box center [726, 289] width 100 height 17
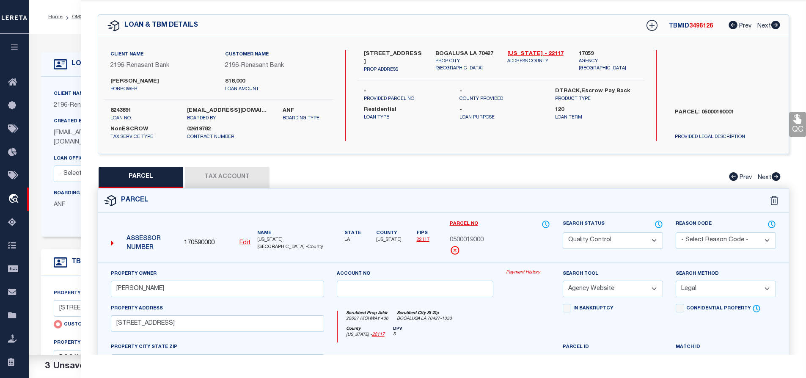
click at [676, 281] on select "-- Select Search Method -- Property Address Legal Liability Info Provided" at bounding box center [726, 289] width 100 height 17
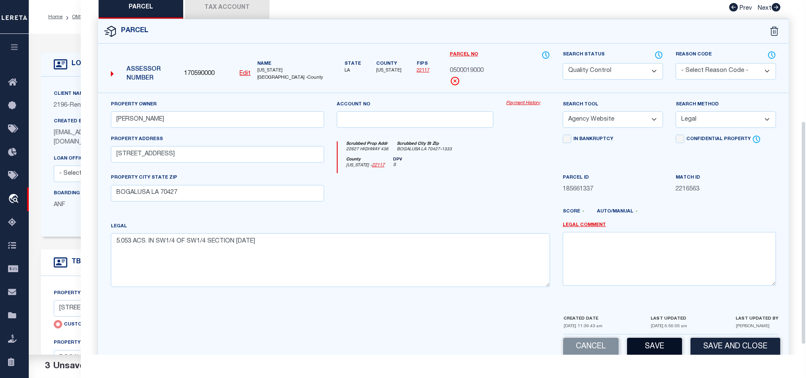
click at [640, 348] on button "Save" at bounding box center [654, 347] width 55 height 18
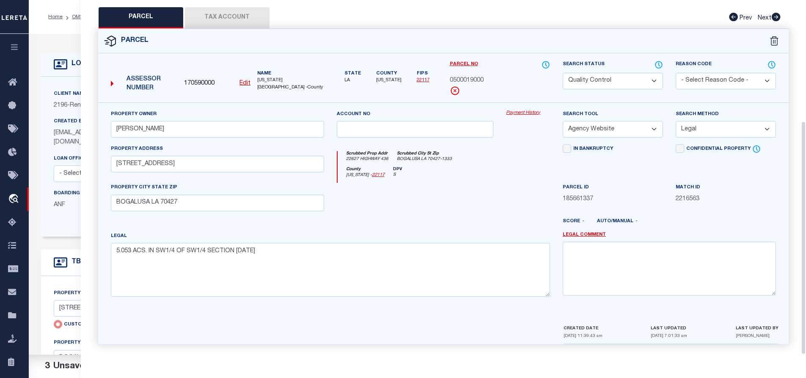
scroll to position [14, 0]
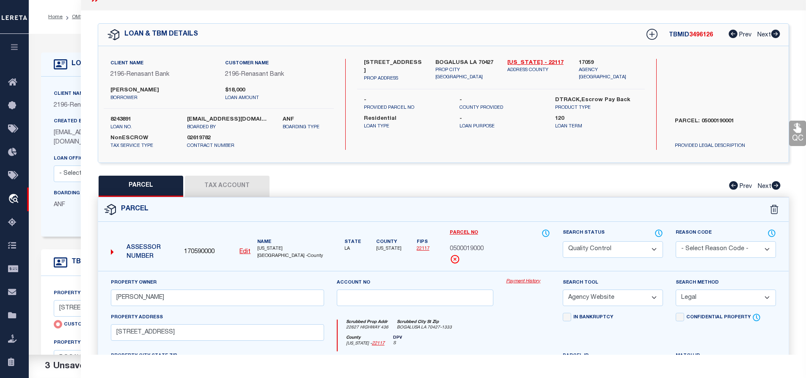
click at [704, 32] on span "3496126" at bounding box center [701, 35] width 24 height 6
click at [131, 120] on label "8243891" at bounding box center [142, 120] width 64 height 8
click at [115, 118] on label "8243891" at bounding box center [142, 120] width 64 height 8
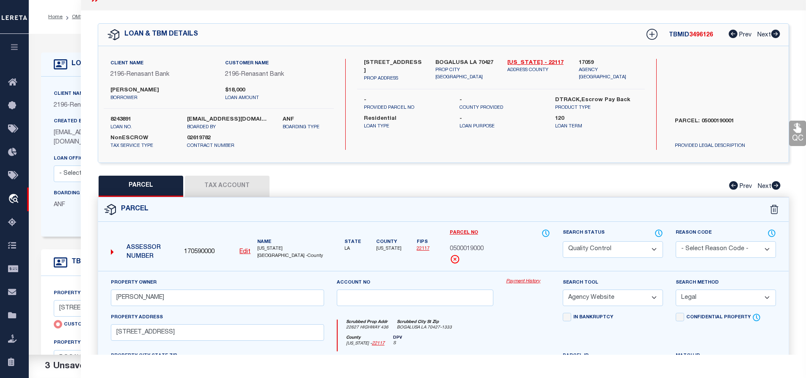
click at [115, 118] on label "8243891" at bounding box center [142, 120] width 64 height 8
click at [264, 250] on span "[US_STATE][GEOGRAPHIC_DATA] -County" at bounding box center [290, 252] width 66 height 14
click at [471, 245] on span "0500019000" at bounding box center [467, 249] width 34 height 9
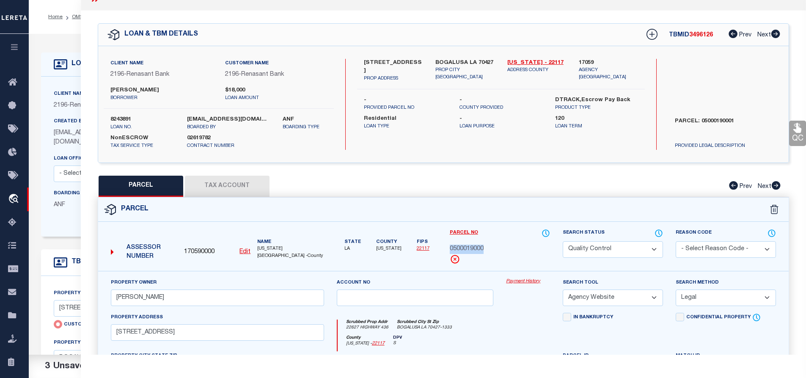
click at [471, 245] on span "0500019000" at bounding box center [467, 249] width 34 height 9
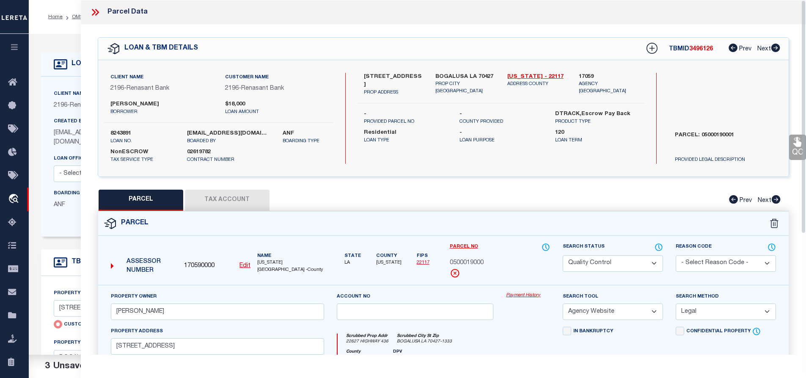
click at [99, 11] on icon at bounding box center [95, 12] width 11 height 11
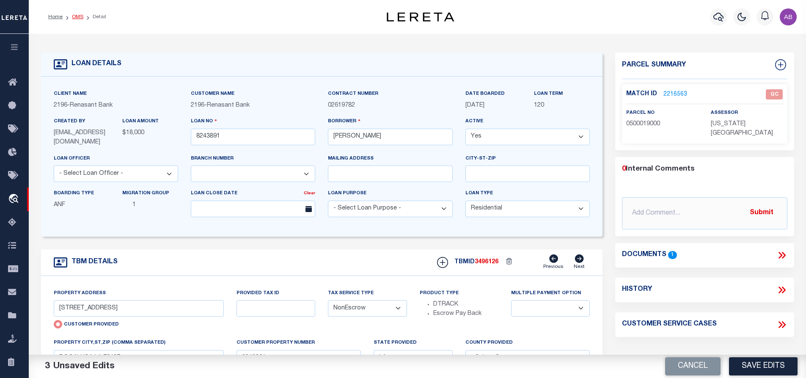
click at [79, 17] on link "OMS" at bounding box center [77, 16] width 11 height 5
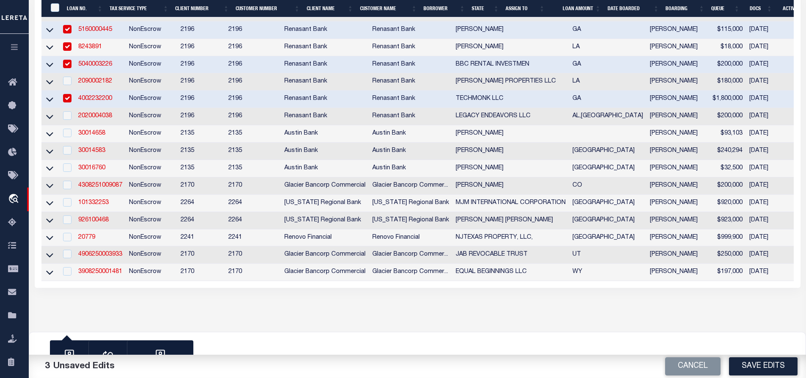
scroll to position [283, 0]
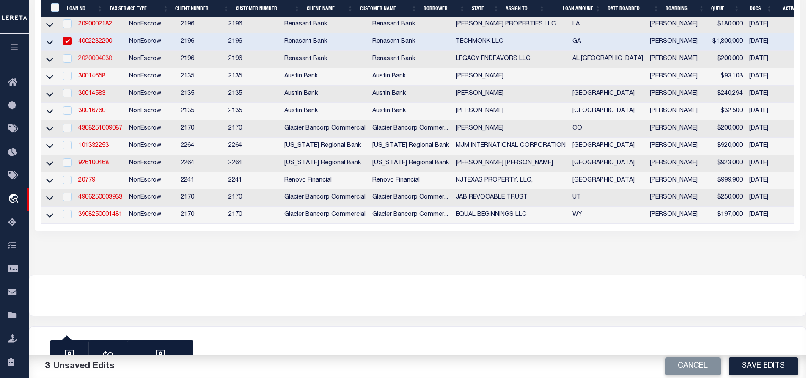
click at [91, 56] on link "2020004038" at bounding box center [95, 59] width 34 height 6
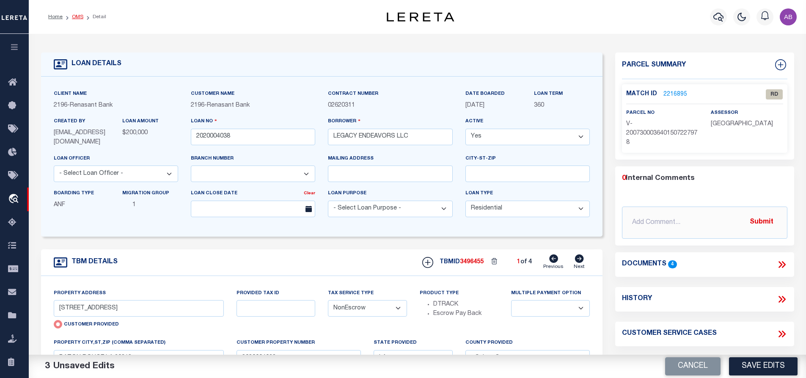
click at [74, 18] on link "OMS" at bounding box center [77, 16] width 11 height 5
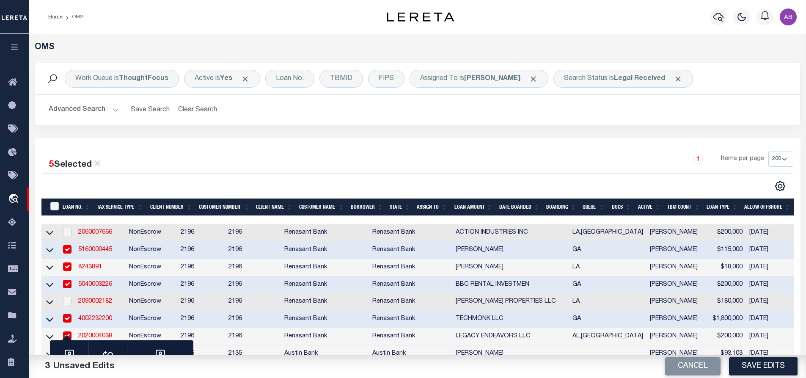
scroll to position [169, 0]
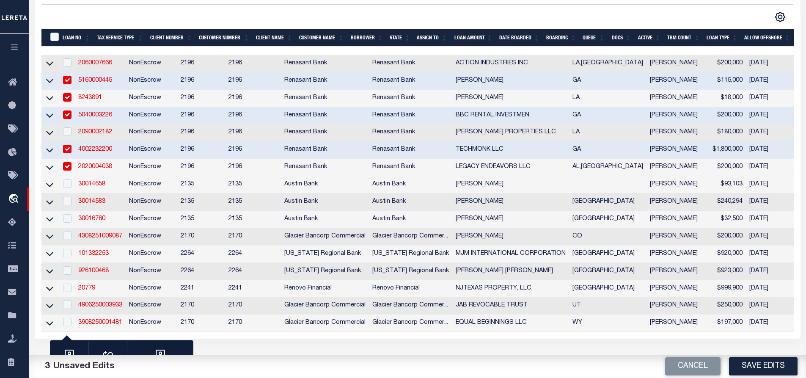
click at [68, 171] on input "checkbox" at bounding box center [67, 166] width 8 height 8
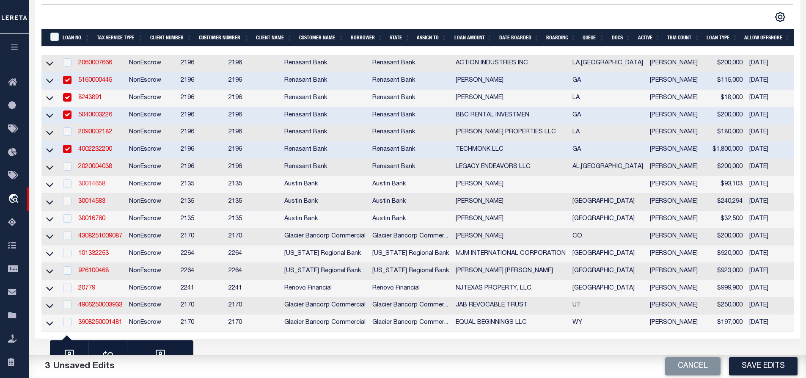
click at [87, 187] on link "30014658" at bounding box center [91, 184] width 27 height 6
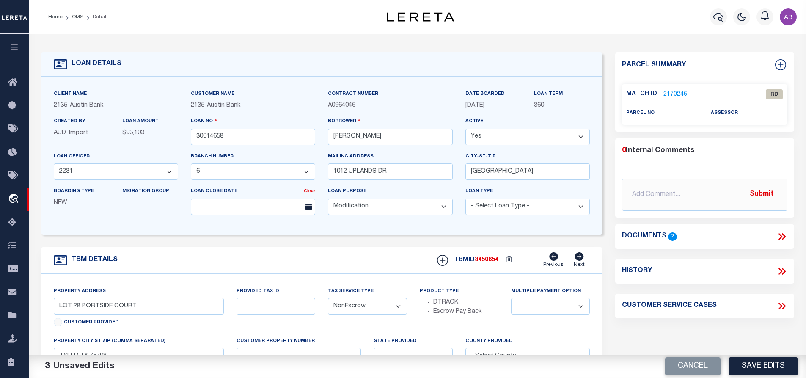
click at [782, 234] on icon at bounding box center [781, 236] width 11 height 11
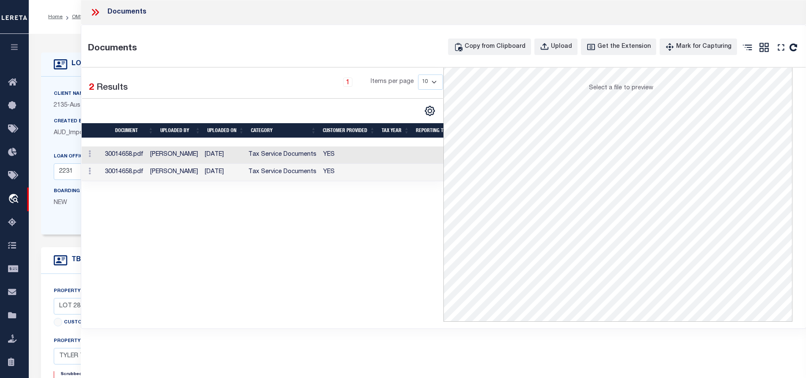
click at [307, 153] on td "Tax Service Documents" at bounding box center [282, 154] width 75 height 17
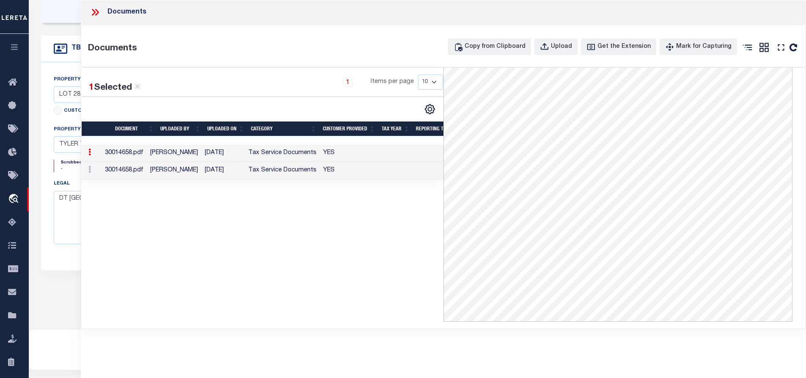
scroll to position [254, 0]
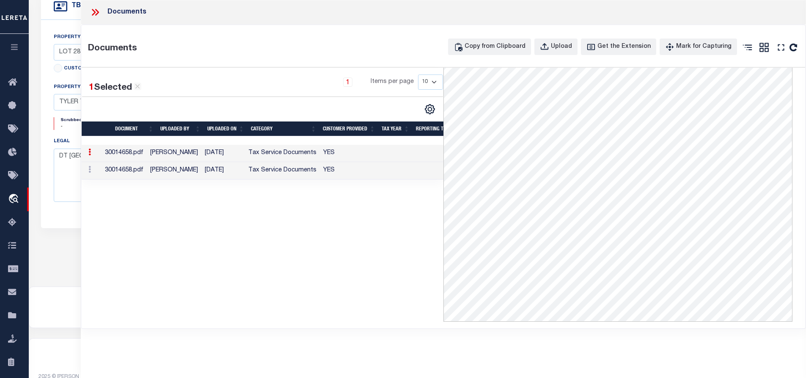
click at [360, 177] on td "YES" at bounding box center [349, 170] width 59 height 17
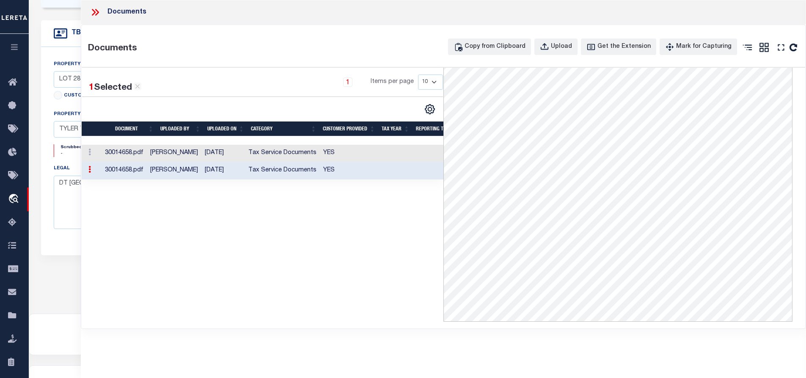
scroll to position [269, 0]
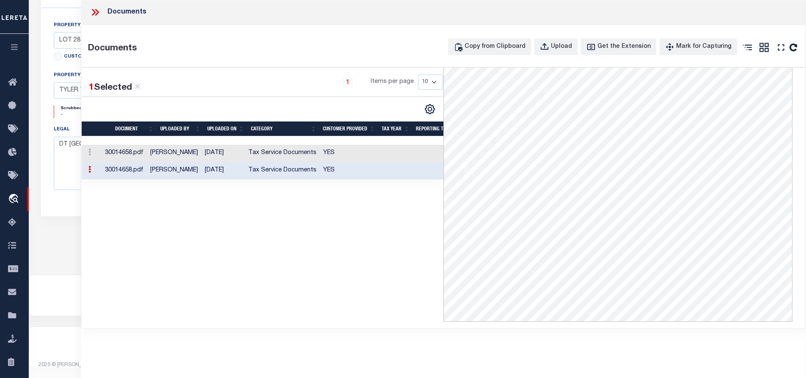
click at [344, 155] on td "YES" at bounding box center [349, 153] width 59 height 17
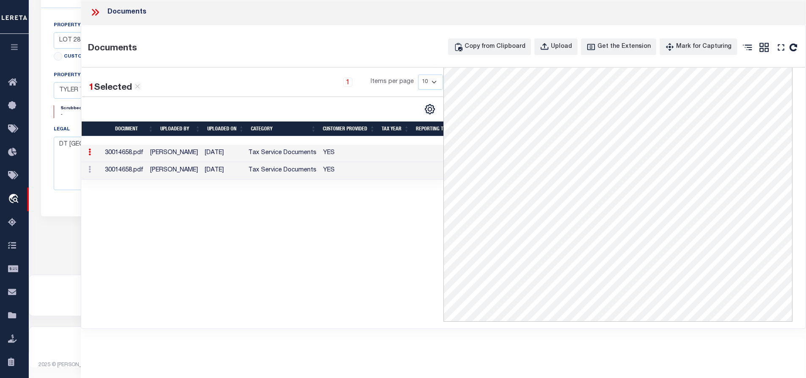
click at [93, 13] on icon at bounding box center [95, 12] width 11 height 11
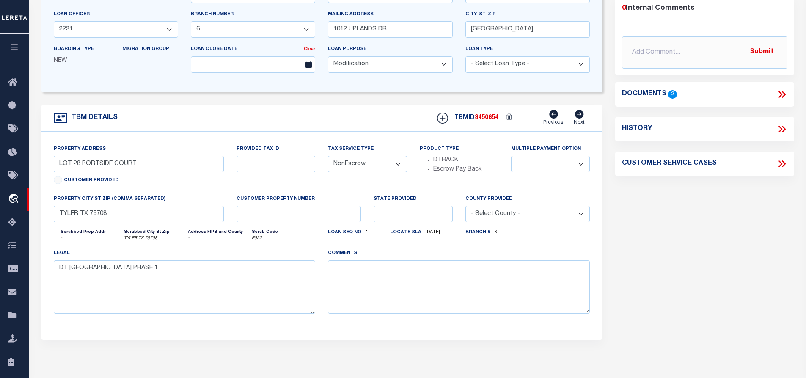
scroll to position [0, 0]
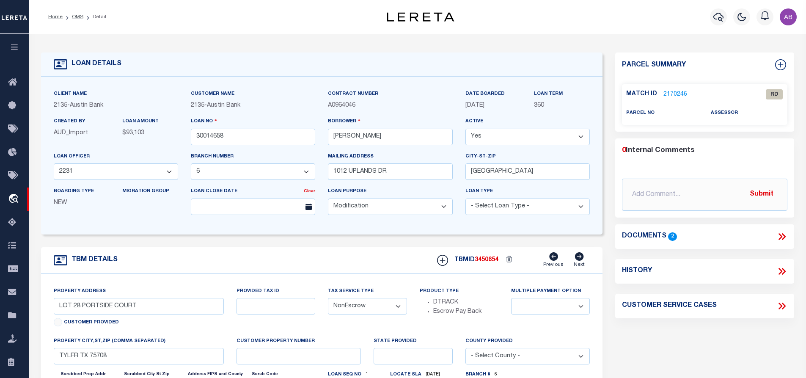
click at [669, 93] on link "2170246" at bounding box center [675, 94] width 24 height 9
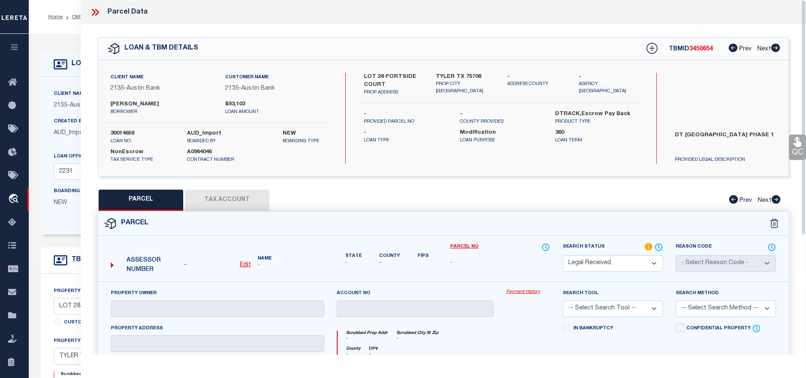
click at [327, 36] on div "QC QC QC" at bounding box center [444, 279] width 726 height 509
drag, startPoint x: 366, startPoint y: 71, endPoint x: 383, endPoint y: 81, distance: 19.7
click at [383, 81] on div "Client Name 2135 - Austin Bank Customer Name 2135 - Austin Bank [PERSON_NAME] b…" at bounding box center [443, 118] width 691 height 116
click at [433, 77] on div "TYLER [GEOGRAPHIC_DATA] 75708 PROP CITY [GEOGRAPHIC_DATA]" at bounding box center [465, 85] width 72 height 24
click at [511, 19] on div "Parcel Data" at bounding box center [444, 12] width 726 height 25
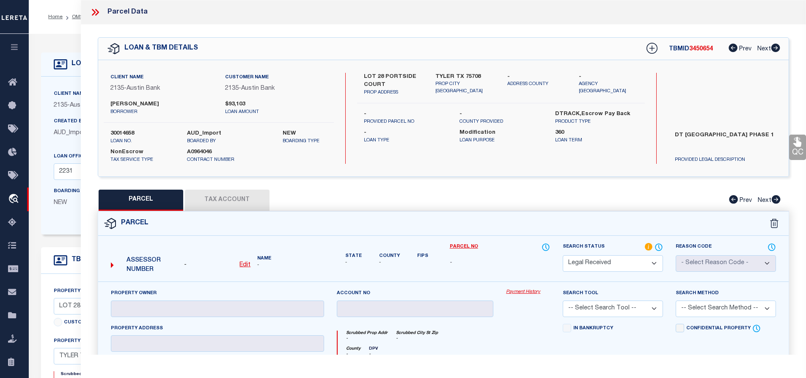
click at [592, 256] on select "Automated Search Bad Parcel Complete Duplicate Parcel High Dollar Reporting In …" at bounding box center [613, 263] width 100 height 17
click at [563, 255] on select "Automated Search Bad Parcel Complete Duplicate Parcel High Dollar Reporting In …" at bounding box center [613, 263] width 100 height 17
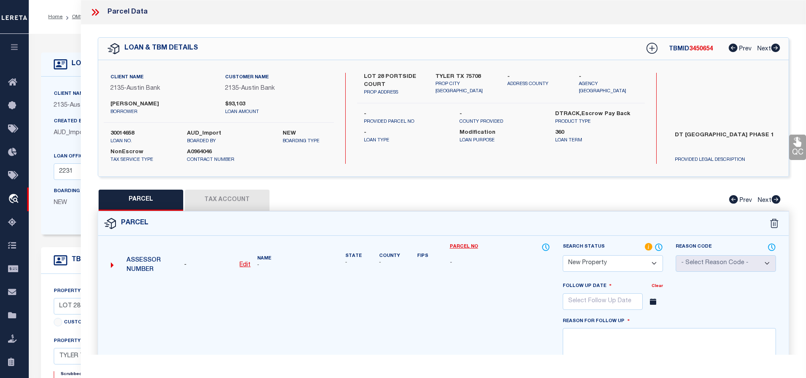
scroll to position [169, 0]
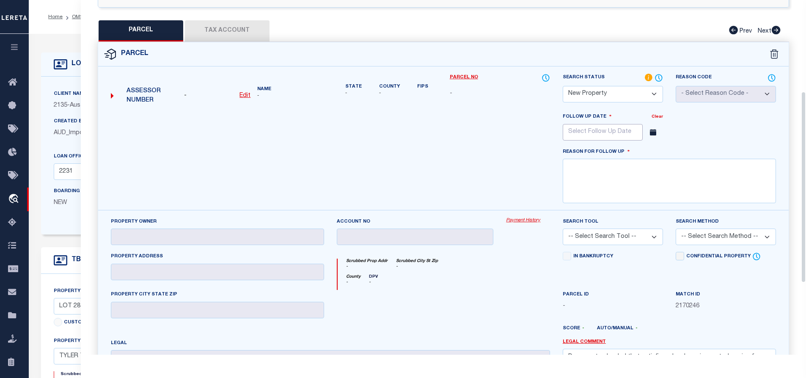
click at [595, 132] on input "text" at bounding box center [603, 132] width 80 height 17
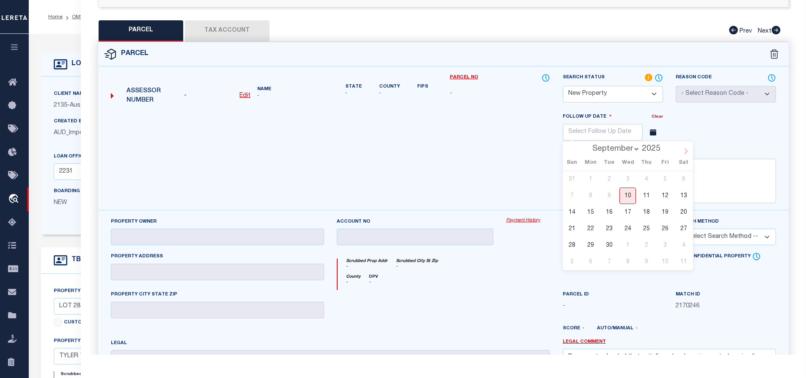
click at [682, 149] on span at bounding box center [686, 148] width 14 height 14
click at [685, 153] on icon at bounding box center [686, 152] width 3 height 6
click at [627, 198] on span "10" at bounding box center [627, 195] width 17 height 17
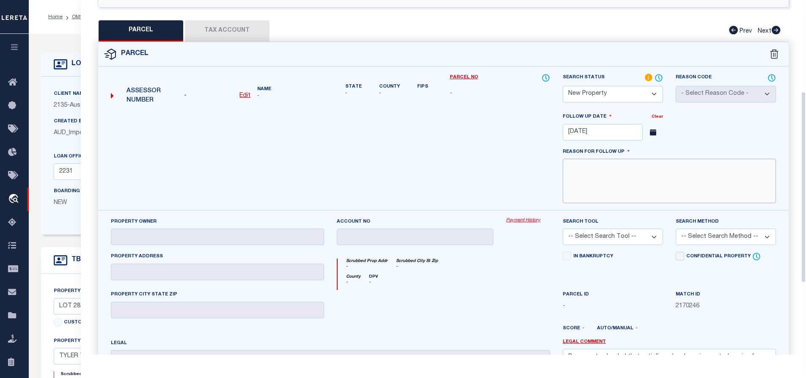
click at [664, 185] on textarea at bounding box center [669, 181] width 213 height 44
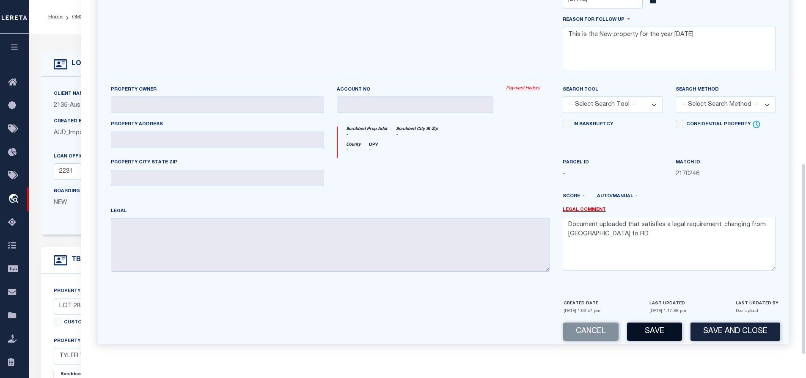
click at [663, 328] on button "Save" at bounding box center [654, 331] width 55 height 18
click at [623, 237] on textarea "Document uploaded that satisfies a legal requirement, changing from [GEOGRAPHIC…" at bounding box center [669, 243] width 213 height 53
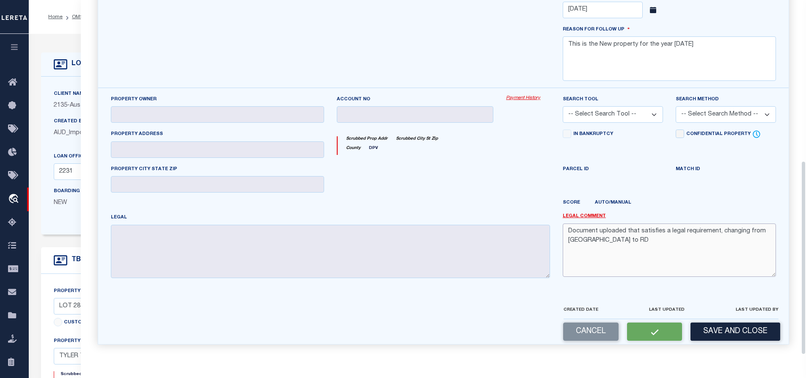
scroll to position [277, 0]
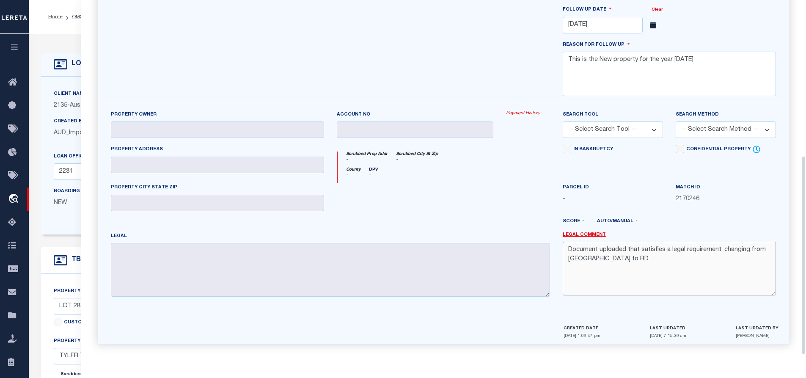
click at [620, 256] on textarea "Document uploaded that satisfies a legal requirement, changing from [GEOGRAPHIC…" at bounding box center [669, 268] width 213 height 53
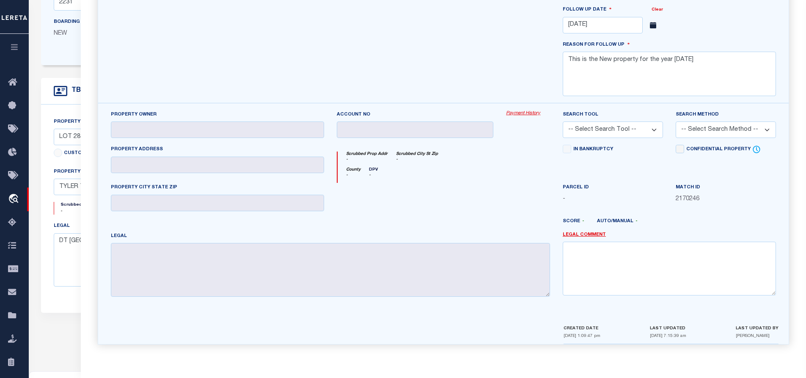
click at [645, 313] on div "Property Owner Account no Payment History Search Tool -- Select Search Tool -- …" at bounding box center [443, 213] width 691 height 221
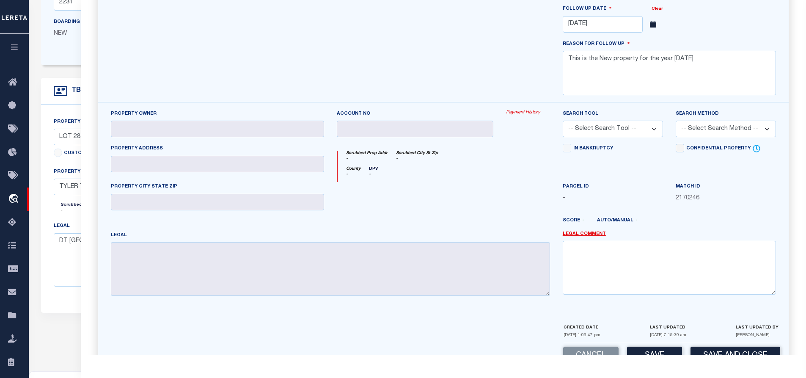
click at [649, 349] on button "Save" at bounding box center [654, 356] width 55 height 18
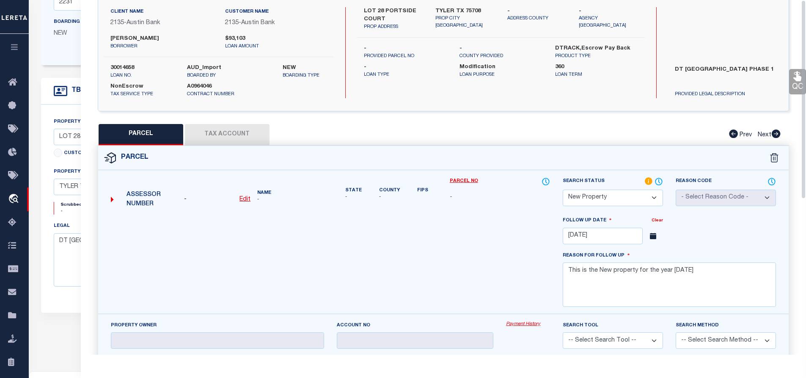
scroll to position [0, 0]
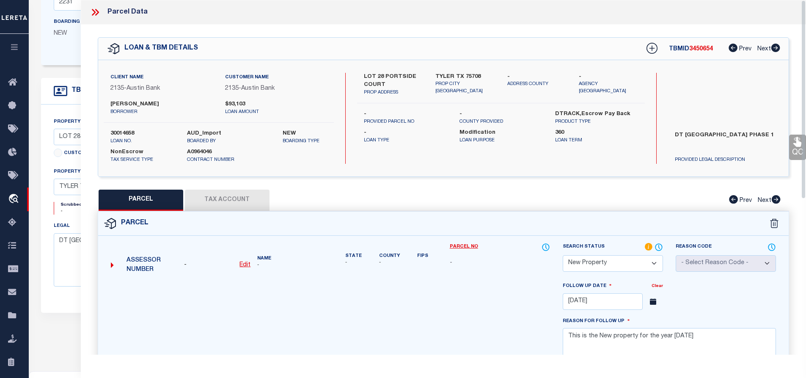
click at [691, 50] on span "3450654" at bounding box center [701, 49] width 24 height 6
click at [130, 130] on label "30014658" at bounding box center [142, 133] width 64 height 8
click at [96, 11] on icon at bounding box center [95, 12] width 11 height 11
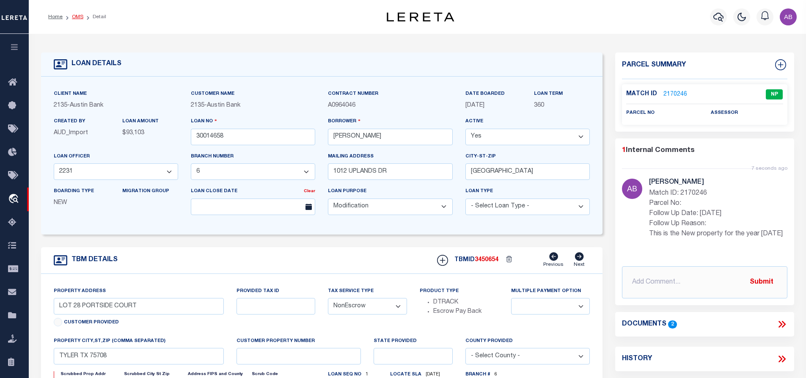
click at [77, 19] on link "OMS" at bounding box center [77, 16] width 11 height 5
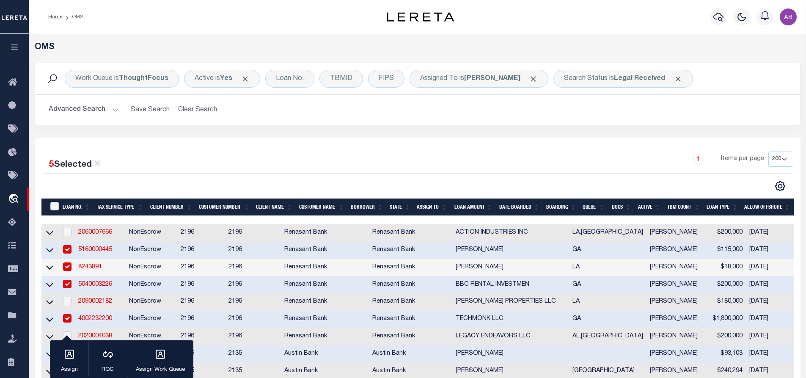
scroll to position [212, 0]
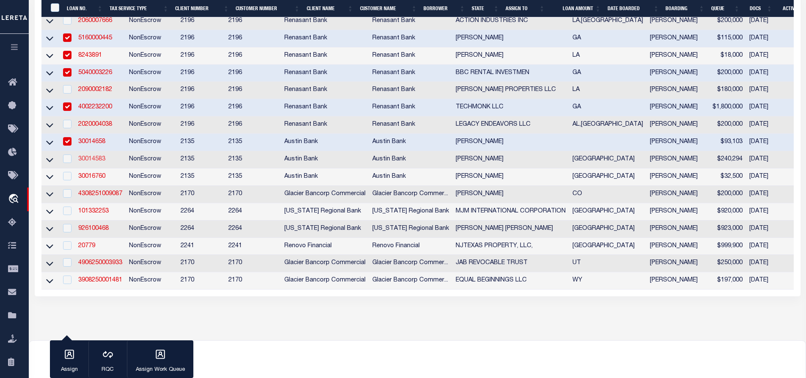
click at [92, 162] on link "30014583" at bounding box center [91, 159] width 27 height 6
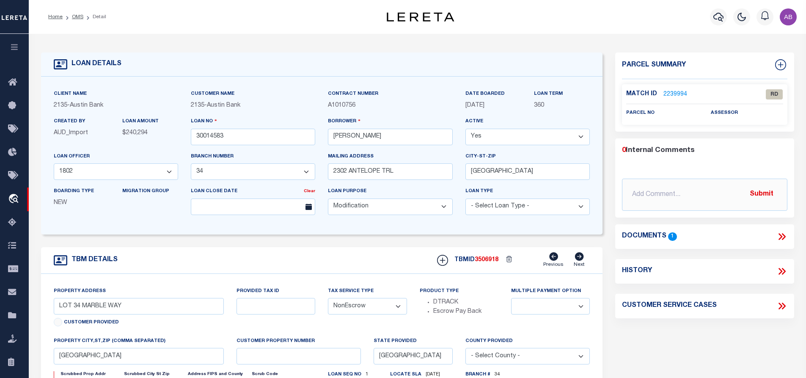
click at [779, 237] on icon at bounding box center [781, 236] width 11 height 11
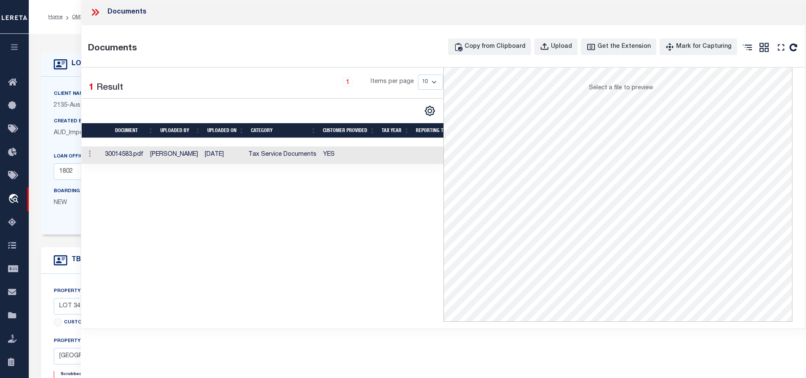
click at [326, 151] on td "YES" at bounding box center [349, 154] width 59 height 17
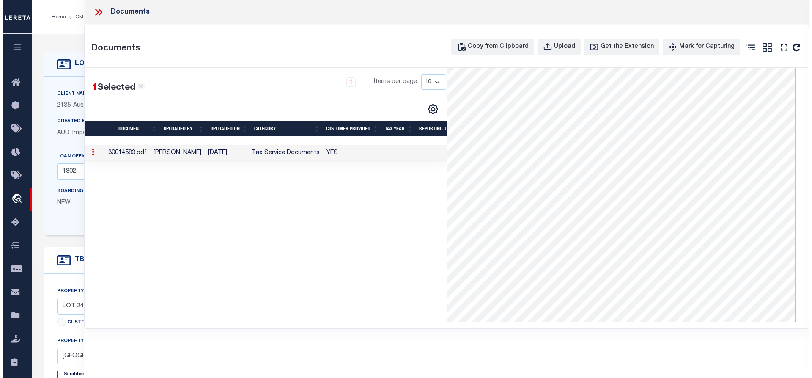
scroll to position [105, 0]
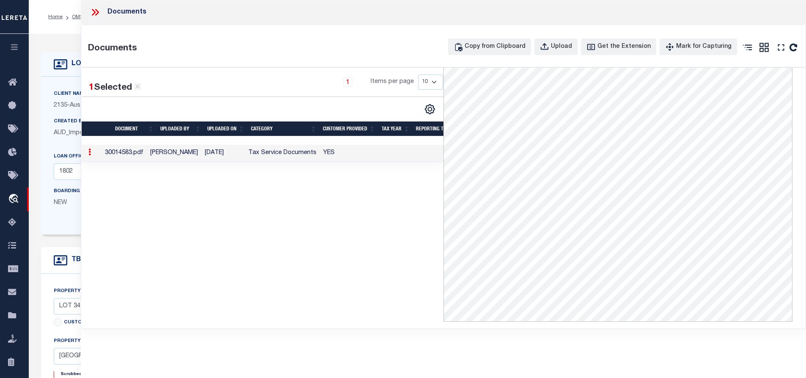
click at [96, 15] on icon at bounding box center [97, 12] width 4 height 7
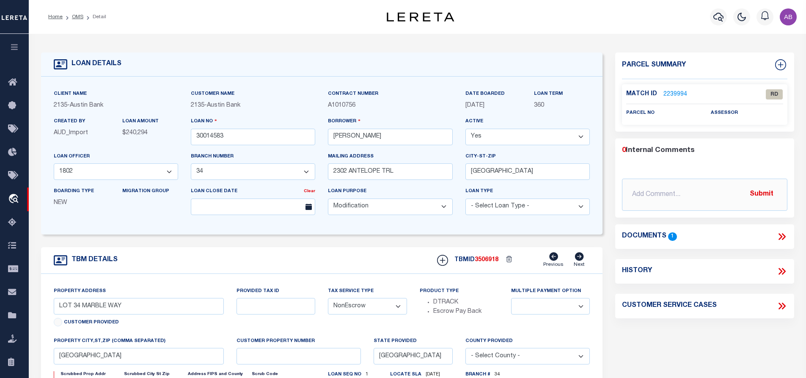
click at [669, 90] on link "2239994" at bounding box center [675, 94] width 24 height 9
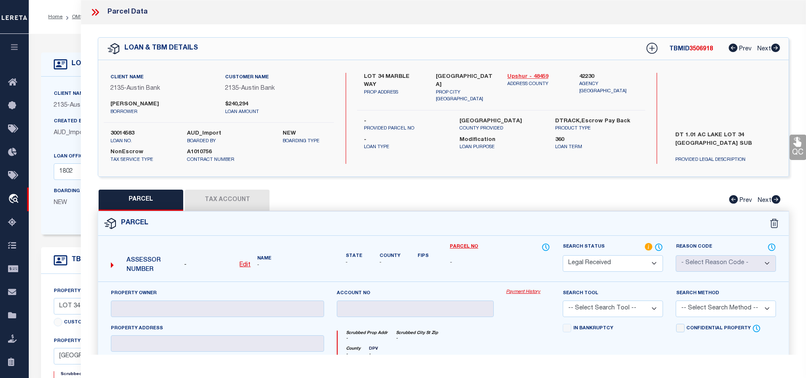
click at [535, 77] on link "Upshur - 48459" at bounding box center [536, 77] width 59 height 8
click at [384, 36] on div "QC QC QC" at bounding box center [444, 292] width 726 height 534
click at [248, 263] on u "Edit" at bounding box center [244, 265] width 11 height 6
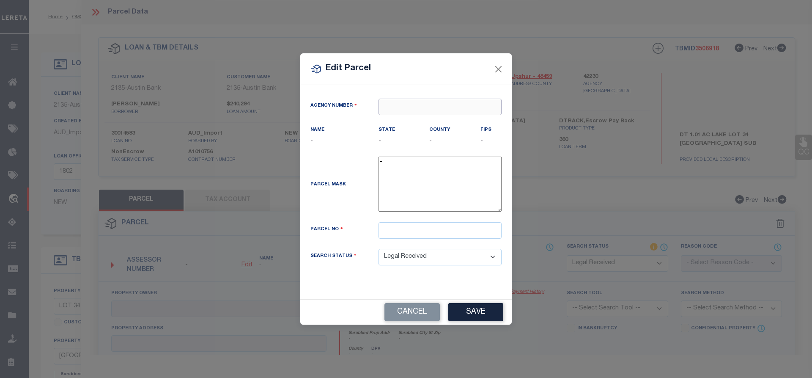
click at [413, 102] on input "text" at bounding box center [440, 107] width 123 height 17
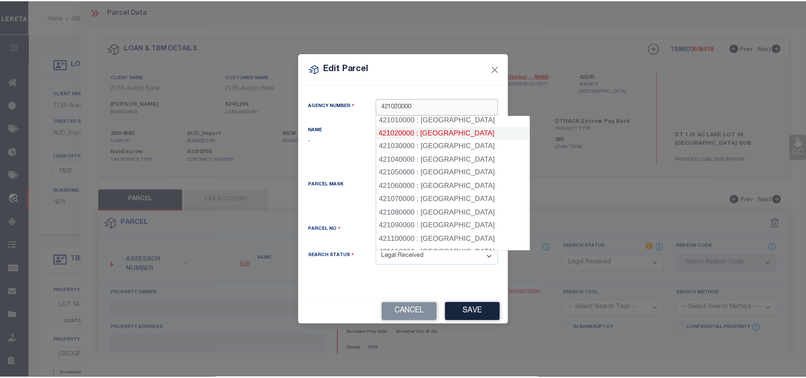
scroll to position [1320, 0]
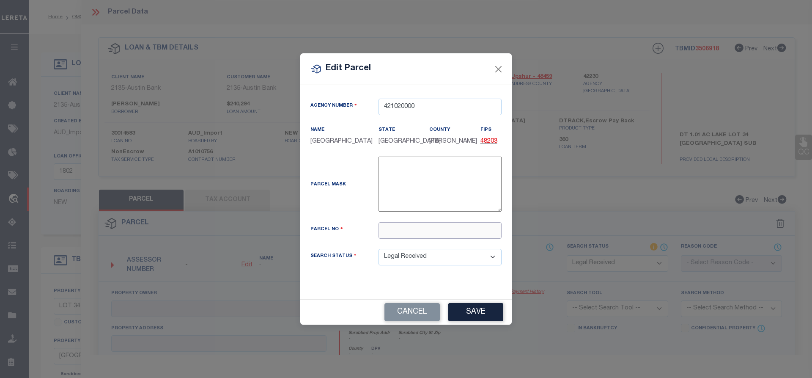
click at [421, 237] on input "text" at bounding box center [440, 230] width 123 height 17
click at [386, 232] on input "text" at bounding box center [440, 230] width 123 height 17
paste input "R010098755"
click at [477, 315] on button "Save" at bounding box center [476, 312] width 55 height 18
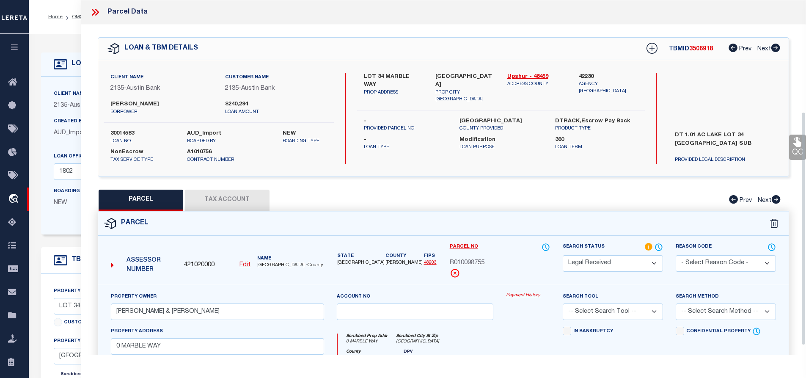
scroll to position [169, 0]
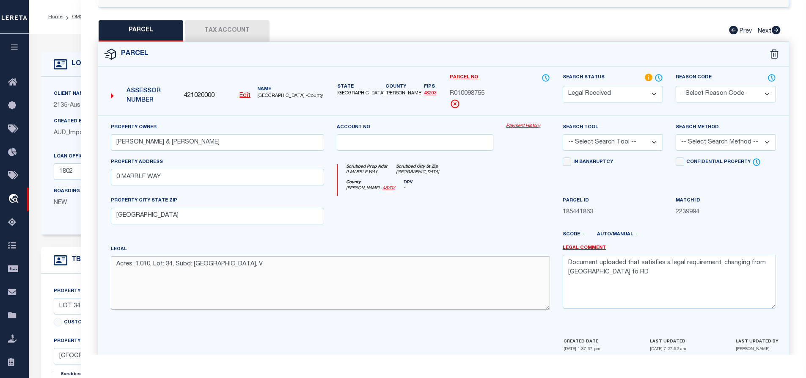
click at [273, 297] on textarea "Acres: 1.010, Lot: 34, Subd: [GEOGRAPHIC_DATA], V" at bounding box center [330, 282] width 439 height 53
click at [621, 281] on textarea "Document uploaded that satisfies a legal requirement, changing from [GEOGRAPHIC…" at bounding box center [669, 281] width 213 height 53
click at [258, 31] on button "Tax Account" at bounding box center [227, 30] width 85 height 21
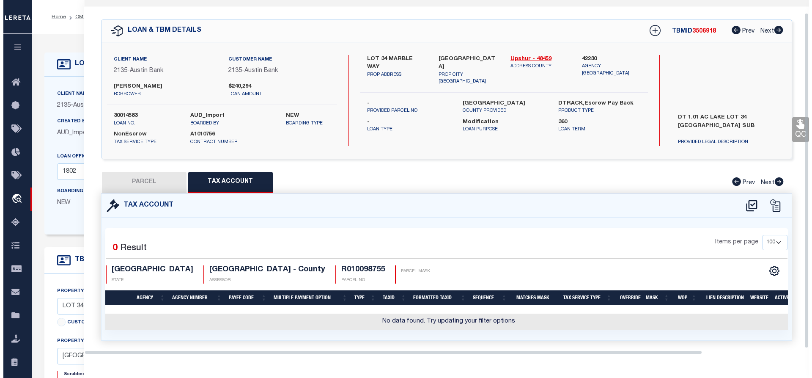
scroll to position [28, 0]
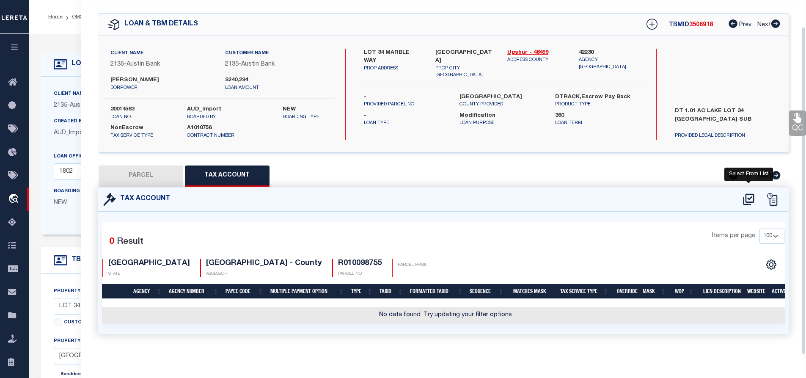
click at [748, 195] on icon at bounding box center [749, 200] width 14 height 14
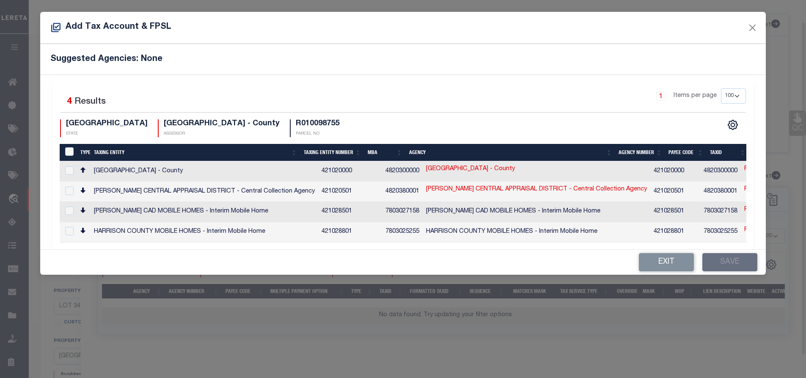
scroll to position [23, 0]
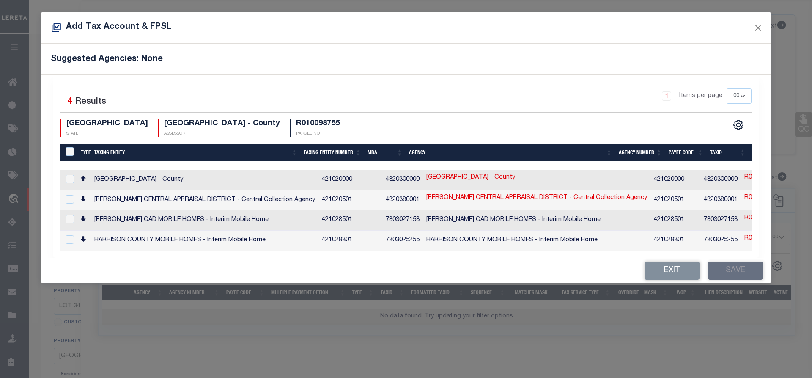
click at [228, 178] on td "[GEOGRAPHIC_DATA] - County" at bounding box center [205, 180] width 228 height 20
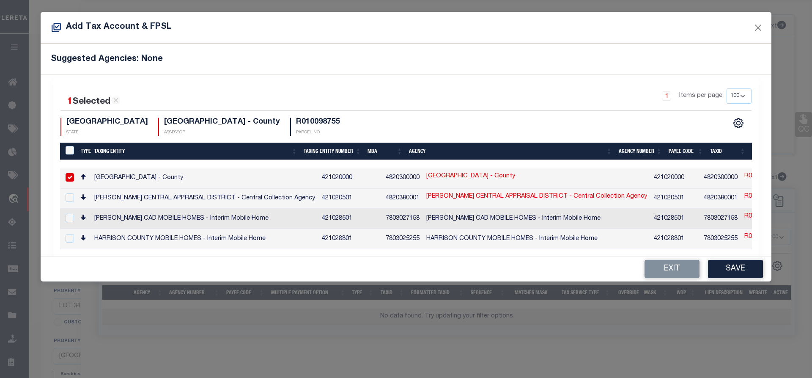
click at [226, 195] on td "[PERSON_NAME] CENTRAL APPRAISAL DISTRICT - Central Collection Agency" at bounding box center [205, 199] width 228 height 20
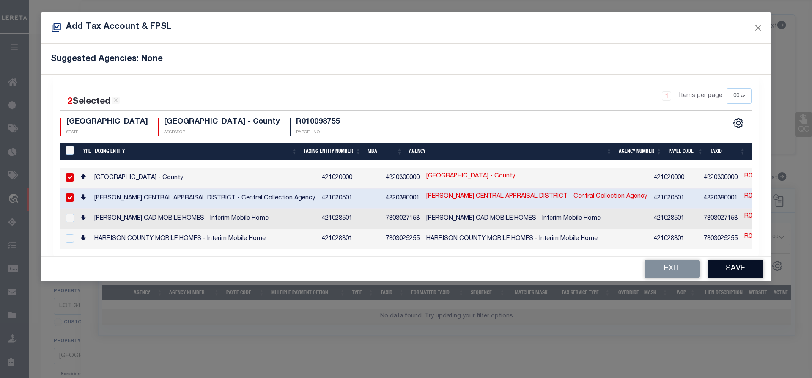
click at [733, 275] on button "Save" at bounding box center [735, 269] width 55 height 18
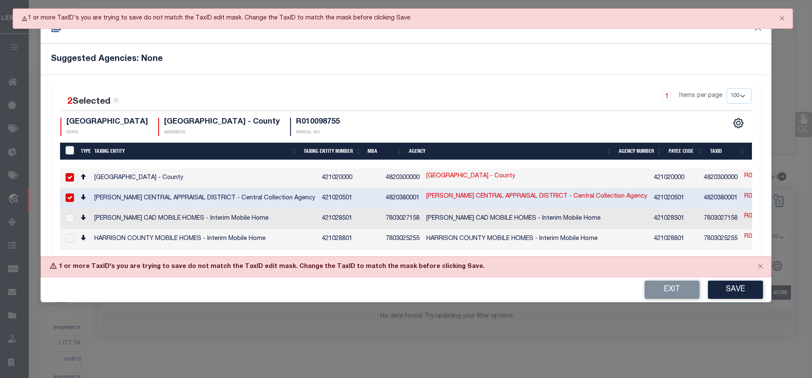
click at [745, 175] on link "R010098755" at bounding box center [762, 176] width 35 height 9
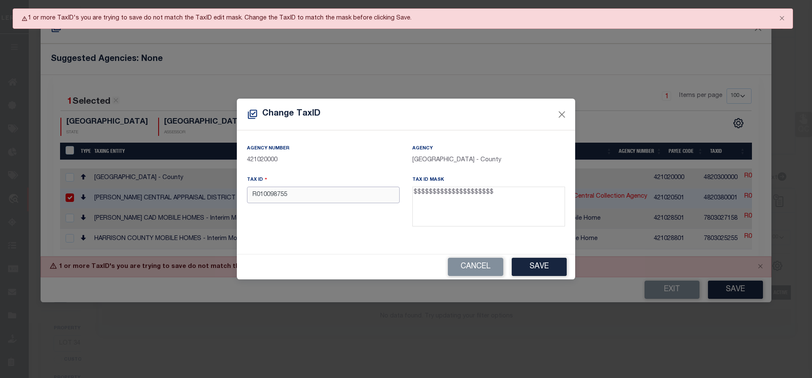
click at [357, 203] on input "R010098755" at bounding box center [323, 195] width 153 height 17
paste input "01141.00340.00000.000000"
click at [308, 198] on input "01141.00340.00000.000000" at bounding box center [323, 195] width 153 height 17
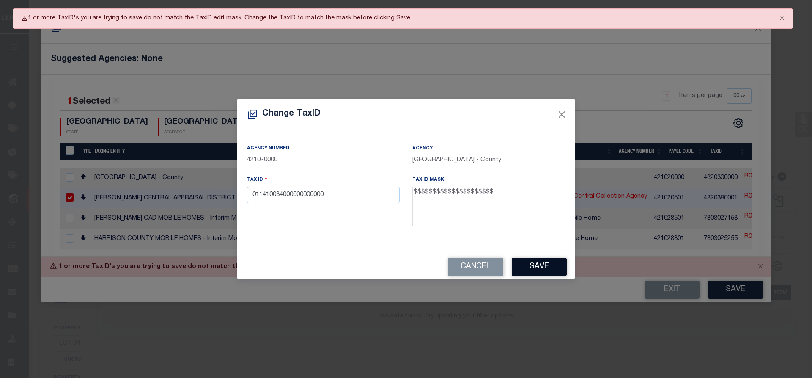
click at [531, 268] on button "Save" at bounding box center [539, 267] width 55 height 18
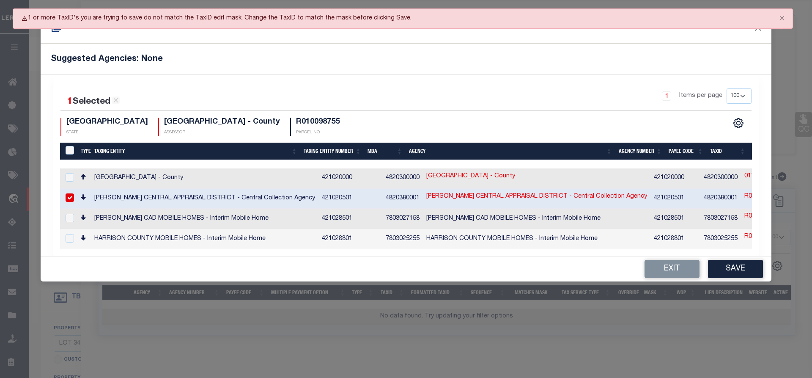
click at [745, 194] on link "R010098755" at bounding box center [762, 196] width 35 height 9
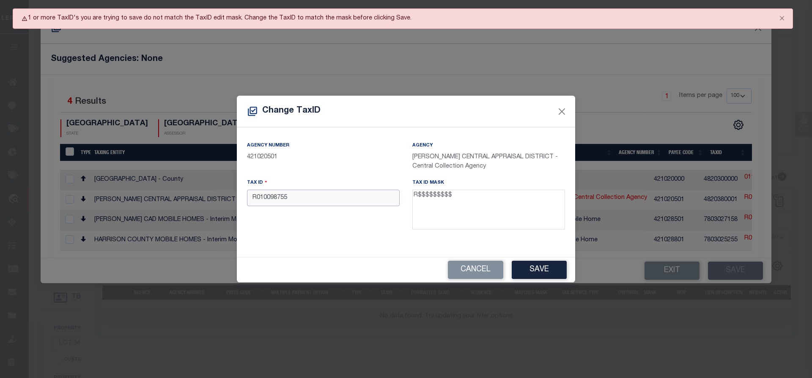
click at [333, 199] on input "R010098755" at bounding box center [323, 198] width 153 height 17
click at [471, 273] on button "Cancel" at bounding box center [475, 270] width 55 height 18
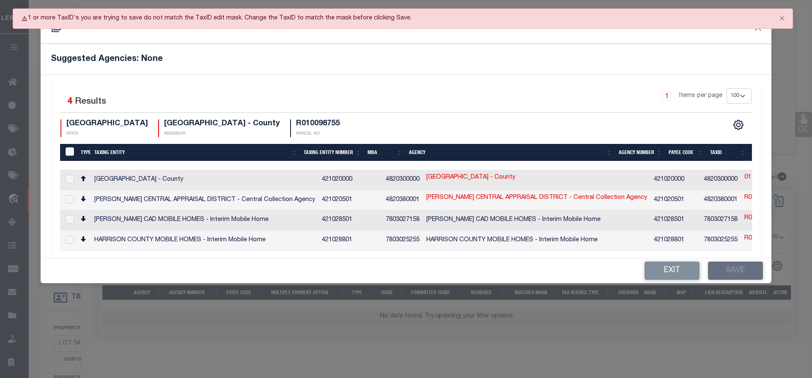
click at [118, 180] on td "[GEOGRAPHIC_DATA] - County" at bounding box center [205, 180] width 228 height 20
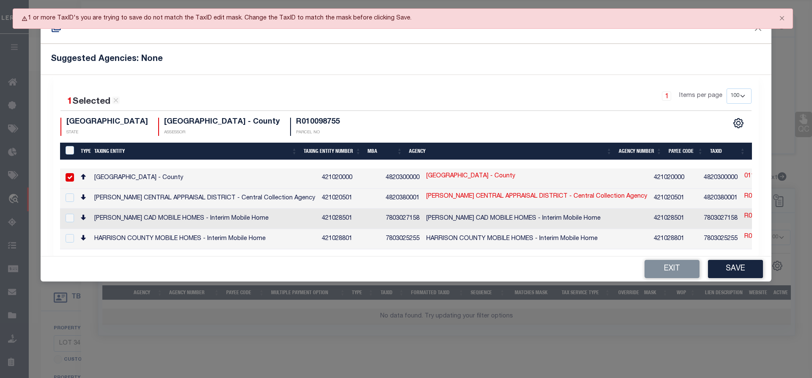
click at [121, 198] on td "[PERSON_NAME] CENTRAL APPRAISAL DISTRICT - Central Collection Agency" at bounding box center [205, 199] width 228 height 20
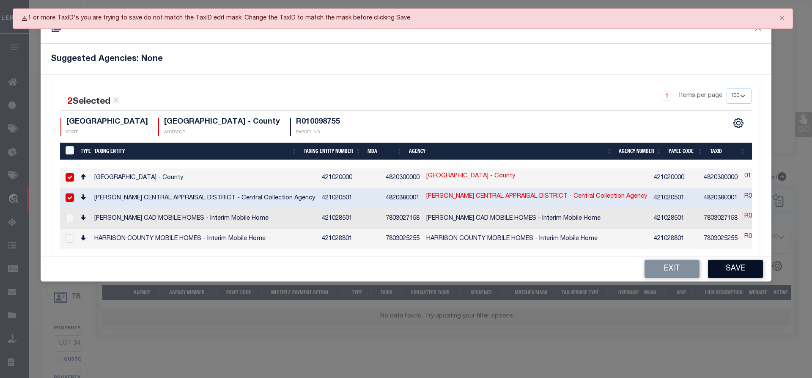
click at [739, 275] on button "Save" at bounding box center [735, 269] width 55 height 18
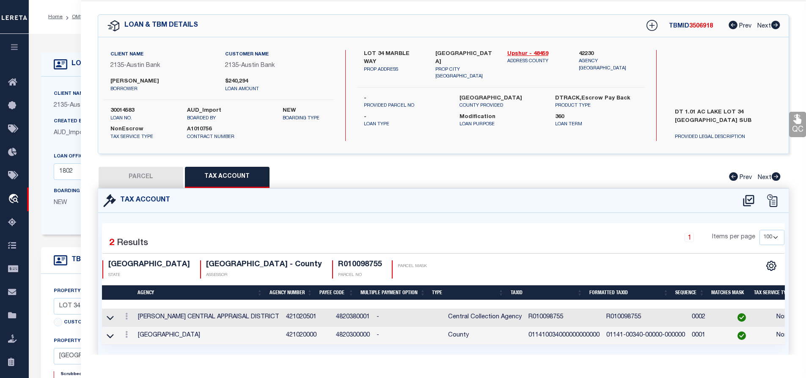
click at [161, 189] on div "Tax Account" at bounding box center [443, 201] width 691 height 24
click at [141, 168] on button "PARCEL" at bounding box center [141, 177] width 85 height 21
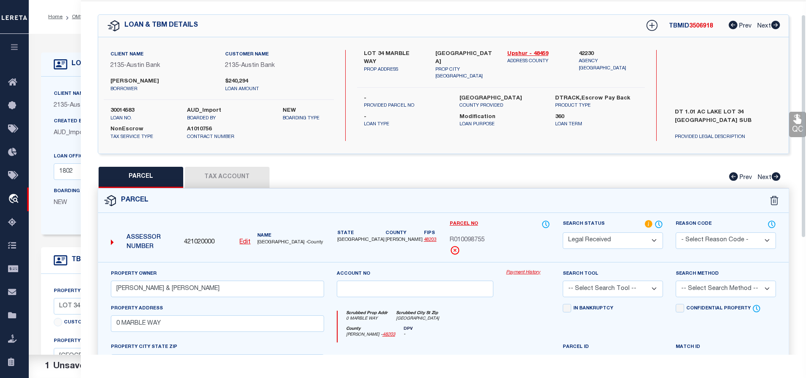
scroll to position [0, 0]
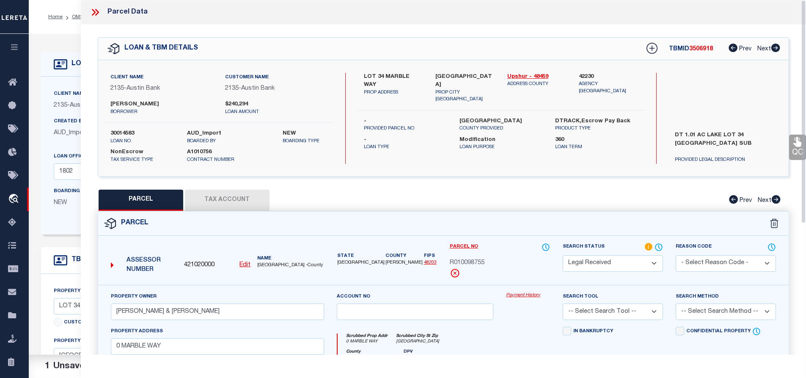
click at [700, 51] on span "3506918" at bounding box center [701, 49] width 24 height 6
click at [123, 136] on label "30014583" at bounding box center [142, 133] width 64 height 8
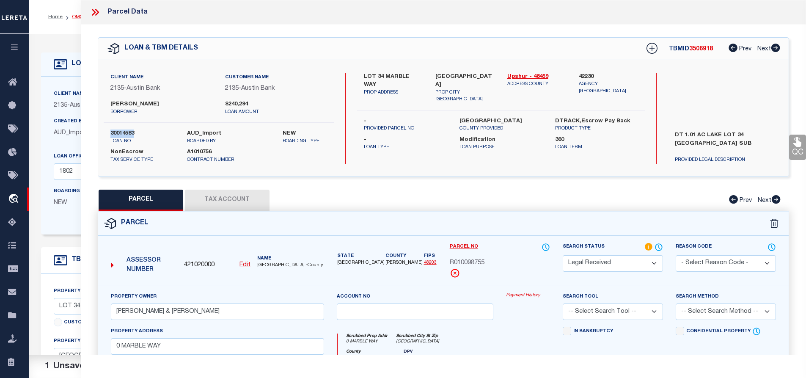
click at [78, 17] on link "OMS" at bounding box center [77, 16] width 11 height 5
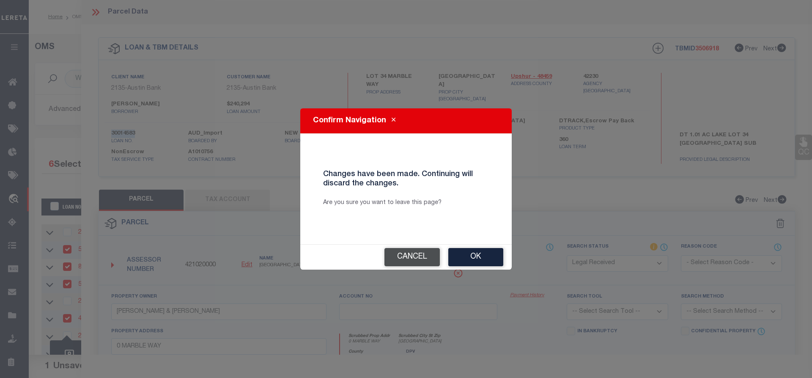
click at [415, 261] on button "Cancel" at bounding box center [412, 257] width 55 height 18
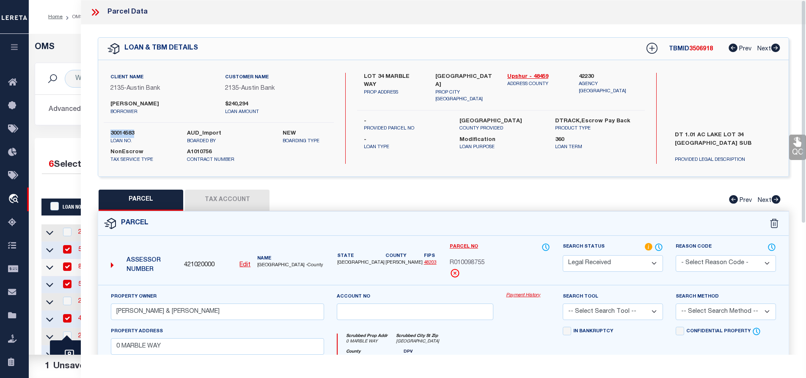
scroll to position [169, 0]
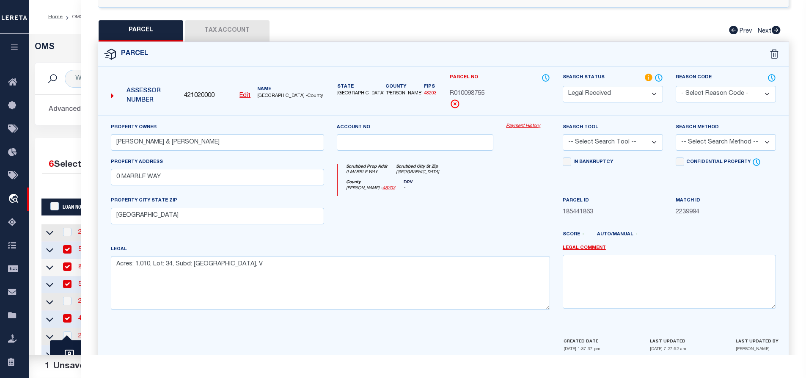
click at [608, 91] on select "Automated Search Bad Parcel Complete Duplicate Parcel High Dollar Reporting In …" at bounding box center [613, 94] width 100 height 17
click at [563, 86] on select "Automated Search Bad Parcel Complete Duplicate Parcel High Dollar Reporting In …" at bounding box center [613, 94] width 100 height 17
click at [623, 137] on select "-- Select Search Tool -- 3rd Party Website Agency File Agency Website ATLS CNV-…" at bounding box center [613, 142] width 100 height 17
click at [563, 134] on select "-- Select Search Tool -- 3rd Party Website Agency File Agency Website ATLS CNV-…" at bounding box center [613, 142] width 100 height 17
click at [688, 139] on select "-- Select Search Method -- Property Address Legal Liability Info Provided" at bounding box center [726, 142] width 100 height 17
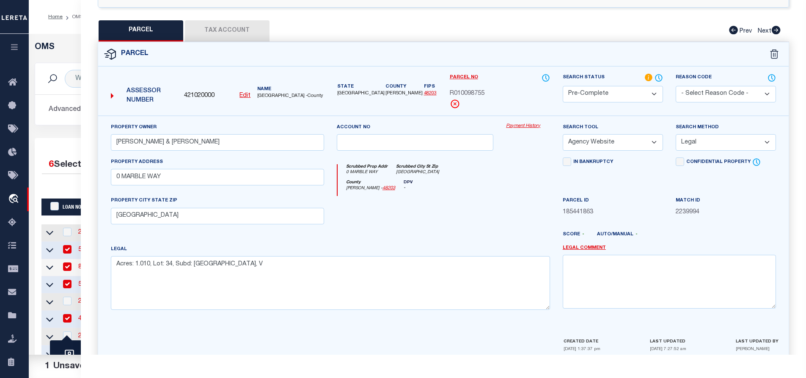
click at [676, 134] on select "-- Select Search Method -- Property Address Legal Liability Info Provided" at bounding box center [726, 142] width 100 height 17
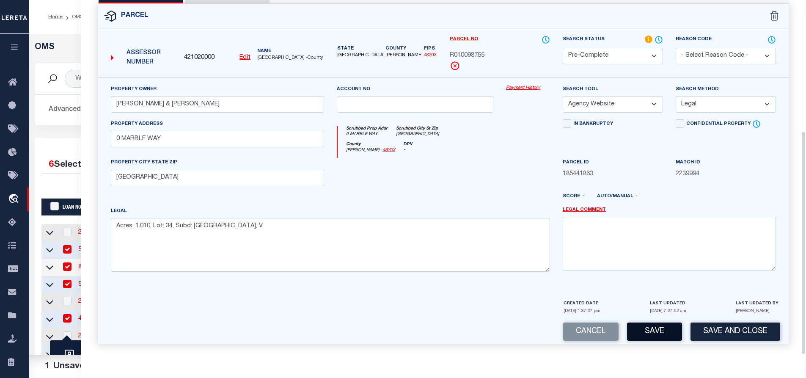
click at [662, 333] on button "Save" at bounding box center [654, 331] width 55 height 18
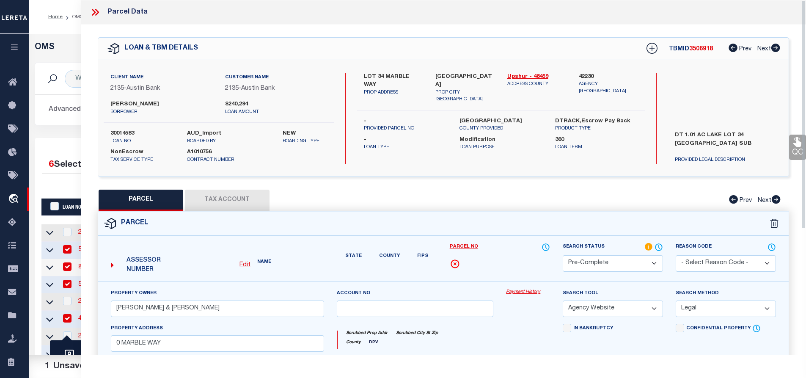
click at [91, 13] on icon at bounding box center [95, 12] width 11 height 11
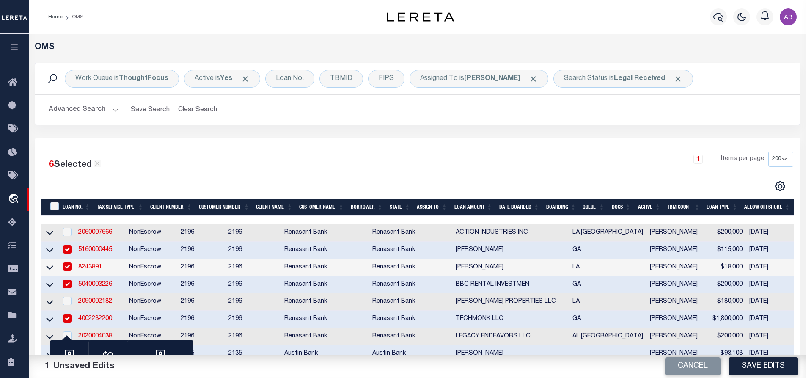
click at [78, 15] on li "OMS" at bounding box center [73, 17] width 21 height 8
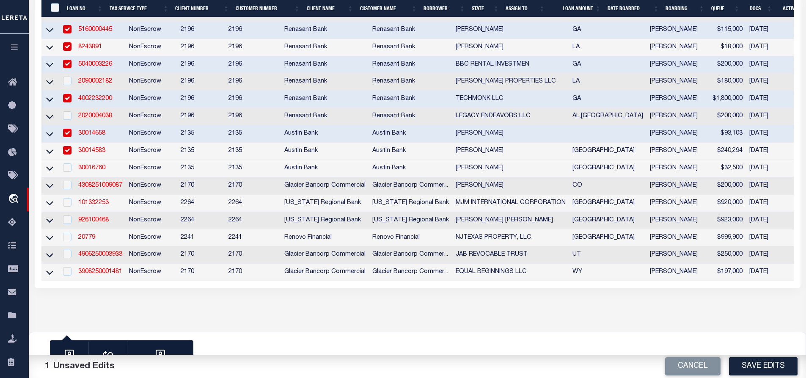
scroll to position [283, 0]
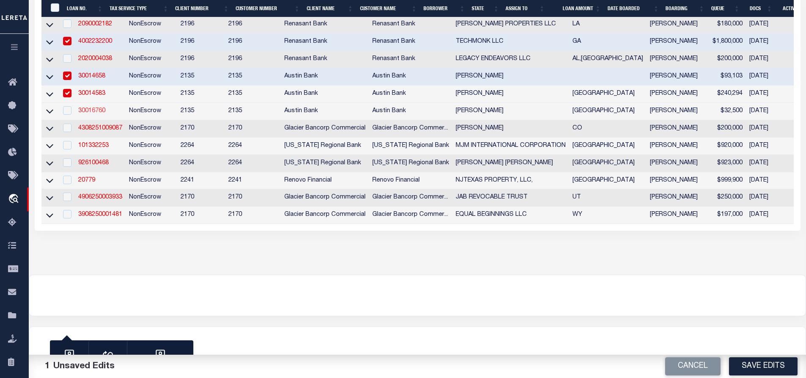
click at [90, 108] on link "30016760" at bounding box center [91, 111] width 27 height 6
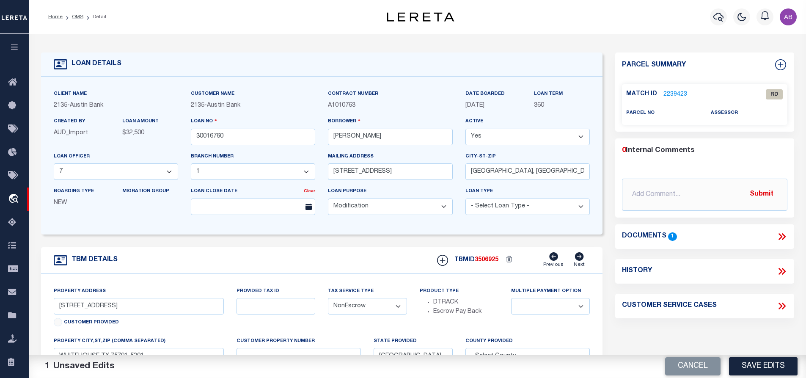
click at [781, 239] on icon at bounding box center [781, 236] width 11 height 11
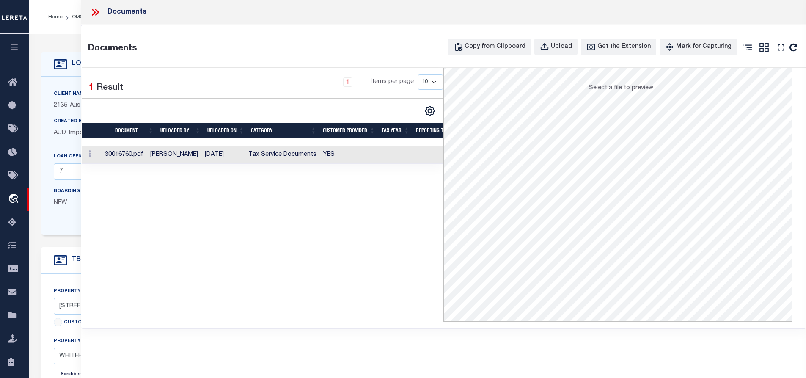
click at [322, 138] on th "CUSTOMER PROVIDED" at bounding box center [348, 130] width 59 height 15
click at [374, 157] on td "YES" at bounding box center [349, 154] width 59 height 17
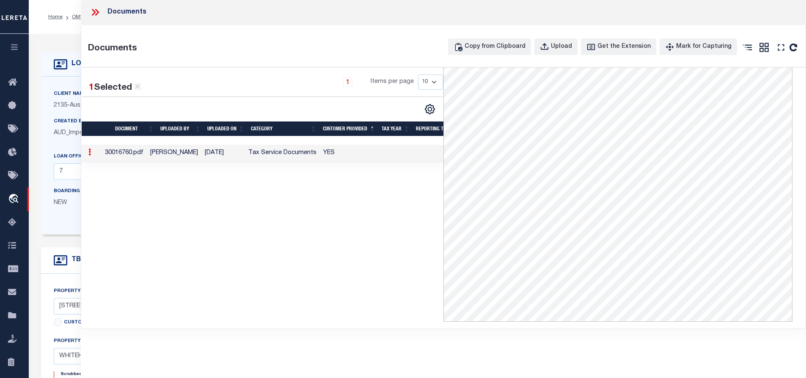
click at [98, 9] on icon at bounding box center [95, 12] width 11 height 11
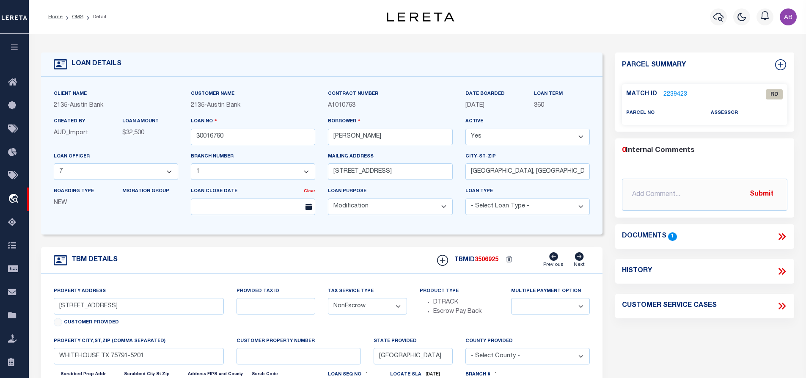
click at [671, 92] on link "2239423" at bounding box center [675, 94] width 24 height 9
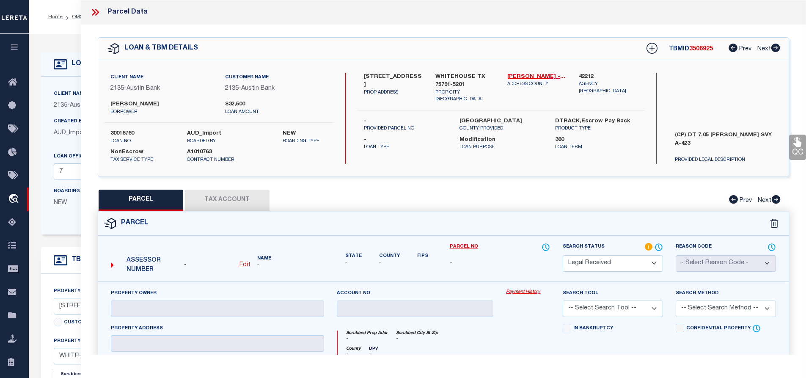
click at [245, 266] on u "Edit" at bounding box center [244, 265] width 11 height 6
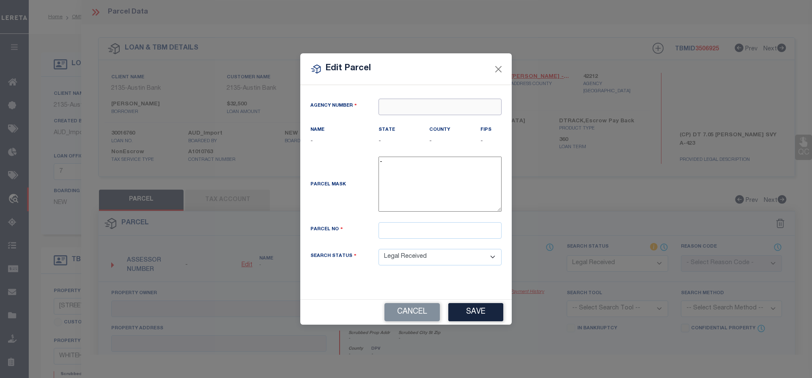
click at [446, 106] on input "text" at bounding box center [440, 107] width 123 height 17
click at [420, 126] on div "422120000 : [GEOGRAPHIC_DATA]" at bounding box center [440, 128] width 122 height 24
click at [419, 232] on input "text" at bounding box center [440, 230] width 123 height 17
paste input "100000042300003011"
click at [463, 311] on button "Save" at bounding box center [476, 312] width 55 height 18
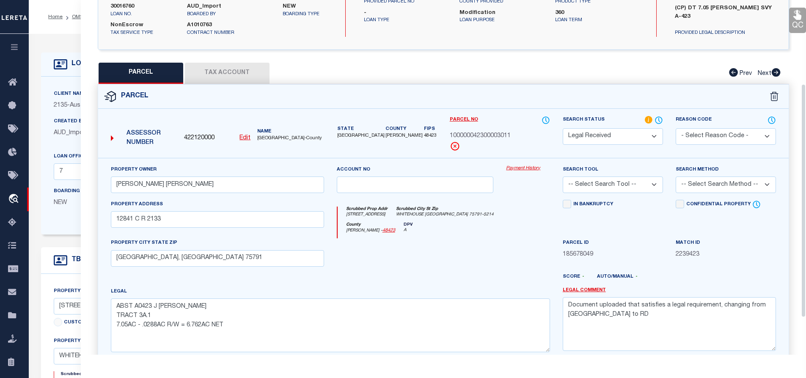
scroll to position [169, 0]
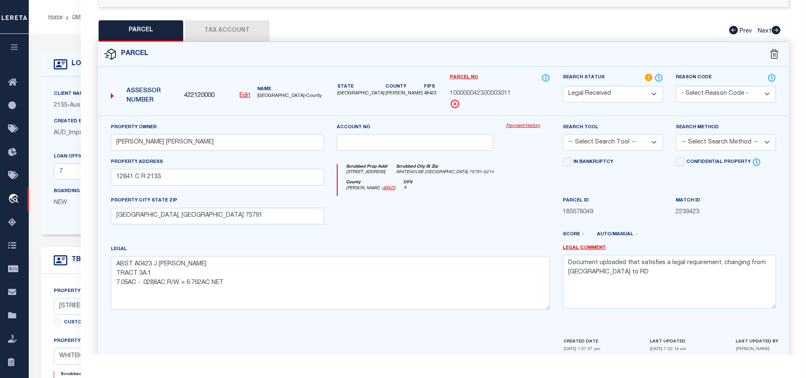
click at [237, 36] on button "Tax Account" at bounding box center [227, 30] width 85 height 21
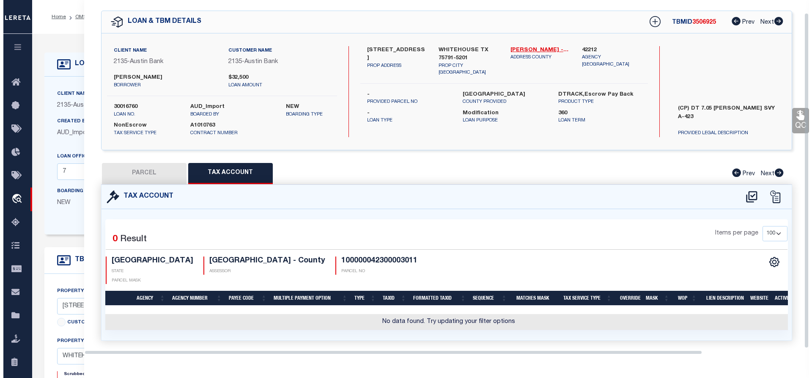
scroll to position [28, 0]
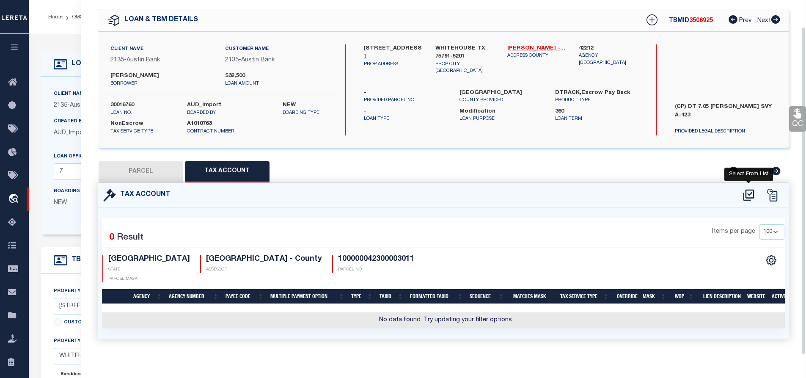
click at [750, 198] on icon at bounding box center [749, 195] width 14 height 14
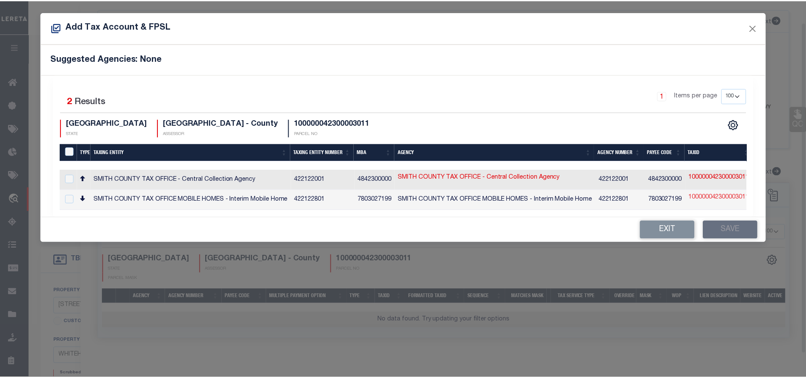
scroll to position [23, 0]
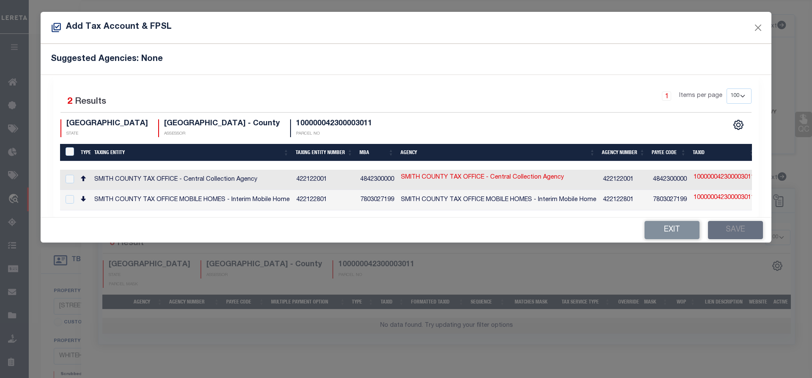
click at [144, 174] on td "SMITH COUNTY TAX OFFICE - Central Collection Agency" at bounding box center [192, 180] width 202 height 20
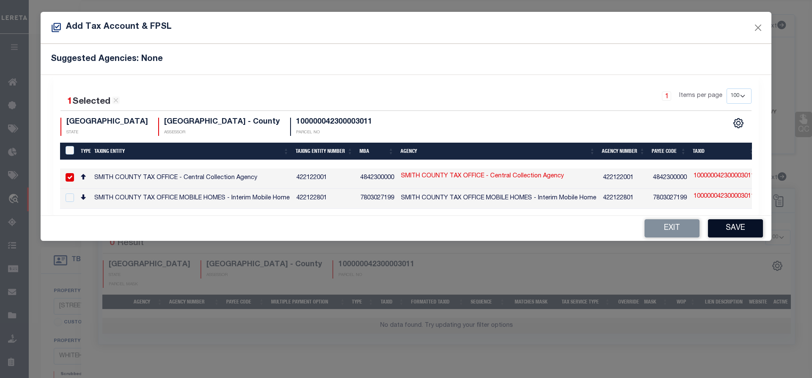
click at [732, 237] on button "Save" at bounding box center [735, 228] width 55 height 18
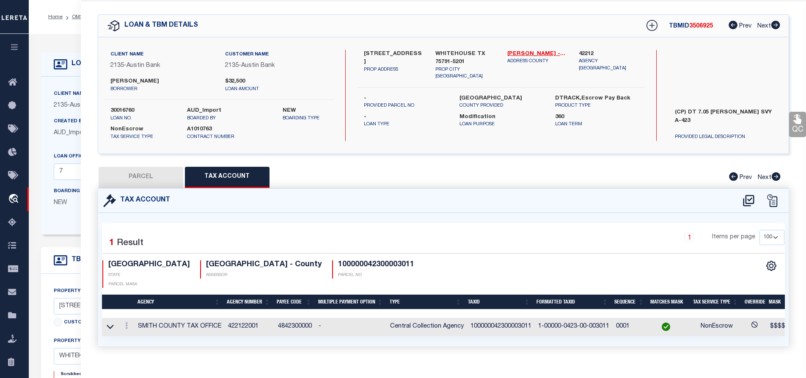
click at [170, 170] on button "PARCEL" at bounding box center [141, 177] width 85 height 21
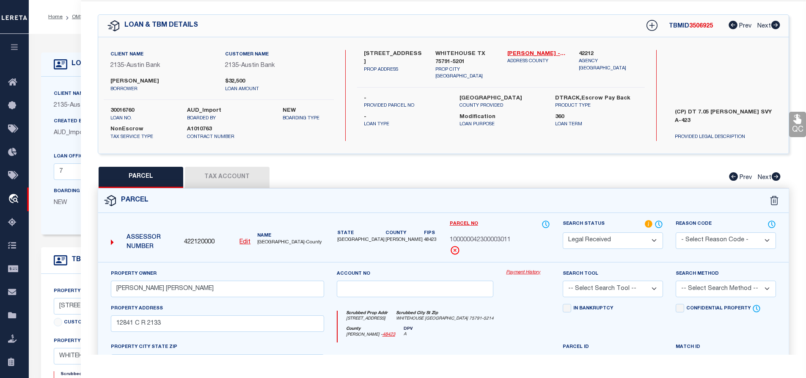
click at [622, 242] on select "Automated Search Bad Parcel Complete Duplicate Parcel High Dollar Reporting In …" at bounding box center [613, 240] width 100 height 17
click at [563, 232] on select "Automated Search Bad Parcel Complete Duplicate Parcel High Dollar Reporting In …" at bounding box center [613, 240] width 100 height 17
click at [605, 285] on select "-- Select Search Tool -- 3rd Party Website Agency File Agency Website ATLS CNV-…" at bounding box center [613, 289] width 100 height 17
click at [563, 281] on select "-- Select Search Tool -- 3rd Party Website Agency File Agency Website ATLS CNV-…" at bounding box center [613, 289] width 100 height 17
click at [700, 289] on select "-- Select Search Method -- Property Address Legal Liability Info Provided" at bounding box center [726, 289] width 100 height 17
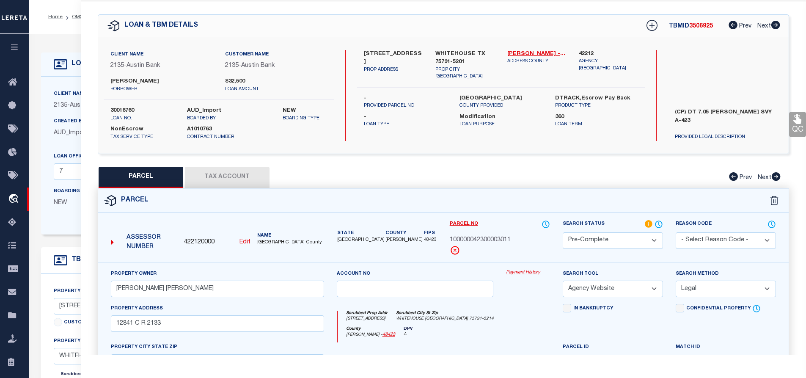
click at [676, 281] on select "-- Select Search Method -- Property Address Legal Liability Info Provided" at bounding box center [726, 289] width 100 height 17
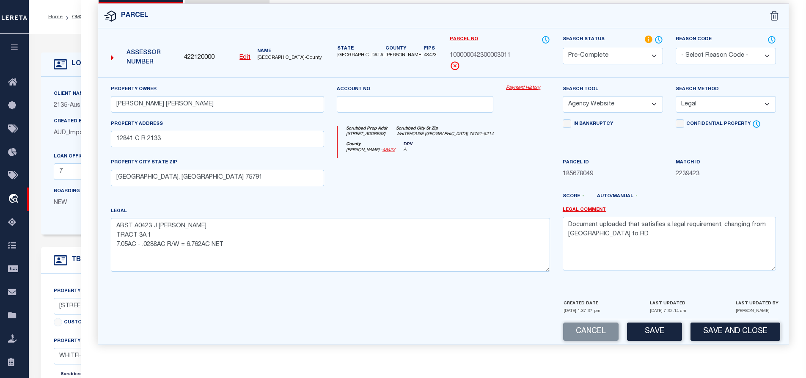
drag, startPoint x: 660, startPoint y: 330, endPoint x: 574, endPoint y: 185, distance: 168.3
click at [553, 186] on form "Parcel 422120000 Edit TX" at bounding box center [443, 174] width 691 height 340
click at [617, 233] on textarea "Document uploaded that satisfies a legal requirement, changing from [GEOGRAPHIC…" at bounding box center [669, 243] width 213 height 53
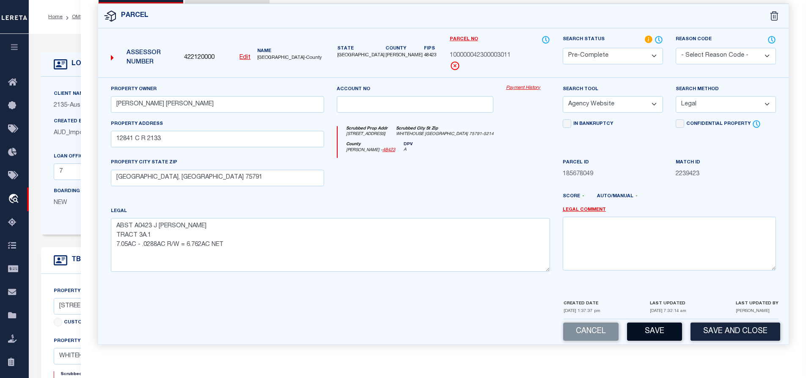
click at [648, 327] on button "Save" at bounding box center [654, 331] width 55 height 18
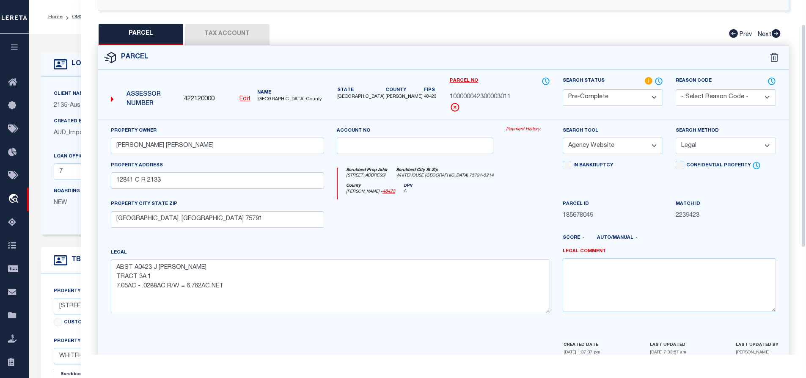
scroll to position [0, 0]
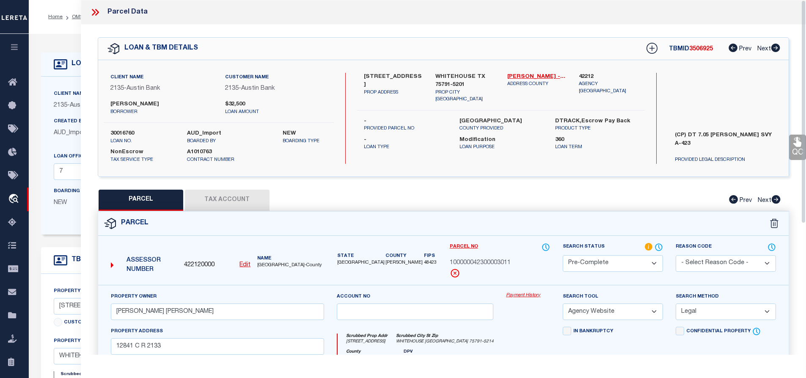
click at [698, 47] on span "3506925" at bounding box center [701, 49] width 24 height 6
click at [120, 129] on label "30016760" at bounding box center [142, 133] width 64 height 8
click at [260, 264] on span "[GEOGRAPHIC_DATA]-County" at bounding box center [290, 265] width 66 height 7
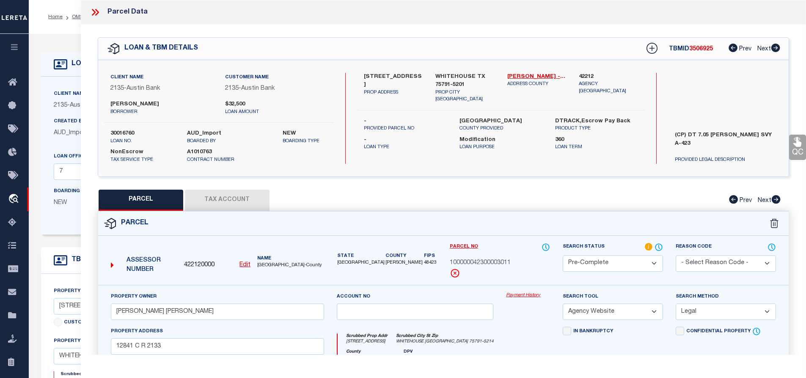
click at [260, 264] on span "[GEOGRAPHIC_DATA]-County" at bounding box center [290, 265] width 66 height 7
click at [484, 264] on span "100000042300003011" at bounding box center [480, 263] width 61 height 9
click at [79, 15] on link "OMS" at bounding box center [77, 16] width 11 height 5
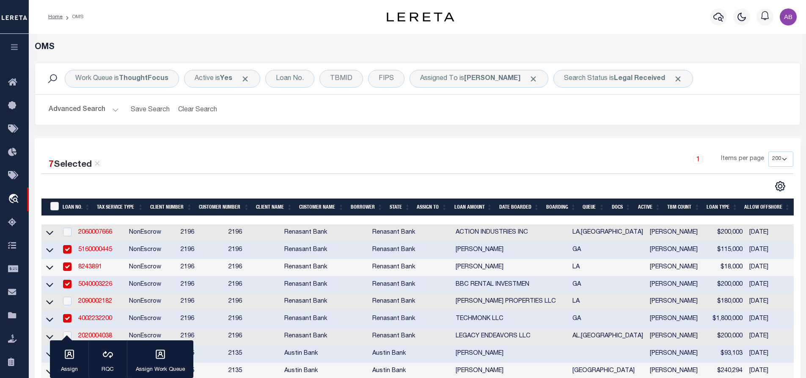
scroll to position [169, 0]
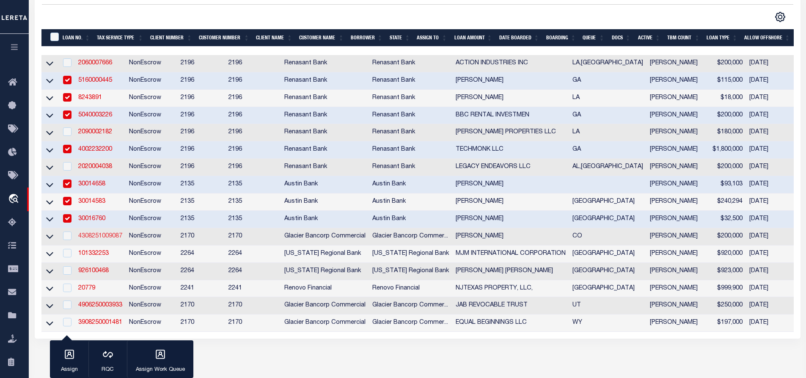
click at [88, 239] on link "4308251009087" at bounding box center [100, 236] width 44 height 6
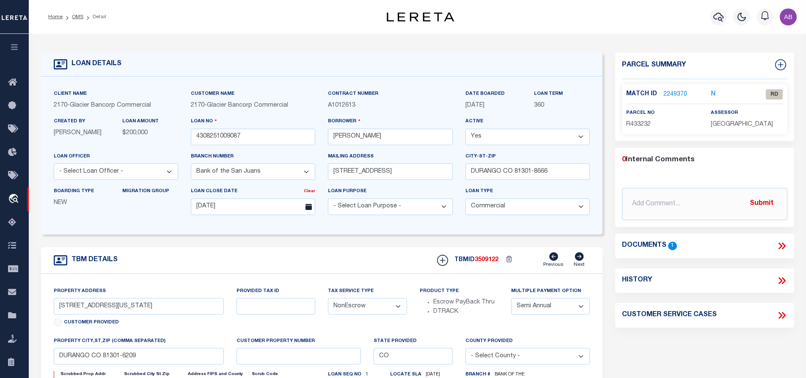
click at [786, 252] on div "Documents 1" at bounding box center [704, 246] width 179 height 25
click at [782, 242] on icon at bounding box center [783, 245] width 4 height 7
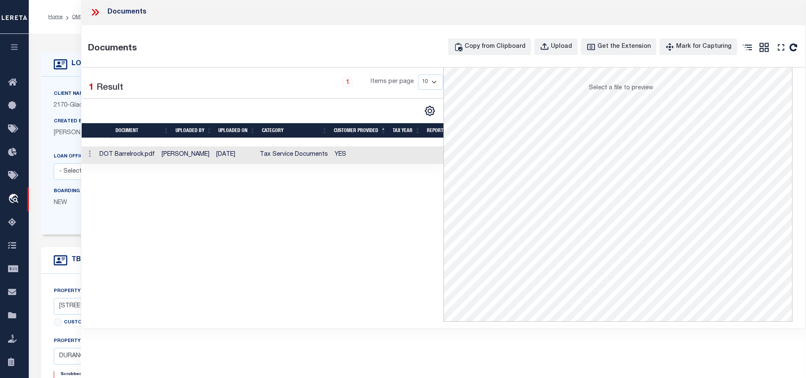
click at [287, 155] on td "Tax Service Documents" at bounding box center [293, 154] width 75 height 17
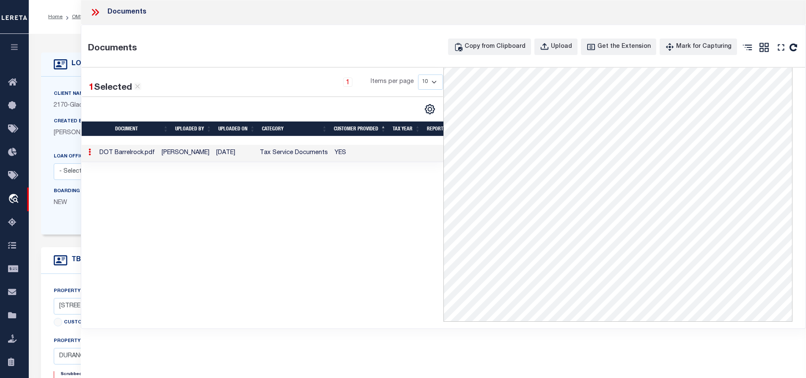
click at [94, 13] on icon at bounding box center [94, 12] width 4 height 7
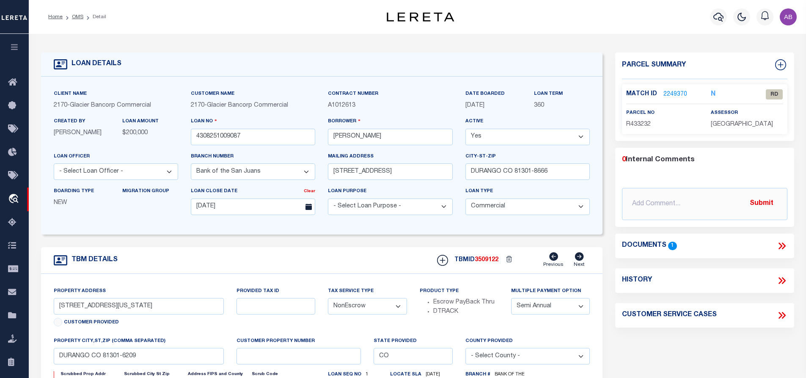
click at [680, 91] on link "2249370" at bounding box center [675, 94] width 24 height 9
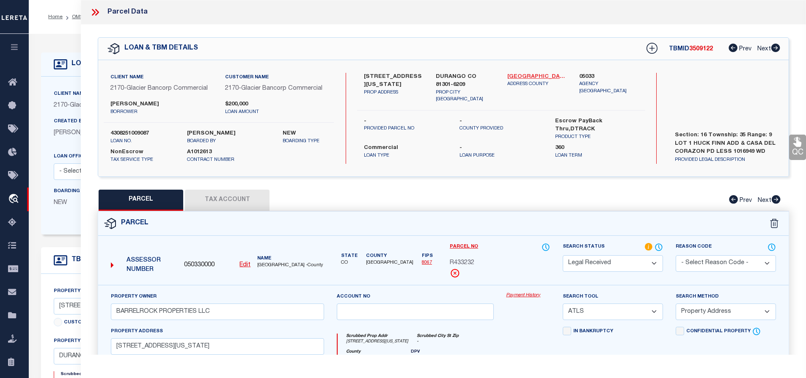
click at [507, 77] on link "[GEOGRAPHIC_DATA] - 8067" at bounding box center [536, 77] width 59 height 8
click at [519, 77] on link "[GEOGRAPHIC_DATA] - 8067" at bounding box center [536, 77] width 59 height 8
click at [409, 77] on label "[STREET_ADDRESS][US_STATE]" at bounding box center [393, 81] width 59 height 17
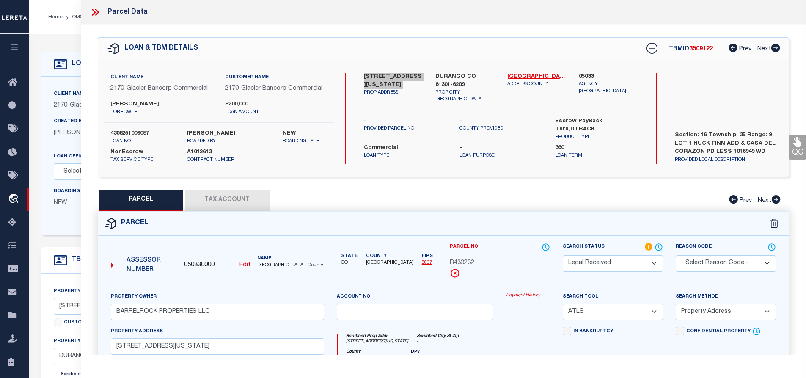
scroll to position [8, 0]
click at [247, 199] on button "Tax Account" at bounding box center [227, 200] width 85 height 21
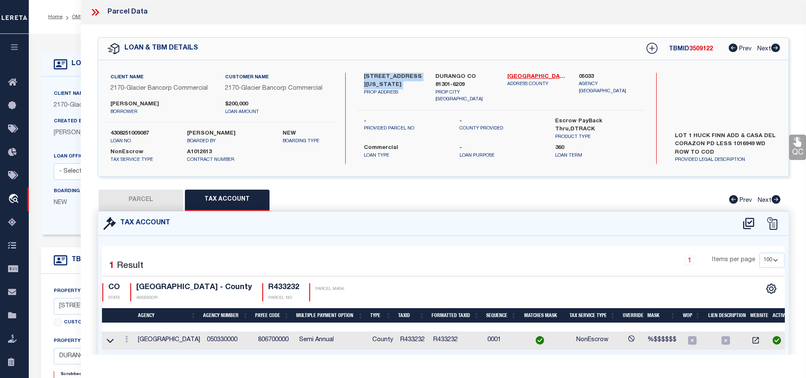
click at [141, 196] on button "PARCEL" at bounding box center [141, 200] width 85 height 21
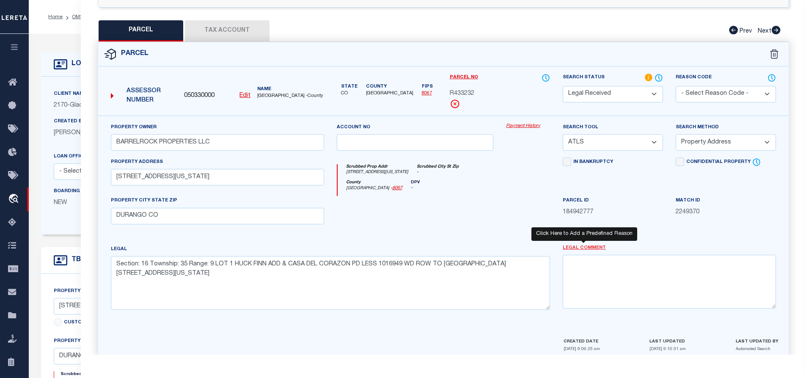
scroll to position [183, 0]
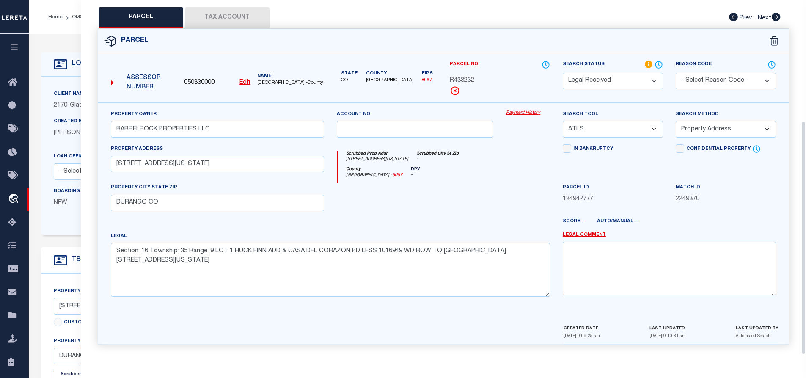
click at [621, 75] on select "Automated Search Bad Parcel Complete Duplicate Parcel High Dollar Reporting In …" at bounding box center [613, 81] width 100 height 17
click at [563, 73] on select "Automated Search Bad Parcel Complete Duplicate Parcel High Dollar Reporting In …" at bounding box center [613, 81] width 100 height 17
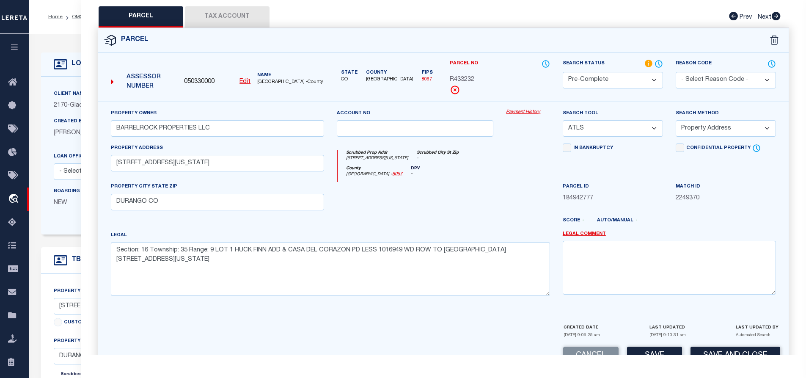
click at [644, 130] on select "-- Select Search Tool -- 3rd Party Website Agency File Agency Website ATLS CNV-…" at bounding box center [613, 128] width 100 height 17
click at [563, 120] on select "-- Select Search Tool -- 3rd Party Website Agency File Agency Website ATLS CNV-…" at bounding box center [613, 128] width 100 height 17
click at [707, 134] on select "-- Select Search Method -- Property Address Legal Liability Info Provided" at bounding box center [726, 128] width 100 height 17
click at [676, 120] on select "-- Select Search Method -- Property Address Legal Liability Info Provided" at bounding box center [726, 128] width 100 height 17
click at [651, 349] on button "Save" at bounding box center [654, 356] width 55 height 18
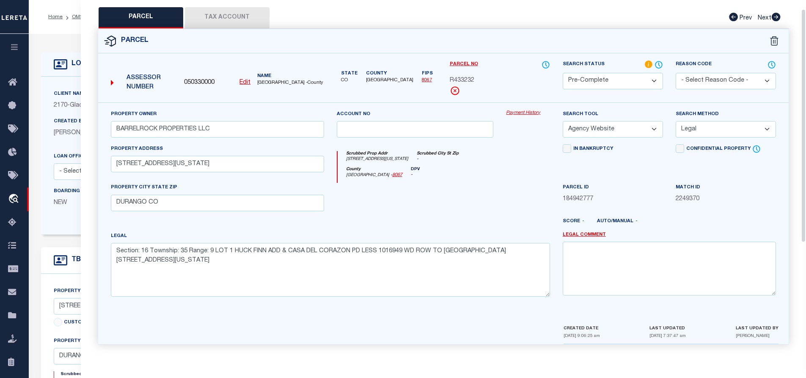
scroll to position [0, 0]
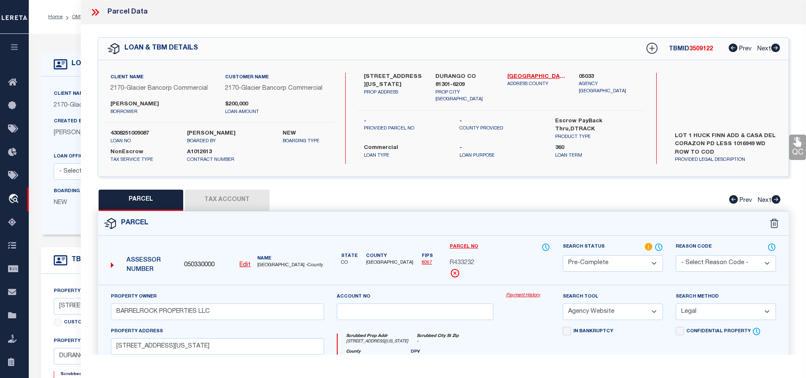
click at [699, 51] on span "3509122" at bounding box center [701, 49] width 24 height 6
click at [136, 132] on label "4308251009087" at bounding box center [142, 133] width 64 height 8
click at [269, 262] on span "[GEOGRAPHIC_DATA] -County" at bounding box center [290, 265] width 66 height 7
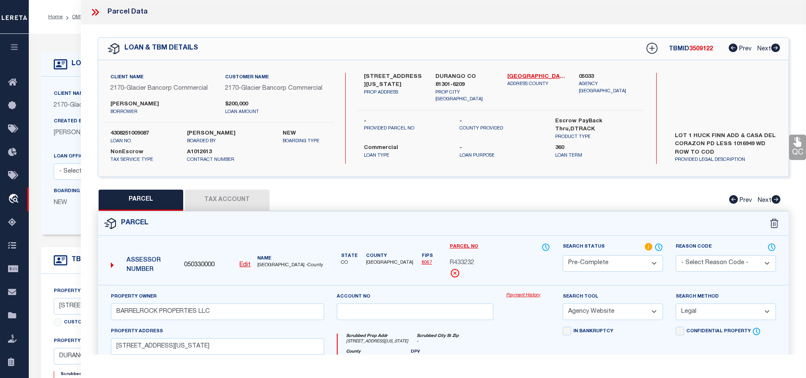
click at [269, 262] on span "[GEOGRAPHIC_DATA] -County" at bounding box center [290, 265] width 66 height 7
drag, startPoint x: 257, startPoint y: 263, endPoint x: 279, endPoint y: 263, distance: 22.0
click at [279, 263] on div "Name [GEOGRAPHIC_DATA] -County" at bounding box center [290, 262] width 73 height 14
click at [470, 261] on span "R433232" at bounding box center [462, 263] width 25 height 9
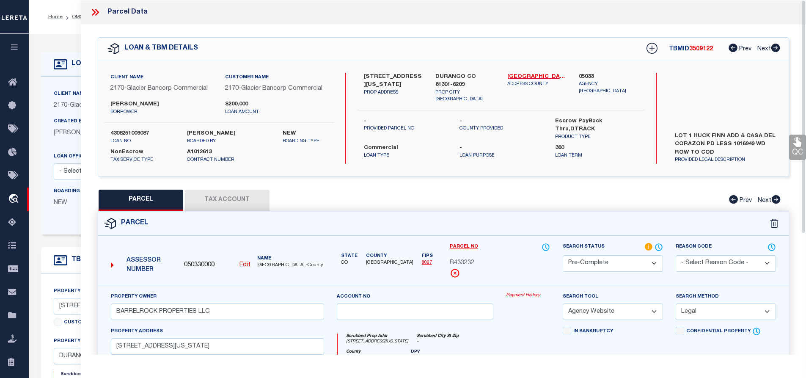
click at [96, 8] on icon at bounding box center [95, 12] width 11 height 11
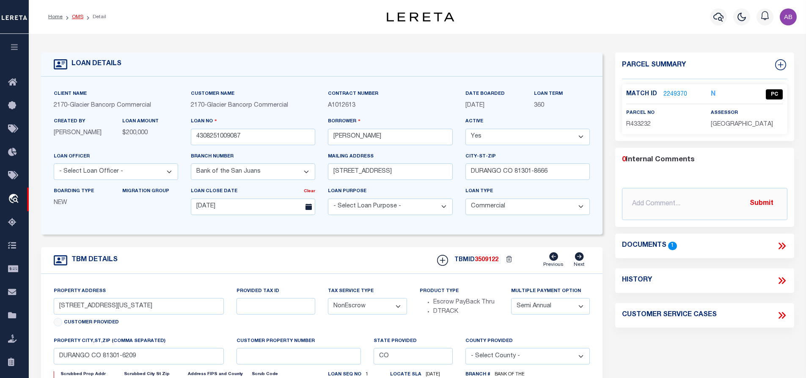
click at [75, 17] on link "OMS" at bounding box center [77, 16] width 11 height 5
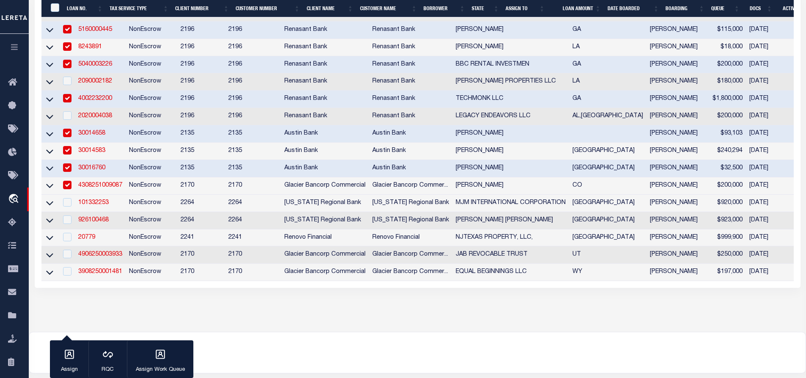
scroll to position [283, 0]
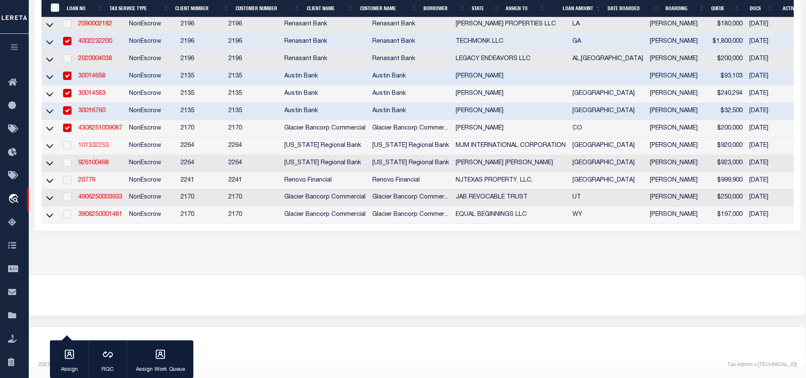
click at [94, 143] on link "101332253" at bounding box center [93, 146] width 30 height 6
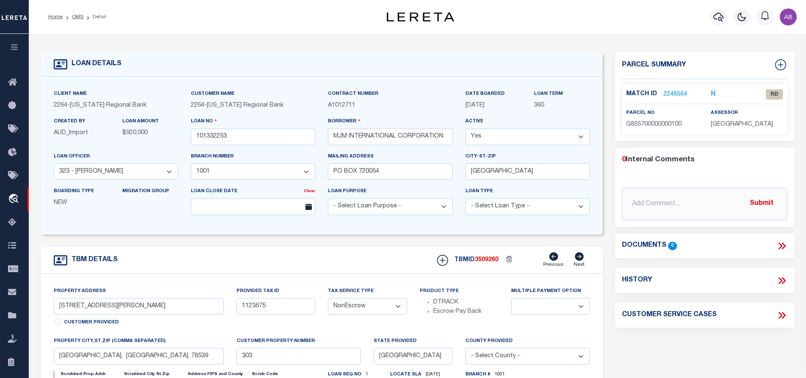
click at [671, 93] on link "2249564" at bounding box center [675, 94] width 24 height 9
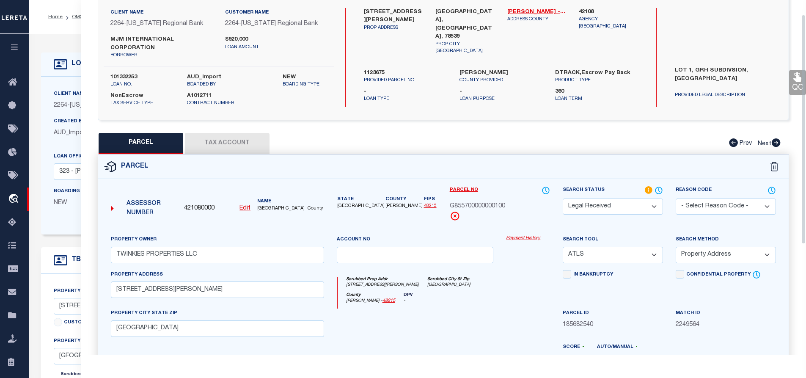
scroll to position [22, 0]
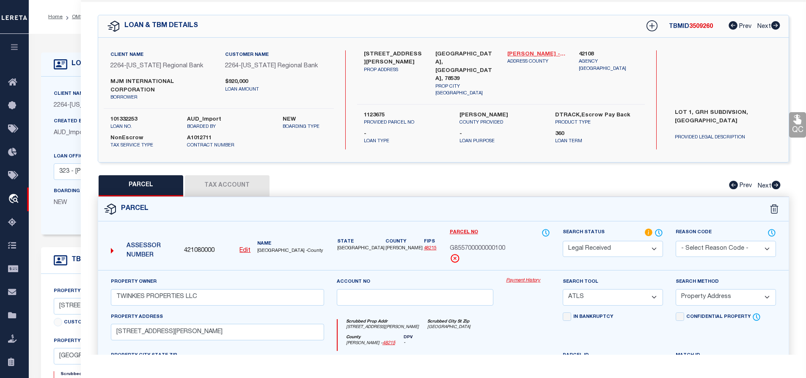
click at [537, 53] on link "[PERSON_NAME] - 48215" at bounding box center [536, 54] width 59 height 8
click at [380, 48] on div "Client Name 2264 - [US_STATE] Regional Bank Customer Name 2264 - [US_STATE] Reg…" at bounding box center [443, 100] width 691 height 124
click at [375, 51] on label "[STREET_ADDRESS][PERSON_NAME]" at bounding box center [393, 58] width 59 height 17
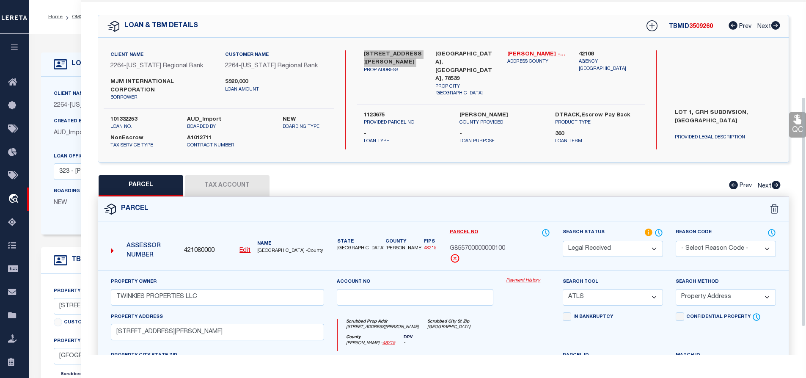
scroll to position [149, 0]
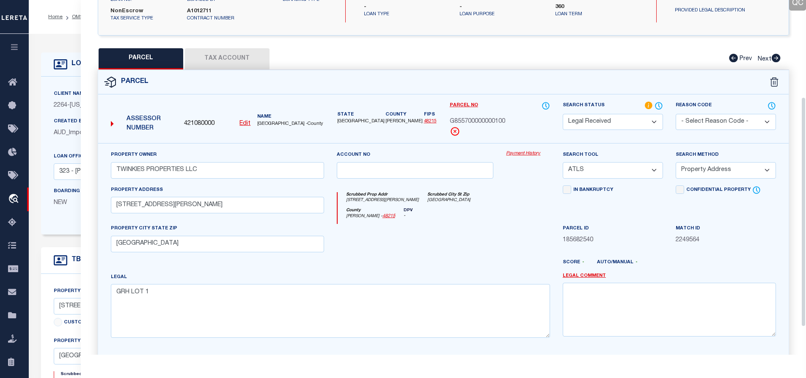
click at [238, 53] on button "Tax Account" at bounding box center [227, 58] width 85 height 21
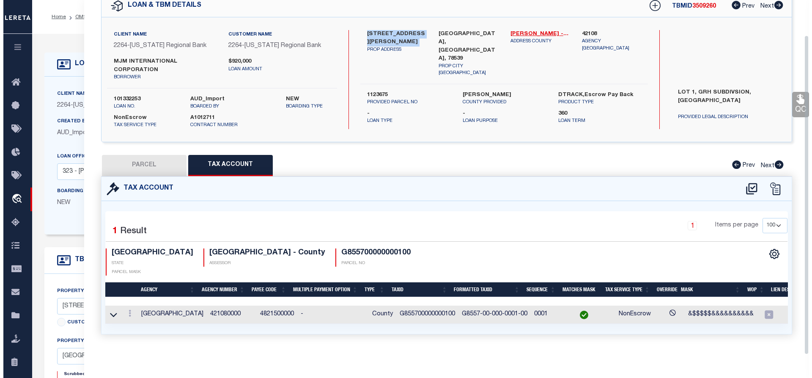
scroll to position [39, 0]
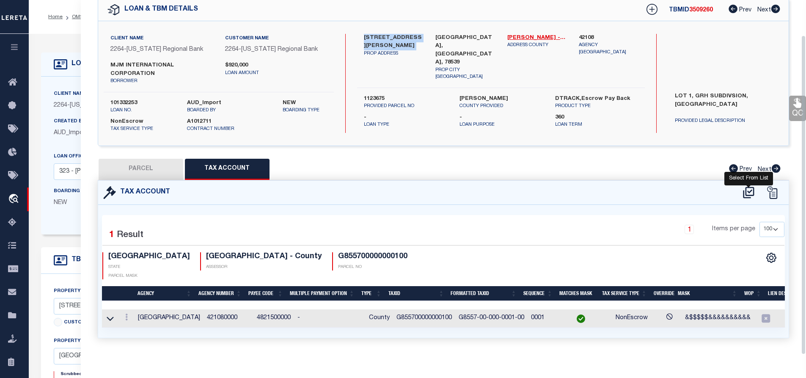
click at [749, 190] on icon at bounding box center [749, 193] width 14 height 14
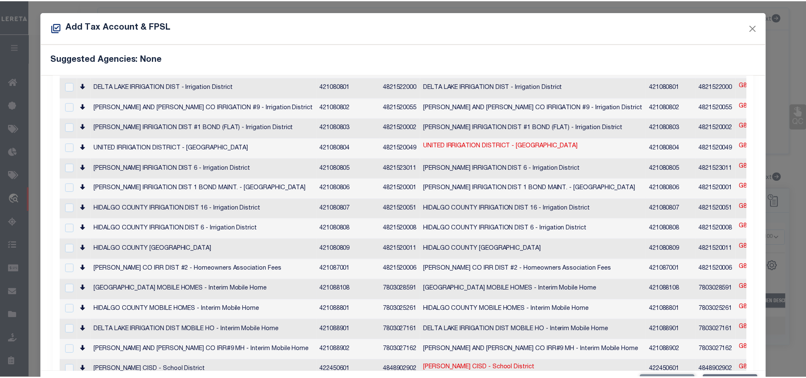
scroll to position [0, 0]
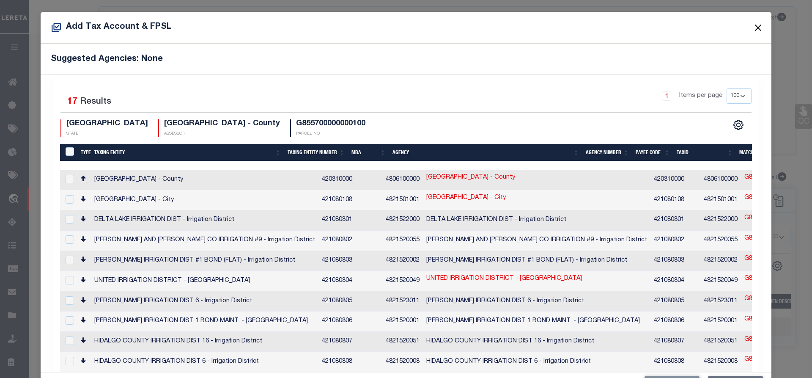
click at [753, 25] on button "Close" at bounding box center [758, 27] width 11 height 11
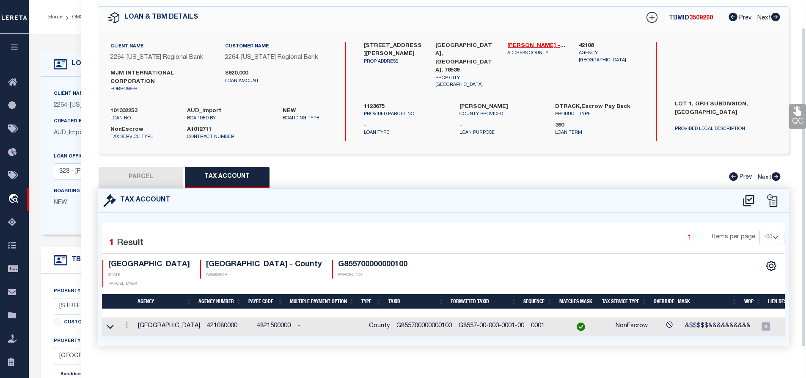
click at [141, 172] on button "PARCEL" at bounding box center [141, 177] width 85 height 21
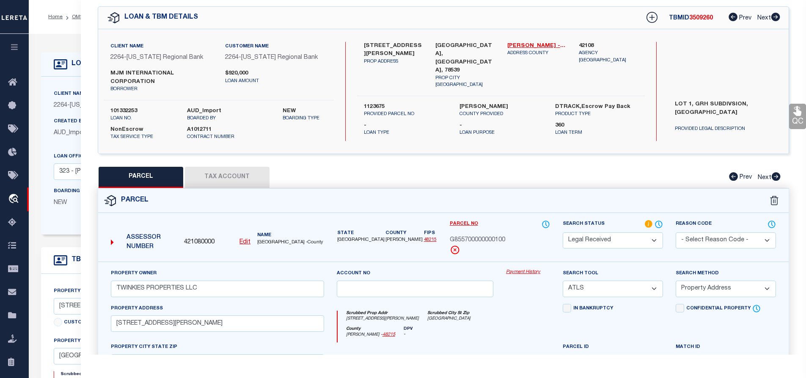
click at [588, 239] on select "Automated Search Bad Parcel Complete Duplicate Parcel High Dollar Reporting In …" at bounding box center [613, 240] width 100 height 17
click at [563, 232] on select "Automated Search Bad Parcel Complete Duplicate Parcel High Dollar Reporting In …" at bounding box center [613, 240] width 100 height 17
click at [596, 284] on select "-- Select Search Tool -- 3rd Party Website Agency File Agency Website ATLS CNV-…" at bounding box center [613, 289] width 100 height 17
click at [563, 281] on select "-- Select Search Tool -- 3rd Party Website Agency File Agency Website ATLS CNV-…" at bounding box center [613, 289] width 100 height 17
click at [719, 289] on select "-- Select Search Method -- Property Address Legal Liability Info Provided" at bounding box center [726, 289] width 100 height 17
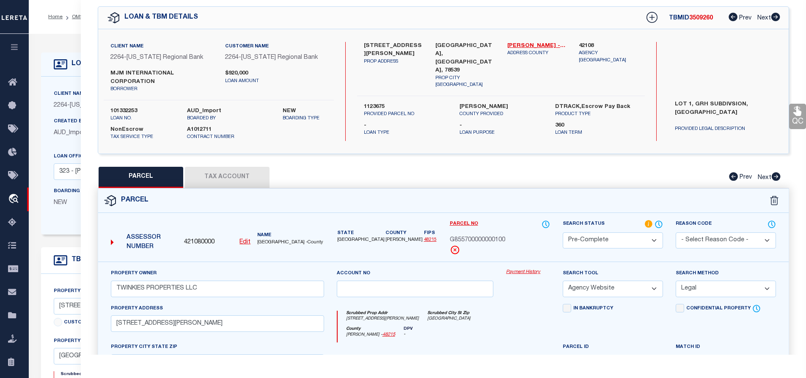
click at [676, 281] on select "-- Select Search Method -- Property Address Legal Liability Info Provided" at bounding box center [726, 289] width 100 height 17
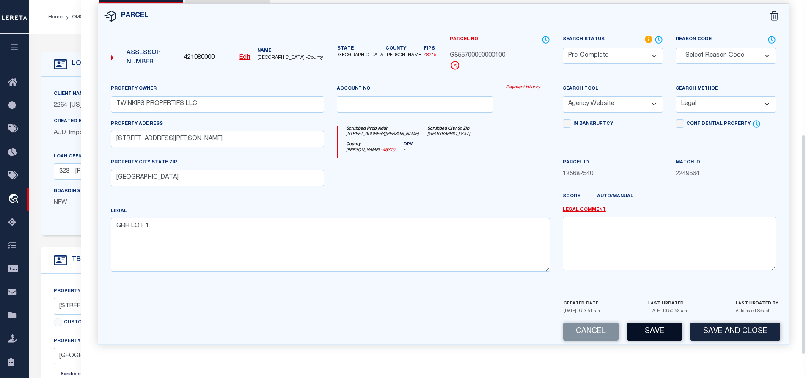
click at [665, 330] on button "Save" at bounding box center [654, 331] width 55 height 18
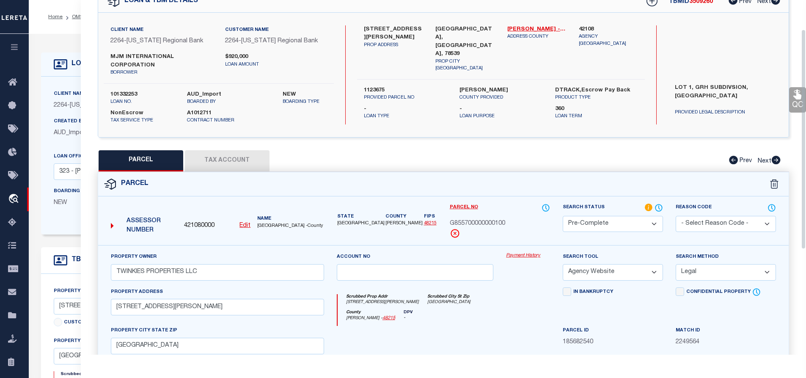
click at [697, 8] on div "LOAN & TBM DETAILS TBMID 3509260 Prev Next" at bounding box center [443, 1] width 691 height 22
click at [674, 41] on div "Search by Legal Customer" at bounding box center [725, 52] width 115 height 55
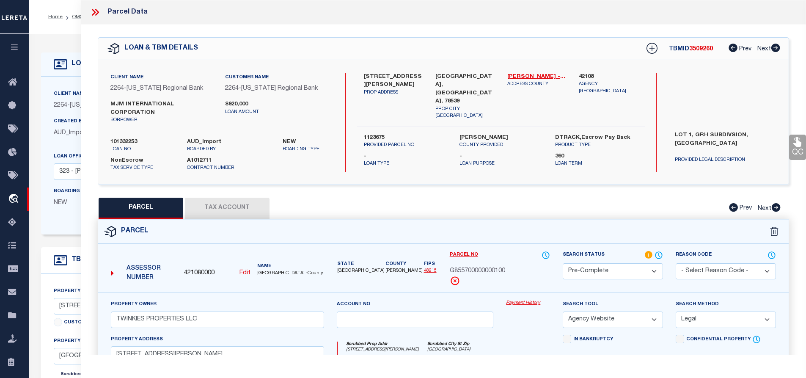
click at [706, 46] on span "3509260" at bounding box center [701, 49] width 24 height 6
click at [124, 138] on label "101332253" at bounding box center [142, 142] width 64 height 8
click at [473, 269] on span "G855700000000100" at bounding box center [477, 271] width 55 height 9
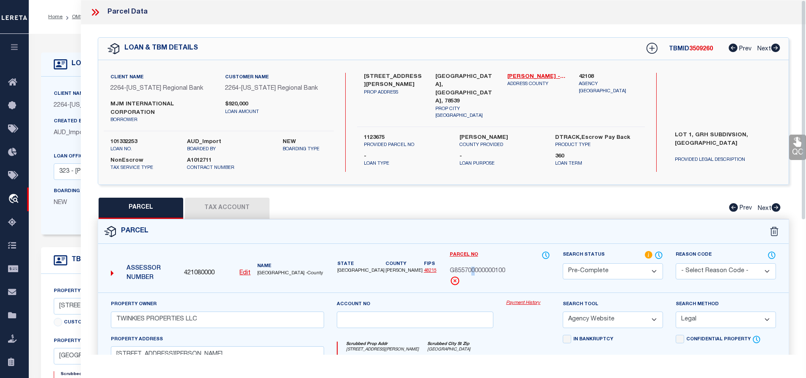
click at [474, 270] on span "G855700000000100" at bounding box center [477, 271] width 55 height 9
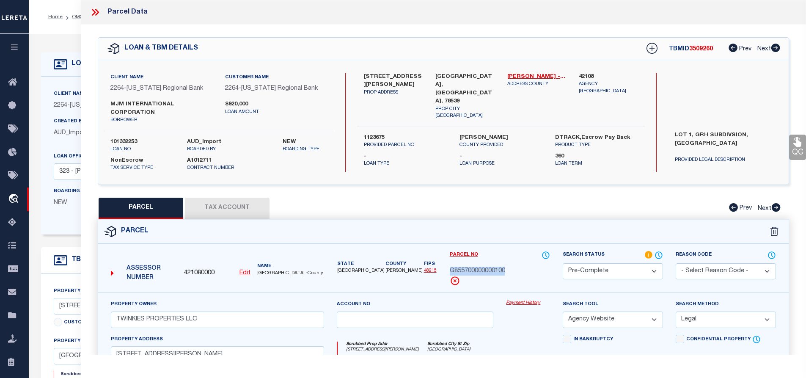
click at [267, 270] on span "[GEOGRAPHIC_DATA] -County" at bounding box center [290, 273] width 66 height 7
click at [94, 13] on icon at bounding box center [94, 12] width 4 height 7
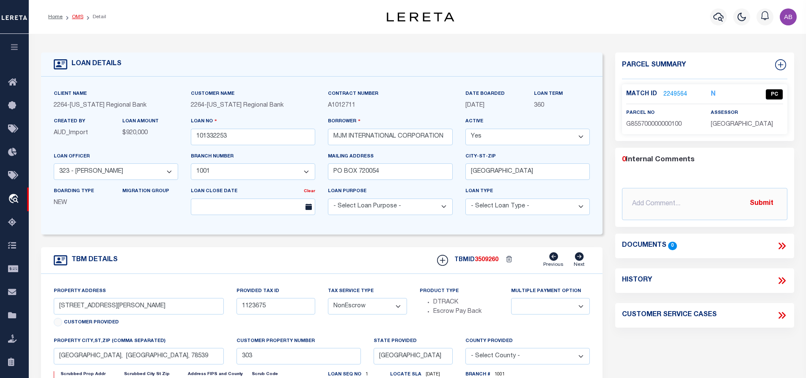
click at [78, 16] on link "OMS" at bounding box center [77, 16] width 11 height 5
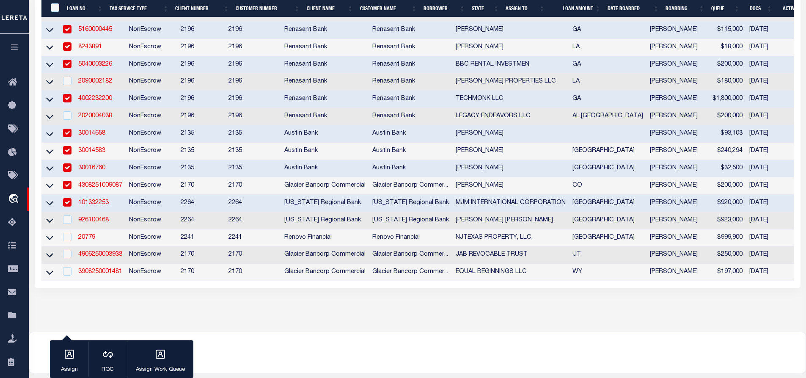
scroll to position [283, 0]
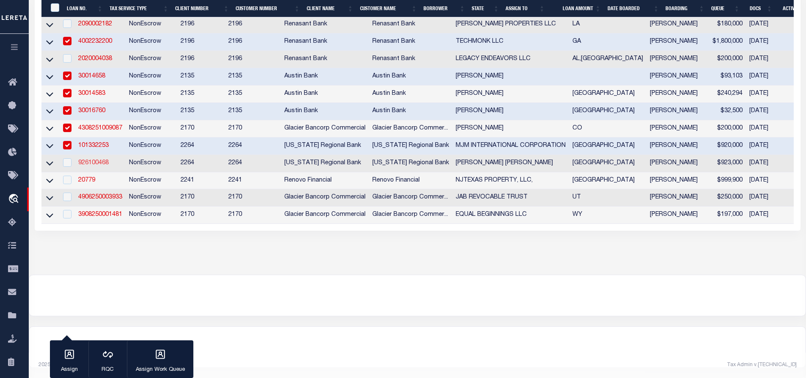
click at [89, 160] on link "926100468" at bounding box center [93, 163] width 30 height 6
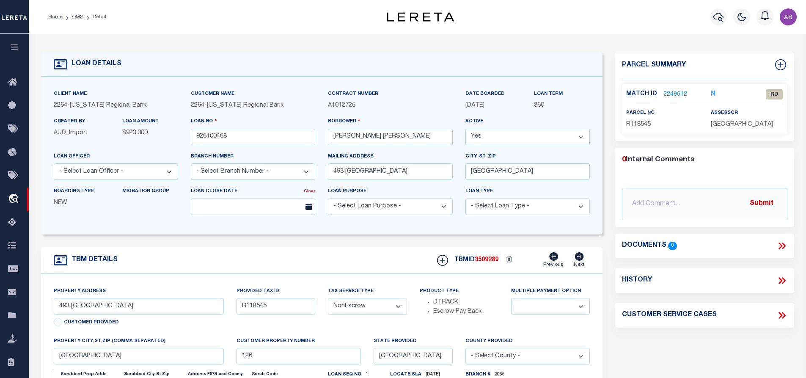
click at [671, 94] on link "2249512" at bounding box center [675, 94] width 24 height 9
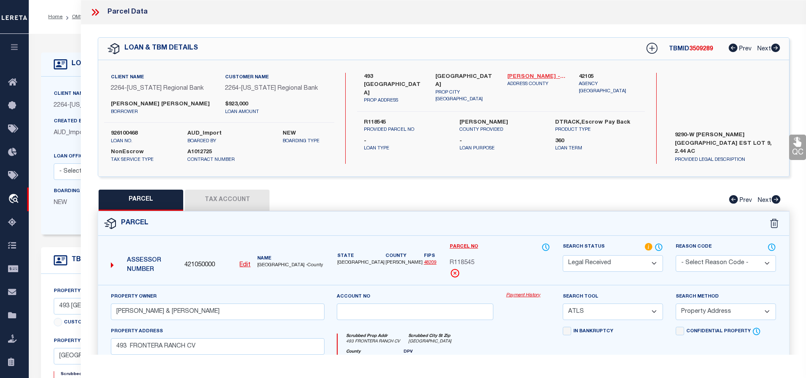
click at [526, 75] on link "[PERSON_NAME] - 48209" at bounding box center [536, 77] width 59 height 8
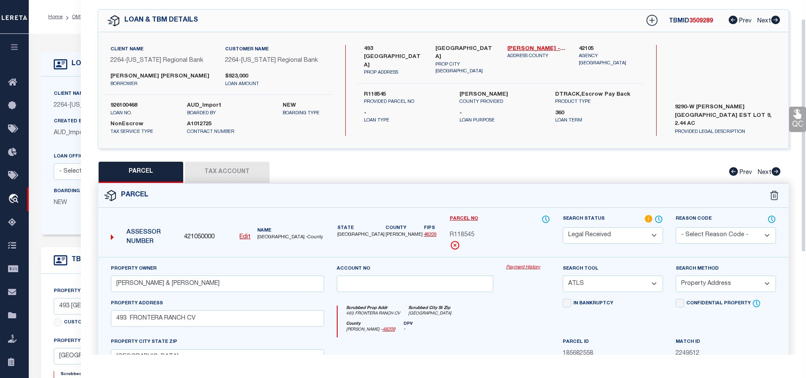
scroll to position [29, 0]
click at [461, 230] on span "R118545" at bounding box center [462, 234] width 25 height 9
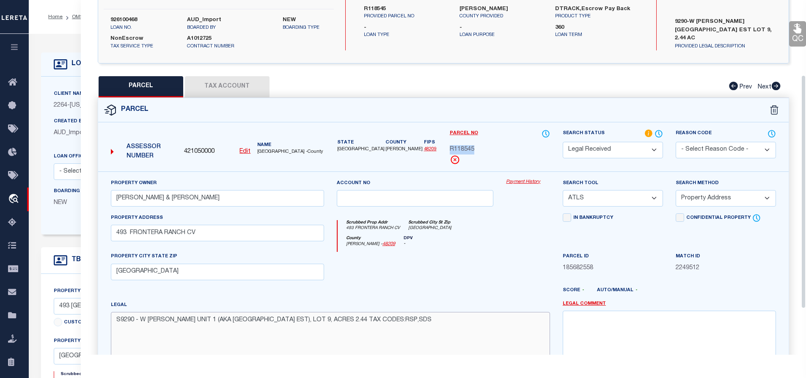
click at [421, 325] on textarea "S9290 - W [PERSON_NAME] UNIT 1 (AKA [GEOGRAPHIC_DATA] EST), LOT 9, ACRES 2.44 T…" at bounding box center [330, 338] width 439 height 53
paste textarea "aka [GEOGRAPHIC_DATA] EST), Lot 9, ACRES 2.44"
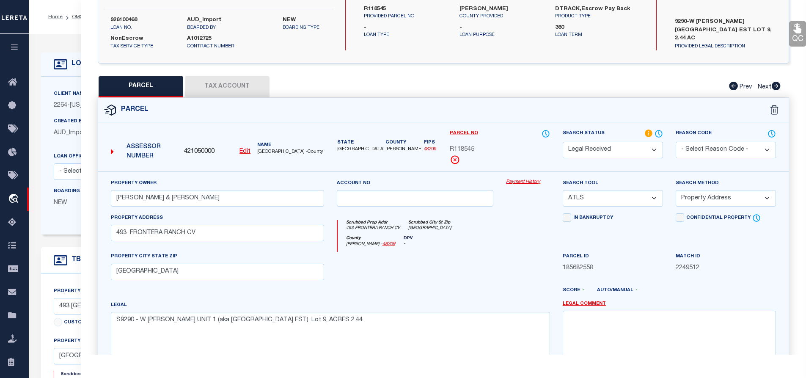
click at [241, 90] on button "Tax Account" at bounding box center [227, 86] width 85 height 21
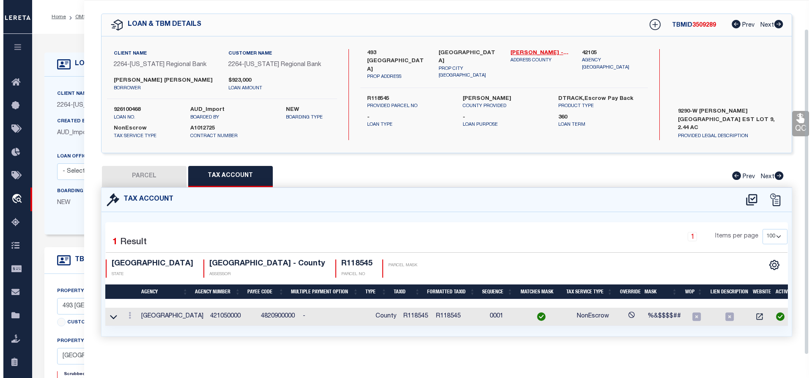
scroll to position [31, 0]
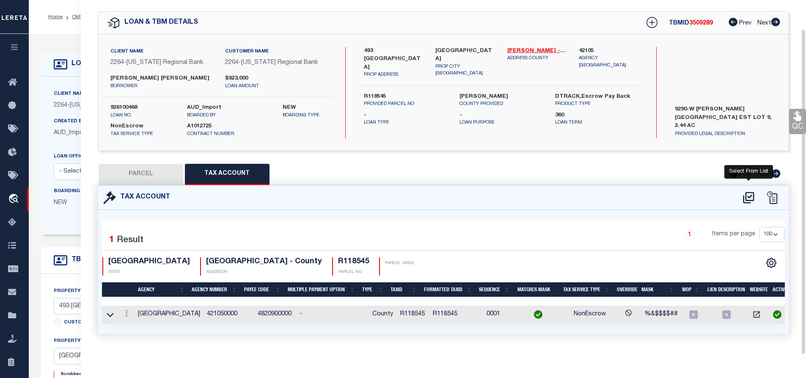
click at [751, 192] on icon at bounding box center [749, 198] width 14 height 14
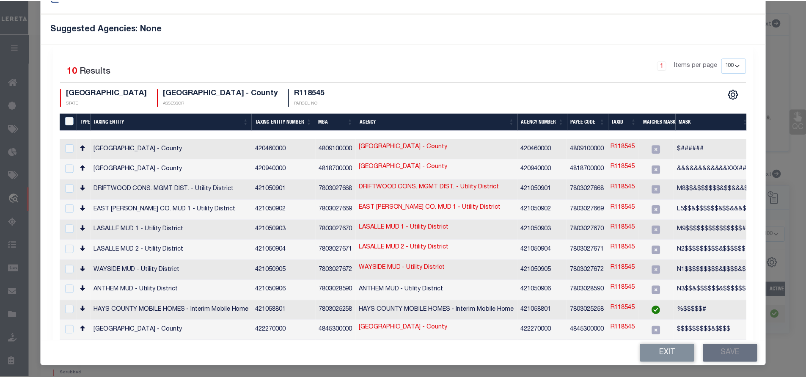
scroll to position [0, 0]
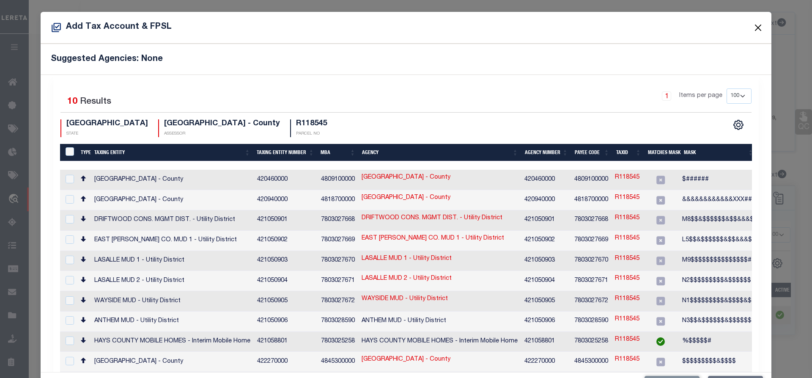
click at [753, 31] on button "Close" at bounding box center [758, 27] width 11 height 11
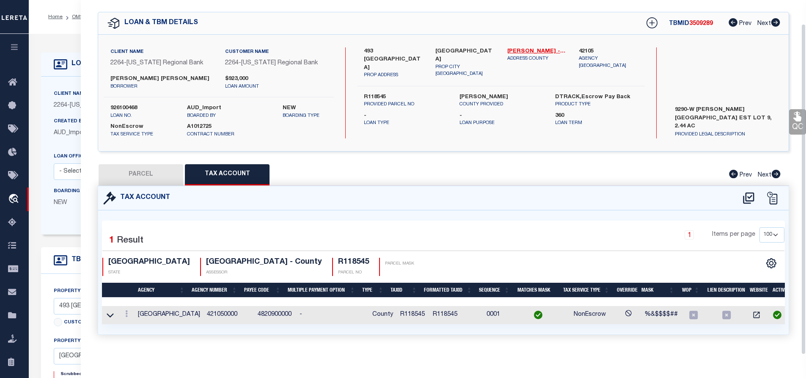
click at [123, 176] on button "PARCEL" at bounding box center [141, 174] width 85 height 21
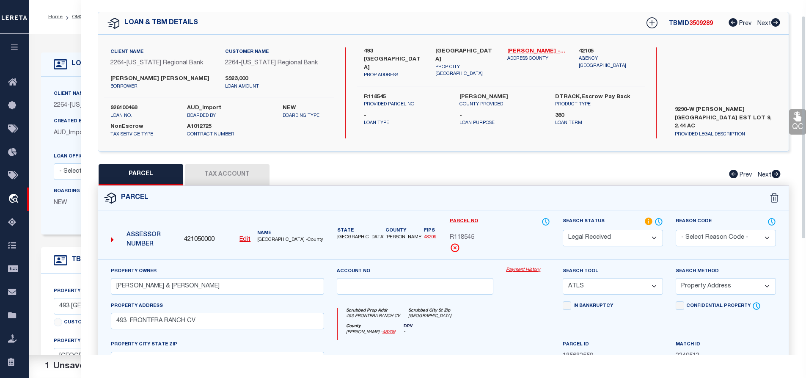
click at [607, 230] on select "Automated Search Bad Parcel Complete Duplicate Parcel High Dollar Reporting In …" at bounding box center [613, 238] width 100 height 17
click at [563, 230] on select "Automated Search Bad Parcel Complete Duplicate Parcel High Dollar Reporting In …" at bounding box center [613, 238] width 100 height 17
click at [594, 289] on select "-- Select Search Tool -- 3rd Party Website Agency File Agency Website ATLS CNV-…" at bounding box center [613, 286] width 100 height 17
click at [563, 278] on select "-- Select Search Tool -- 3rd Party Website Agency File Agency Website ATLS CNV-…" at bounding box center [613, 286] width 100 height 17
click at [697, 292] on select "-- Select Search Method -- Property Address Legal Liability Info Provided" at bounding box center [726, 286] width 100 height 17
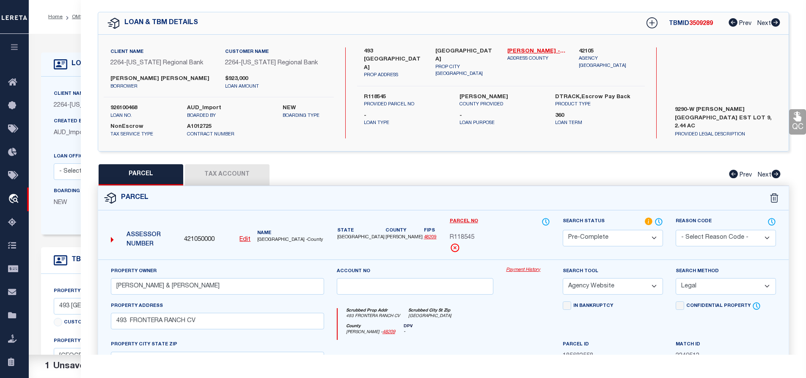
click at [676, 278] on select "-- Select Search Method -- Property Address Legal Liability Info Provided" at bounding box center [726, 286] width 100 height 17
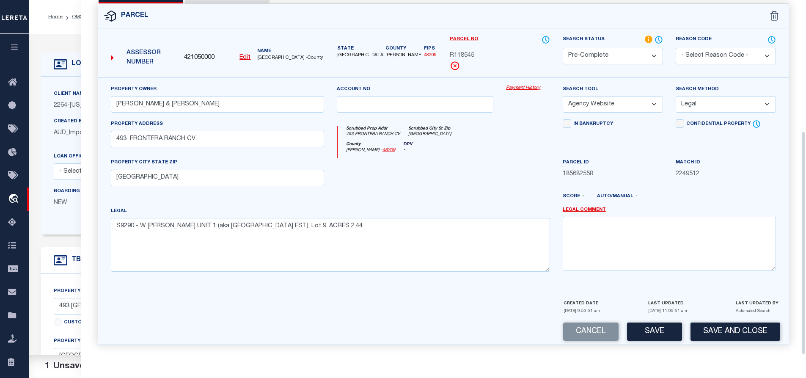
click at [659, 344] on div "Cancel Save Save and Close" at bounding box center [443, 331] width 691 height 25
click at [659, 334] on button "Save" at bounding box center [654, 331] width 55 height 18
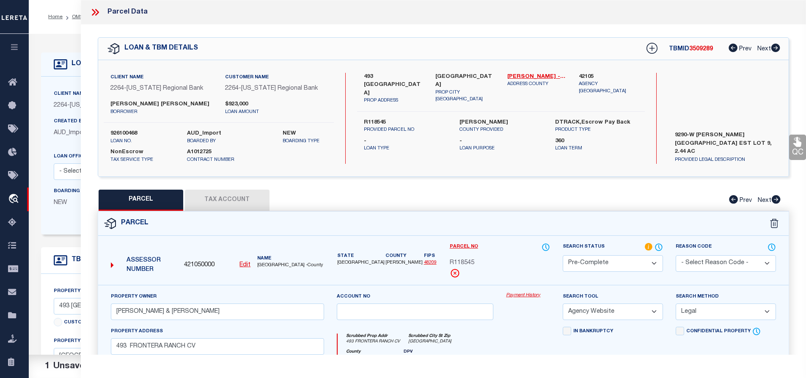
click at [698, 51] on span "3509289" at bounding box center [701, 49] width 24 height 6
click at [474, 263] on span "R118545" at bounding box center [462, 263] width 25 height 9
click at [121, 134] on label "926100468" at bounding box center [142, 133] width 64 height 8
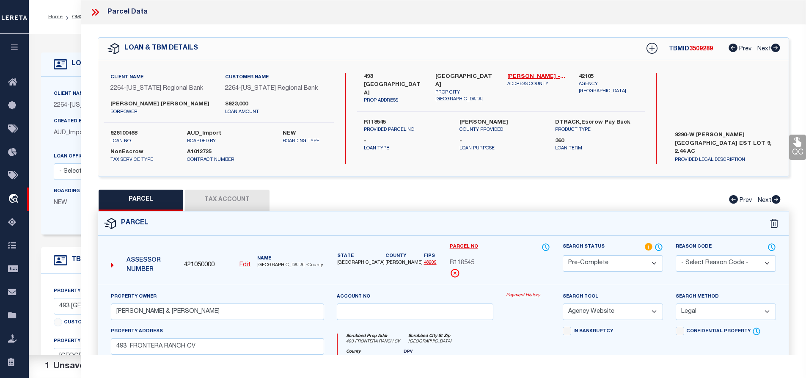
click at [121, 134] on label "926100468" at bounding box center [142, 133] width 64 height 8
click at [261, 267] on span "[GEOGRAPHIC_DATA] -County" at bounding box center [290, 265] width 66 height 7
click at [470, 261] on span "R118545" at bounding box center [462, 263] width 25 height 9
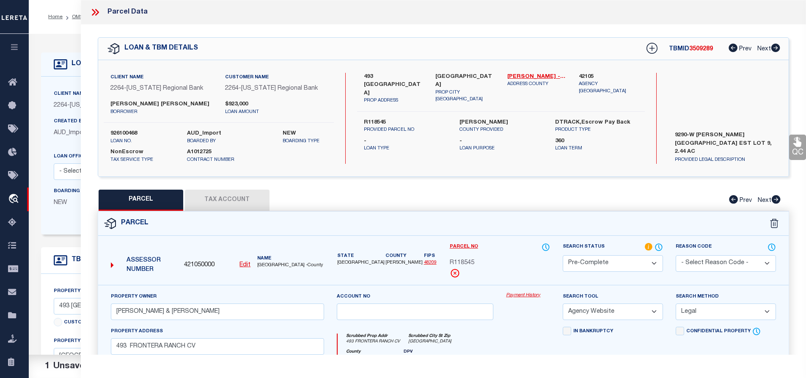
click at [470, 261] on span "R118545" at bounding box center [462, 263] width 25 height 9
click at [78, 16] on link "OMS" at bounding box center [77, 16] width 11 height 5
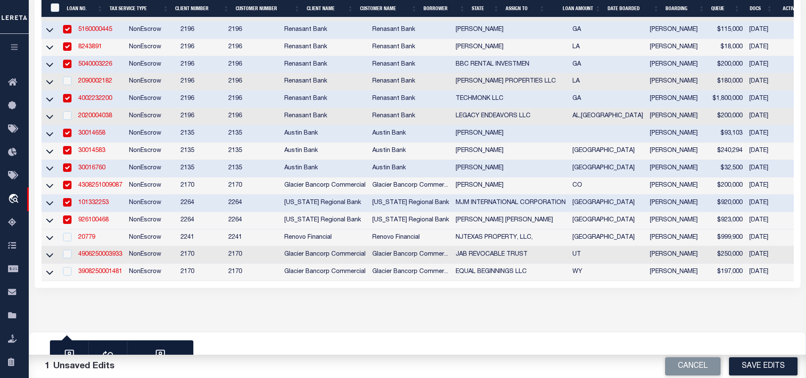
scroll to position [283, 0]
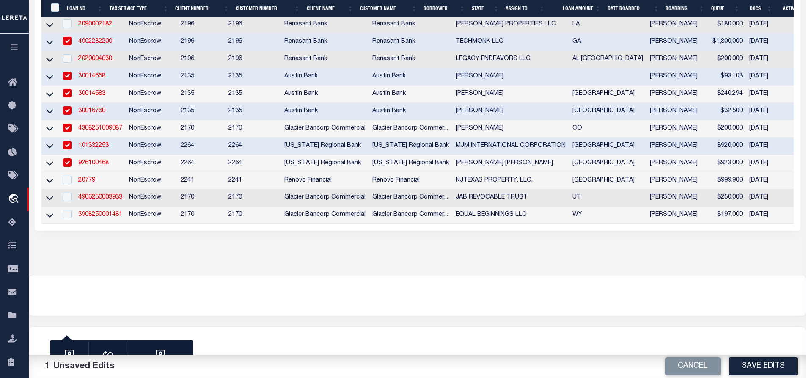
click at [70, 158] on input "checkbox" at bounding box center [67, 162] width 8 height 8
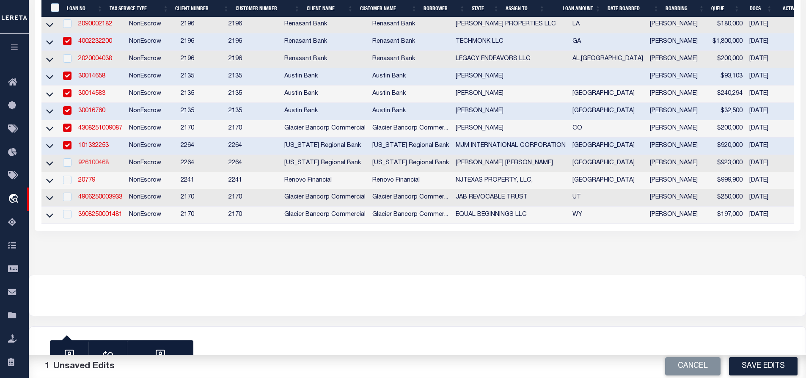
click at [102, 160] on link "926100468" at bounding box center [93, 163] width 30 height 6
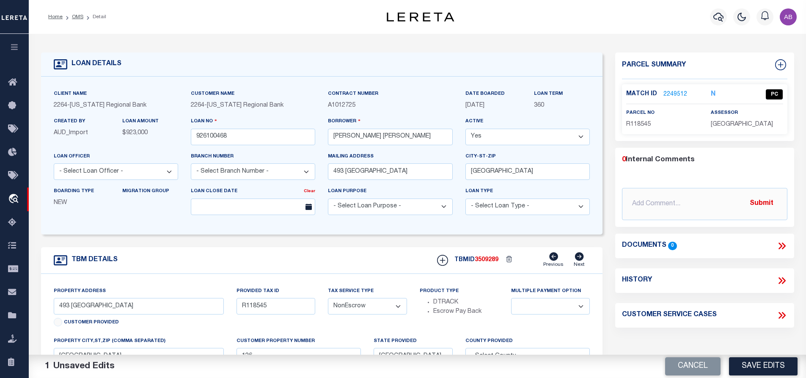
click at [678, 95] on link "2249512" at bounding box center [675, 94] width 24 height 9
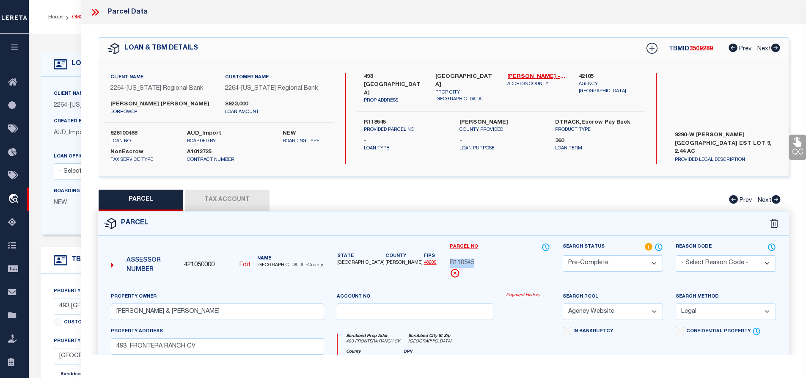
click at [75, 18] on link "OMS" at bounding box center [77, 16] width 11 height 5
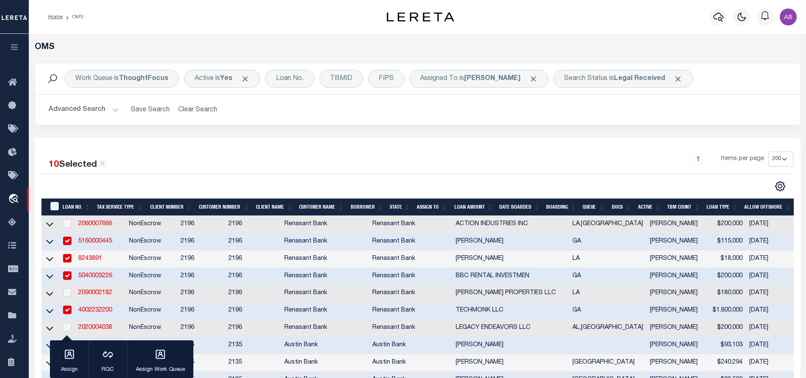
scroll to position [237, 0]
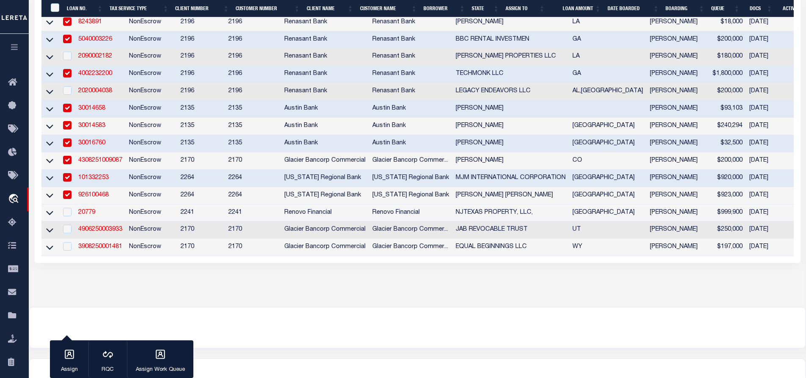
click at [81, 222] on td "20779" at bounding box center [100, 212] width 51 height 17
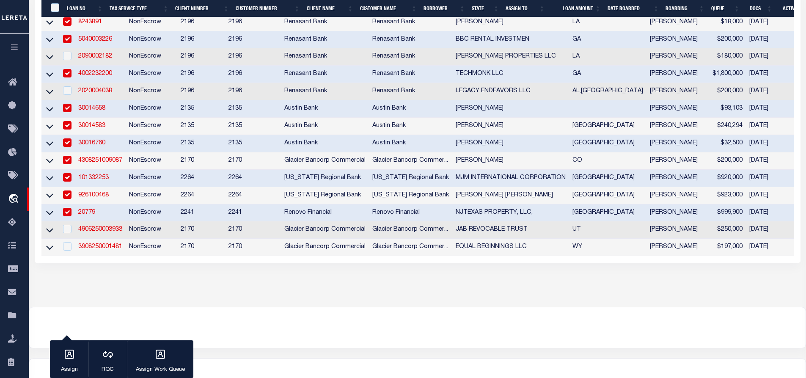
click at [64, 216] on input "checkbox" at bounding box center [67, 212] width 8 height 8
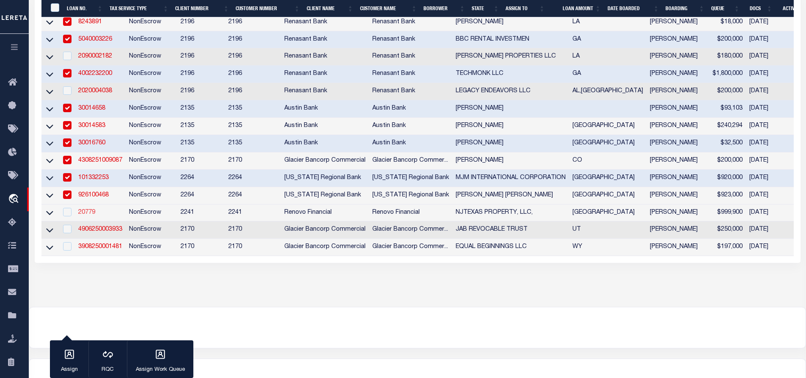
click at [82, 215] on link "20779" at bounding box center [86, 212] width 17 height 6
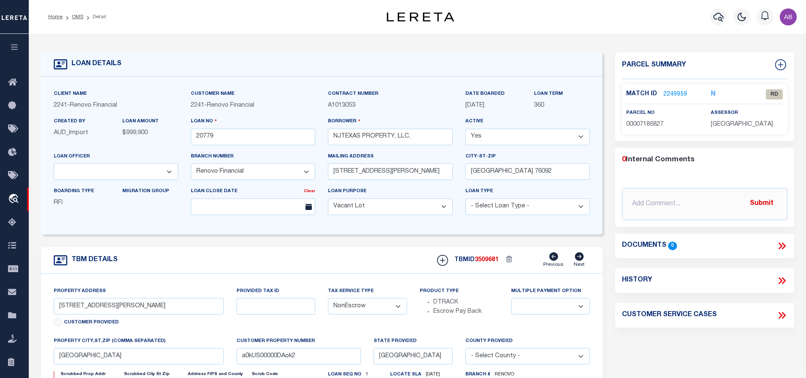
click at [681, 92] on link "2249959" at bounding box center [675, 94] width 24 height 9
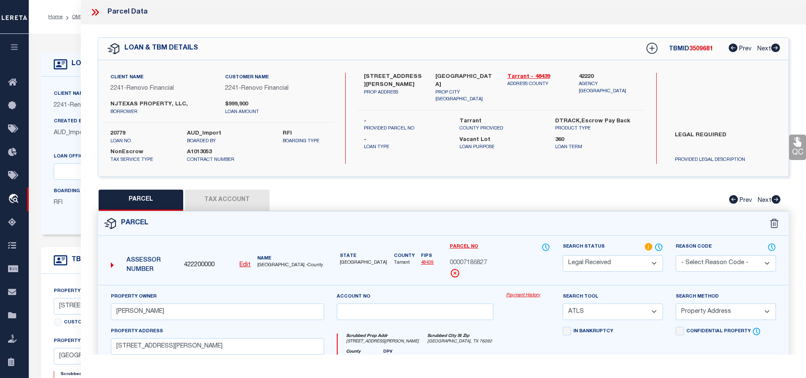
click at [91, 14] on icon at bounding box center [95, 12] width 11 height 11
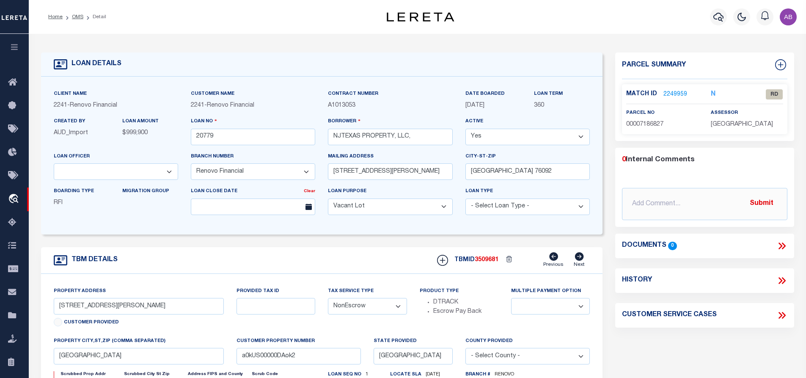
click at [678, 94] on link "2249959" at bounding box center [675, 94] width 24 height 9
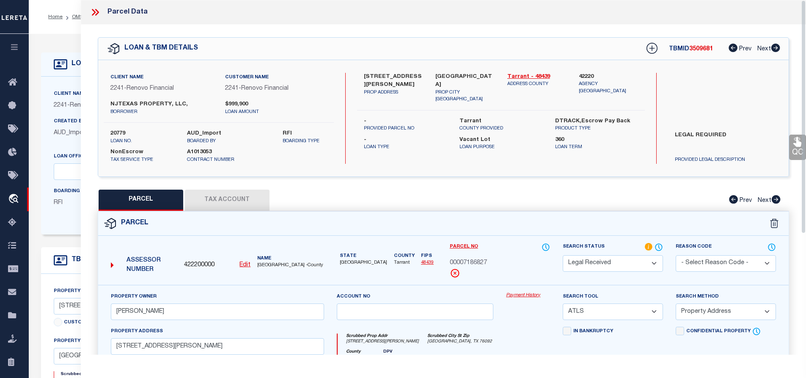
click at [614, 255] on select "Automated Search Bad Parcel Complete Duplicate Parcel High Dollar Reporting In …" at bounding box center [613, 263] width 100 height 17
click at [563, 255] on select "Automated Search Bad Parcel Complete Duplicate Parcel High Dollar Reporting In …" at bounding box center [613, 263] width 100 height 17
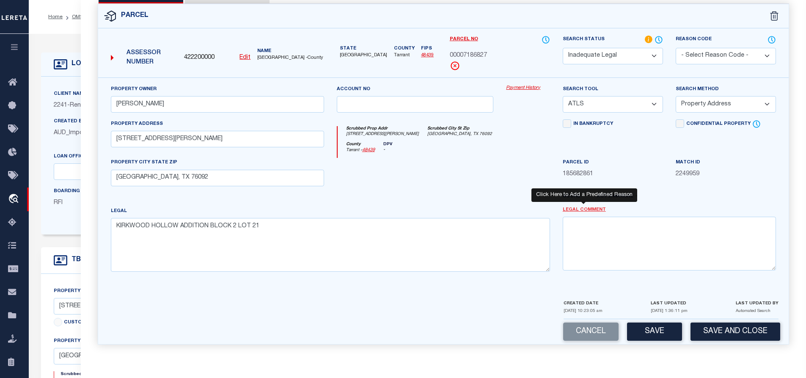
click at [589, 213] on link "Legal Comment" at bounding box center [584, 209] width 43 height 7
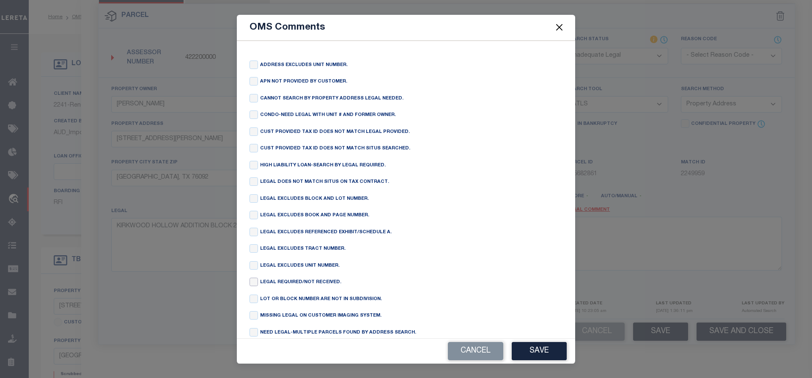
click at [256, 286] on input "checkbox" at bounding box center [254, 282] width 8 height 8
click at [536, 343] on button "Save" at bounding box center [539, 351] width 55 height 18
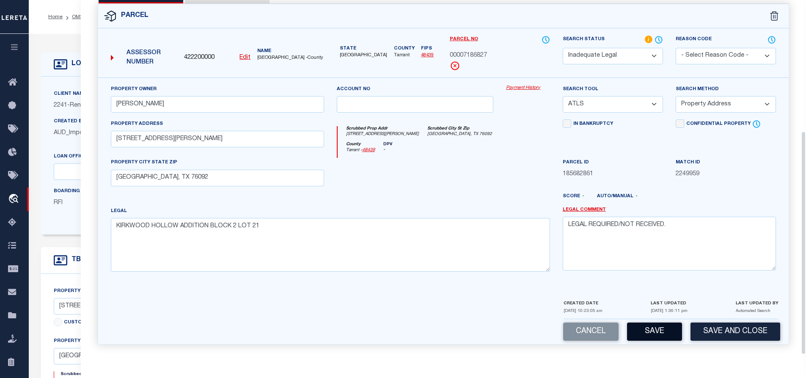
click at [674, 331] on button "Save" at bounding box center [654, 331] width 55 height 18
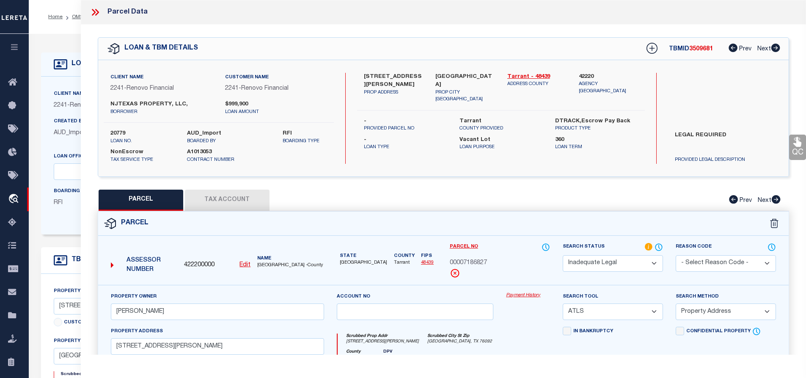
click at [703, 47] on span "3509681" at bounding box center [701, 49] width 24 height 6
click at [115, 131] on label "20779" at bounding box center [142, 133] width 64 height 8
click at [97, 10] on icon at bounding box center [95, 12] width 11 height 11
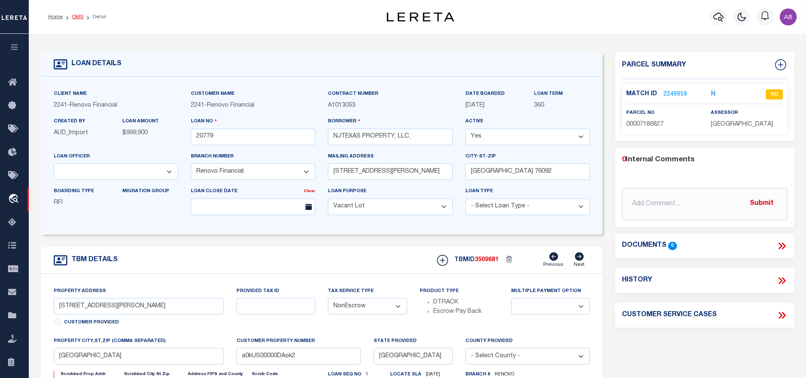
click at [72, 17] on link "OMS" at bounding box center [77, 16] width 11 height 5
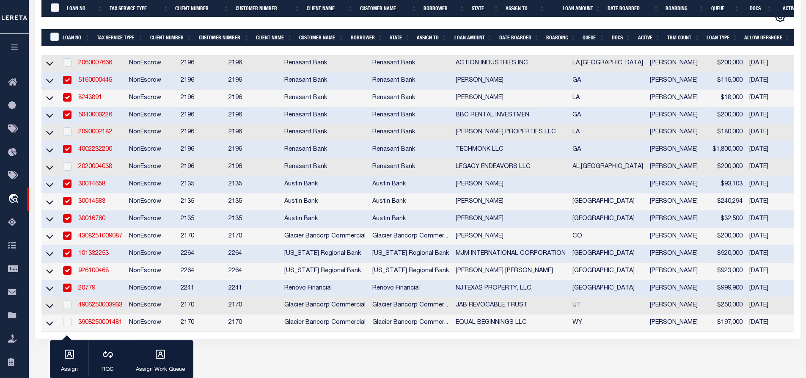
scroll to position [283, 0]
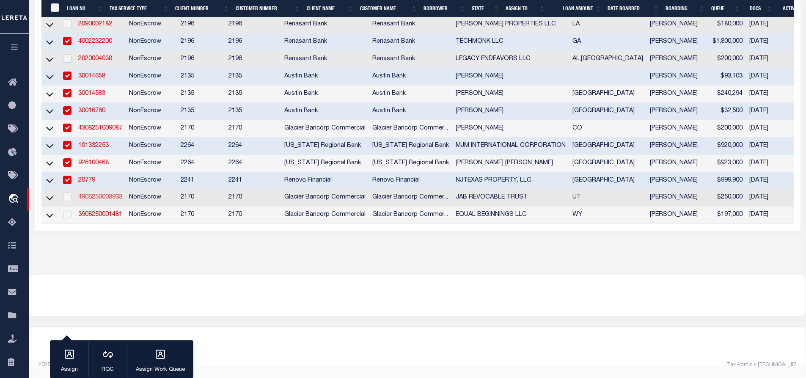
click at [99, 194] on link "4906250003933" at bounding box center [100, 197] width 44 height 6
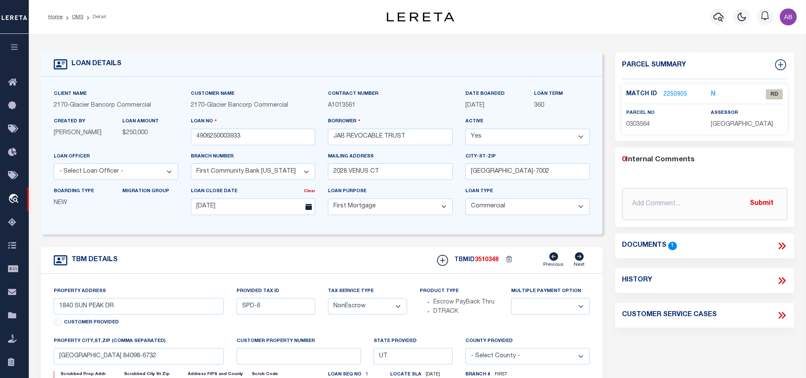
click at [785, 241] on icon at bounding box center [781, 245] width 11 height 11
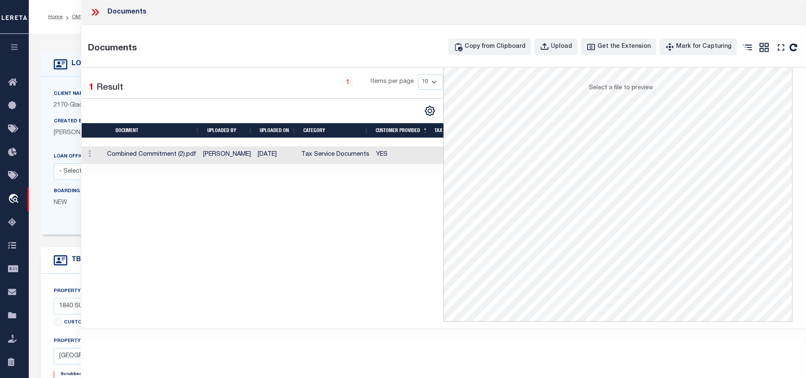
click at [232, 162] on td "[PERSON_NAME]" at bounding box center [227, 154] width 55 height 17
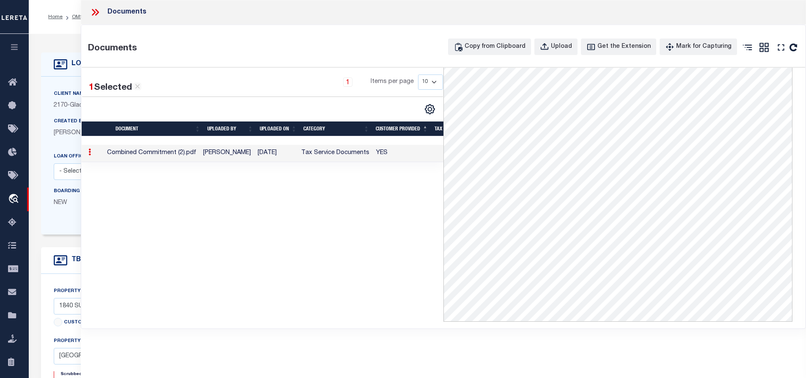
click at [92, 14] on icon at bounding box center [95, 12] width 11 height 11
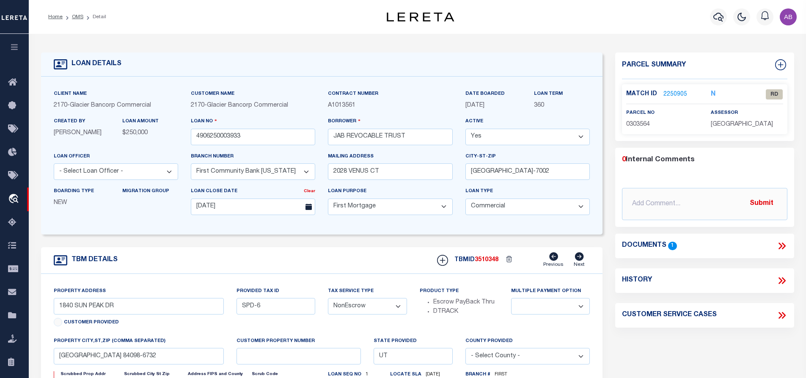
click at [669, 94] on link "2250905" at bounding box center [675, 94] width 24 height 9
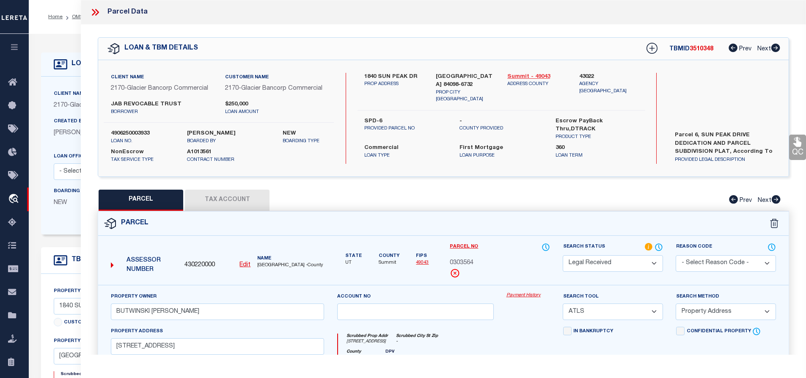
click at [535, 78] on link "Summit - 49043" at bounding box center [536, 77] width 59 height 8
click at [572, 208] on div "PARCEL Tax Account Prev Next" at bounding box center [444, 200] width 692 height 21
